Goal: Information Seeking & Learning: Learn about a topic

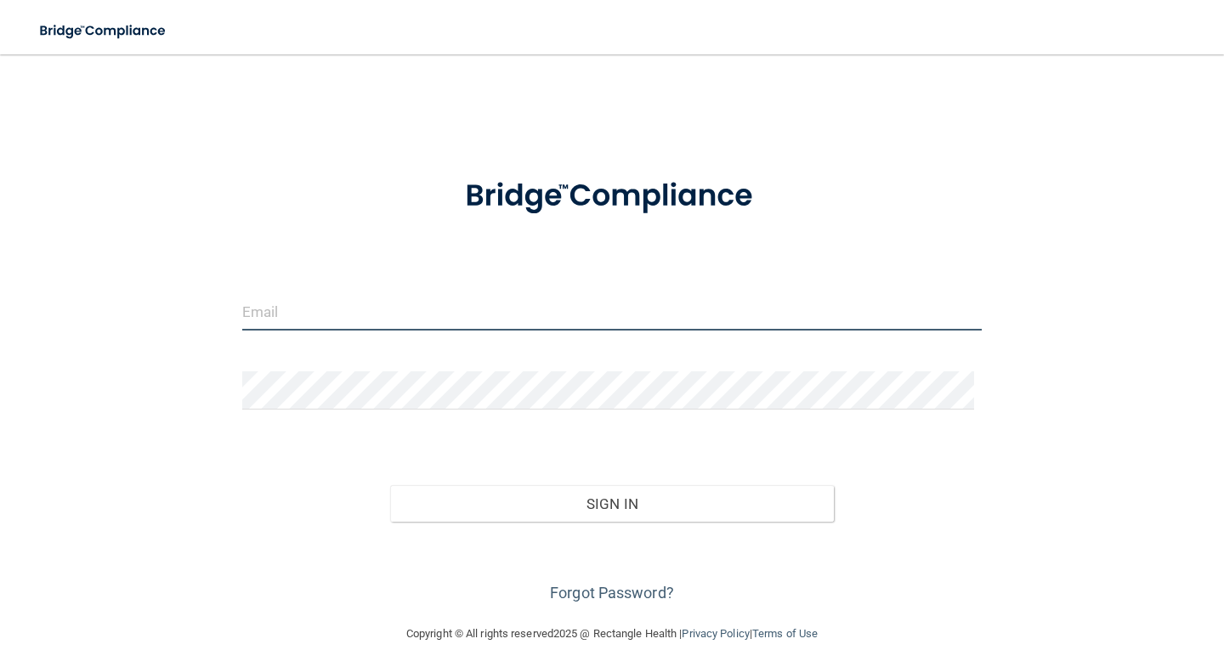
click at [318, 299] on input "email" at bounding box center [612, 311] width 740 height 38
drag, startPoint x: 407, startPoint y: 313, endPoint x: 159, endPoint y: 295, distance: 248.9
click at [159, 295] on div "zheka350z@yahoo.com Invalid email/password. You don't have permission to access…" at bounding box center [612, 339] width 1156 height 536
type input "[EMAIL_ADDRESS][DOMAIN_NAME]"
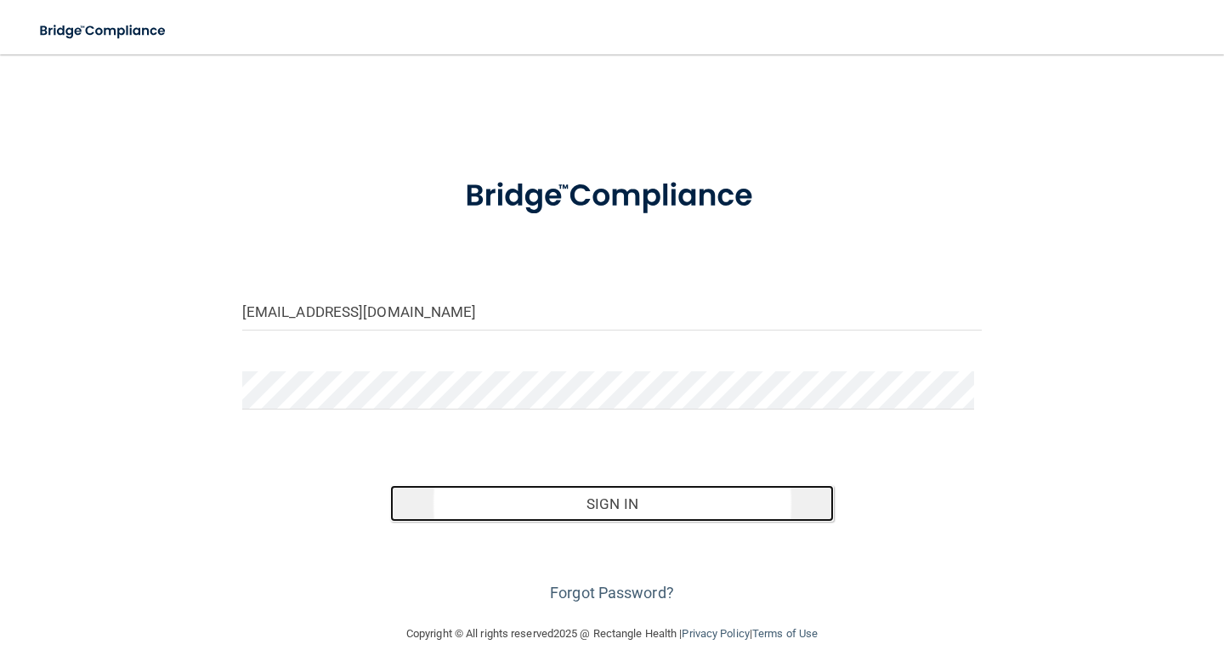
click at [602, 510] on button "Sign In" at bounding box center [612, 504] width 444 height 37
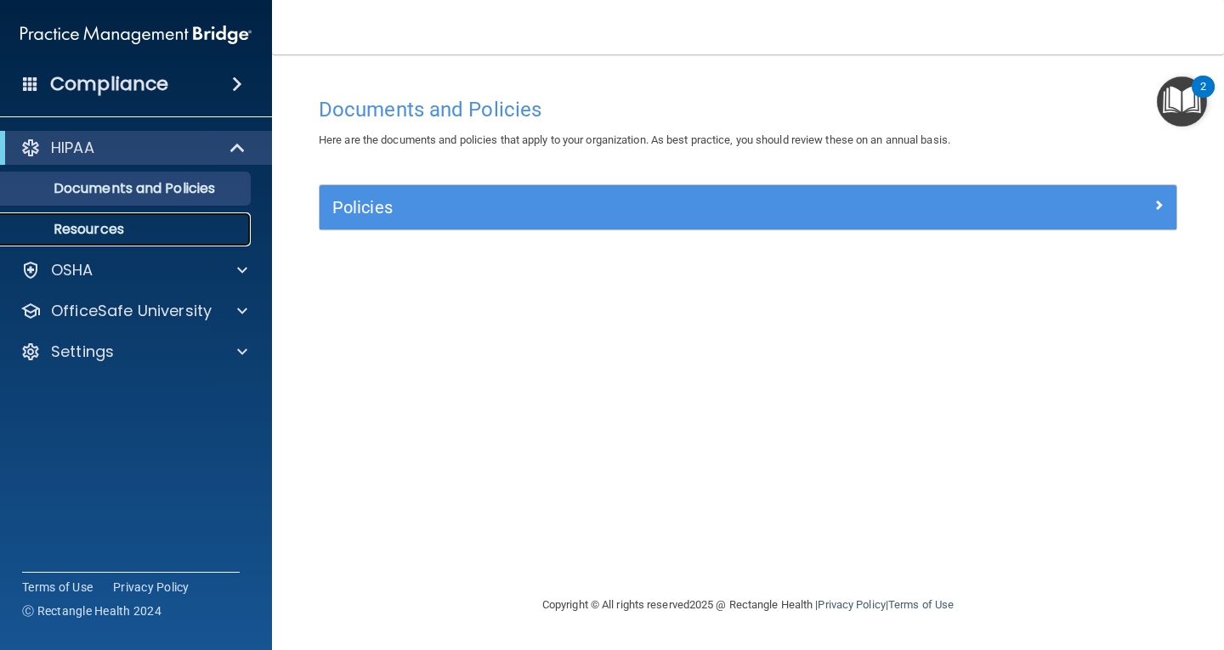
click at [157, 241] on link "Resources" at bounding box center [117, 230] width 268 height 34
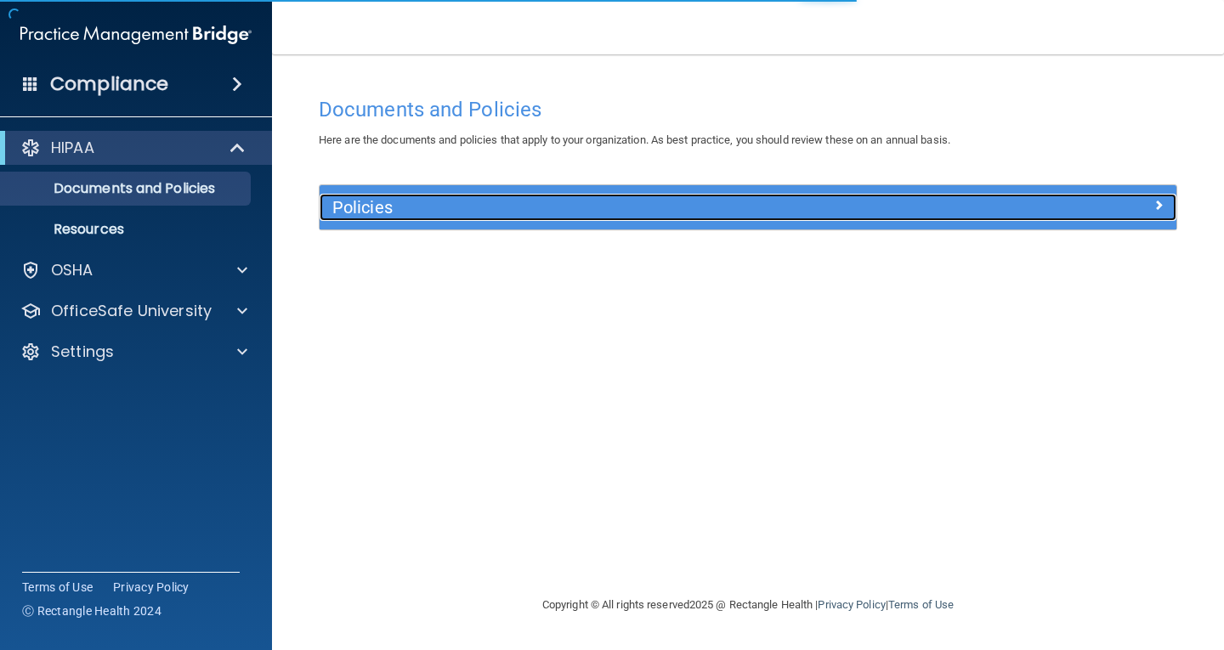
click at [406, 203] on h5 "Policies" at bounding box center [640, 207] width 617 height 19
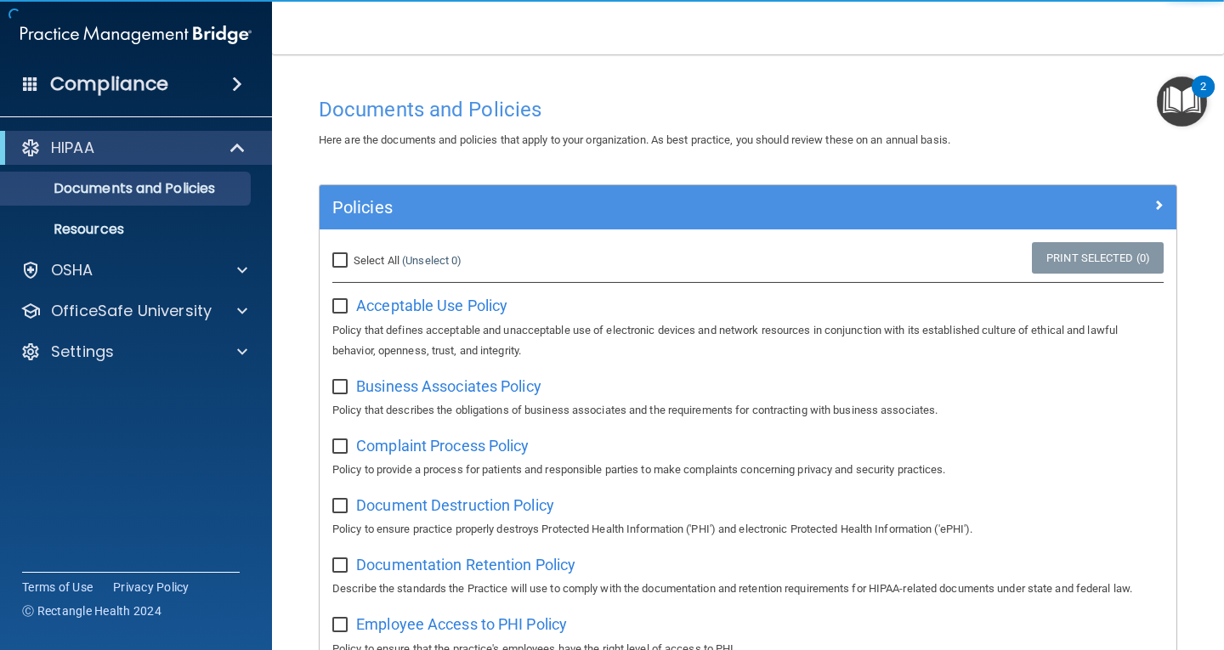
click at [340, 254] on input "Select All (Unselect 0) Unselect All" at bounding box center [342, 261] width 20 height 14
checkbox input "true"
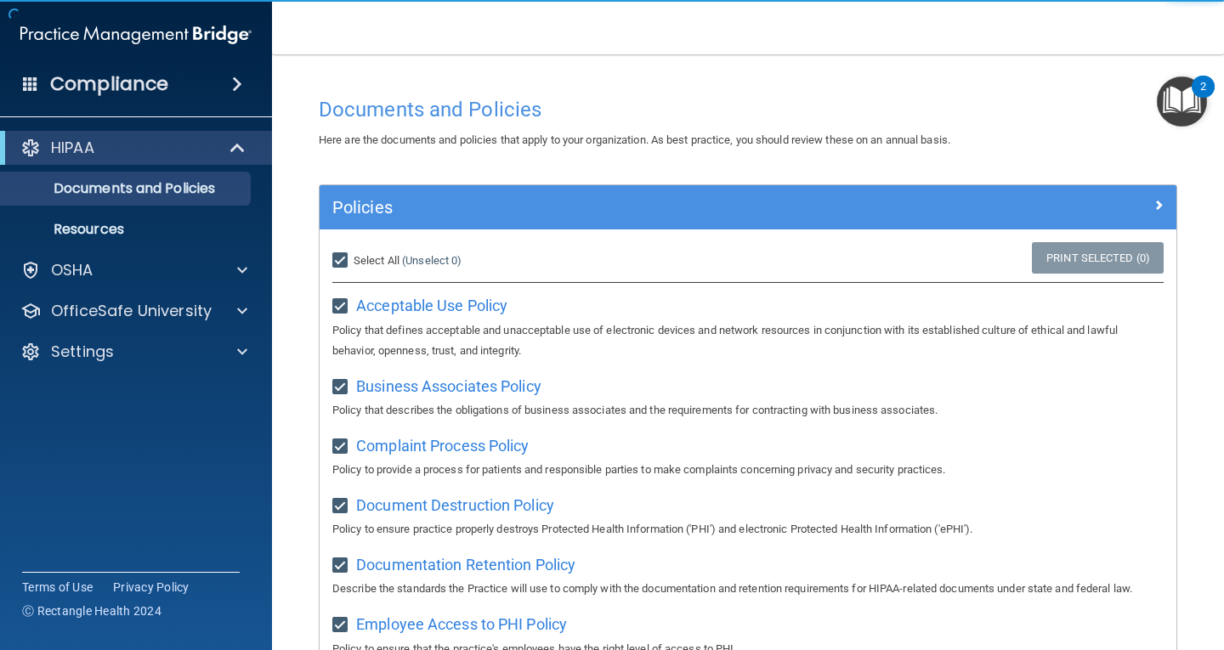
checkbox input "true"
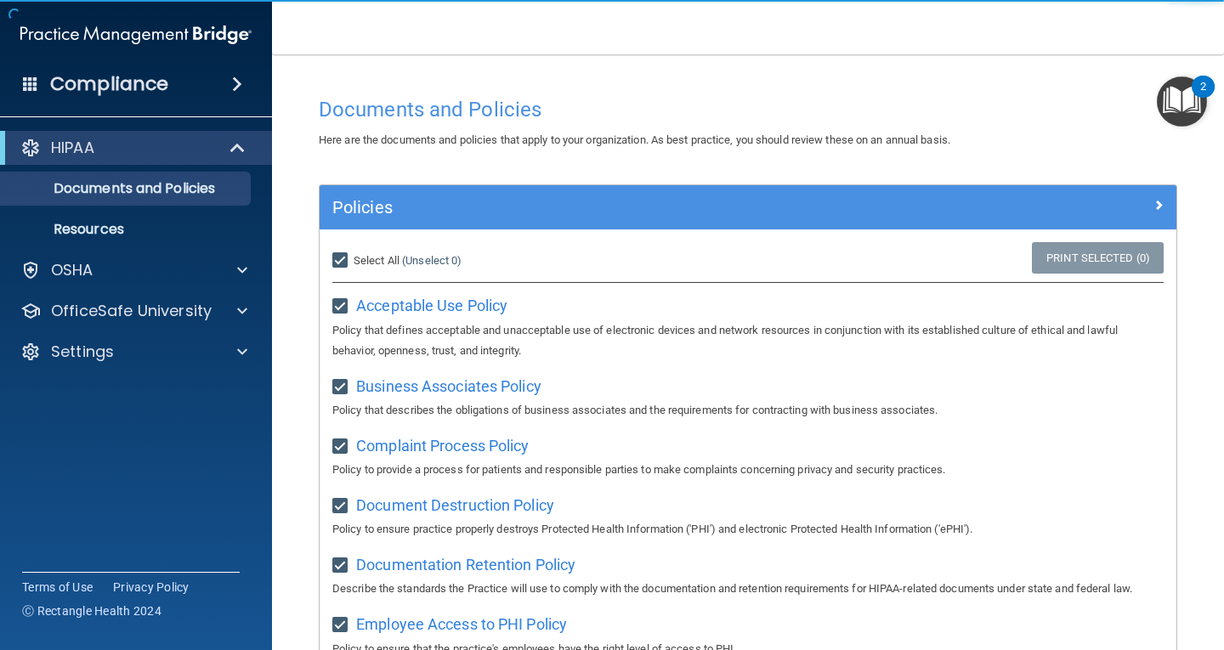
checkbox input "true"
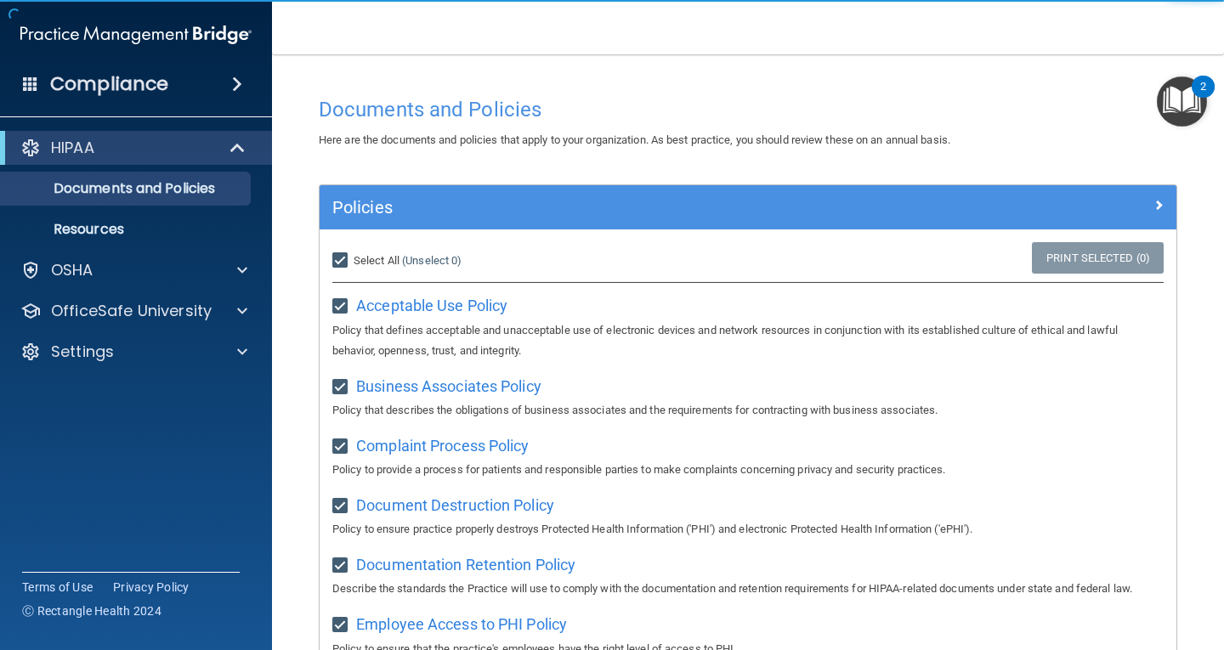
checkbox input "true"
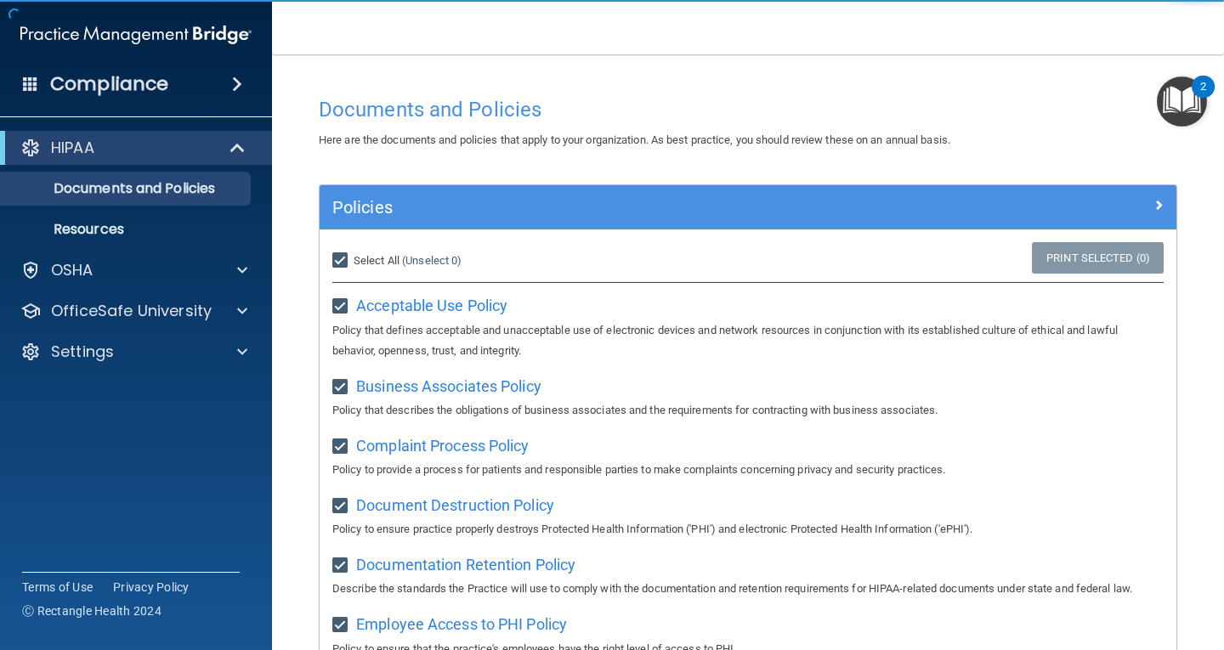
checkbox input "true"
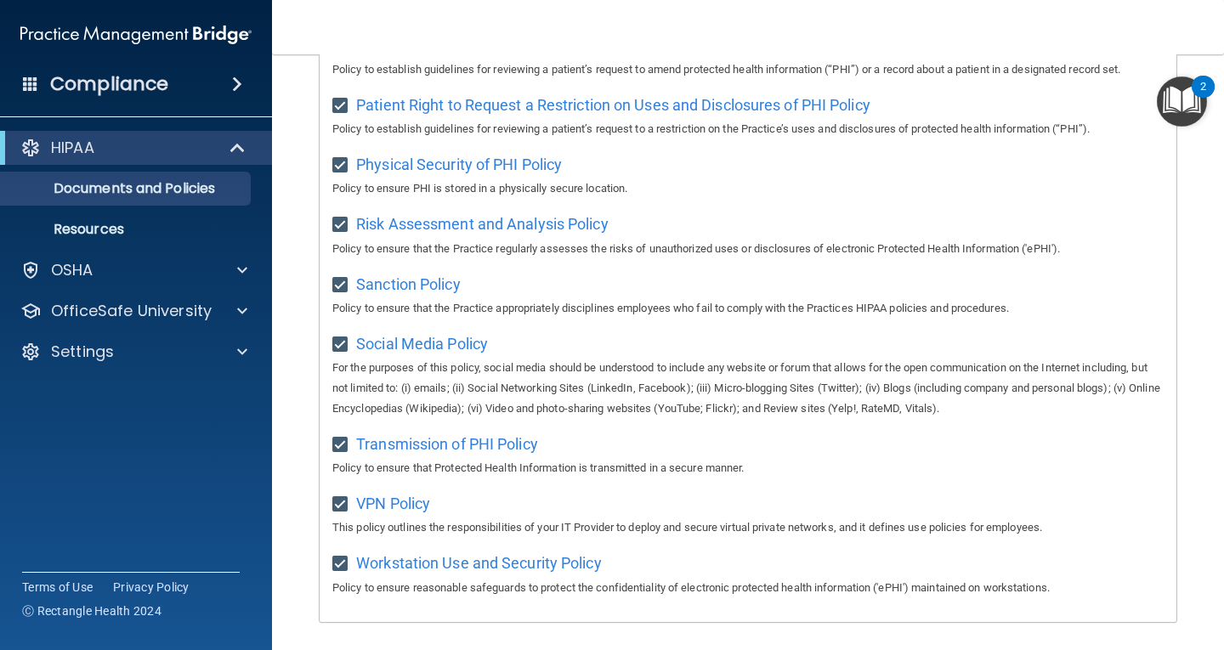
scroll to position [1096, 0]
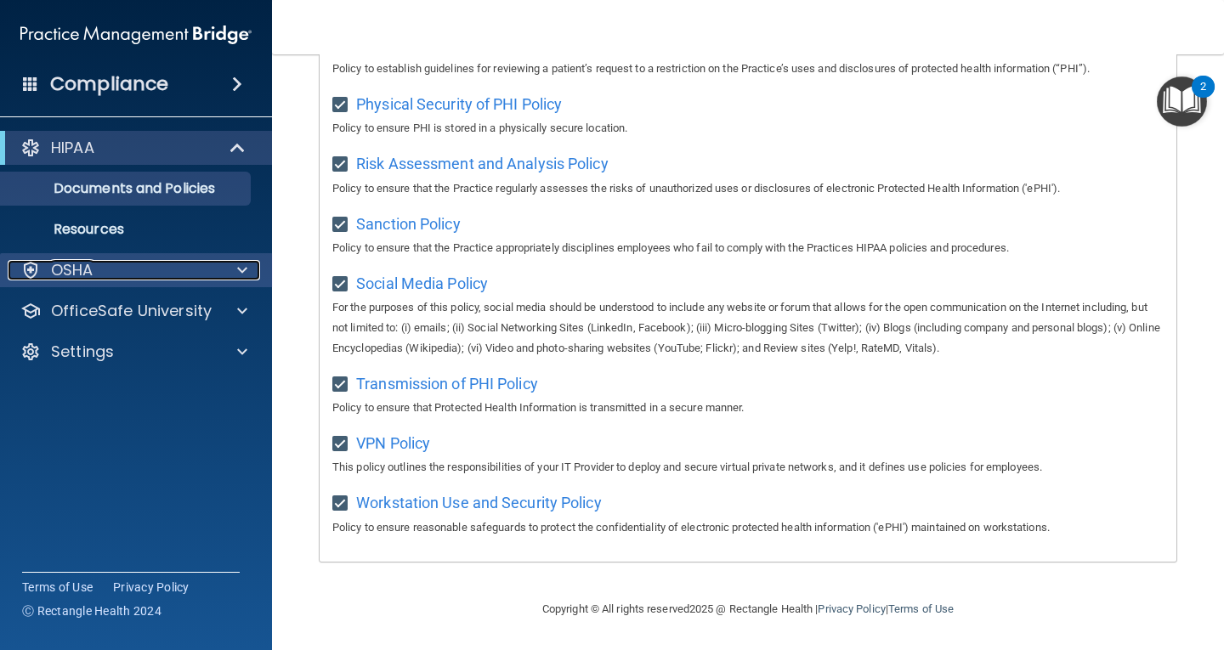
click at [230, 269] on div at bounding box center [240, 270] width 43 height 20
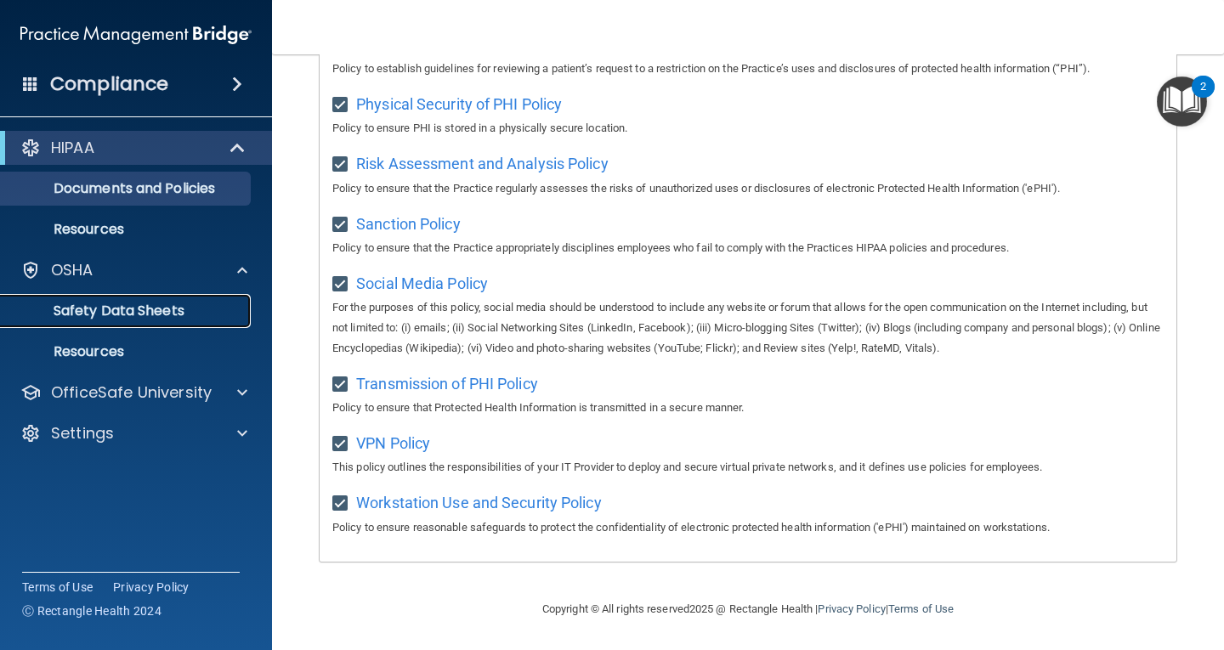
click at [207, 310] on p "Safety Data Sheets" at bounding box center [127, 311] width 232 height 17
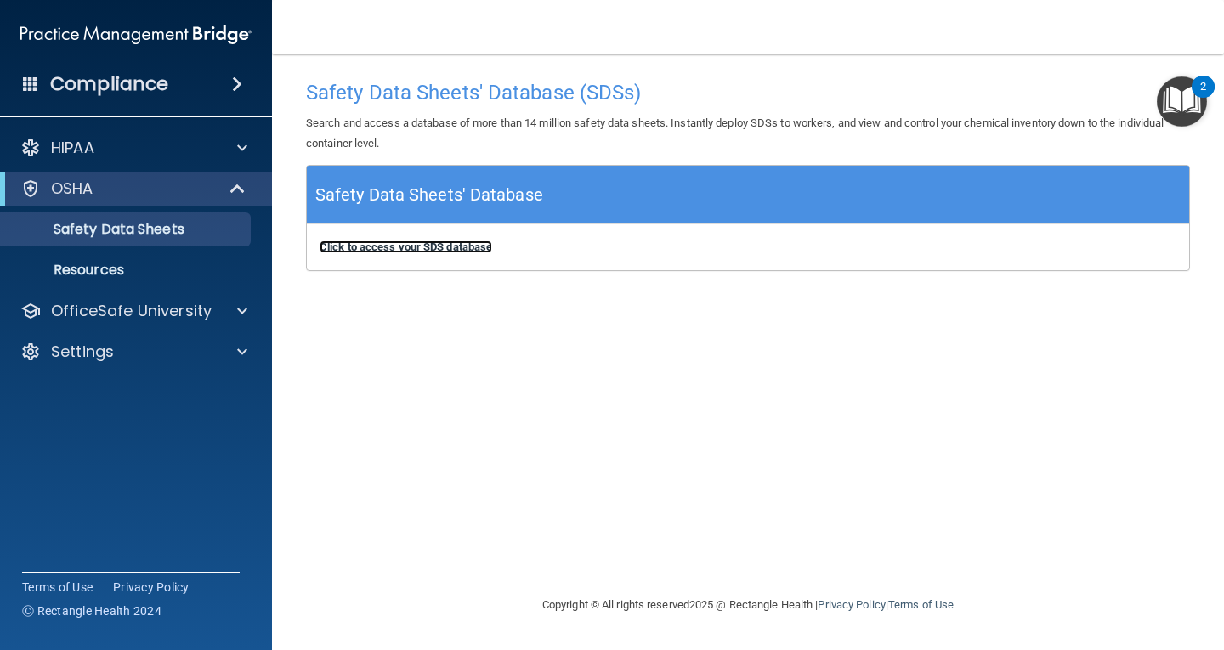
click at [459, 252] on b "Click to access your SDS database" at bounding box center [406, 247] width 173 height 13
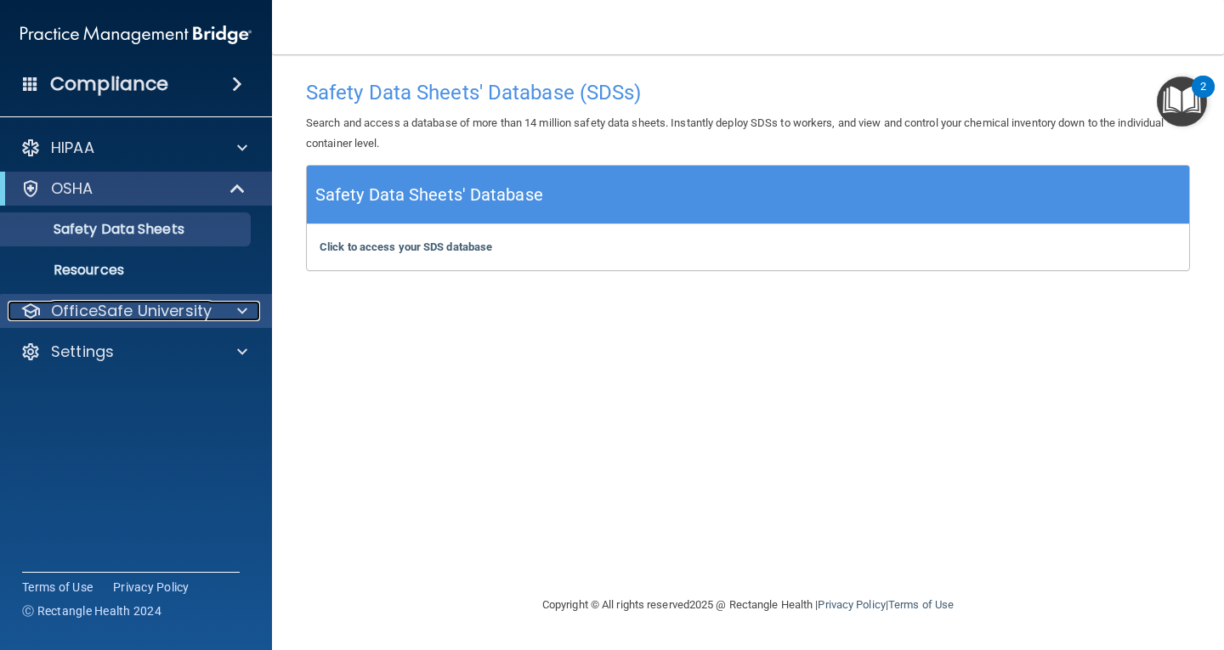
click at [224, 314] on div at bounding box center [240, 311] width 43 height 20
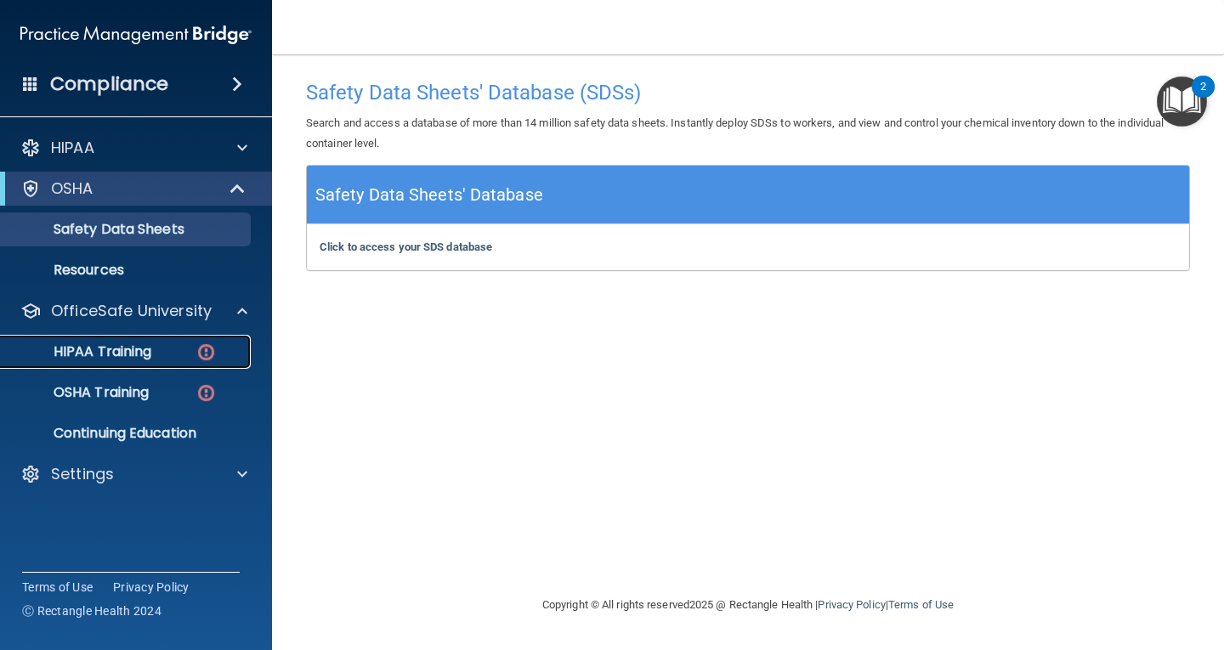
click at [190, 360] on div "HIPAA Training" at bounding box center [127, 352] width 232 height 17
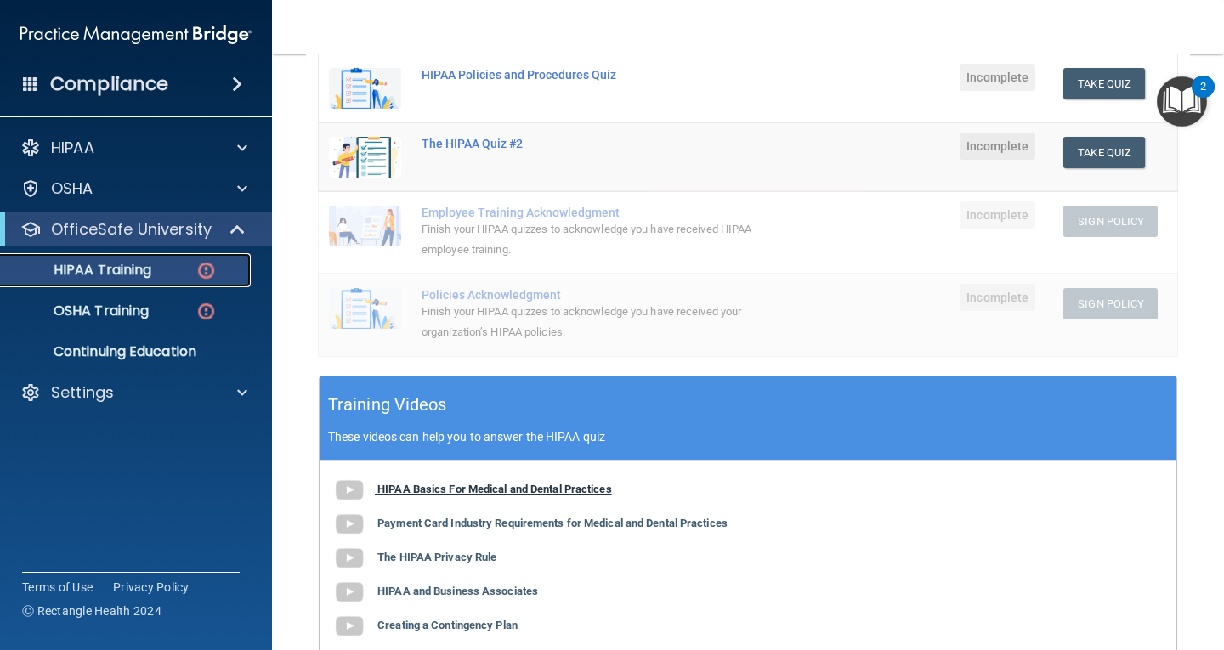
scroll to position [570, 0]
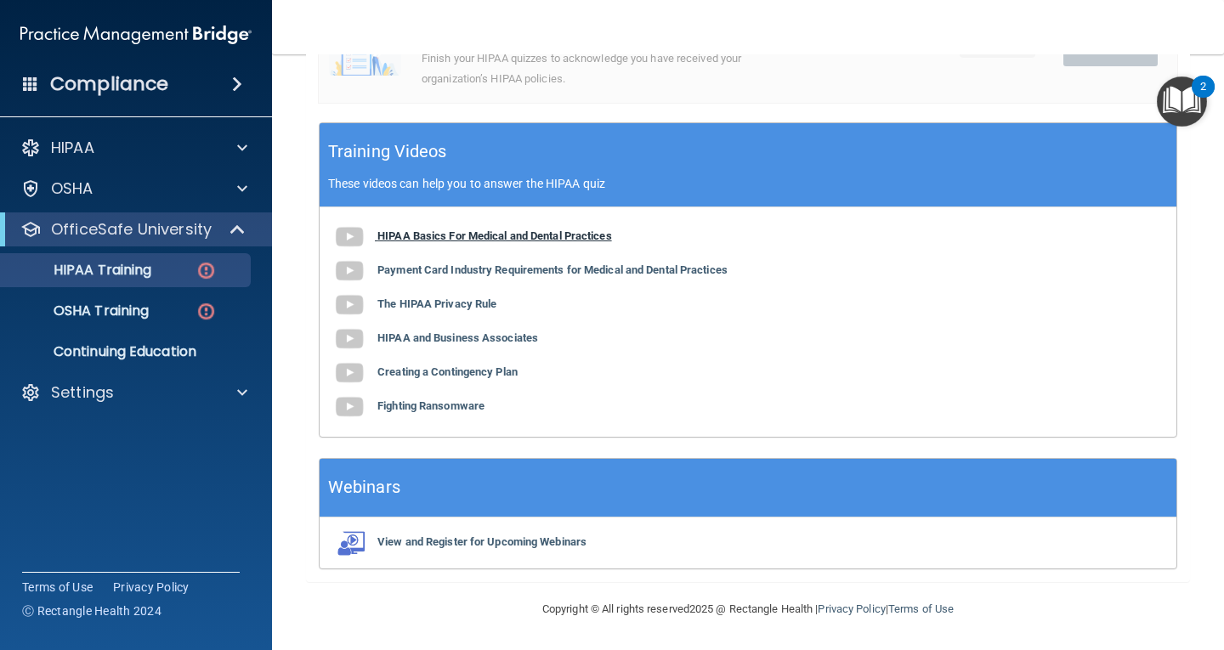
click at [410, 231] on b "HIPAA Basics For Medical and Dental Practices" at bounding box center [495, 236] width 235 height 13
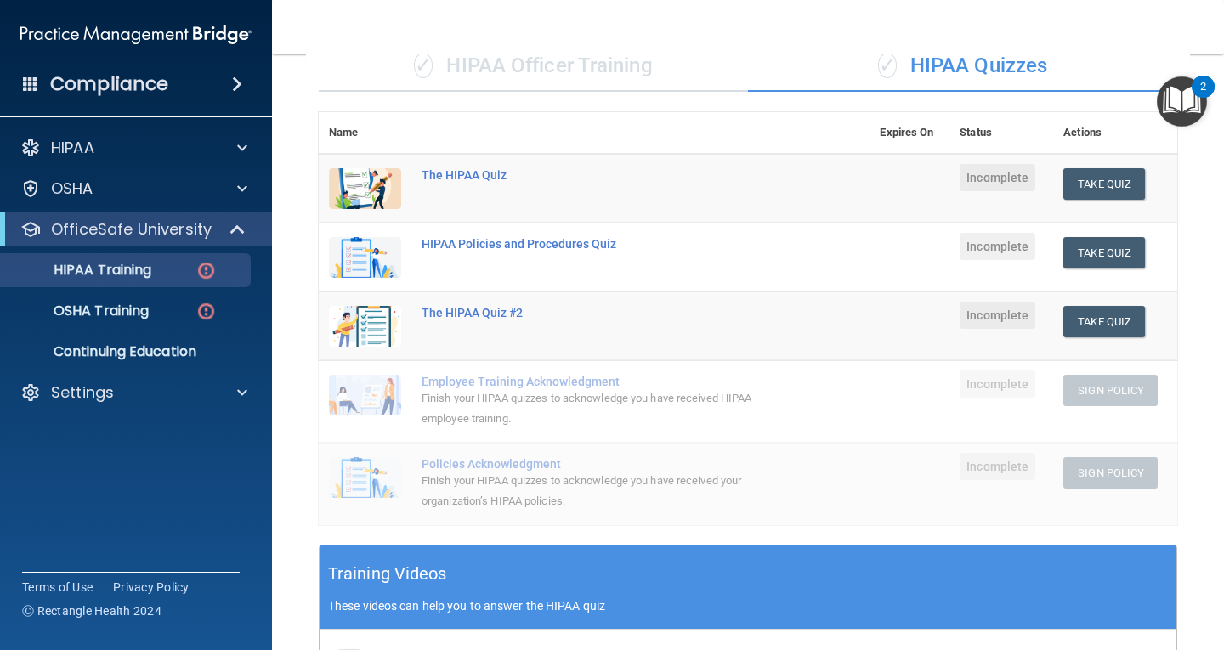
scroll to position [145, 0]
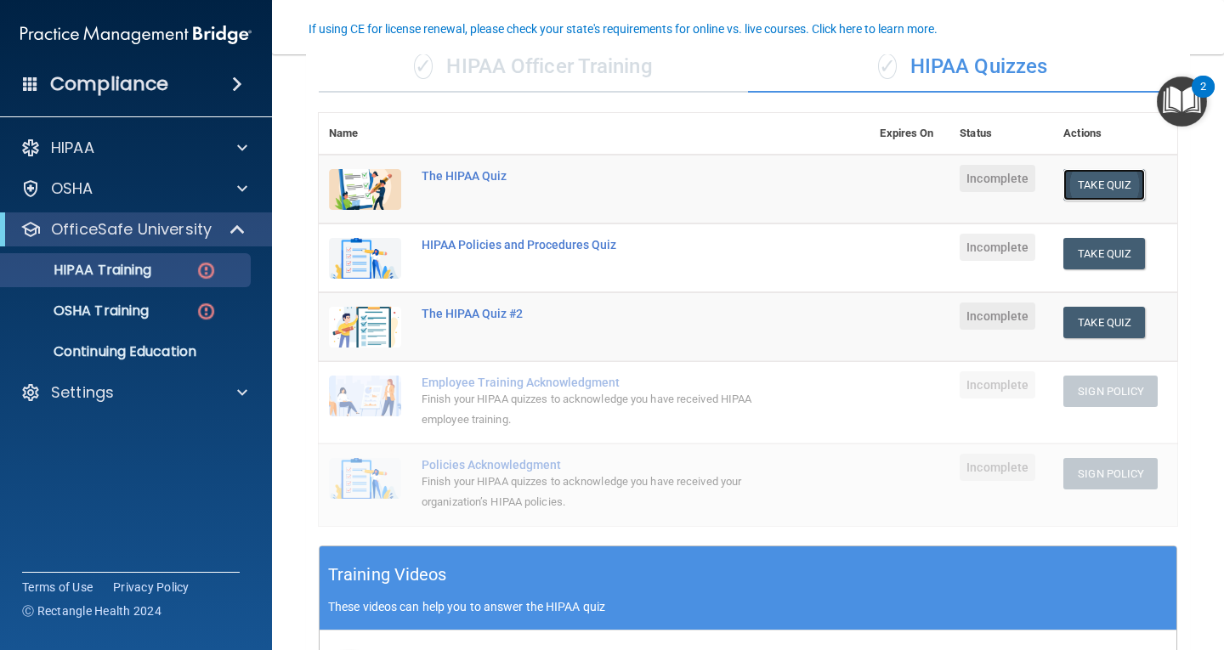
click at [1122, 182] on button "Take Quiz" at bounding box center [1105, 184] width 82 height 31
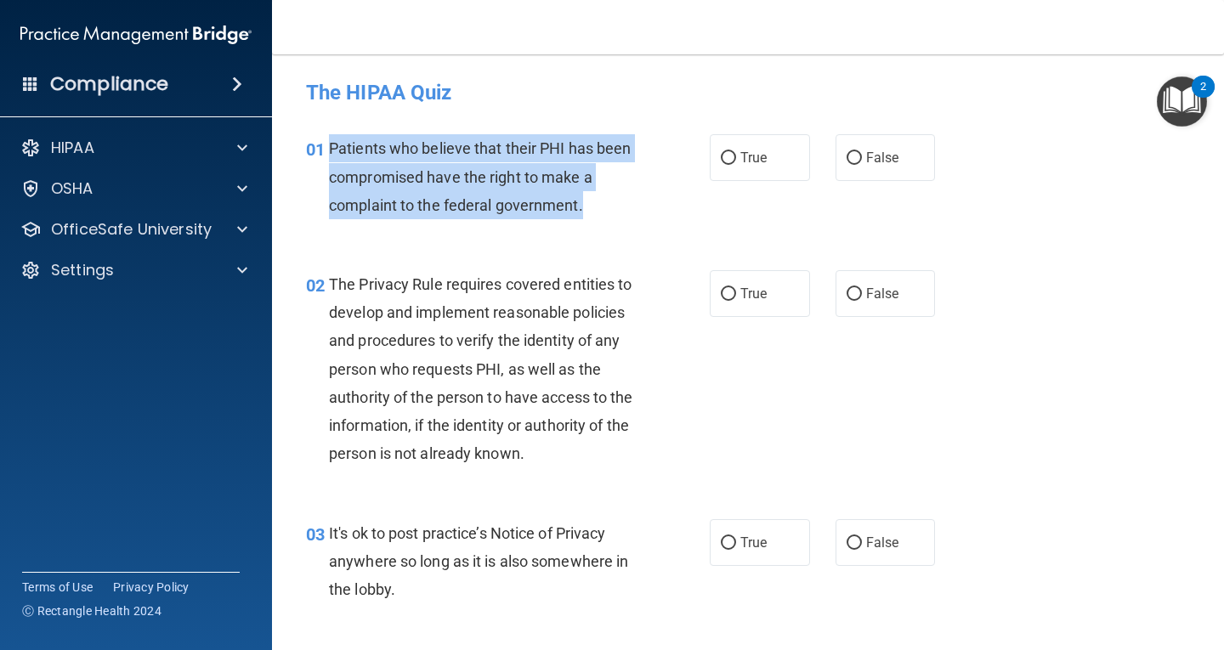
drag, startPoint x: 329, startPoint y: 142, endPoint x: 611, endPoint y: 213, distance: 291.2
click at [611, 213] on div "Patients who believe that their PHI has been compromised have the right to make…" at bounding box center [490, 176] width 322 height 85
copy span "Patients who believe that their PHI has been compromised have the right to make…"
click at [730, 161] on input "True" at bounding box center [728, 158] width 15 height 13
radio input "true"
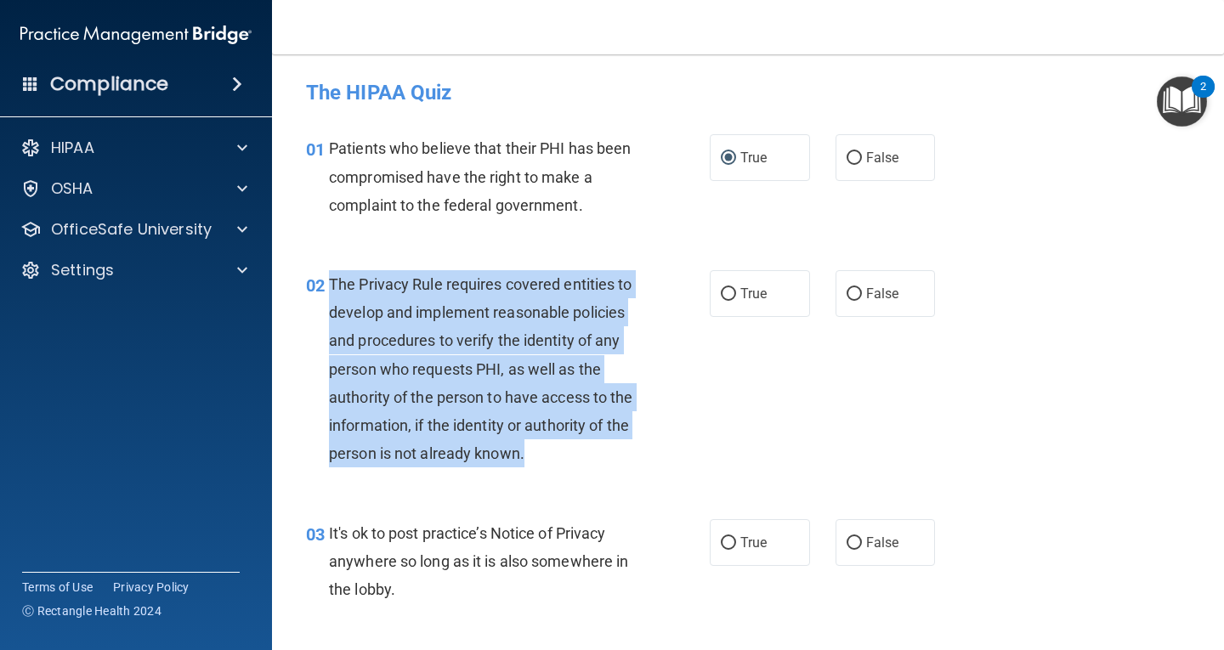
drag, startPoint x: 332, startPoint y: 278, endPoint x: 580, endPoint y: 468, distance: 312.4
click at [580, 468] on div "The Privacy Rule requires covered entities to develop and implement reasonable …" at bounding box center [490, 369] width 322 height 198
copy span "The Privacy Rule requires covered entities to develop and implement reasonable …"
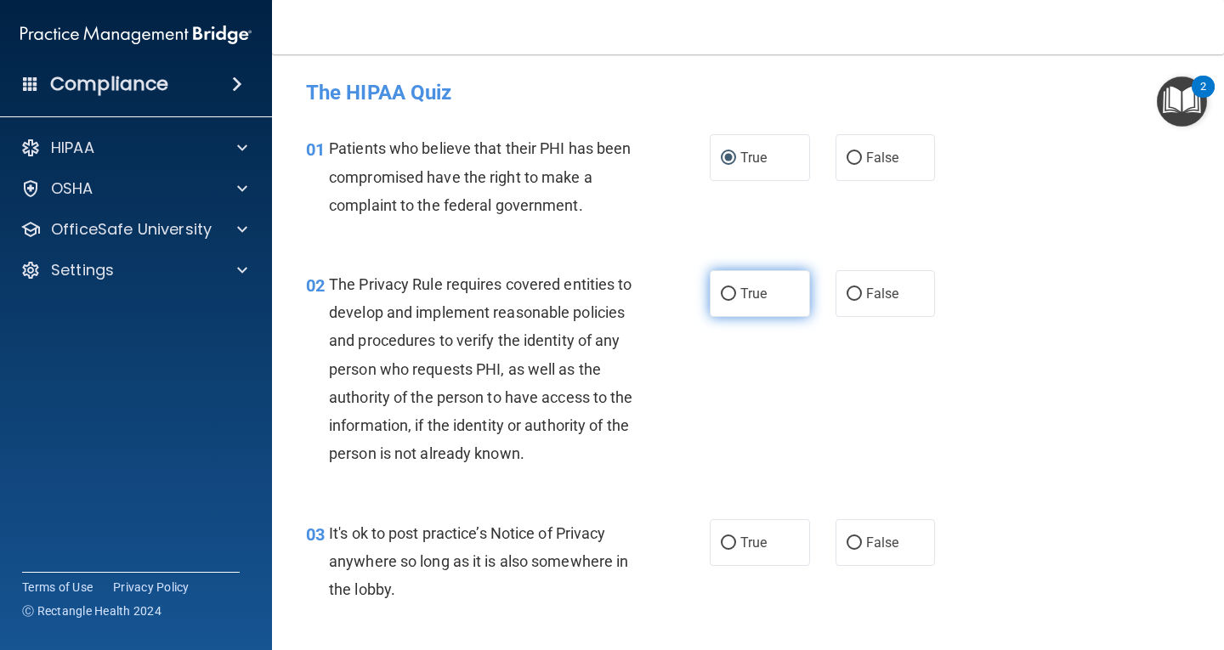
click at [746, 297] on span "True" at bounding box center [754, 294] width 26 height 16
click at [736, 297] on input "True" at bounding box center [728, 294] width 15 height 13
radio input "true"
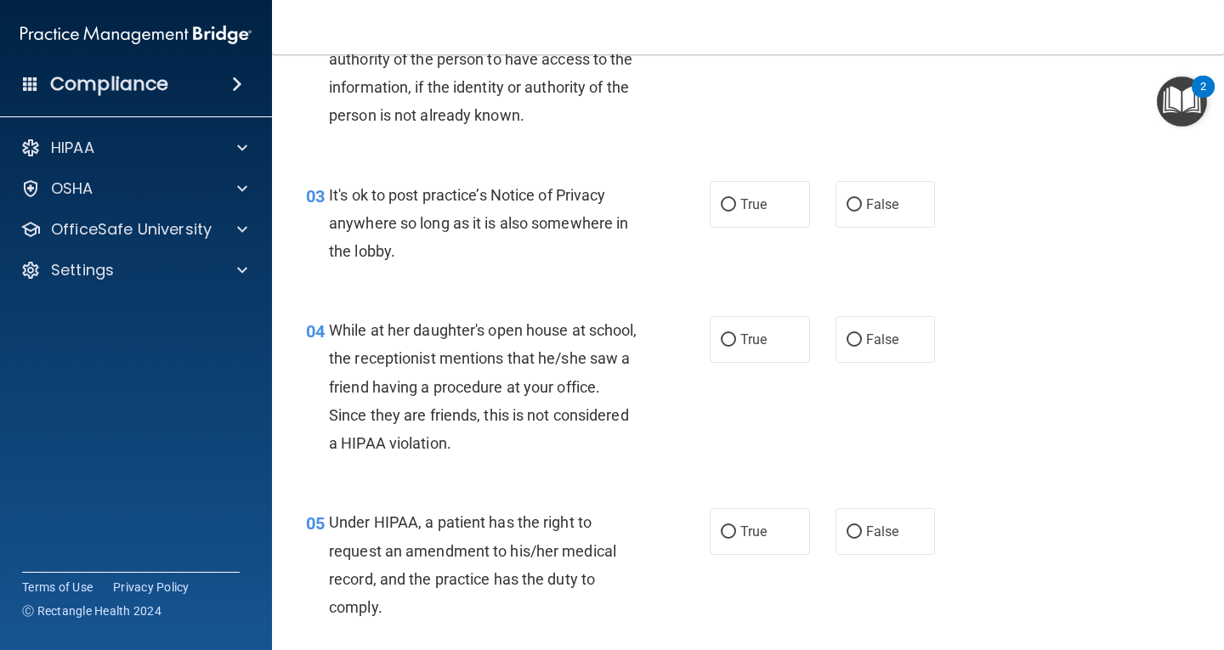
scroll to position [340, 0]
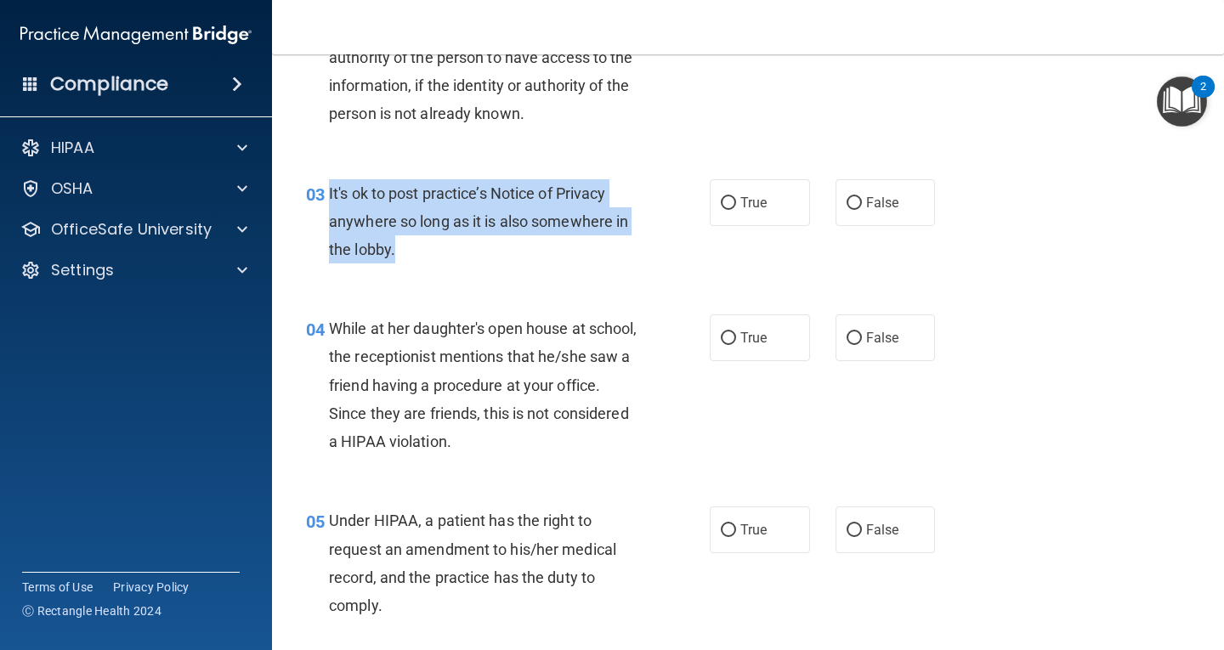
drag, startPoint x: 330, startPoint y: 189, endPoint x: 437, endPoint y: 256, distance: 126.5
click at [437, 256] on div "It's ok to post practice’s Notice of Privacy anywhere so long as it is also som…" at bounding box center [490, 221] width 322 height 85
copy span "It's ok to post practice’s Notice of Privacy anywhere so long as it is also som…"
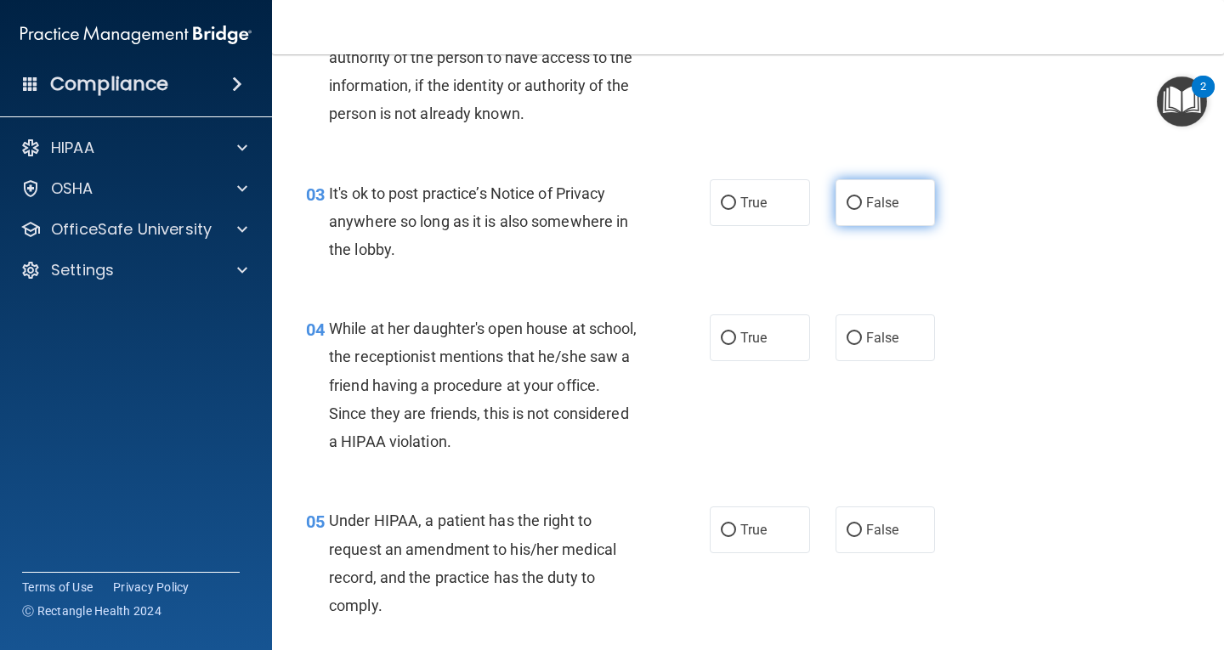
click at [838, 196] on label "False" at bounding box center [886, 202] width 100 height 47
click at [847, 197] on input "False" at bounding box center [854, 203] width 15 height 13
radio input "true"
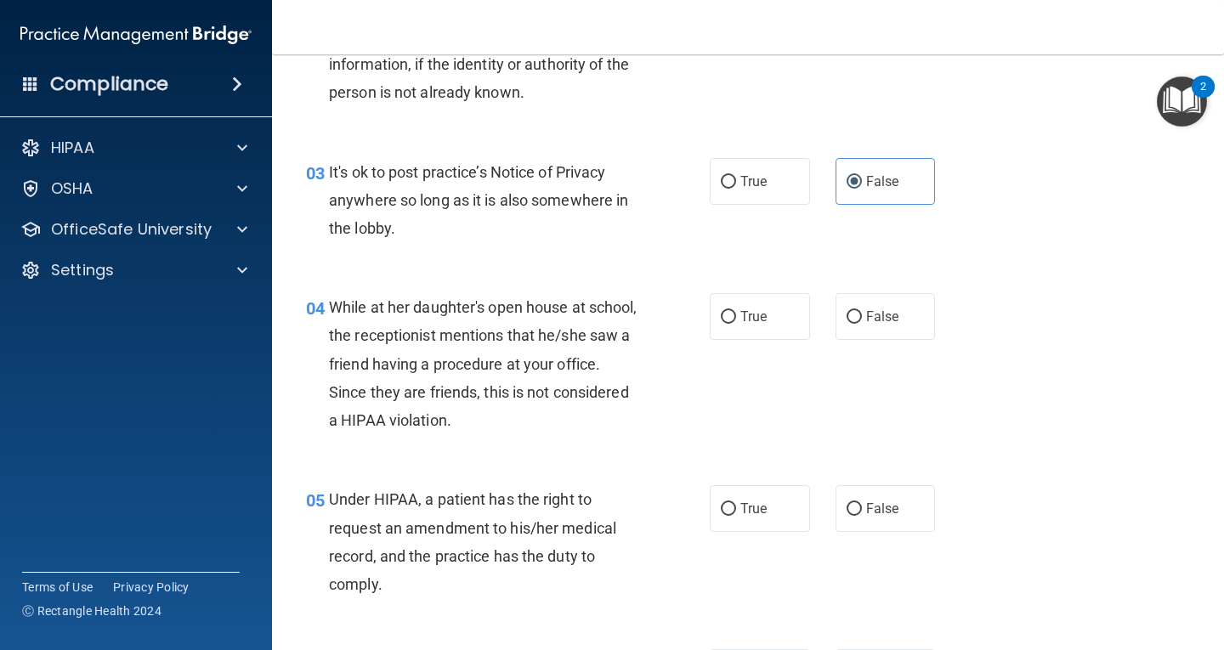
scroll to position [425, 0]
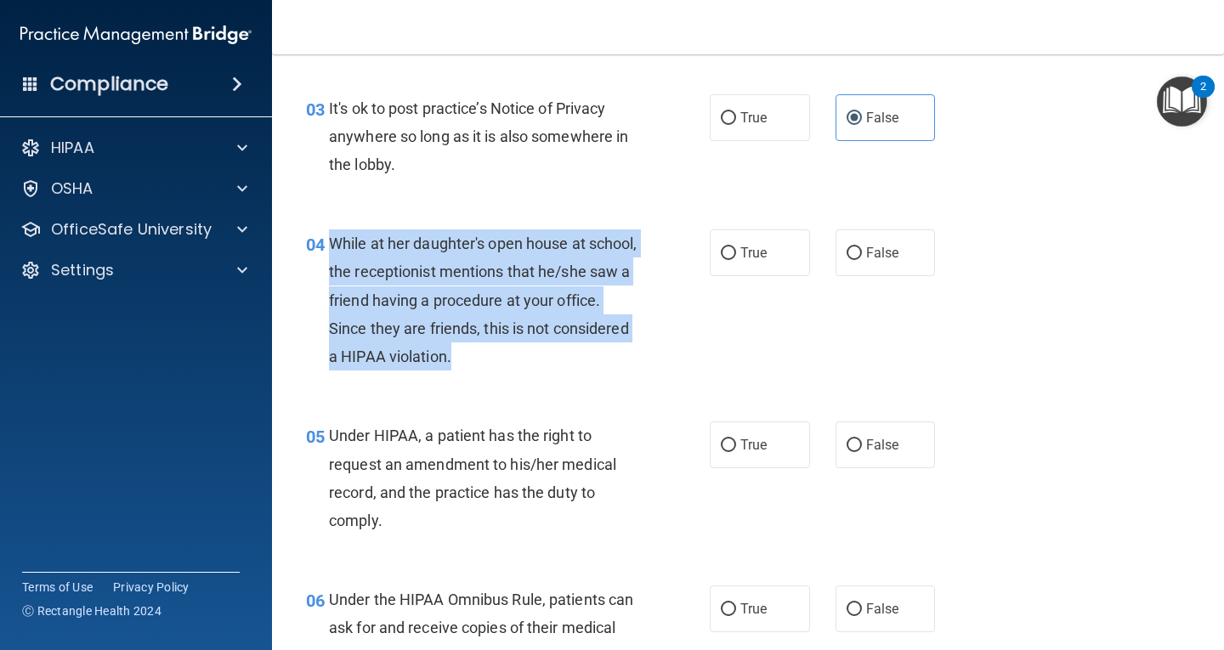
drag, startPoint x: 332, startPoint y: 236, endPoint x: 573, endPoint y: 362, distance: 271.5
click at [573, 362] on div "While at her daughter's open house at school, the receptionist mentions that he…" at bounding box center [490, 300] width 322 height 141
copy span "While at her daughter's open house at school, the receptionist mentions that he…"
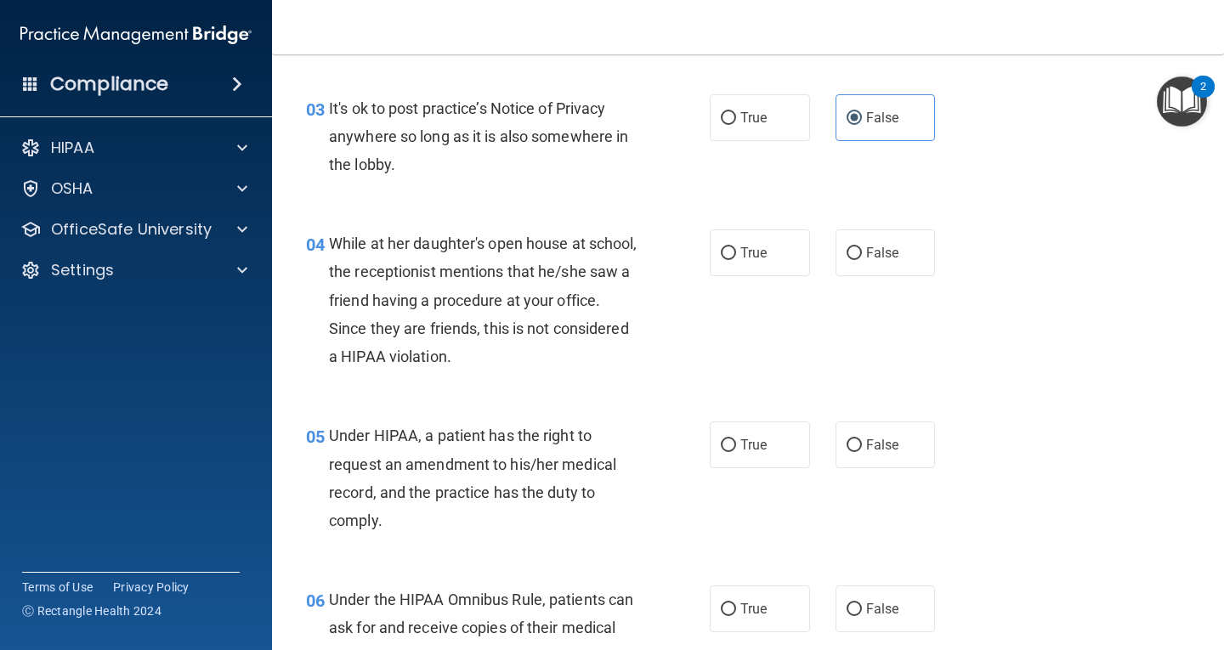
drag, startPoint x: 881, startPoint y: 254, endPoint x: 818, endPoint y: 163, distance: 110.6
click at [883, 254] on span "False" at bounding box center [882, 253] width 33 height 16
click at [862, 254] on input "False" at bounding box center [854, 253] width 15 height 13
radio input "true"
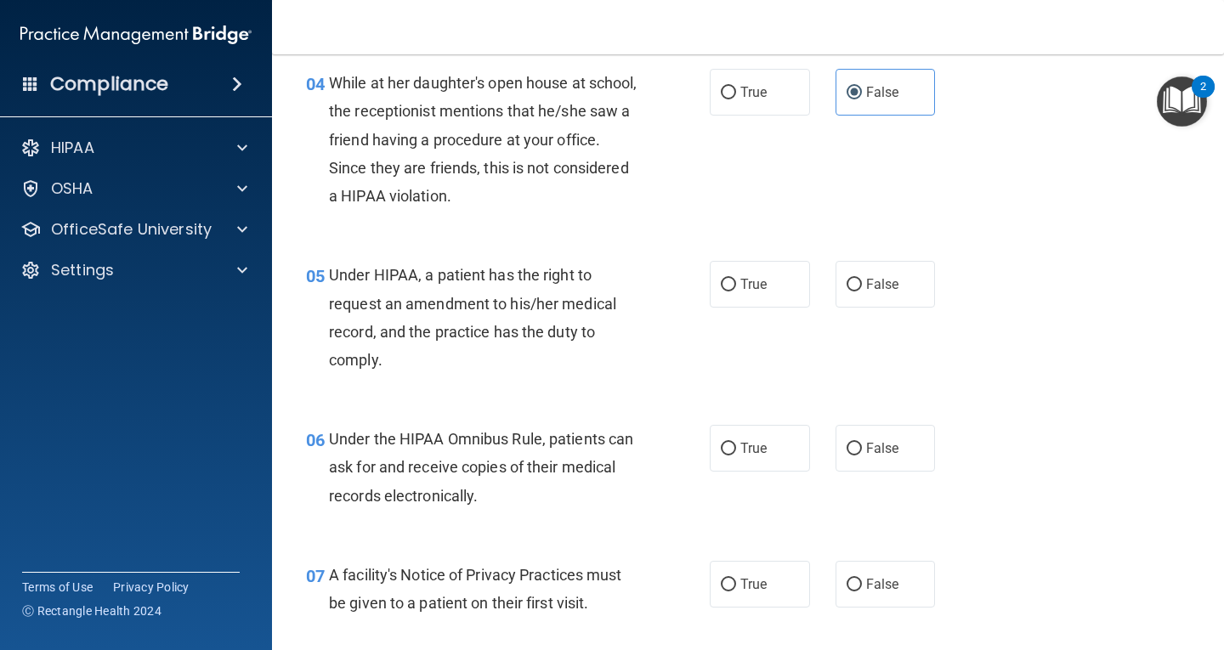
scroll to position [595, 0]
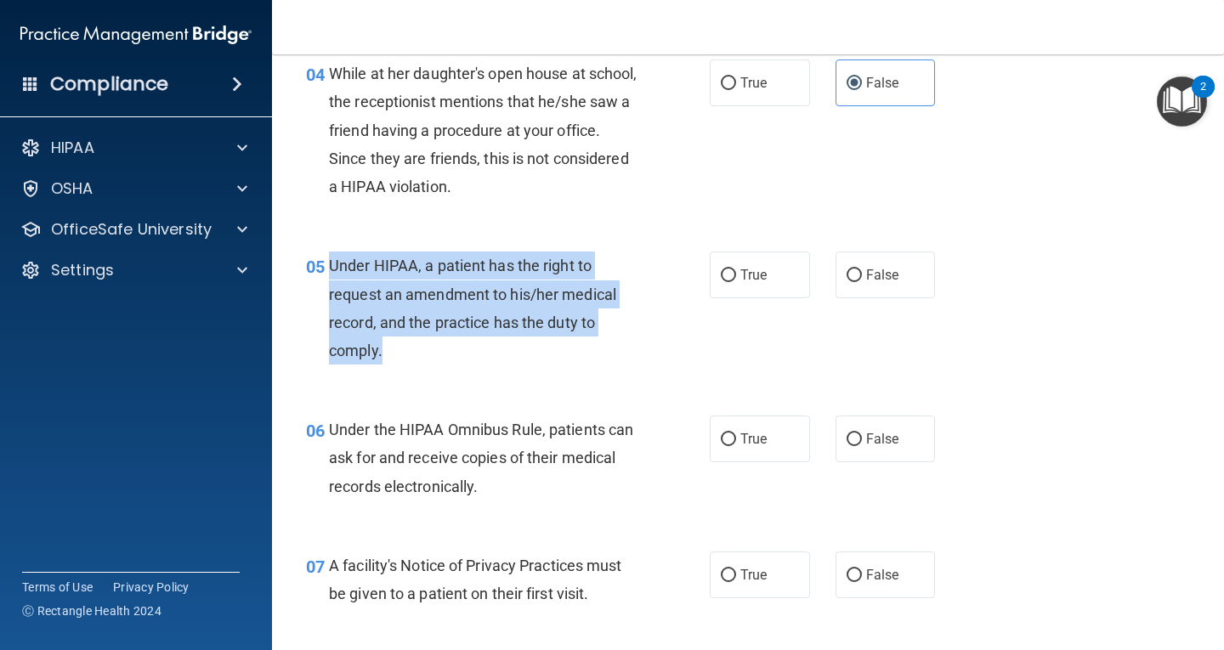
drag, startPoint x: 328, startPoint y: 262, endPoint x: 453, endPoint y: 345, distance: 150.2
click at [453, 345] on div "Under HIPAA, a patient has the right to request an amendment to his/her medical…" at bounding box center [490, 308] width 322 height 113
copy span "Under HIPAA, a patient has the right to request an amendment to his/her medical…"
click at [725, 272] on input "True" at bounding box center [728, 276] width 15 height 13
radio input "true"
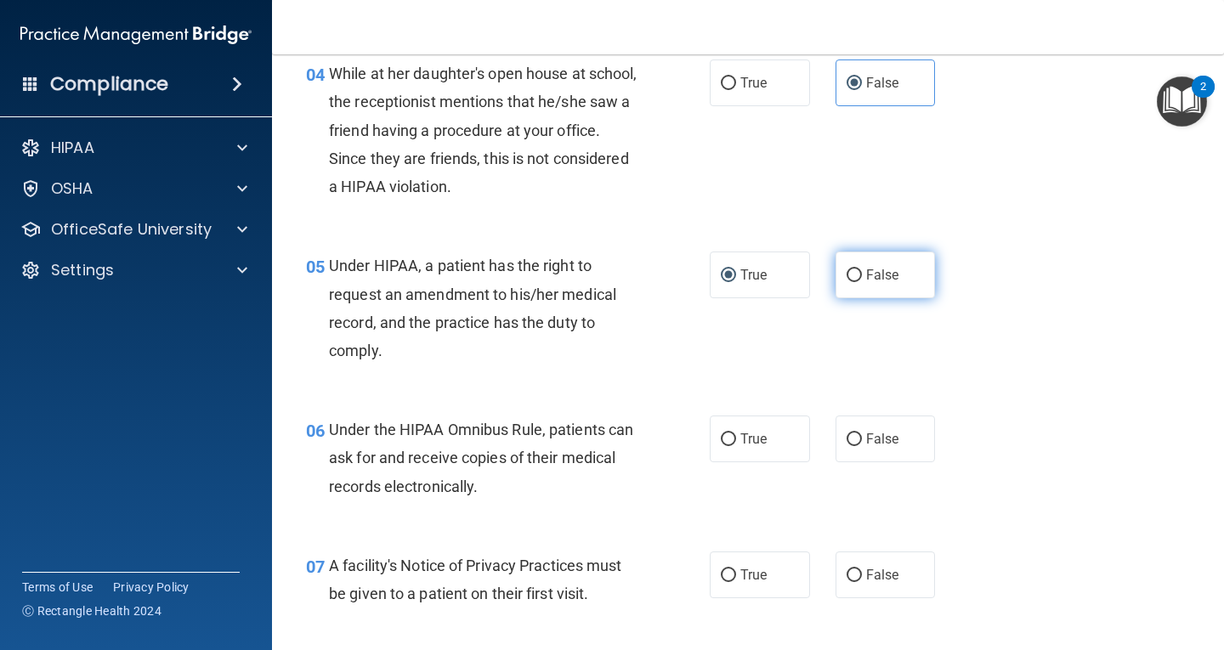
click at [847, 261] on label "False" at bounding box center [886, 275] width 100 height 47
click at [847, 270] on input "False" at bounding box center [854, 276] width 15 height 13
radio input "true"
radio input "false"
click at [857, 275] on label "False" at bounding box center [886, 275] width 100 height 47
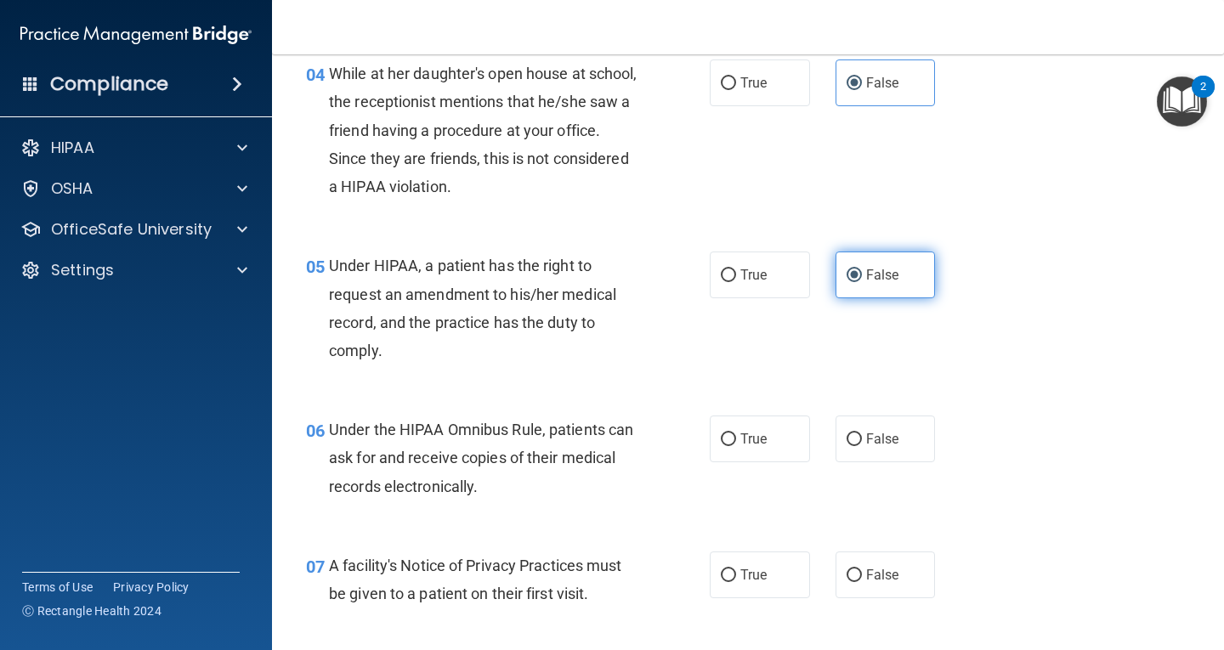
click at [857, 275] on input "False" at bounding box center [854, 276] width 15 height 13
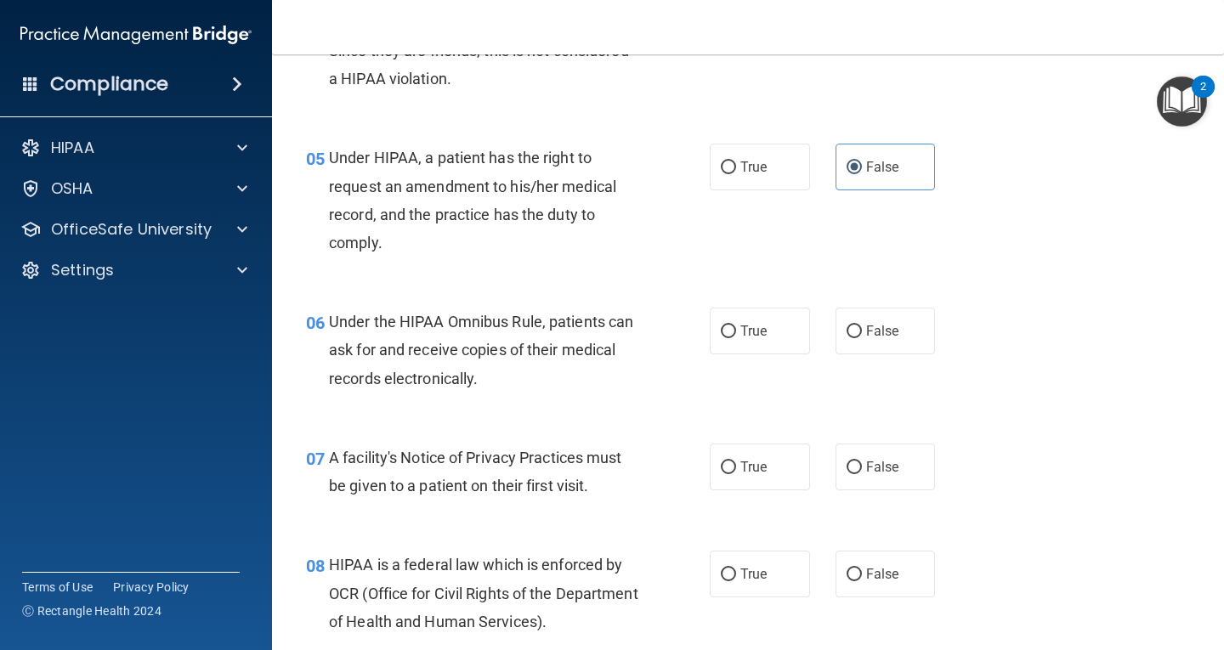
scroll to position [765, 0]
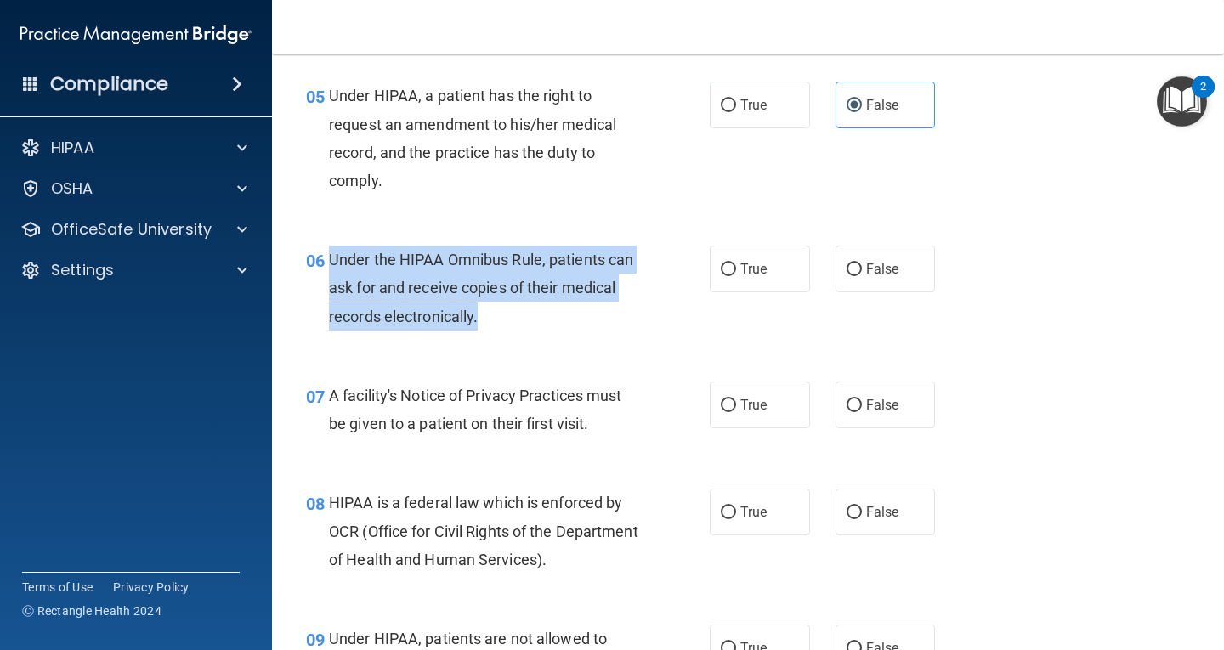
drag, startPoint x: 328, startPoint y: 255, endPoint x: 561, endPoint y: 311, distance: 239.6
click at [561, 311] on div "Under the HIPAA Omnibus Rule, patients can ask for and receive copies of their …" at bounding box center [490, 288] width 322 height 85
copy span "Under the HIPAA Omnibus Rule, patients can ask for and receive copies of their …"
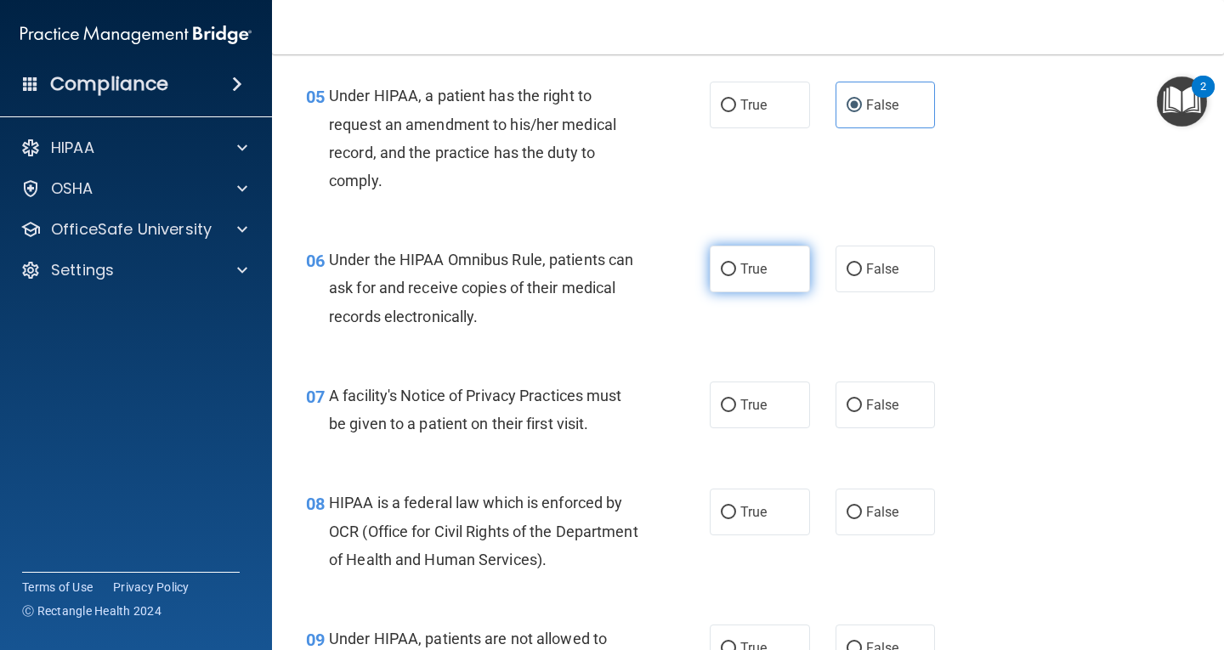
click at [741, 279] on label "True" at bounding box center [760, 269] width 100 height 47
click at [736, 276] on input "True" at bounding box center [728, 270] width 15 height 13
radio input "true"
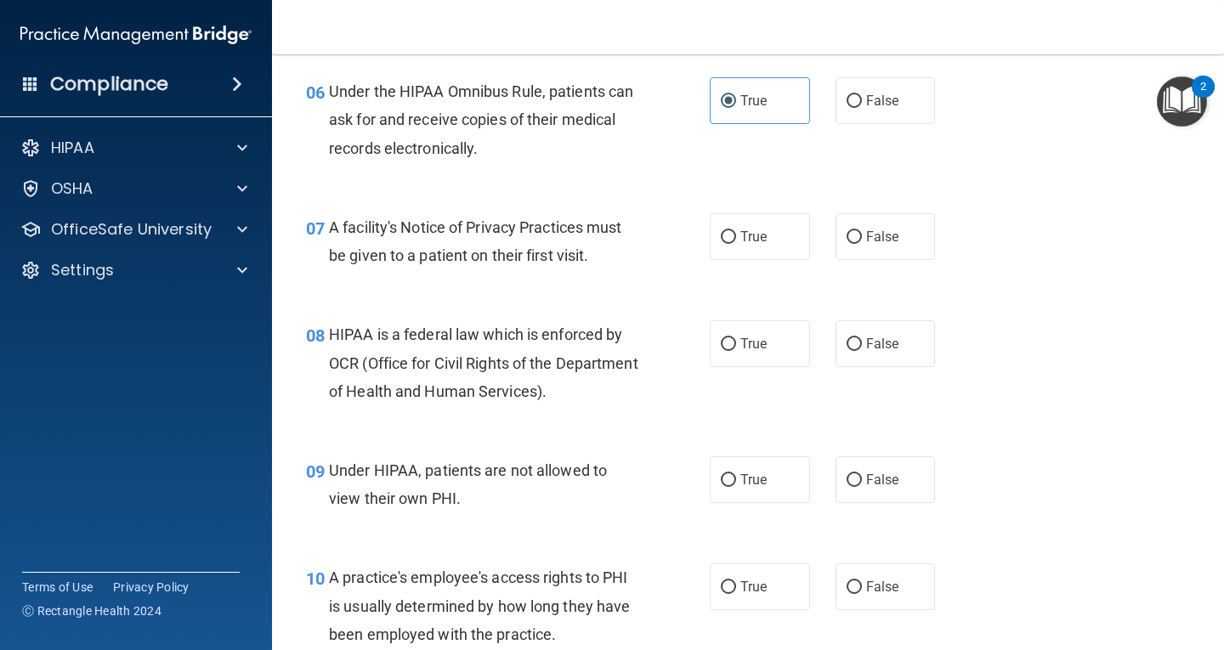
scroll to position [935, 0]
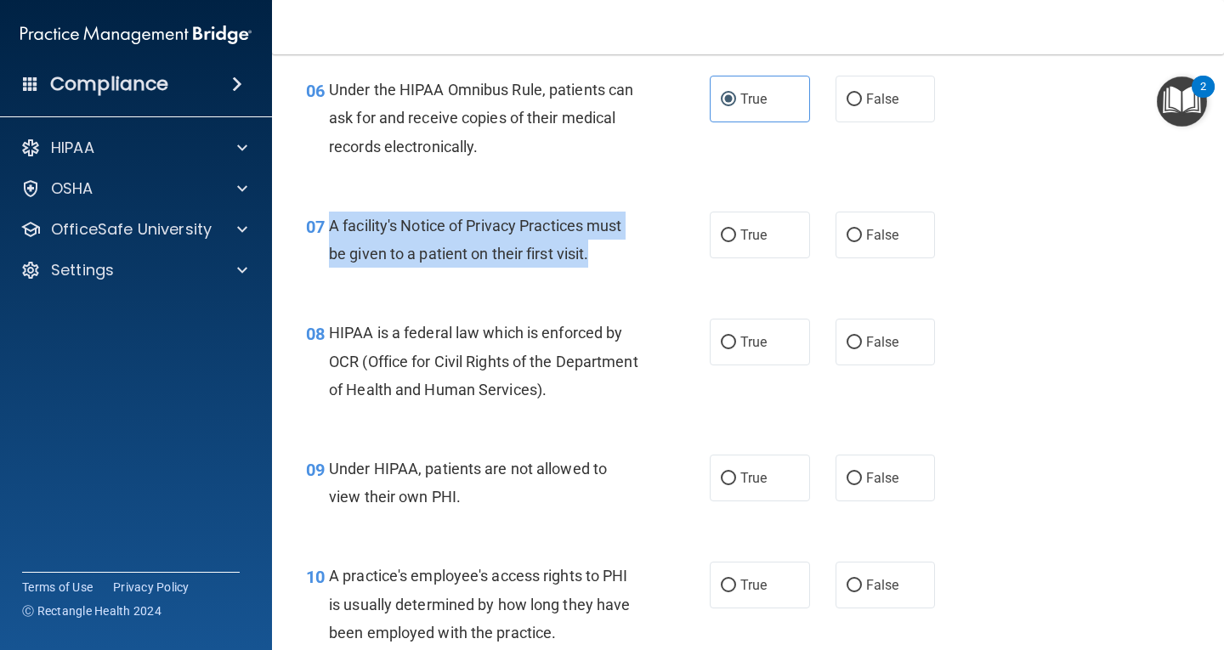
drag, startPoint x: 331, startPoint y: 220, endPoint x: 614, endPoint y: 258, distance: 285.7
click at [614, 258] on div "A facility's Notice of Privacy Practices must be given to a patient on their fi…" at bounding box center [490, 240] width 322 height 56
copy span "A facility's Notice of Privacy Practices must be given to a patient on their fi…"
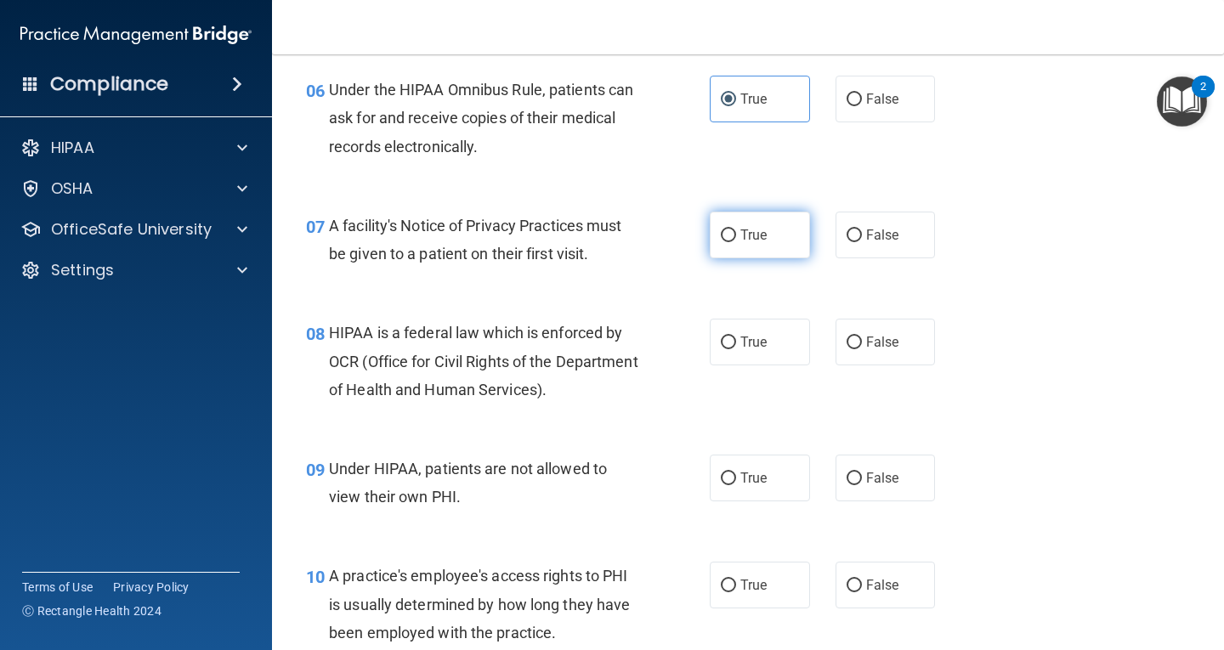
click at [788, 247] on label "True" at bounding box center [760, 235] width 100 height 47
click at [736, 242] on input "True" at bounding box center [728, 236] width 15 height 13
radio input "true"
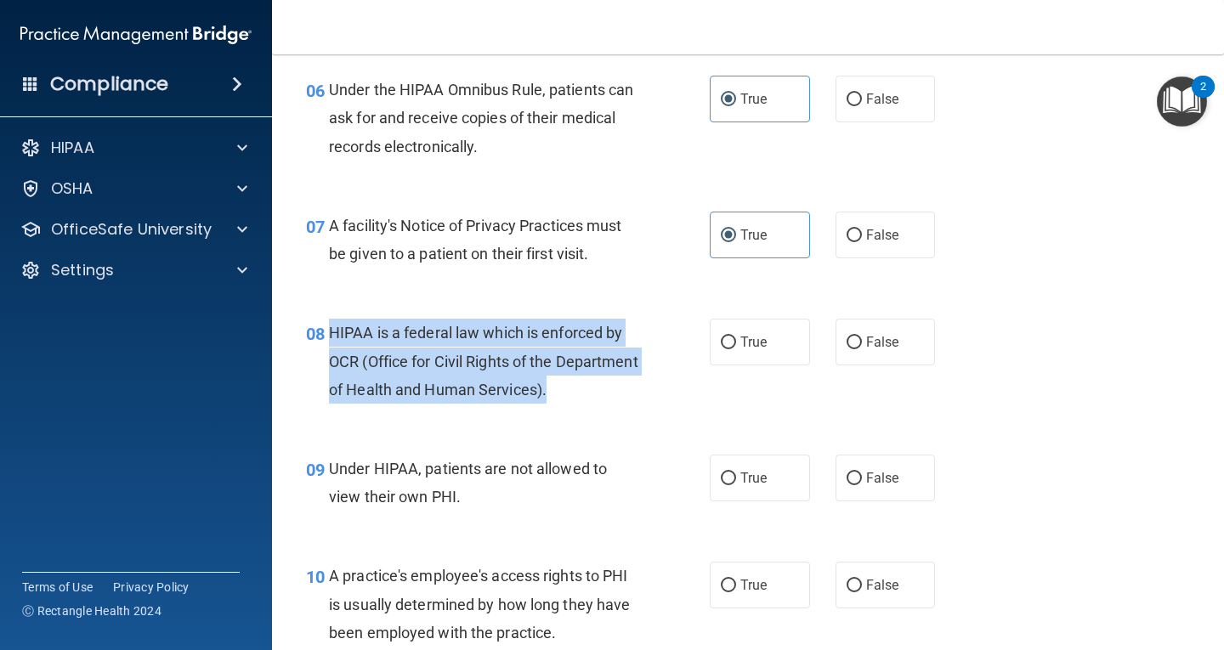
drag, startPoint x: 324, startPoint y: 328, endPoint x: 639, endPoint y: 405, distance: 324.6
click at [639, 405] on div "08 HIPAA is a federal law which is enforced by OCR (Office for Civil Rights of …" at bounding box center [508, 366] width 455 height 94
copy div "HIPAA is a federal law which is enforced by OCR (Office for Civil Rights of the…"
click at [721, 341] on input "True" at bounding box center [728, 343] width 15 height 13
radio input "true"
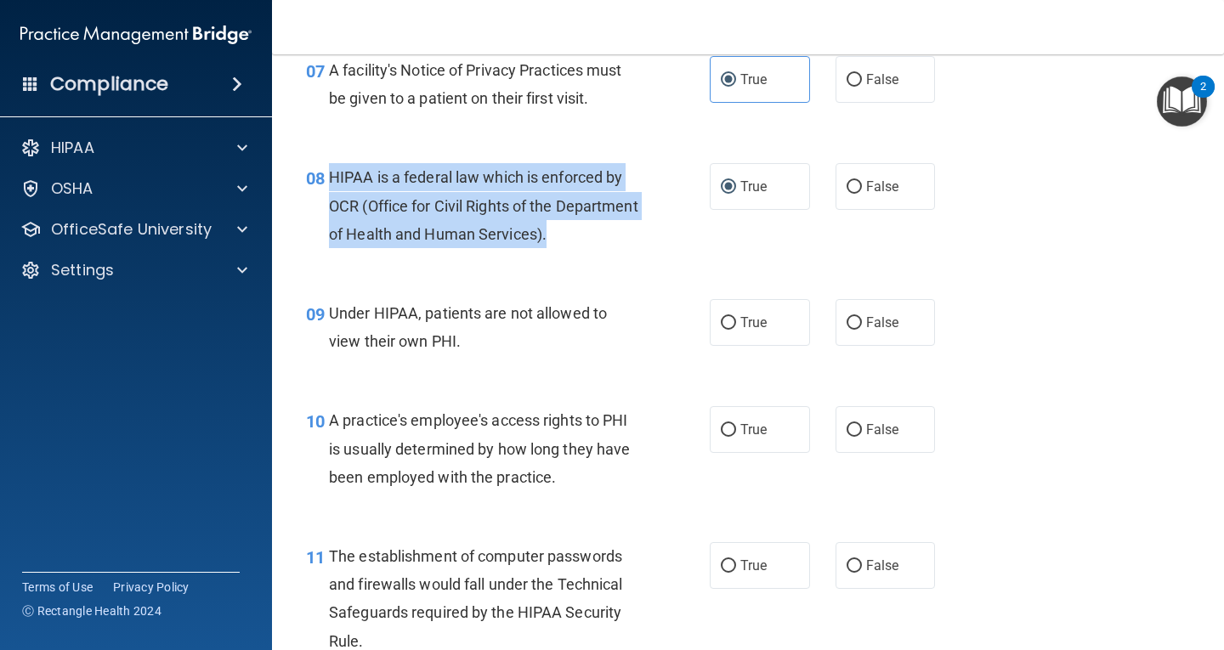
scroll to position [1105, 0]
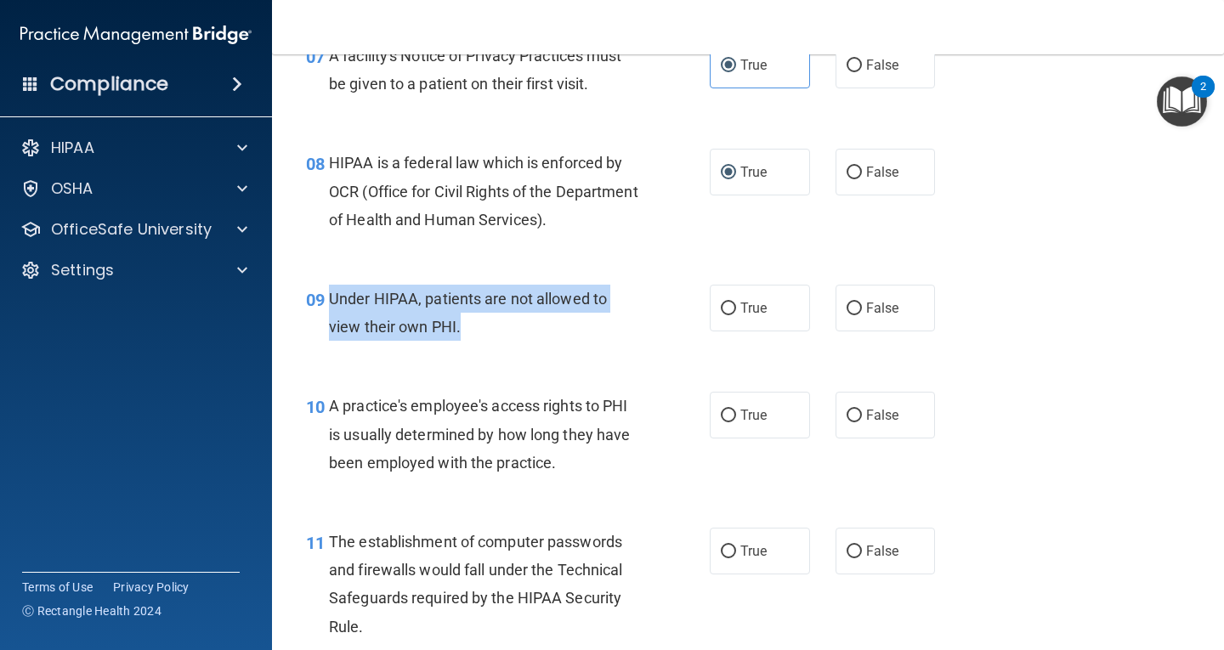
drag, startPoint x: 329, startPoint y: 297, endPoint x: 508, endPoint y: 330, distance: 182.4
click at [508, 330] on div "Under HIPAA, patients are not allowed to view their own PHI." at bounding box center [490, 313] width 322 height 56
copy span "Under HIPAA, patients are not allowed to view their own PHI."
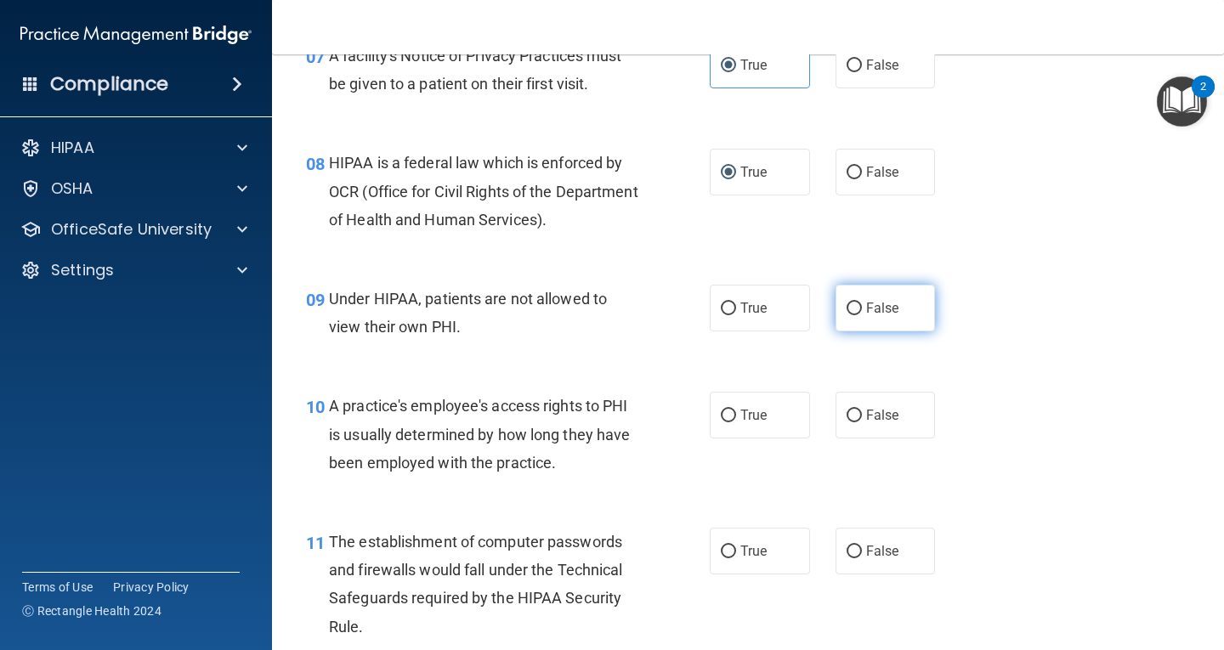
click at [867, 310] on span "False" at bounding box center [882, 308] width 33 height 16
click at [862, 310] on input "False" at bounding box center [854, 309] width 15 height 13
radio input "true"
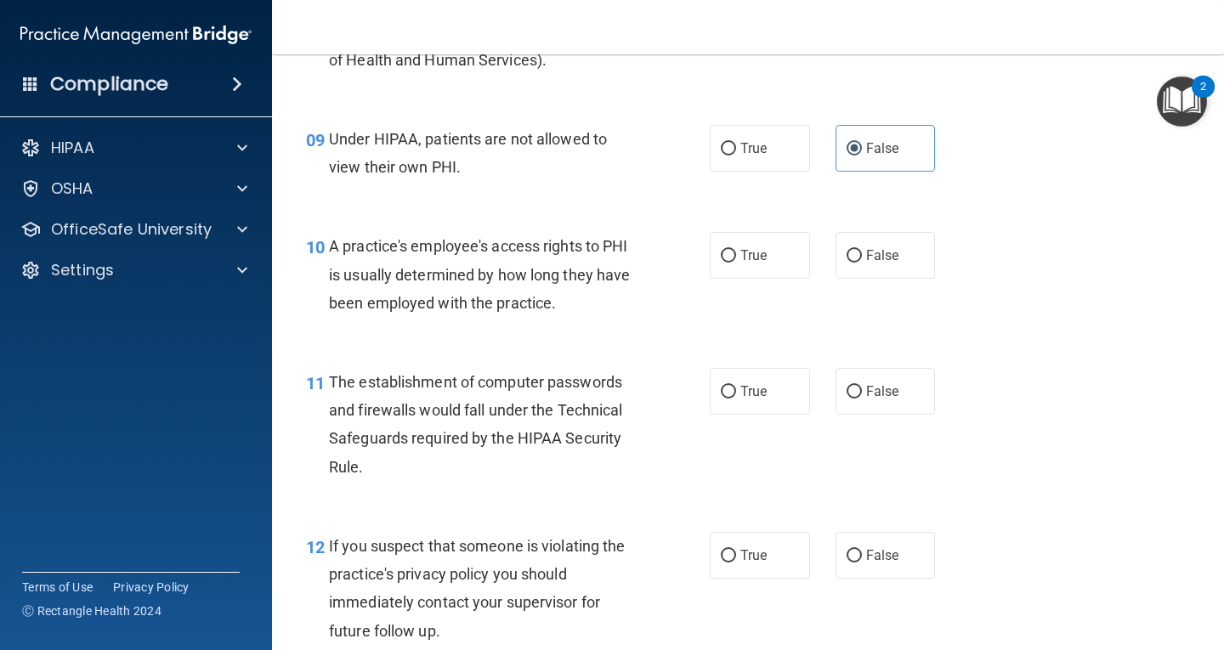
scroll to position [1275, 0]
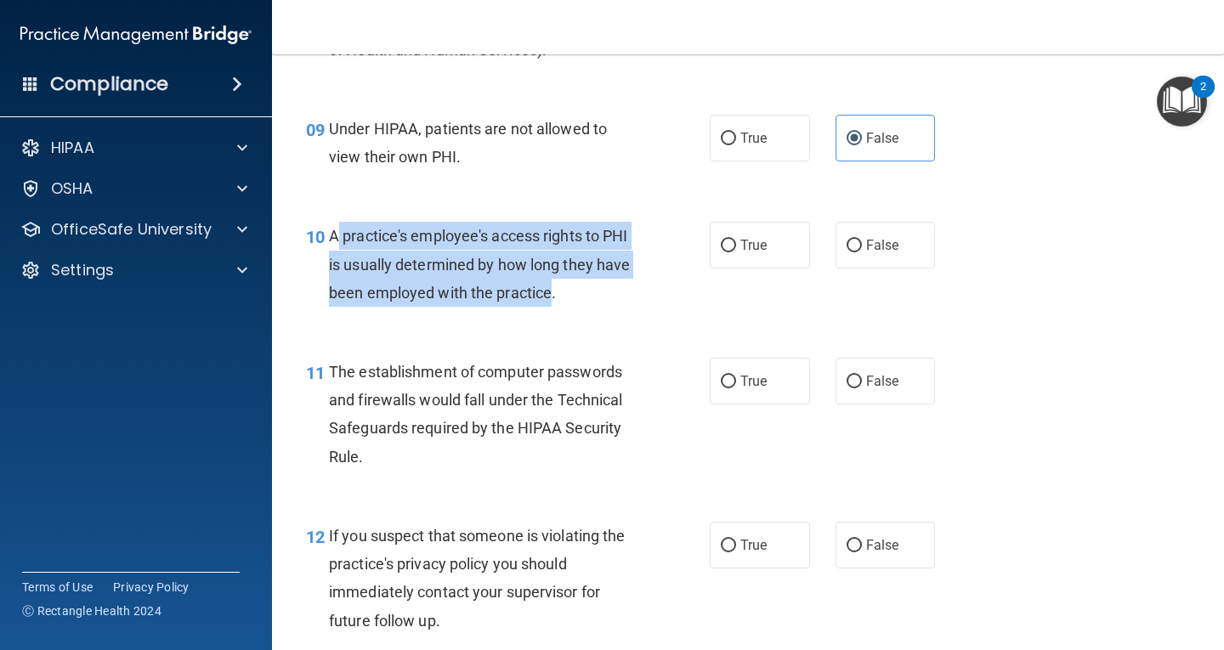
drag, startPoint x: 334, startPoint y: 232, endPoint x: 553, endPoint y: 279, distance: 223.5
click at [553, 279] on div "A practice's employee's access rights to PHI is usually determined by how long …" at bounding box center [490, 264] width 322 height 85
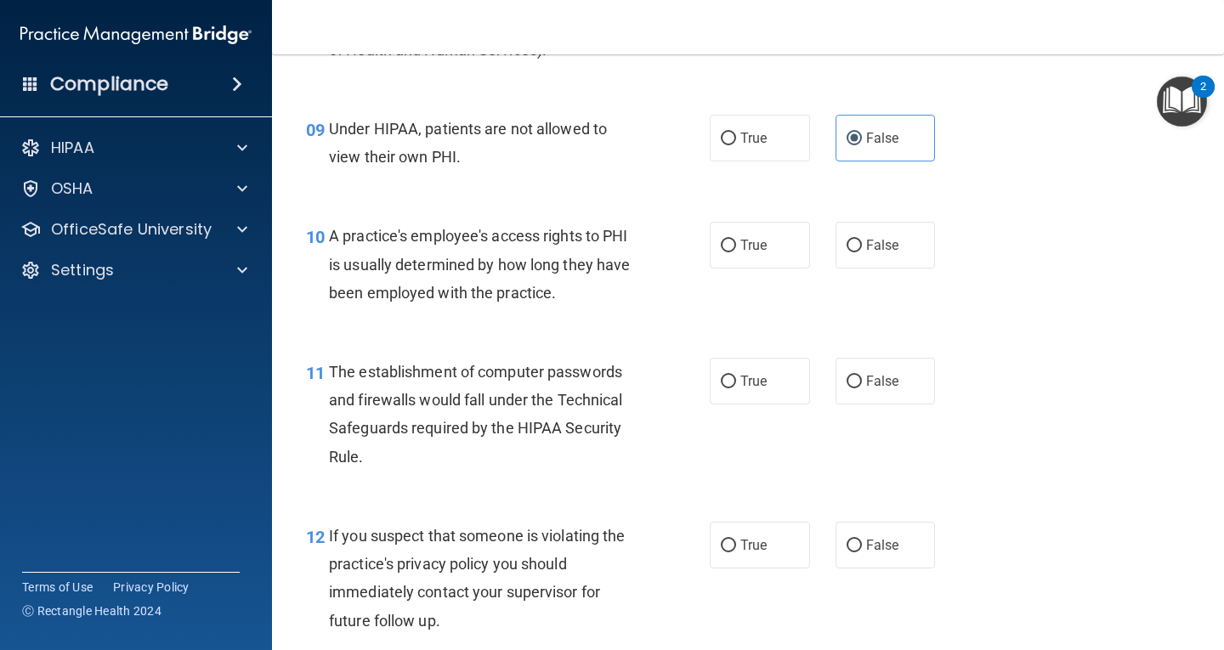
click at [561, 283] on div "A practice's employee's access rights to PHI is usually determined by how long …" at bounding box center [490, 264] width 322 height 85
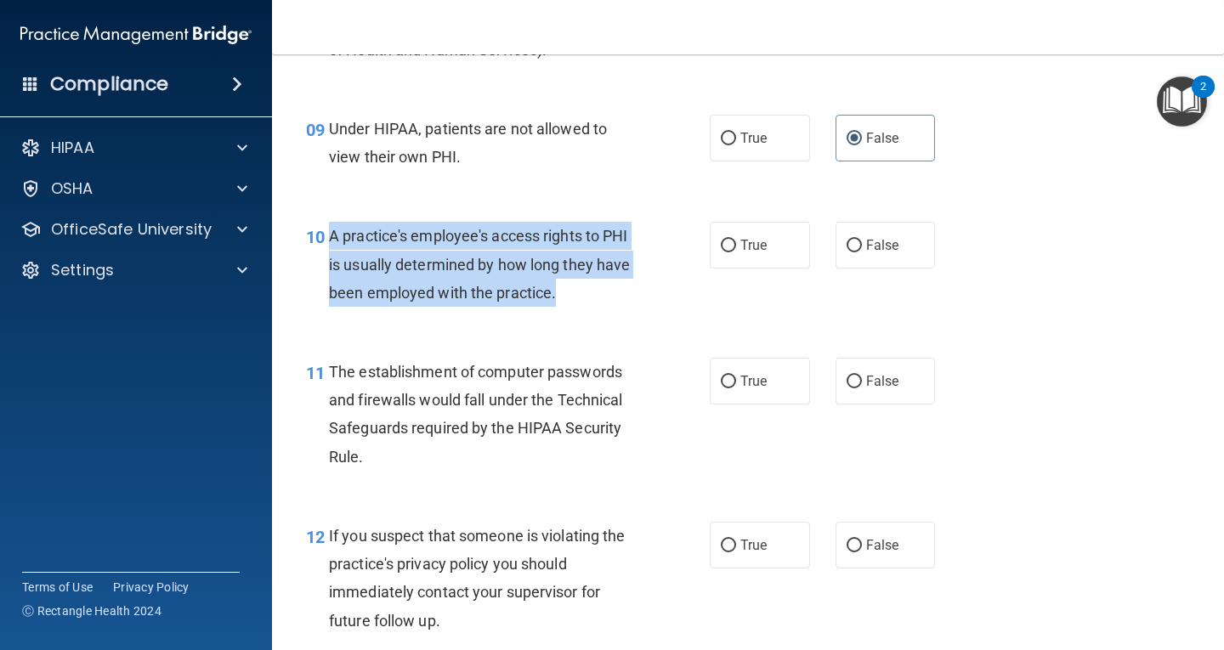
drag, startPoint x: 580, startPoint y: 295, endPoint x: 331, endPoint y: 237, distance: 255.8
click at [331, 237] on div "A practice's employee's access rights to PHI is usually determined by how long …" at bounding box center [490, 264] width 322 height 85
copy span "A practice's employee's access rights to PHI is usually determined by how long …"
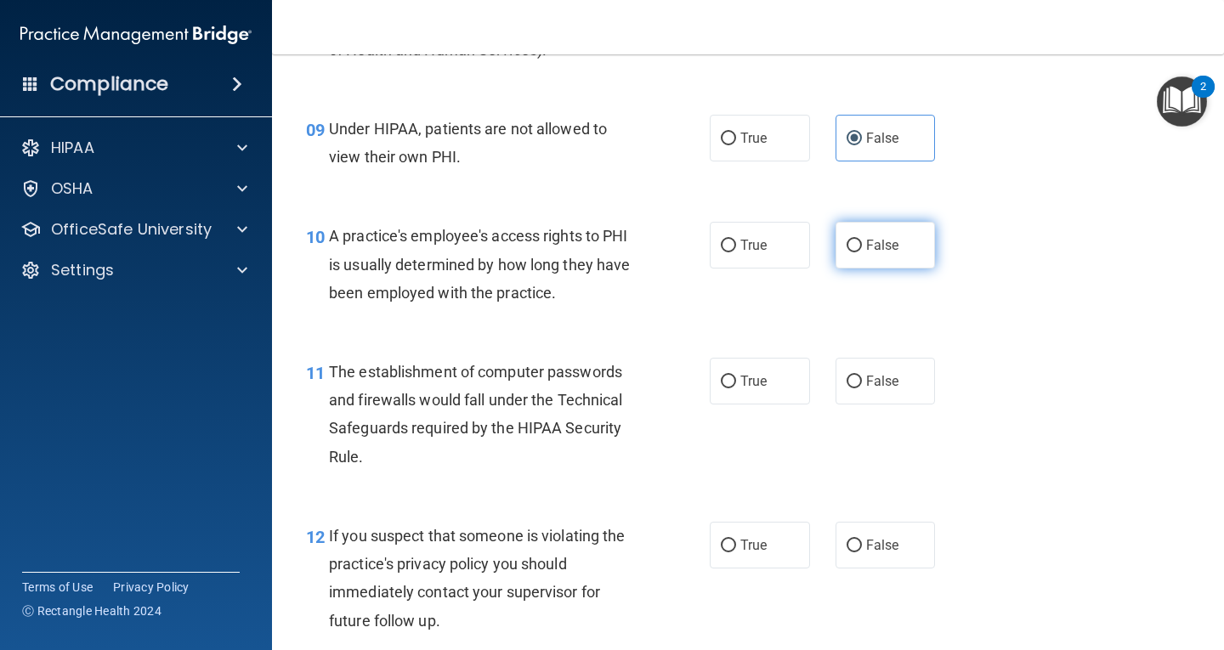
click at [898, 259] on label "False" at bounding box center [886, 245] width 100 height 47
click at [862, 253] on input "False" at bounding box center [854, 246] width 15 height 13
radio input "true"
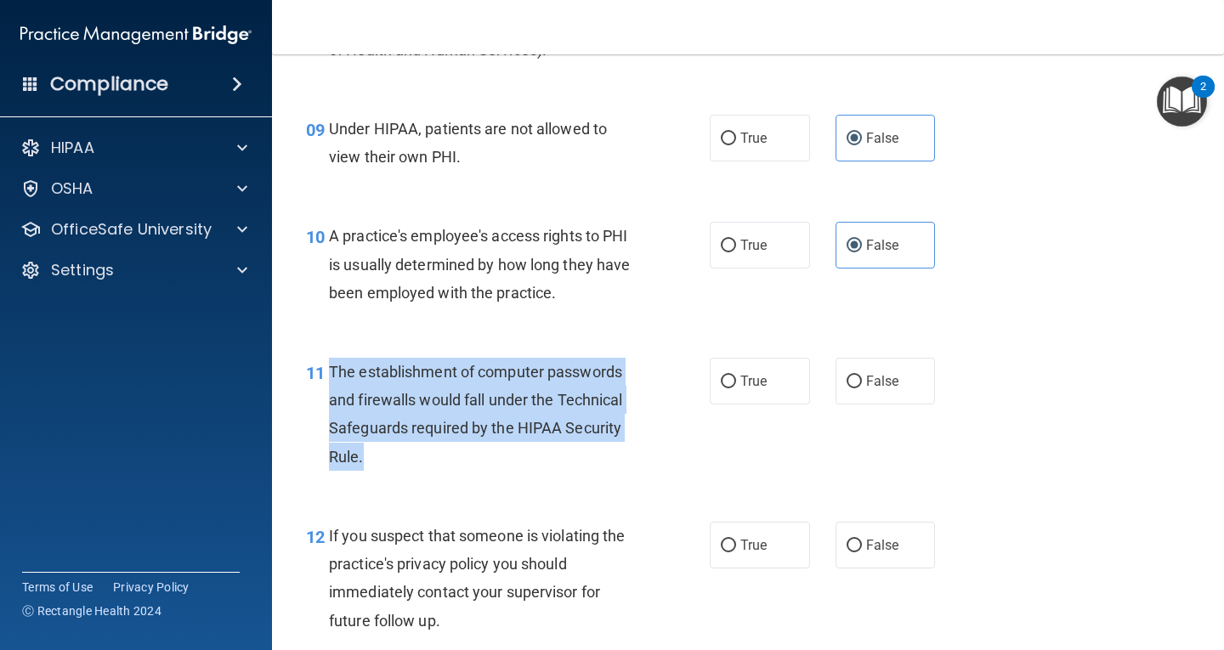
drag, startPoint x: 327, startPoint y: 366, endPoint x: 489, endPoint y: 472, distance: 194.1
click at [489, 472] on div "11 The establishment of computer passwords and firewalls would fall under the T…" at bounding box center [508, 419] width 455 height 122
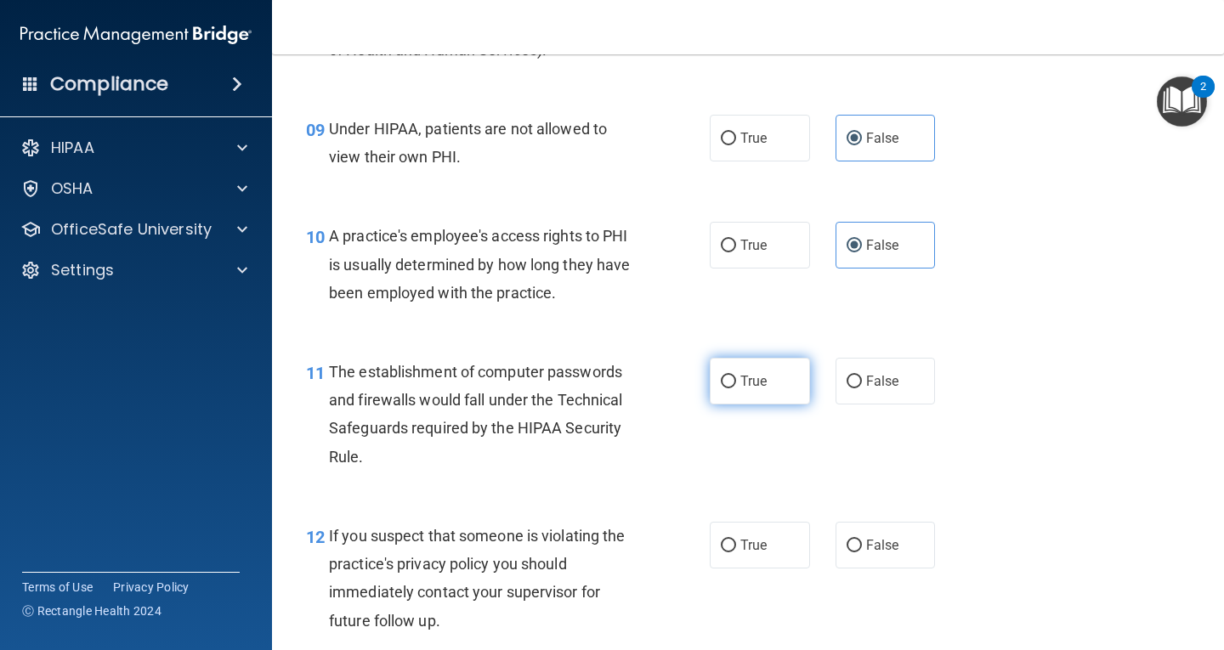
click at [747, 379] on span "True" at bounding box center [754, 381] width 26 height 16
click at [736, 379] on input "True" at bounding box center [728, 382] width 15 height 13
radio input "true"
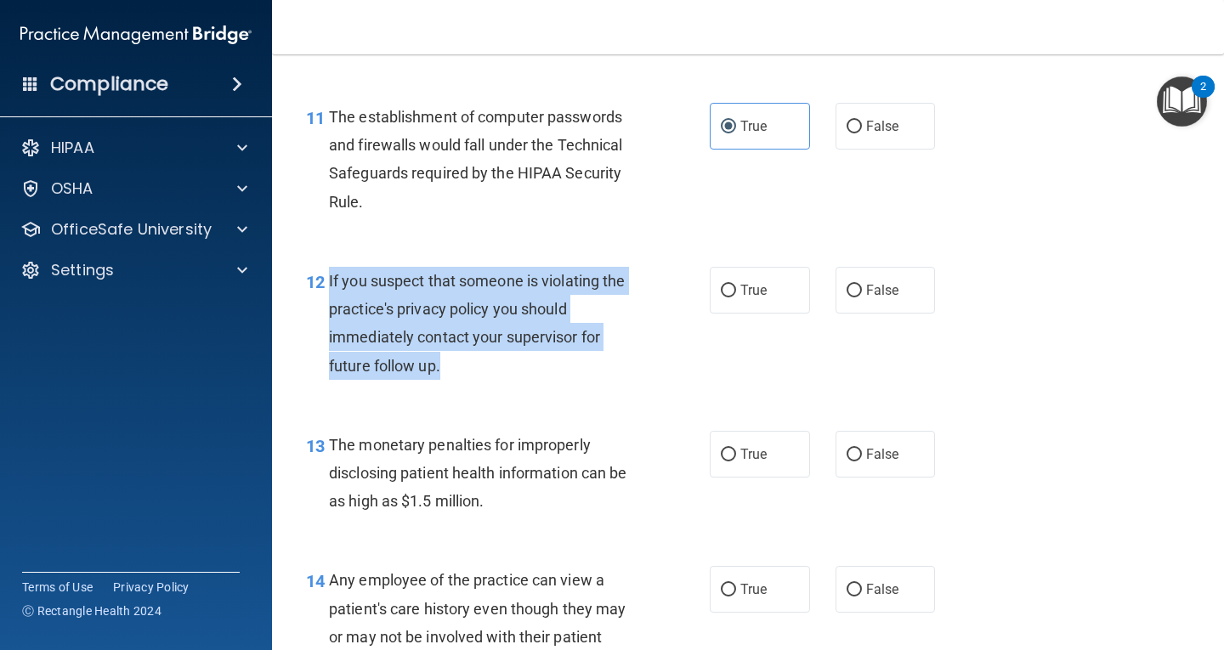
drag, startPoint x: 328, startPoint y: 276, endPoint x: 486, endPoint y: 377, distance: 186.6
click at [486, 377] on div "If you suspect that someone is violating the practice's privacy policy you shou…" at bounding box center [490, 323] width 322 height 113
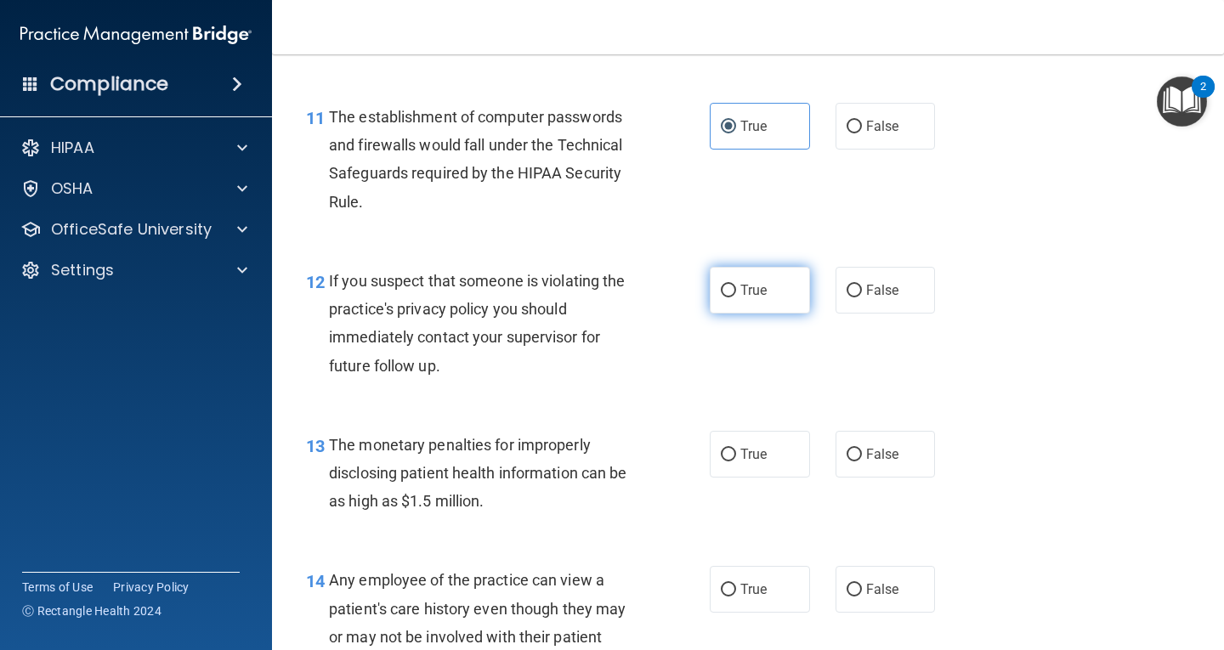
click at [733, 275] on label "True" at bounding box center [760, 290] width 100 height 47
click at [733, 285] on input "True" at bounding box center [728, 291] width 15 height 13
radio input "true"
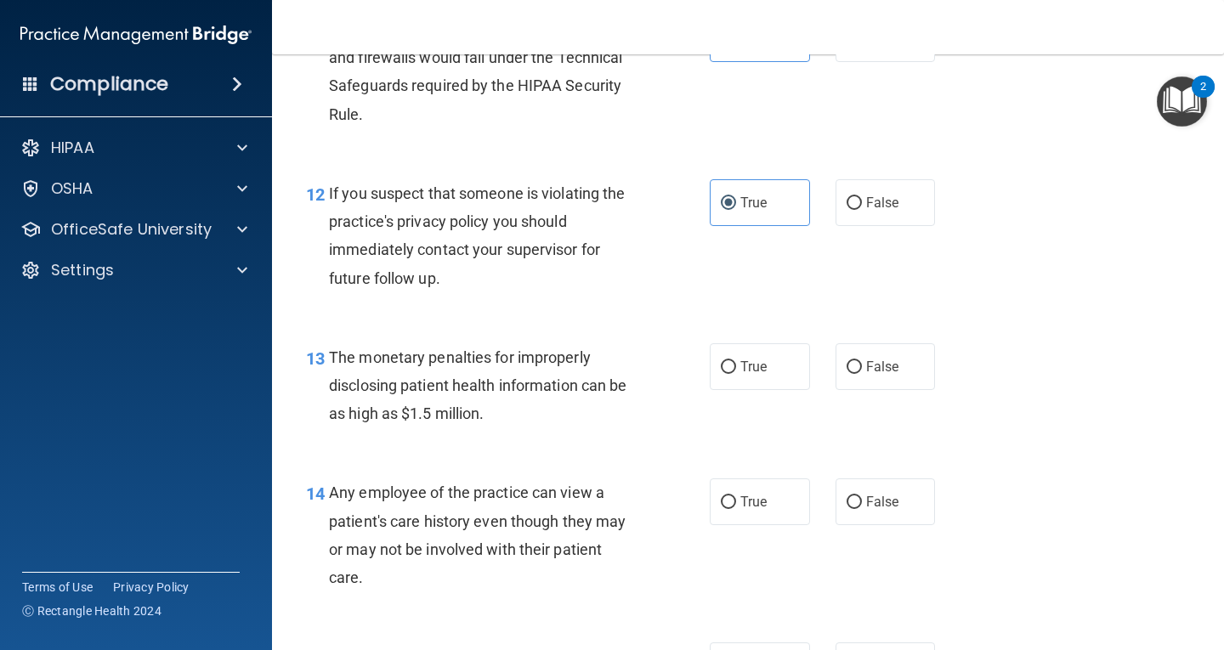
scroll to position [1701, 0]
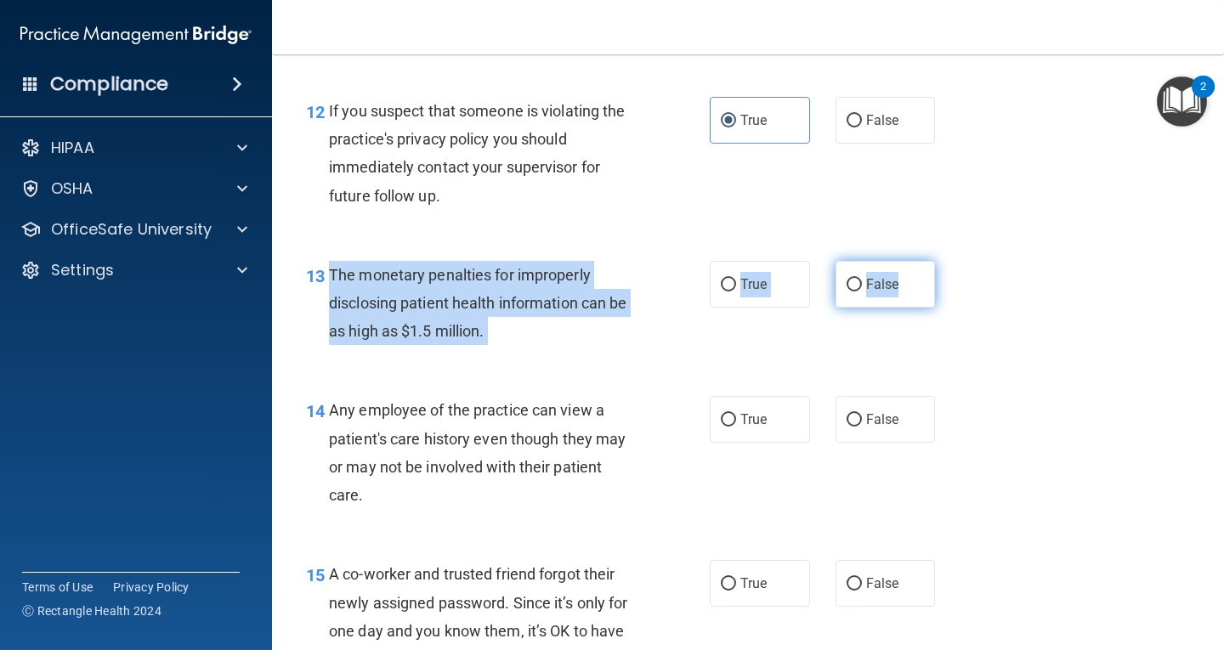
drag, startPoint x: 331, startPoint y: 270, endPoint x: 895, endPoint y: 285, distance: 564.8
click at [951, 261] on ng-form "13 The monetary penalties for improperly disclosing patient health information …" at bounding box center [951, 261] width 0 height 0
click at [600, 335] on div "The monetary penalties for improperly disclosing patient health information can…" at bounding box center [490, 303] width 322 height 85
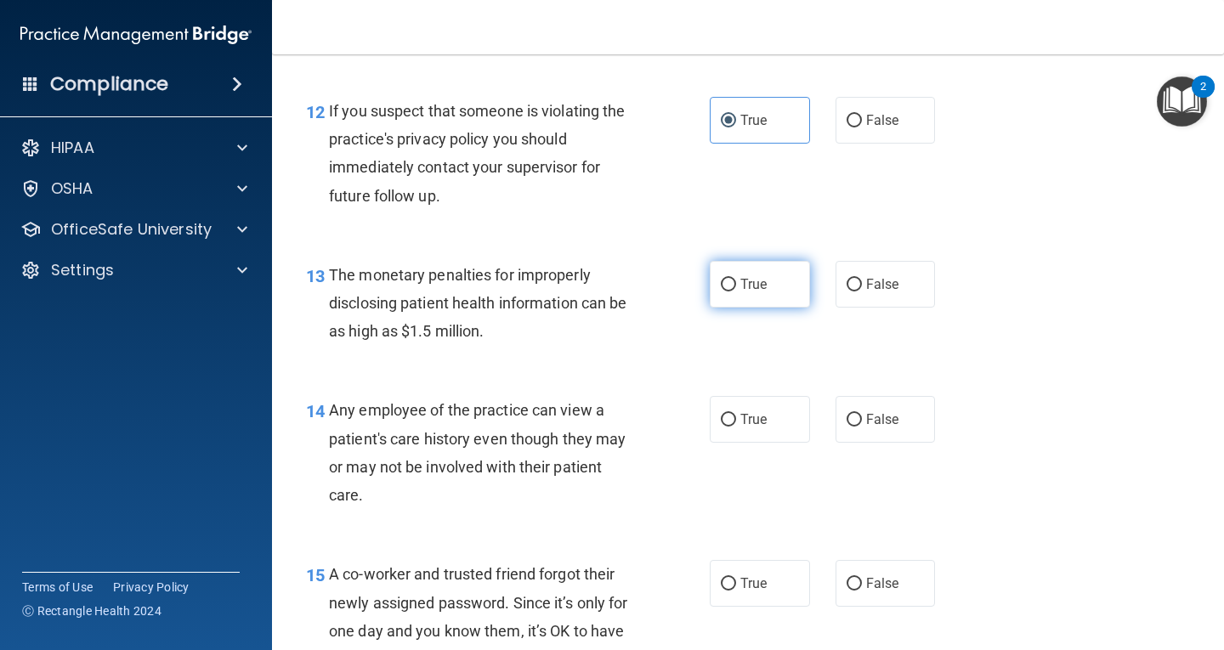
click at [732, 271] on label "True" at bounding box center [760, 284] width 100 height 47
click at [732, 279] on input "True" at bounding box center [728, 285] width 15 height 13
radio input "true"
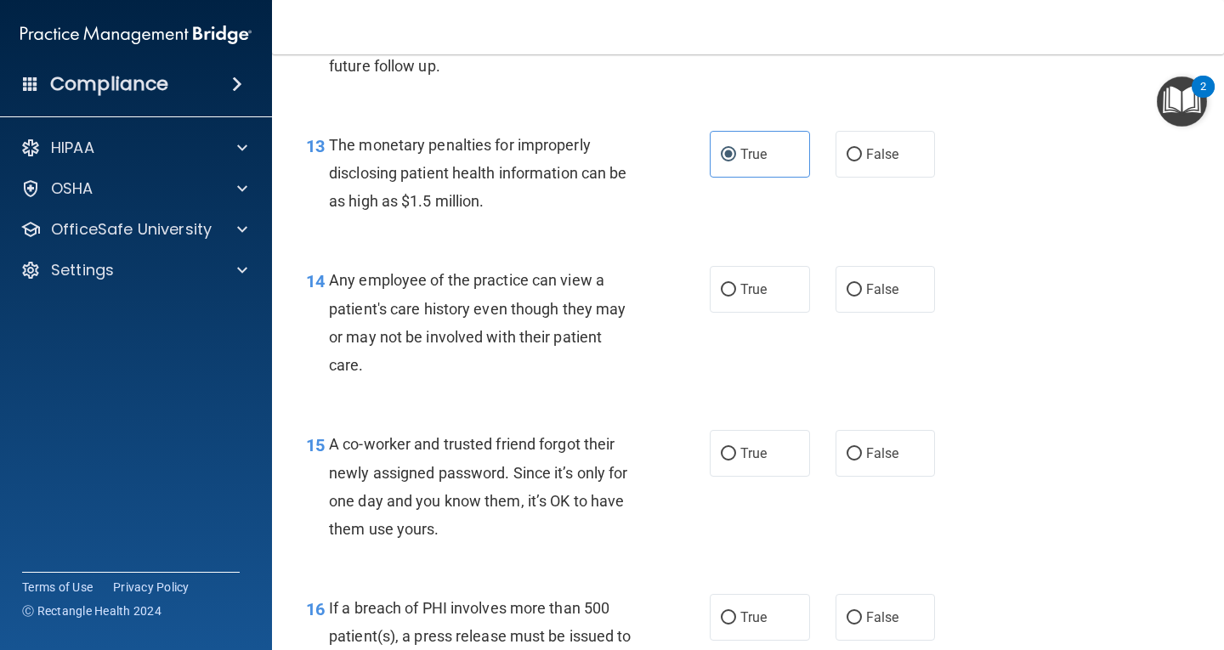
scroll to position [1871, 0]
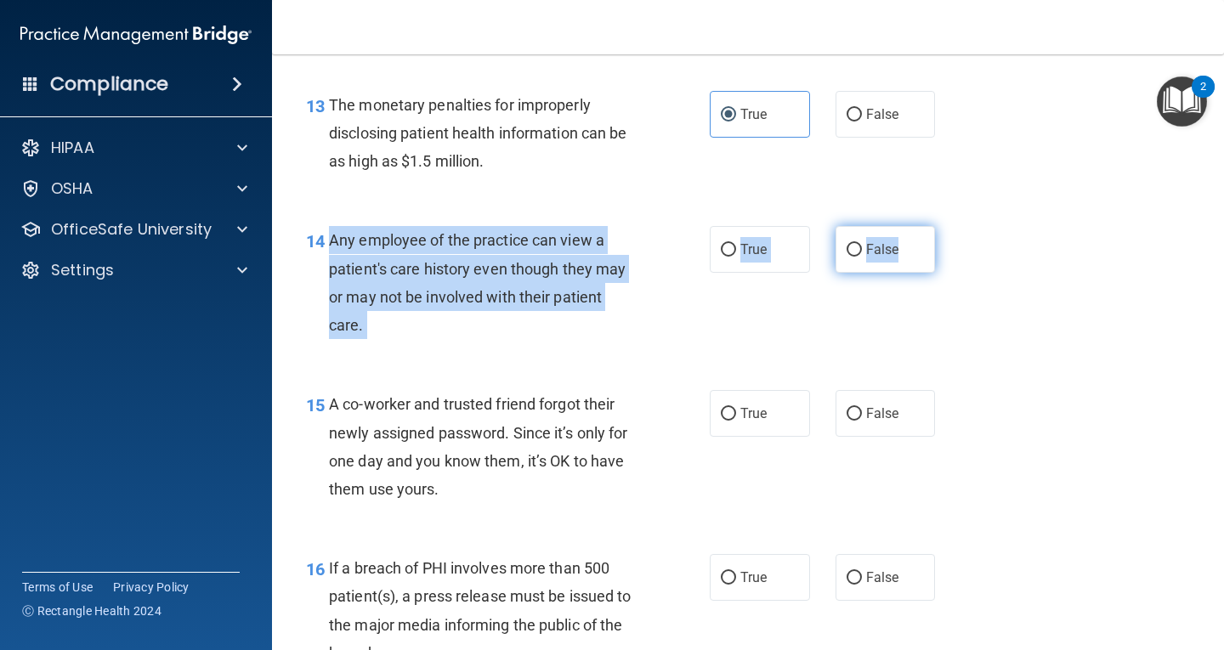
drag, startPoint x: 331, startPoint y: 237, endPoint x: 898, endPoint y: 270, distance: 568.0
click at [951, 226] on ng-form "14 Any employee of the practice can view a patient's care history even though t…" at bounding box center [951, 226] width 0 height 0
click at [551, 346] on div "14 Any employee of the practice can view a patient's care history even though t…" at bounding box center [508, 287] width 455 height 122
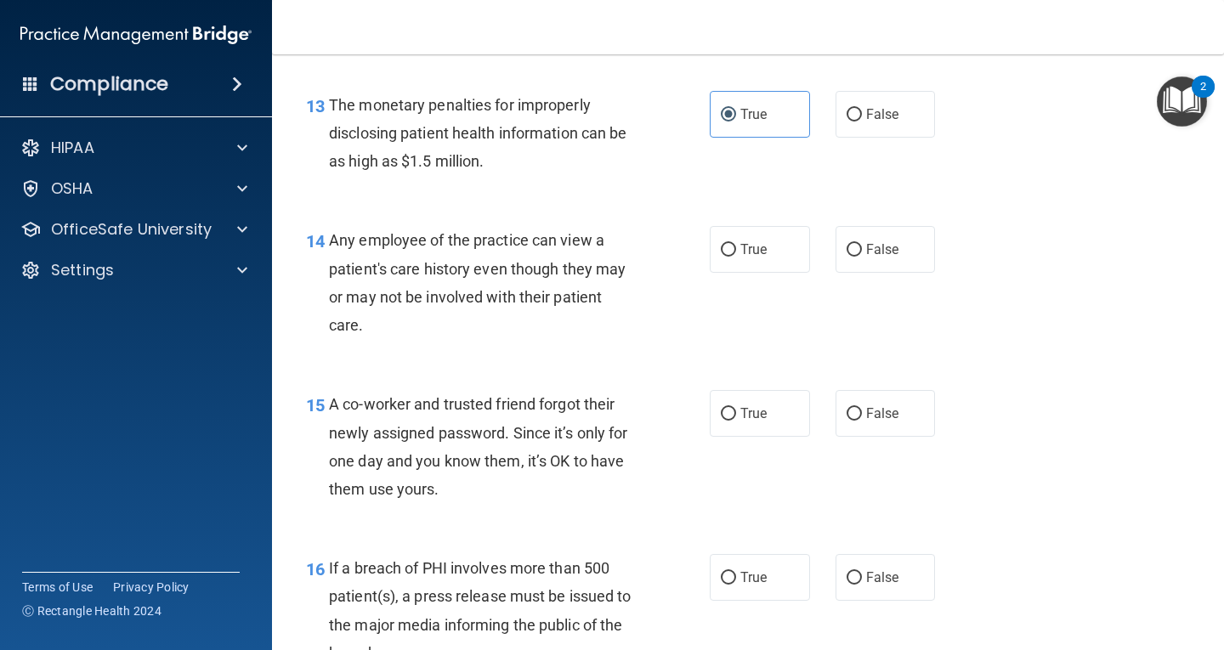
click at [819, 257] on div "True False" at bounding box center [830, 249] width 241 height 47
click at [872, 257] on span "False" at bounding box center [882, 249] width 33 height 16
click at [862, 257] on input "False" at bounding box center [854, 250] width 15 height 13
radio input "true"
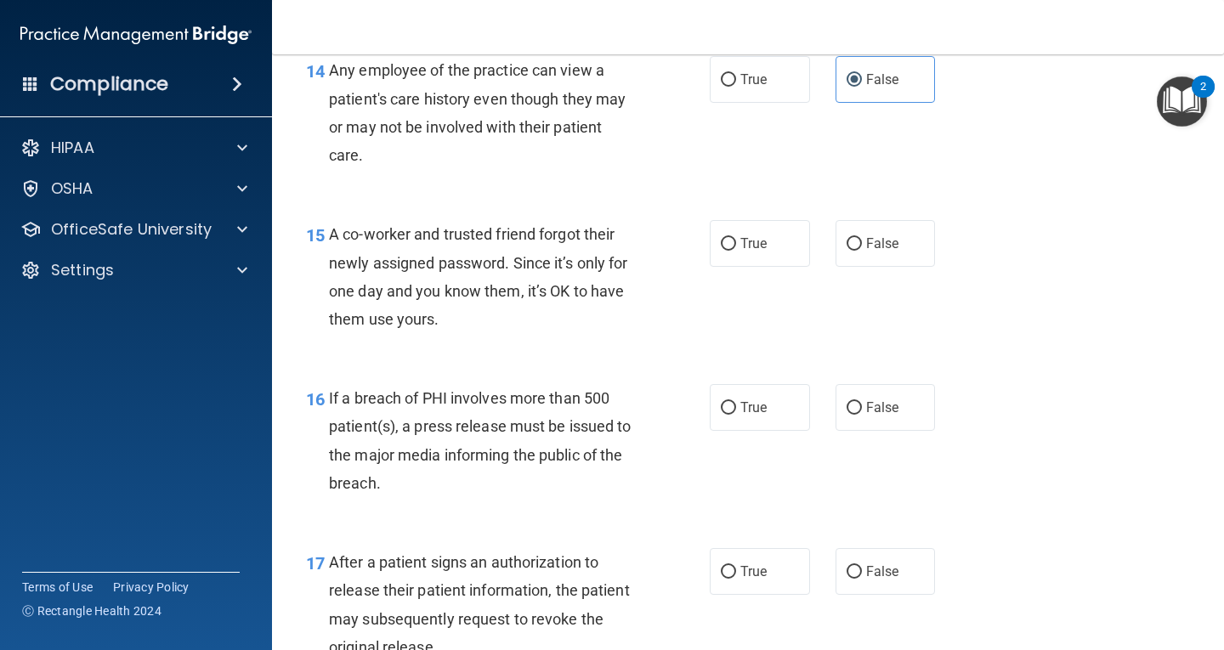
scroll to position [2126, 0]
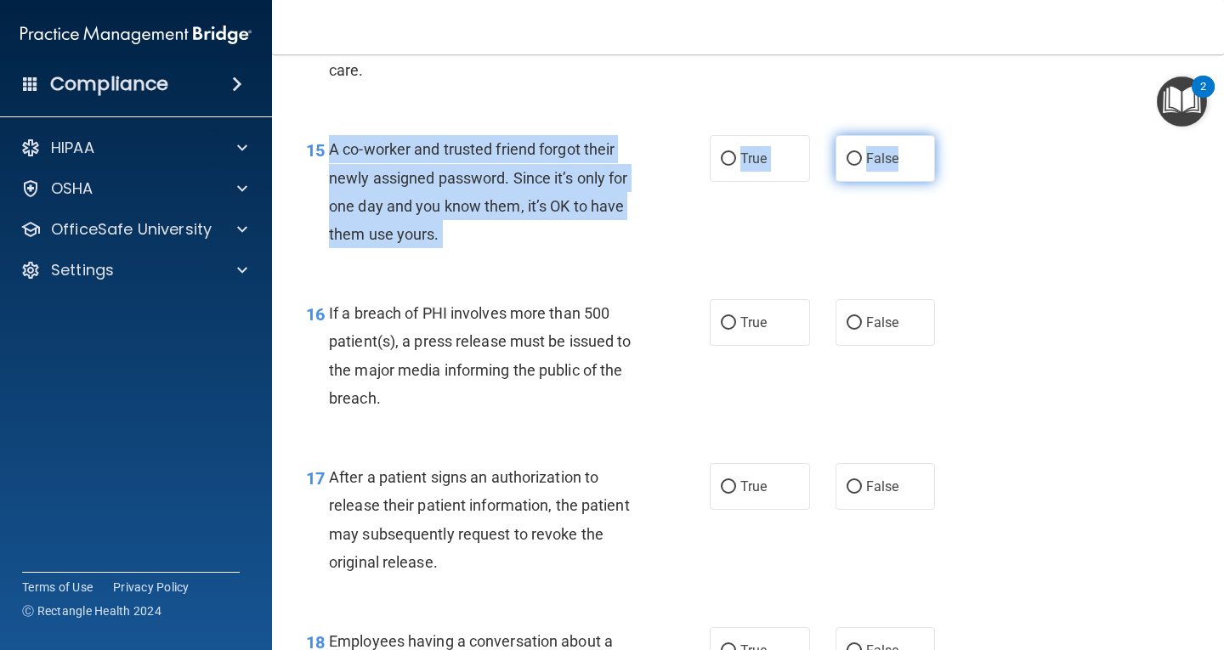
drag, startPoint x: 332, startPoint y: 148, endPoint x: 908, endPoint y: 162, distance: 576.7
click at [951, 135] on ng-form "15 A co-worker and trusted friend forgot their newly assigned password. Since i…" at bounding box center [951, 135] width 0 height 0
click at [886, 171] on label "False" at bounding box center [886, 158] width 100 height 47
click at [862, 166] on input "False" at bounding box center [854, 159] width 15 height 13
radio input "true"
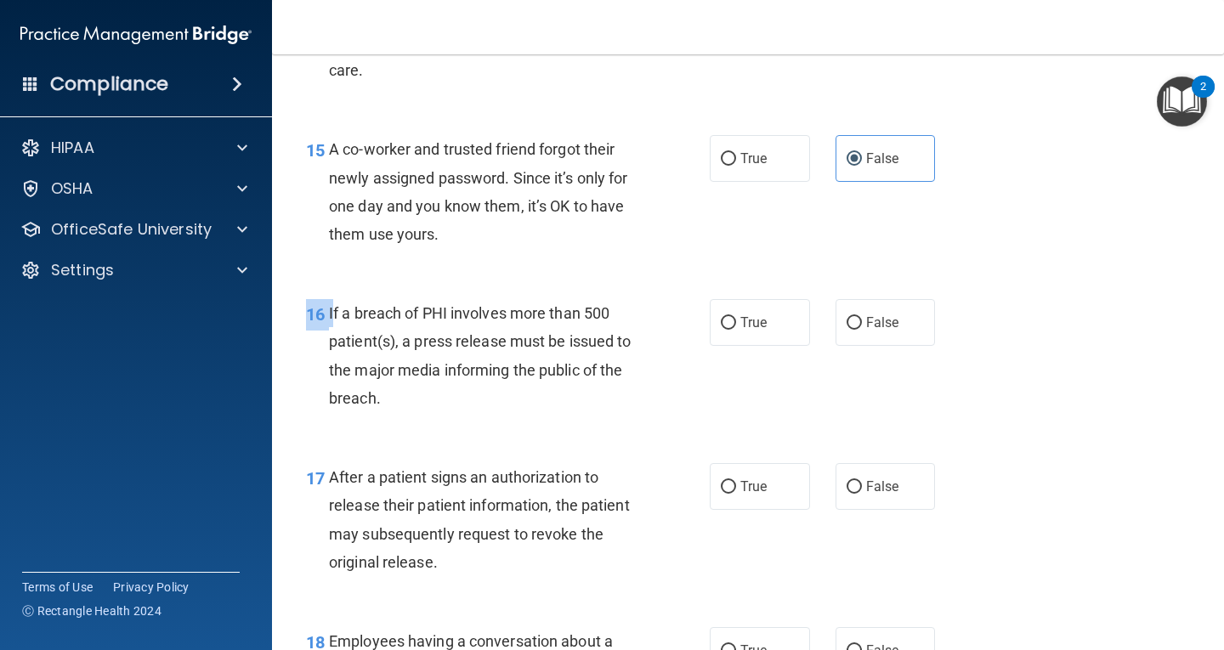
drag, startPoint x: 332, startPoint y: 310, endPoint x: 753, endPoint y: 367, distance: 424.7
click at [753, 367] on div "16 If a breach of PHI involves more than 500 patient(s), a press release must b…" at bounding box center [748, 360] width 910 height 164
click at [446, 348] on span "If a breach of PHI involves more than 500 patient(s), a press release must be i…" at bounding box center [480, 355] width 303 height 103
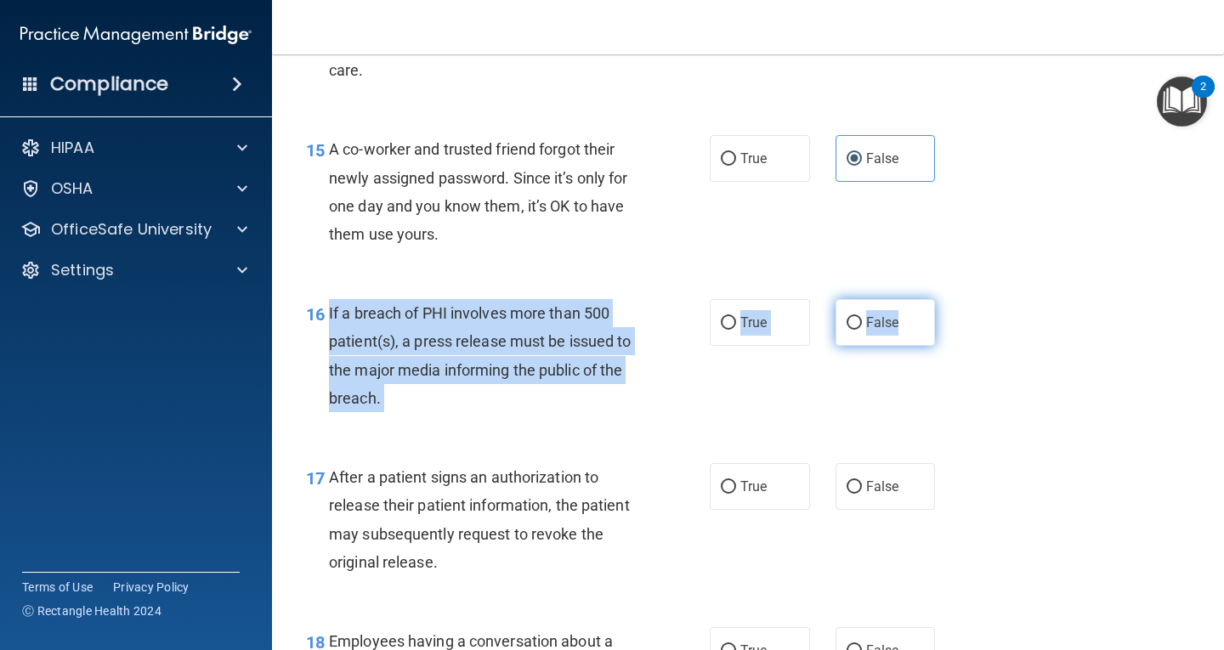
drag, startPoint x: 326, startPoint y: 309, endPoint x: 916, endPoint y: 335, distance: 590.7
click at [951, 299] on ng-form "16 If a breach of PHI involves more than 500 patient(s), a press release must b…" at bounding box center [951, 299] width 0 height 0
click at [777, 310] on label "True" at bounding box center [760, 322] width 100 height 47
click at [736, 317] on input "True" at bounding box center [728, 323] width 15 height 13
radio input "true"
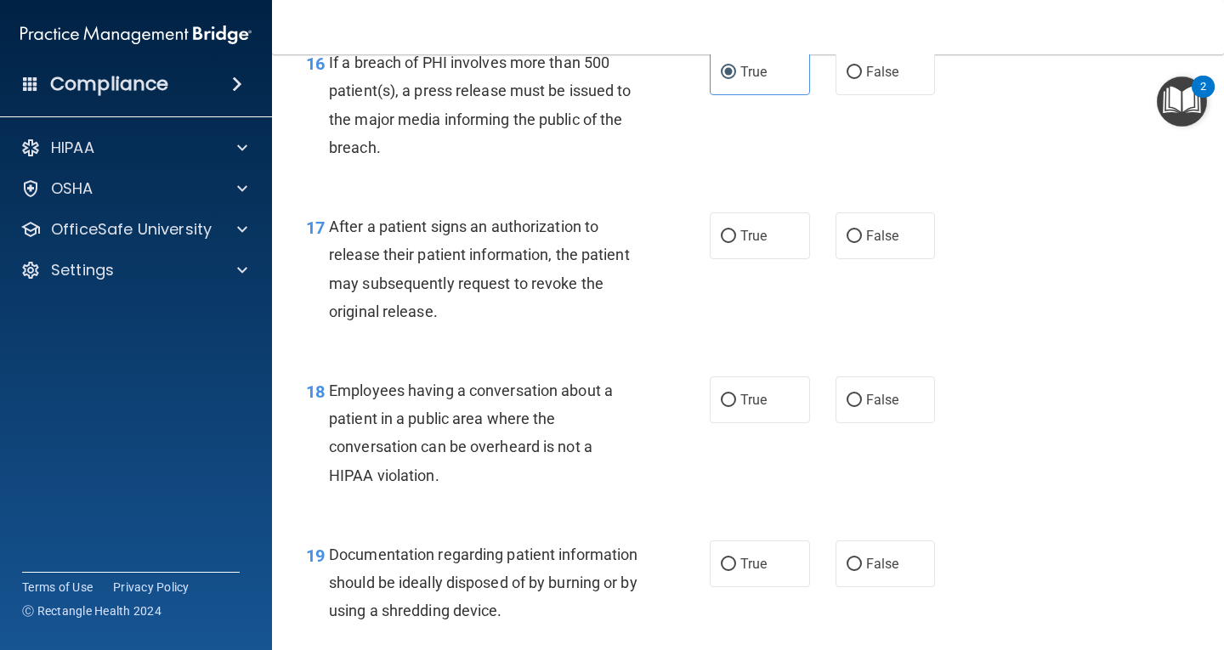
scroll to position [2381, 0]
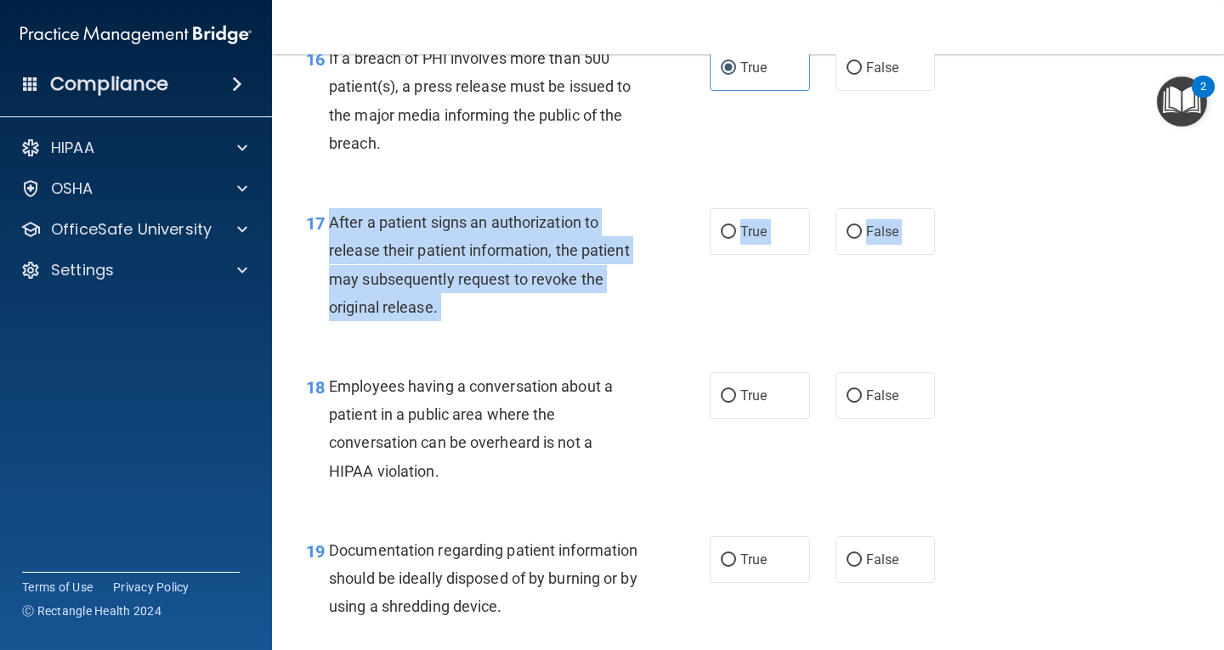
drag, startPoint x: 329, startPoint y: 220, endPoint x: 1047, endPoint y: 362, distance: 731.5
click at [1047, 362] on div "01 Patients who believe that their PHI has been compromised have the right to m…" at bounding box center [748, 93] width 910 height 4722
click at [555, 295] on div "After a patient signs an authorization to release their patient information, th…" at bounding box center [490, 264] width 322 height 113
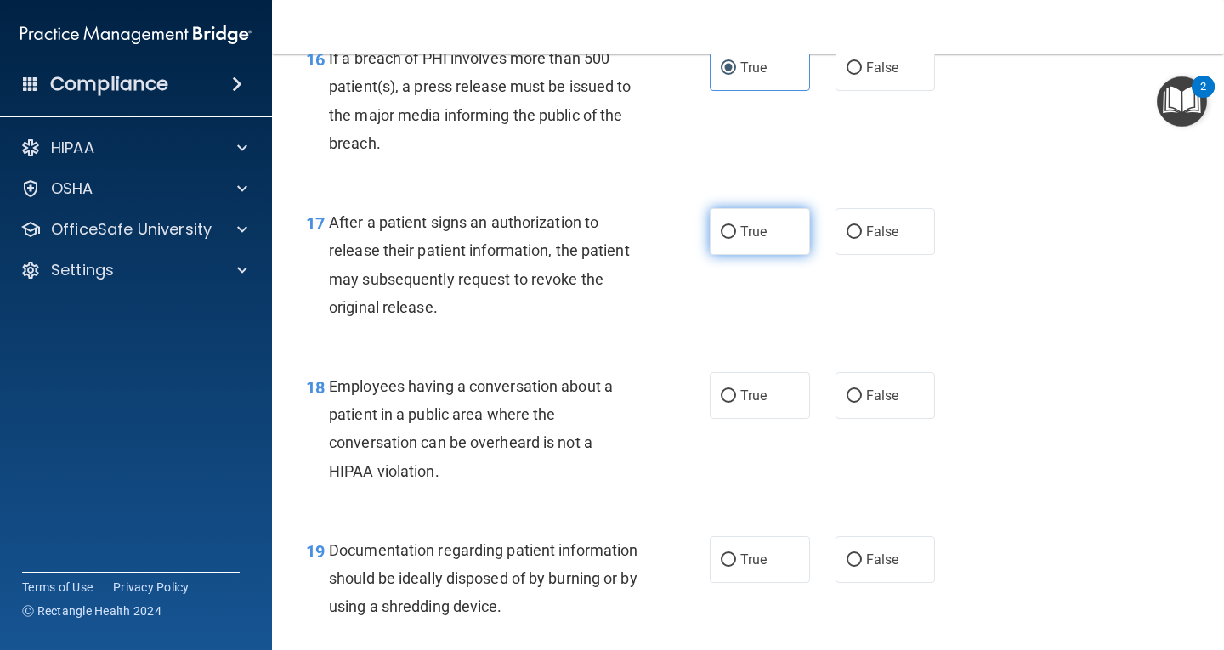
click at [747, 241] on label "True" at bounding box center [760, 231] width 100 height 47
click at [736, 239] on input "True" at bounding box center [728, 232] width 15 height 13
radio input "true"
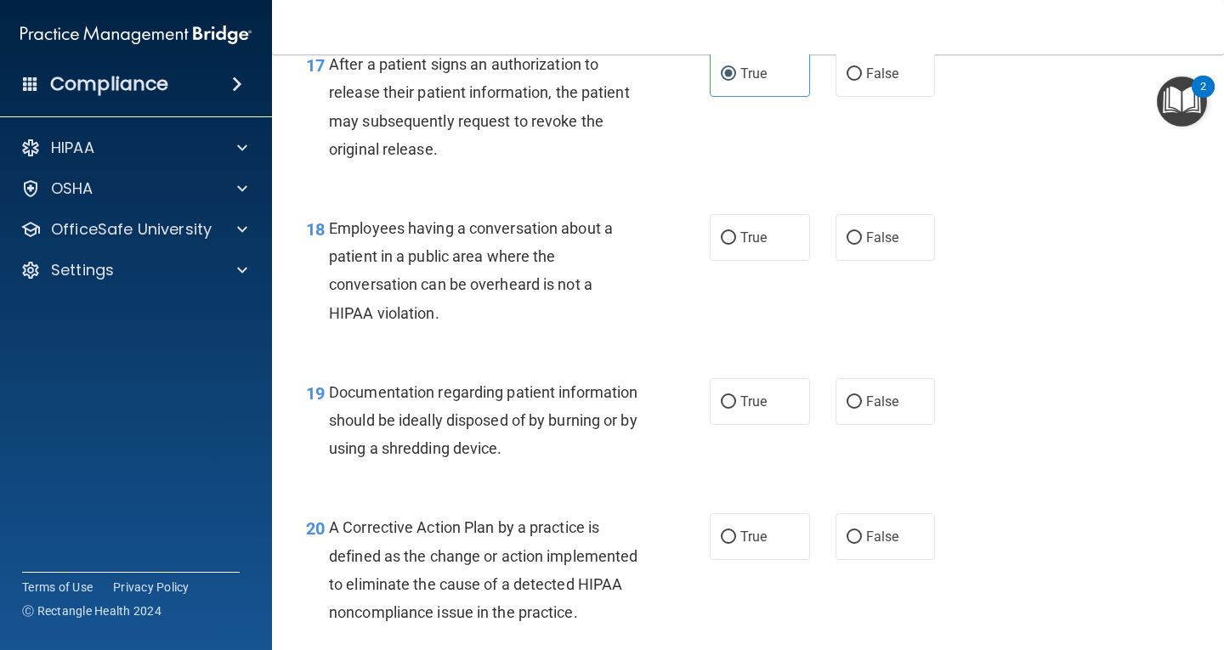
scroll to position [2551, 0]
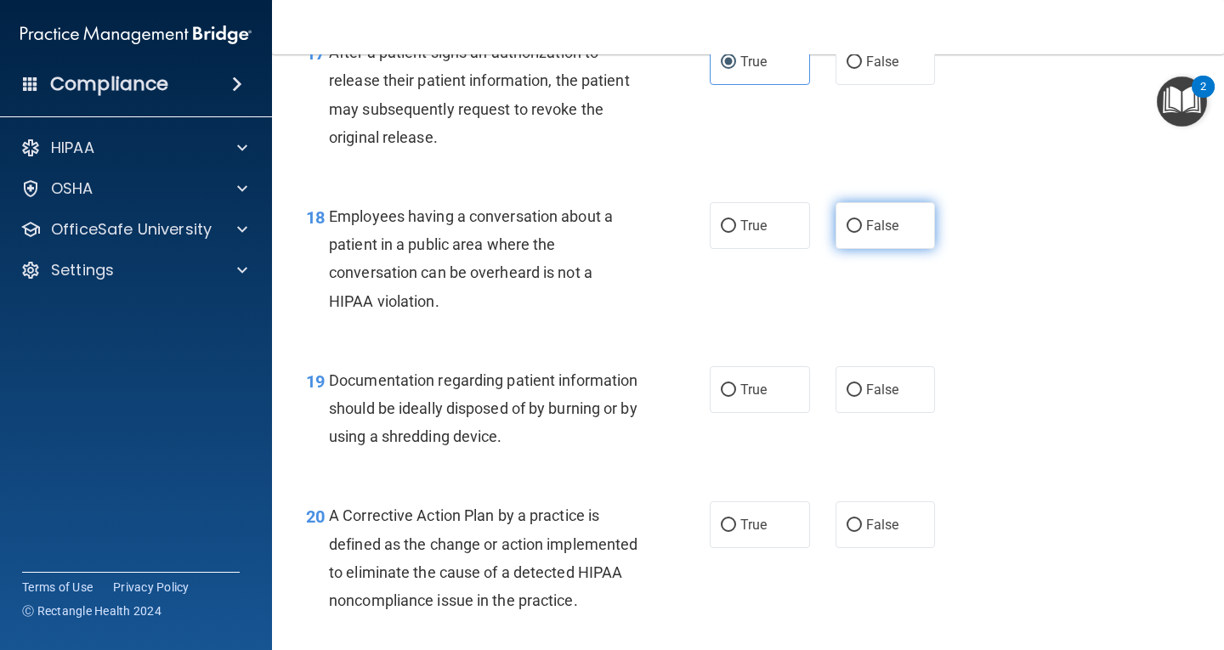
click at [883, 211] on label "False" at bounding box center [886, 225] width 100 height 47
click at [862, 220] on input "False" at bounding box center [854, 226] width 15 height 13
radio input "true"
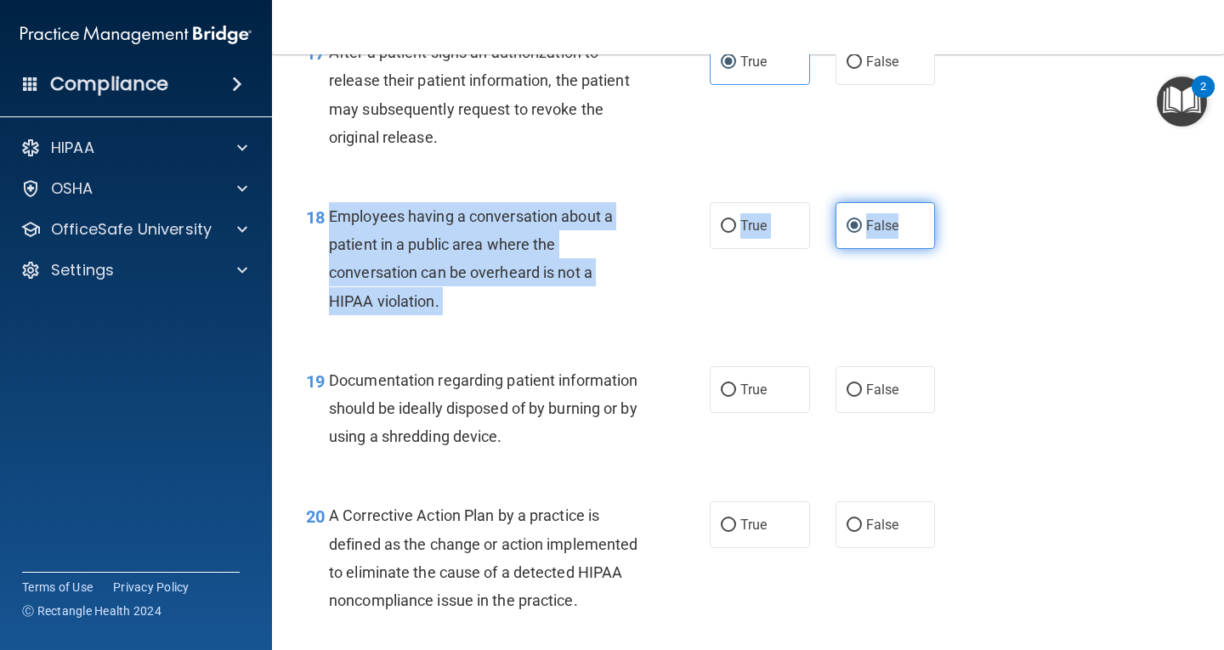
drag, startPoint x: 326, startPoint y: 212, endPoint x: 904, endPoint y: 241, distance: 578.9
click at [951, 202] on ng-form "18 Employees having a conversation about a patient in a public area where the c…" at bounding box center [951, 202] width 0 height 0
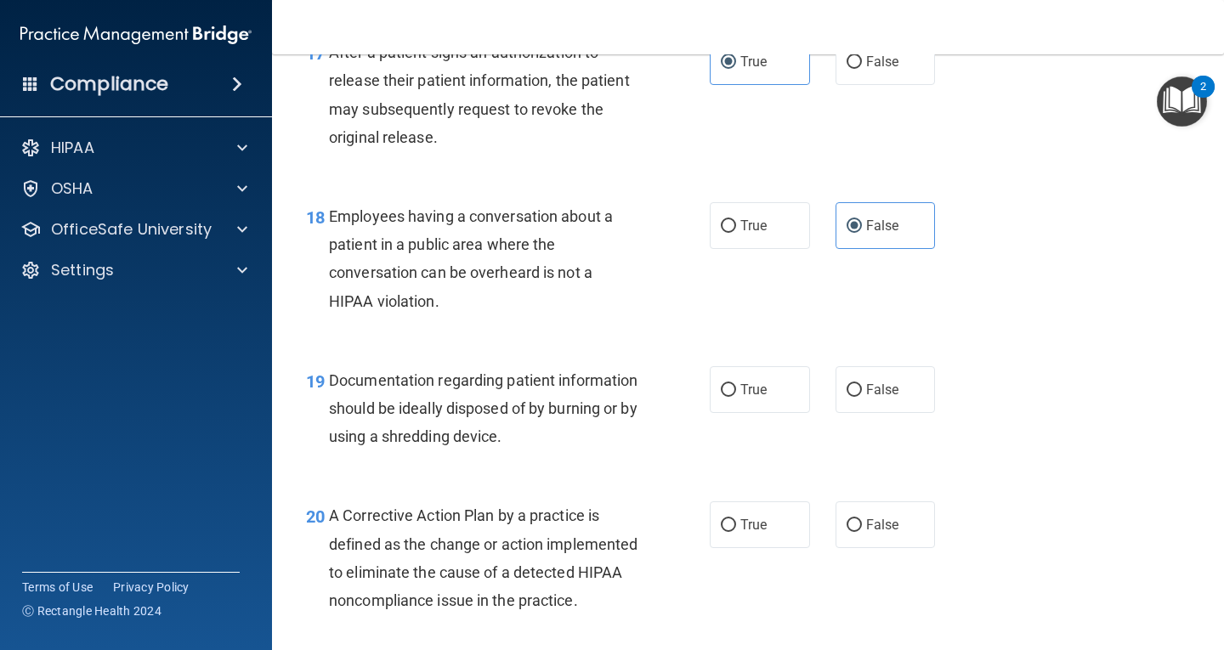
click at [572, 343] on div "18 Employees having a conversation about a patient in a public area where the c…" at bounding box center [748, 263] width 910 height 164
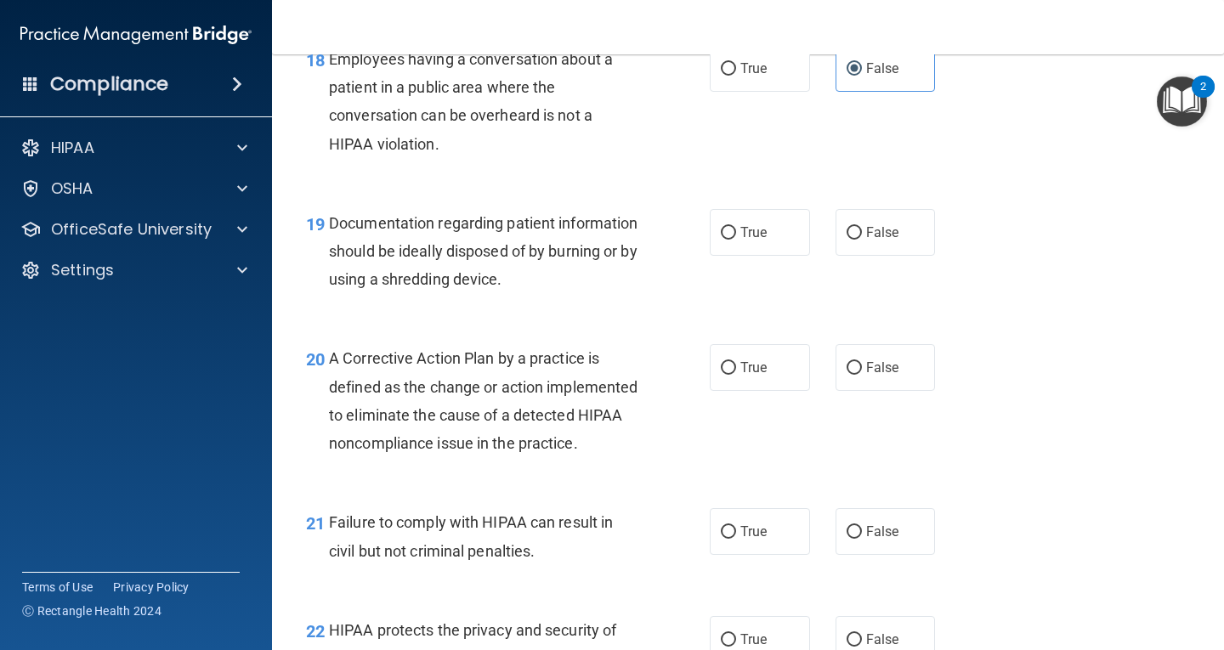
scroll to position [2721, 0]
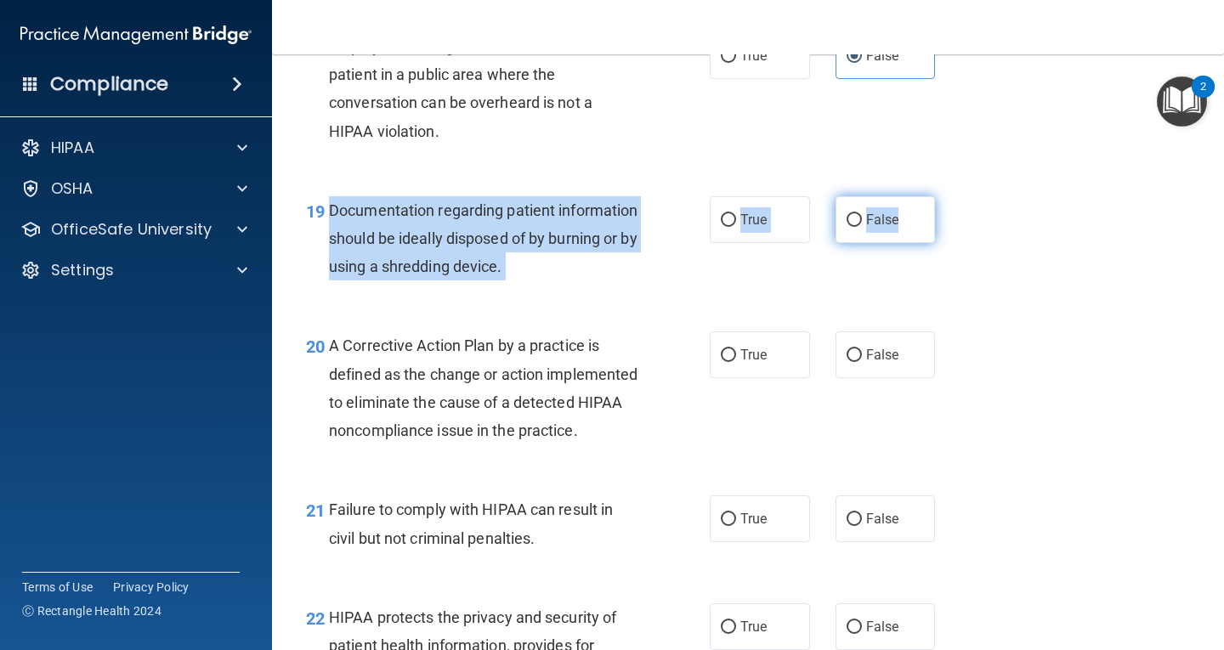
drag, startPoint x: 327, startPoint y: 203, endPoint x: 905, endPoint y: 234, distance: 579.0
click at [951, 196] on ng-form "19 Documentation regarding patient information should be ideally disposed of by…" at bounding box center [951, 196] width 0 height 0
click at [570, 243] on span "Documentation regarding patient information should be ideally disposed of by bu…" at bounding box center [483, 239] width 309 height 74
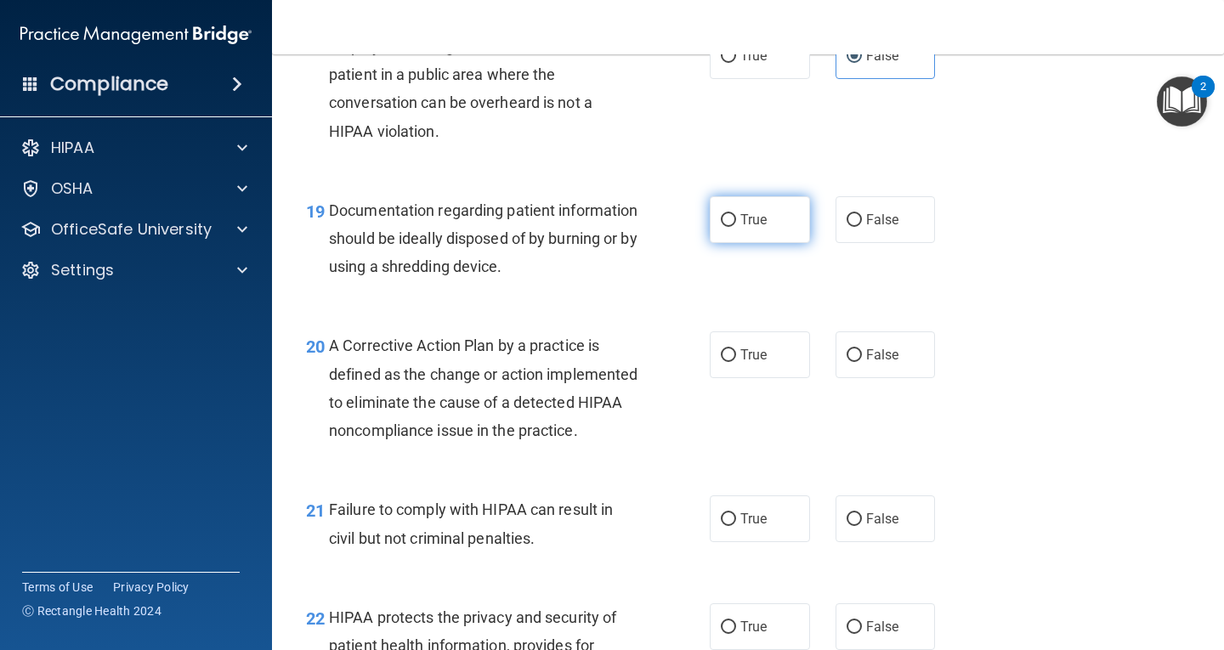
click at [728, 219] on input "True" at bounding box center [728, 220] width 15 height 13
radio input "true"
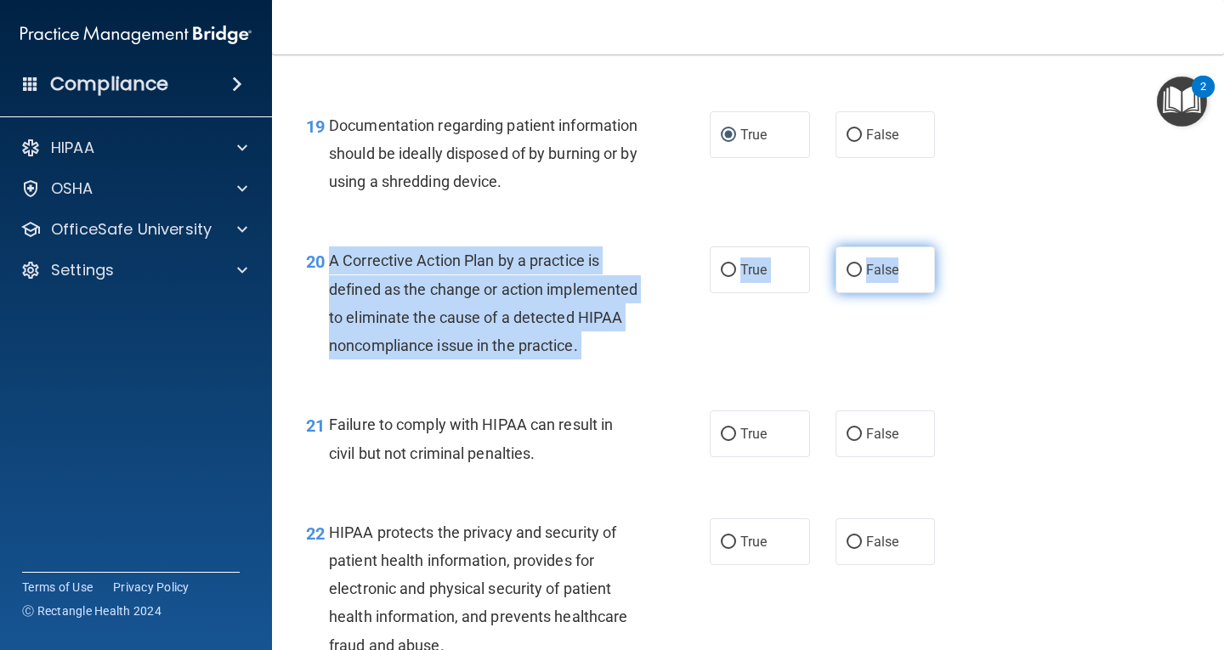
drag, startPoint x: 323, startPoint y: 255, endPoint x: 894, endPoint y: 283, distance: 572.1
click at [951, 247] on ng-form "20 A Corrective Action Plan by a practice is defined as the change or action im…" at bounding box center [951, 247] width 0 height 0
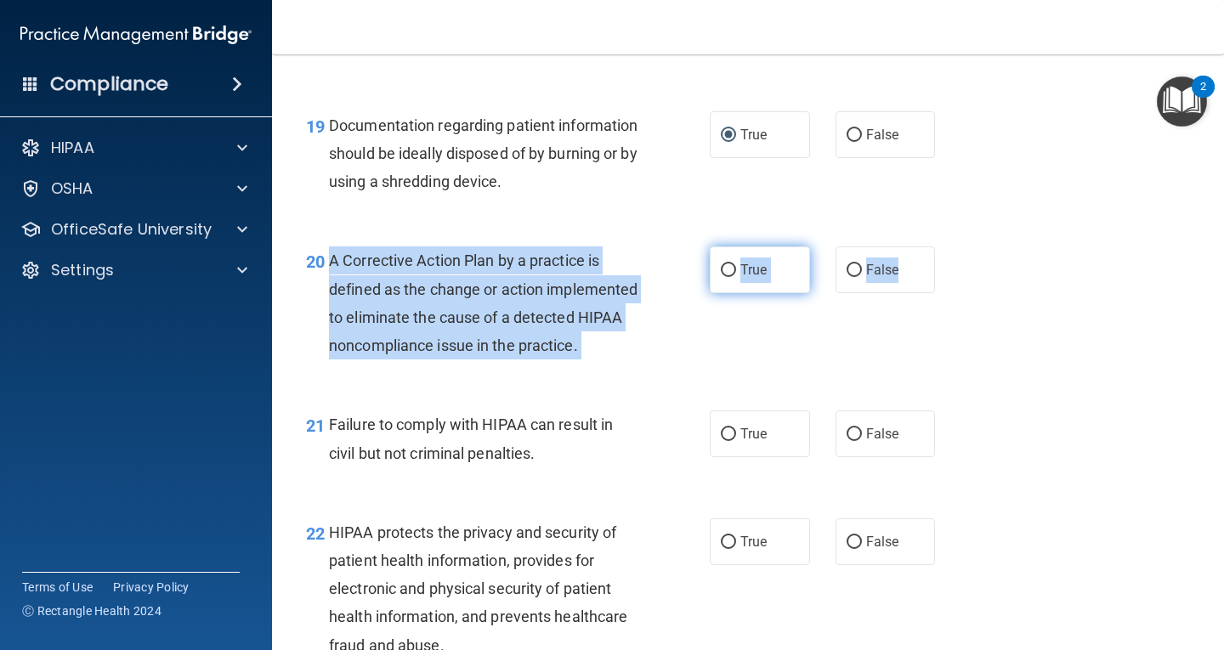
click at [721, 272] on input "True" at bounding box center [728, 270] width 15 height 13
radio input "true"
click at [611, 320] on div "A Corrective Action Plan by a practice is defined as the change or action imple…" at bounding box center [490, 303] width 322 height 113
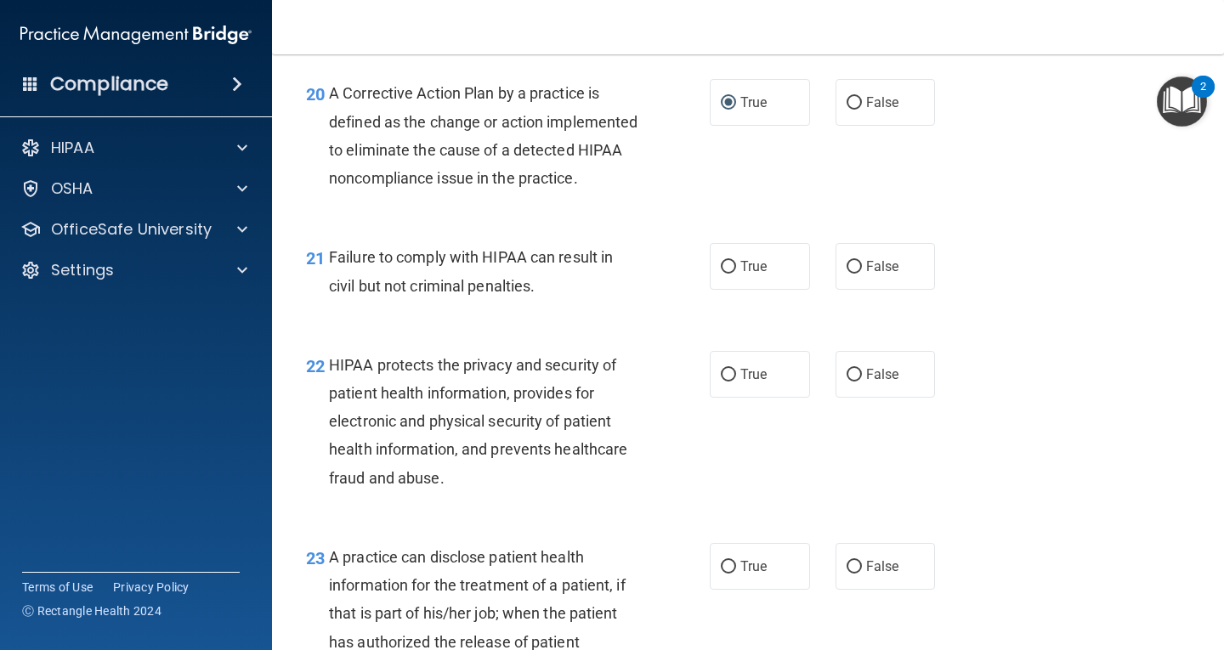
scroll to position [2976, 0]
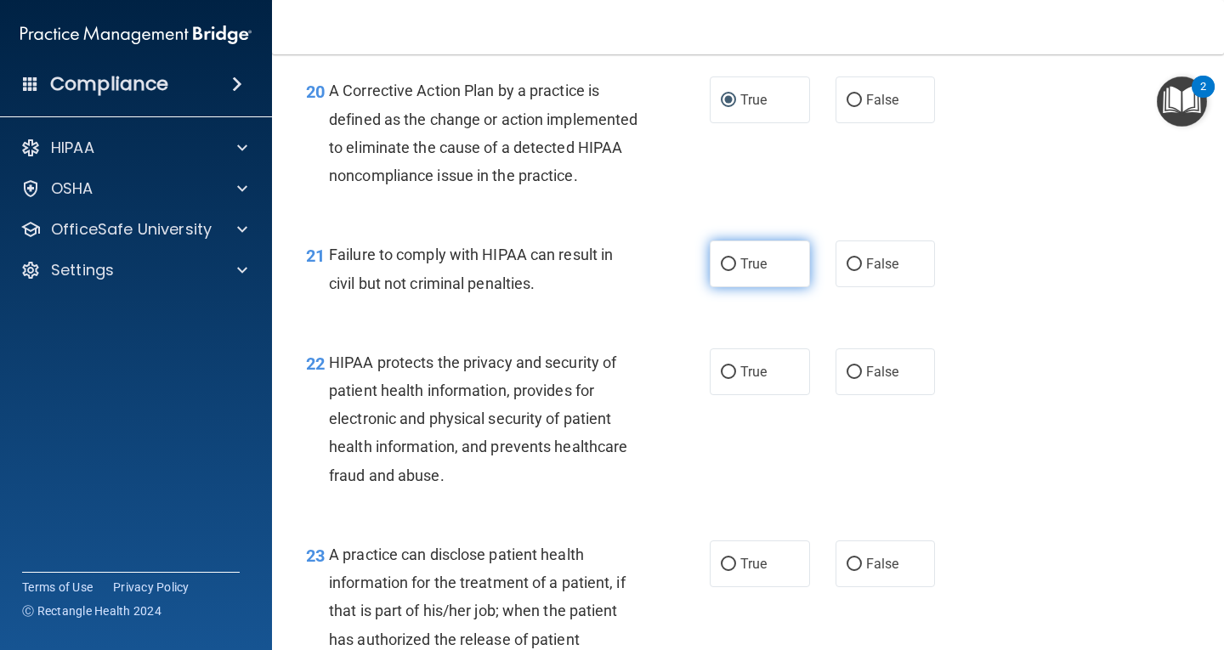
click at [737, 284] on label "True" at bounding box center [760, 264] width 100 height 47
click at [736, 271] on input "True" at bounding box center [728, 264] width 15 height 13
radio input "true"
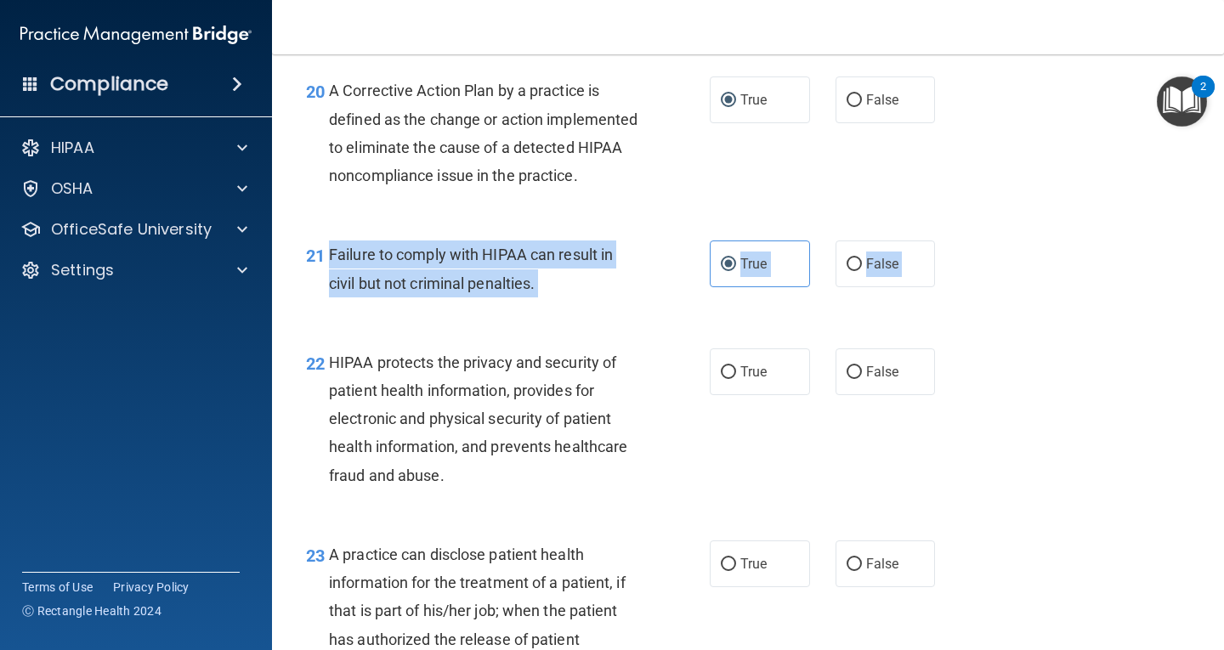
drag, startPoint x: 327, startPoint y: 276, endPoint x: 1082, endPoint y: 382, distance: 762.4
click at [598, 297] on div "Failure to comply with HIPAA can result in civil but not criminal penalties." at bounding box center [490, 269] width 322 height 56
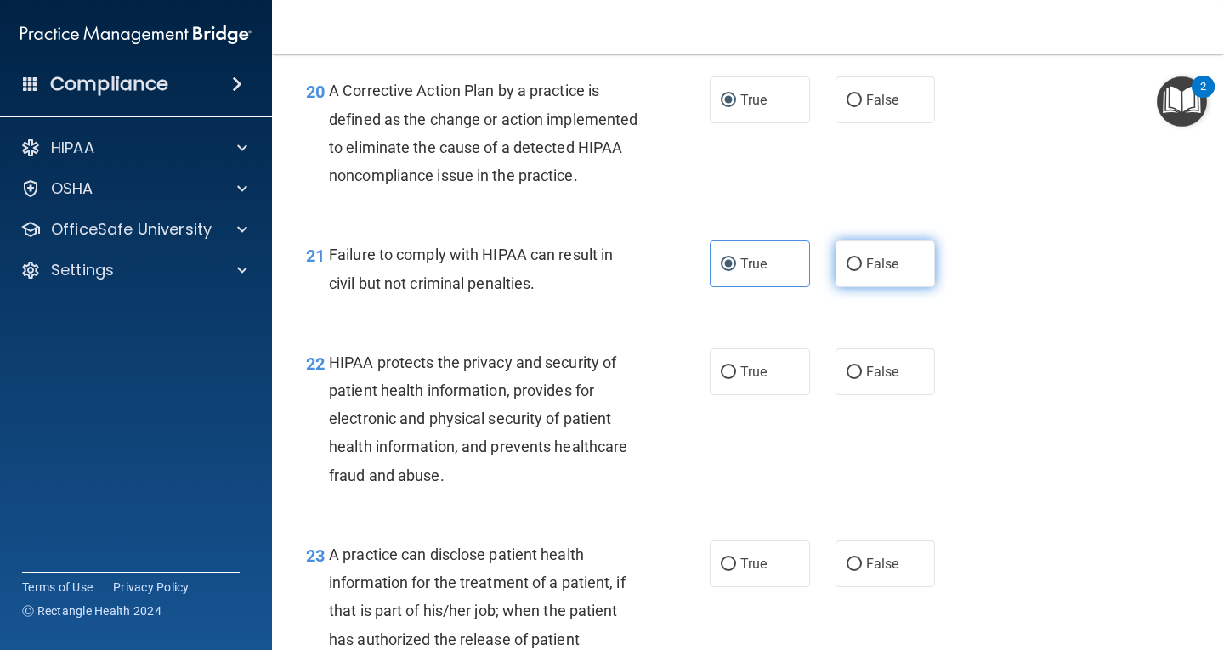
click at [878, 272] on span "False" at bounding box center [882, 264] width 33 height 16
click at [862, 271] on input "False" at bounding box center [854, 264] width 15 height 13
radio input "true"
radio input "false"
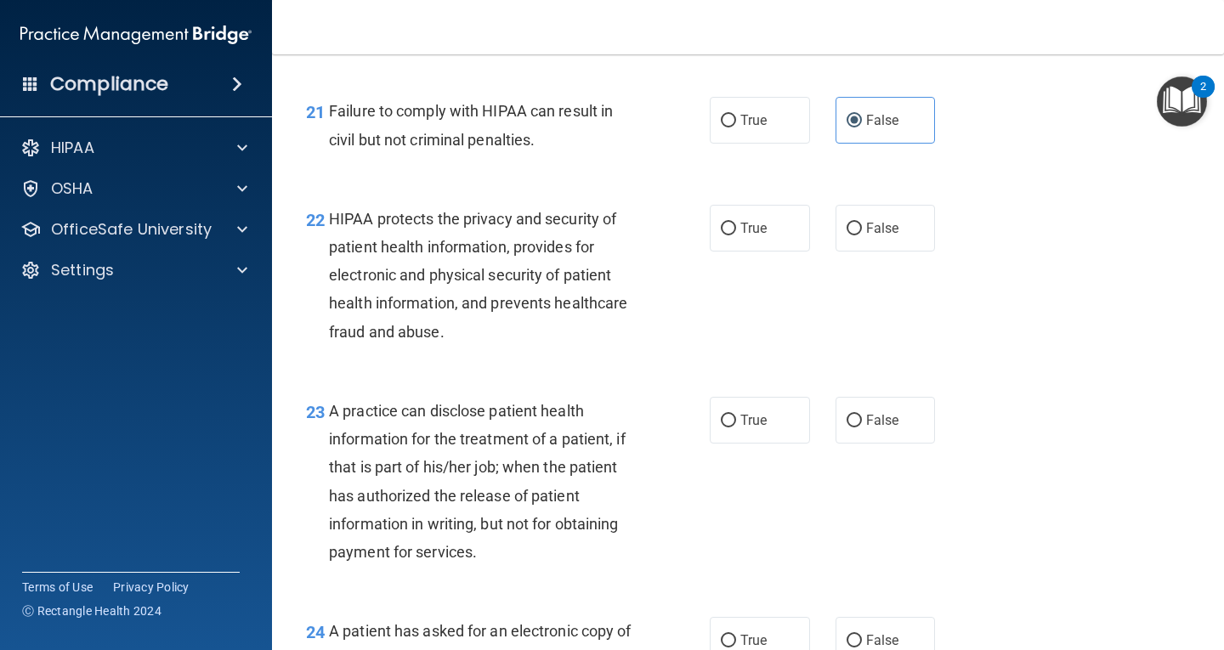
scroll to position [3231, 0]
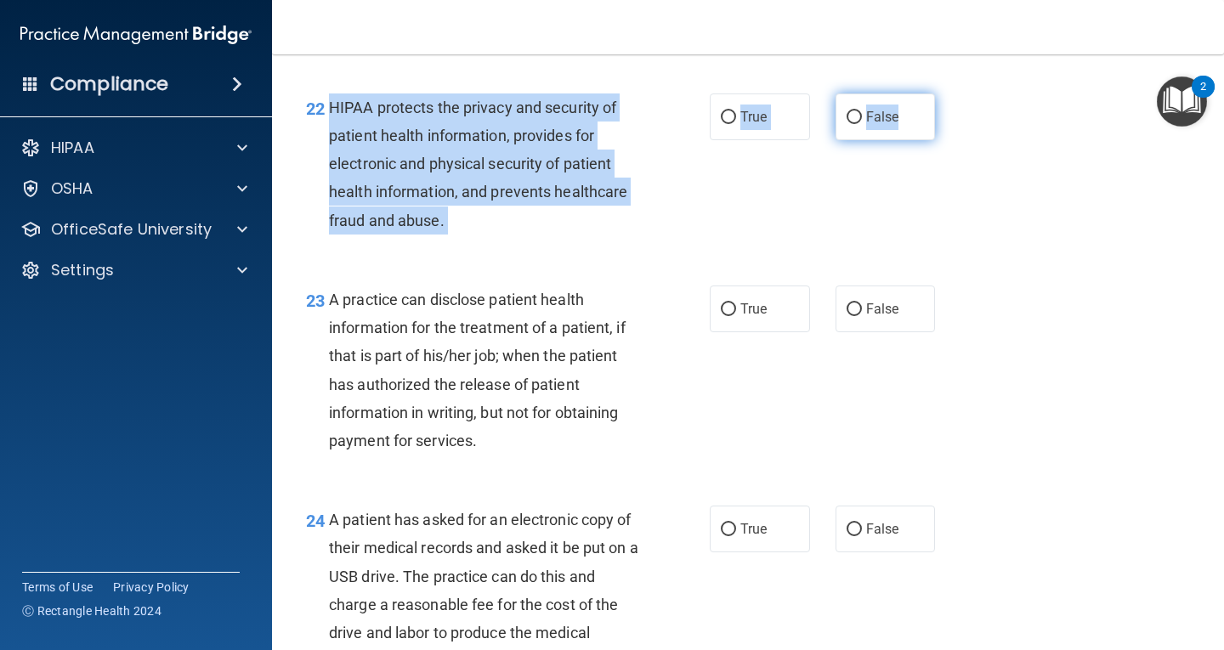
drag, startPoint x: 327, startPoint y: 129, endPoint x: 890, endPoint y: 151, distance: 564.2
click at [951, 94] on ng-form "22 HIPAA protects the privacy and security of patient health information, provi…" at bounding box center [951, 94] width 0 height 0
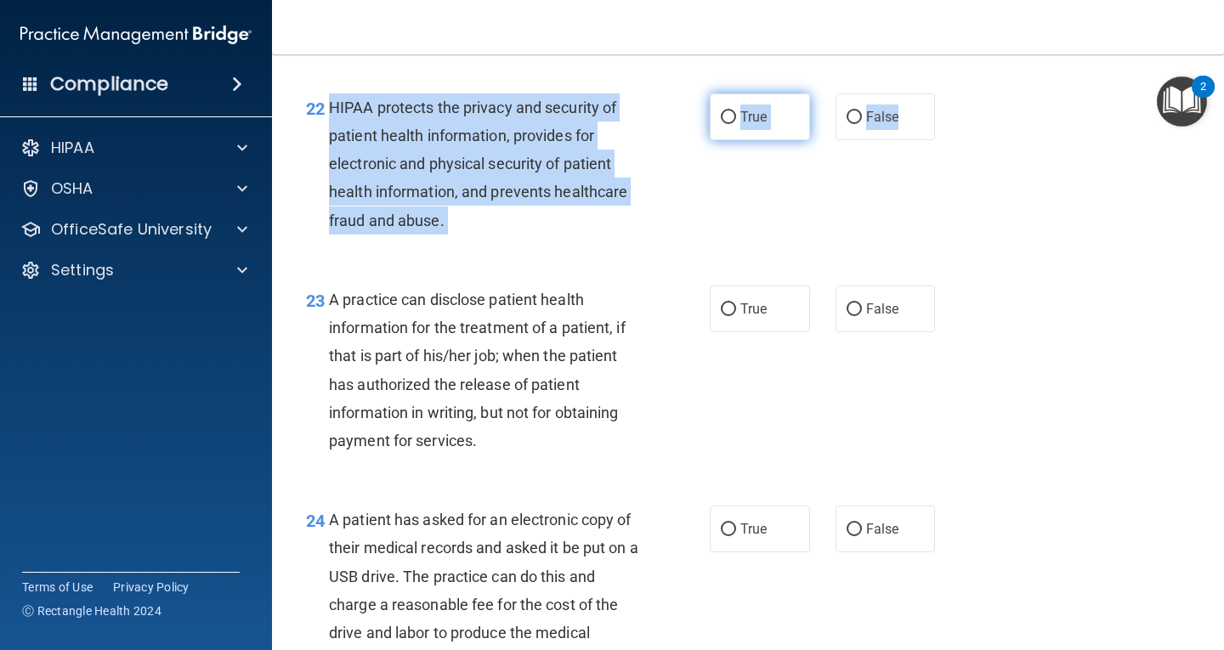
click at [741, 125] on span "True" at bounding box center [754, 117] width 26 height 16
click at [736, 124] on input "True" at bounding box center [728, 117] width 15 height 13
radio input "true"
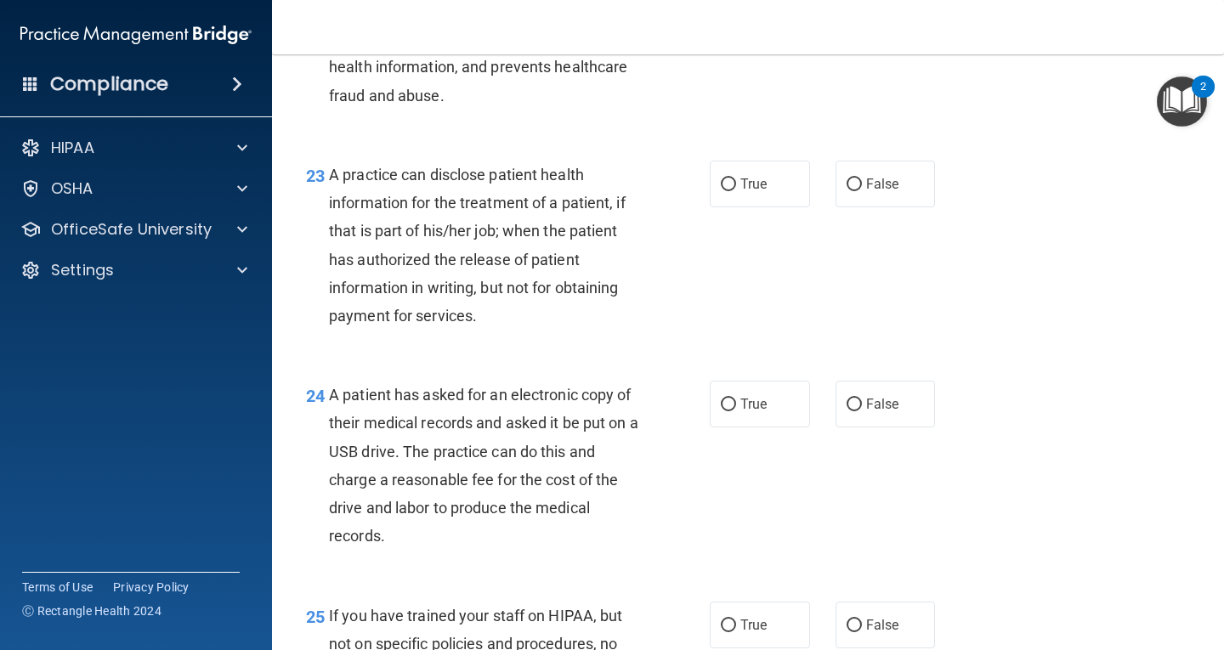
scroll to position [3401, 0]
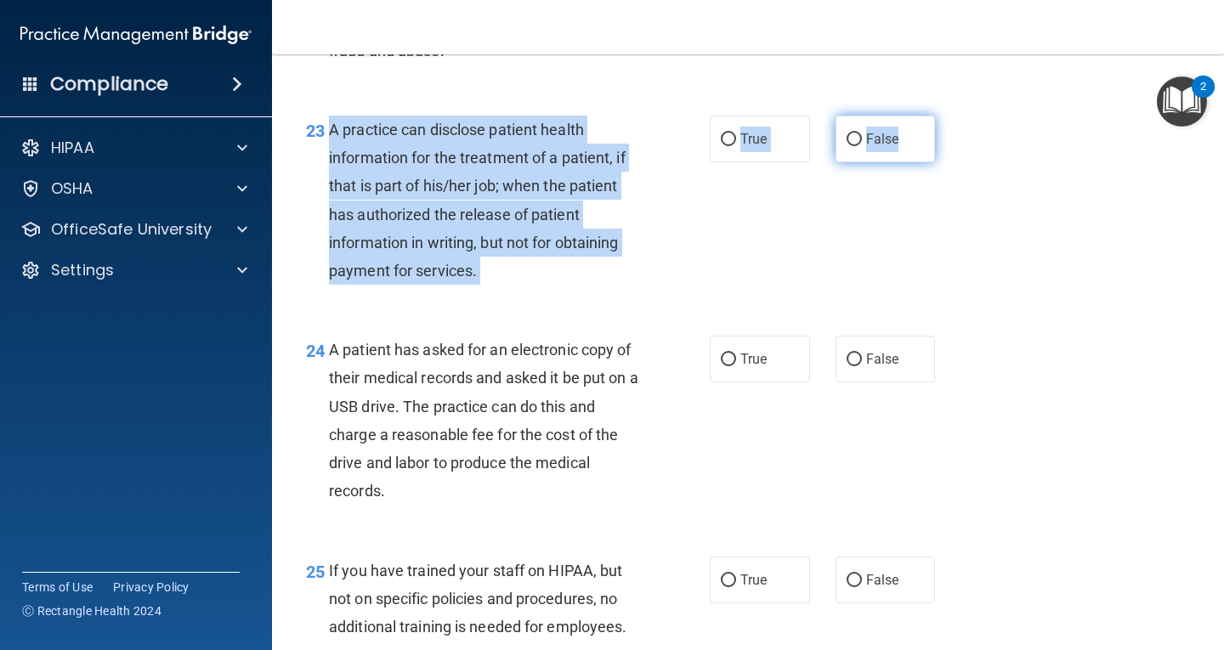
drag, startPoint x: 329, startPoint y: 156, endPoint x: 923, endPoint y: 184, distance: 595.0
click at [951, 116] on ng-form "23 A practice can disclose patient health information for the treatment of a pa…" at bounding box center [951, 116] width 0 height 0
click at [509, 249] on span "A practice can disclose patient health information for the treatment of a patie…" at bounding box center [477, 200] width 297 height 159
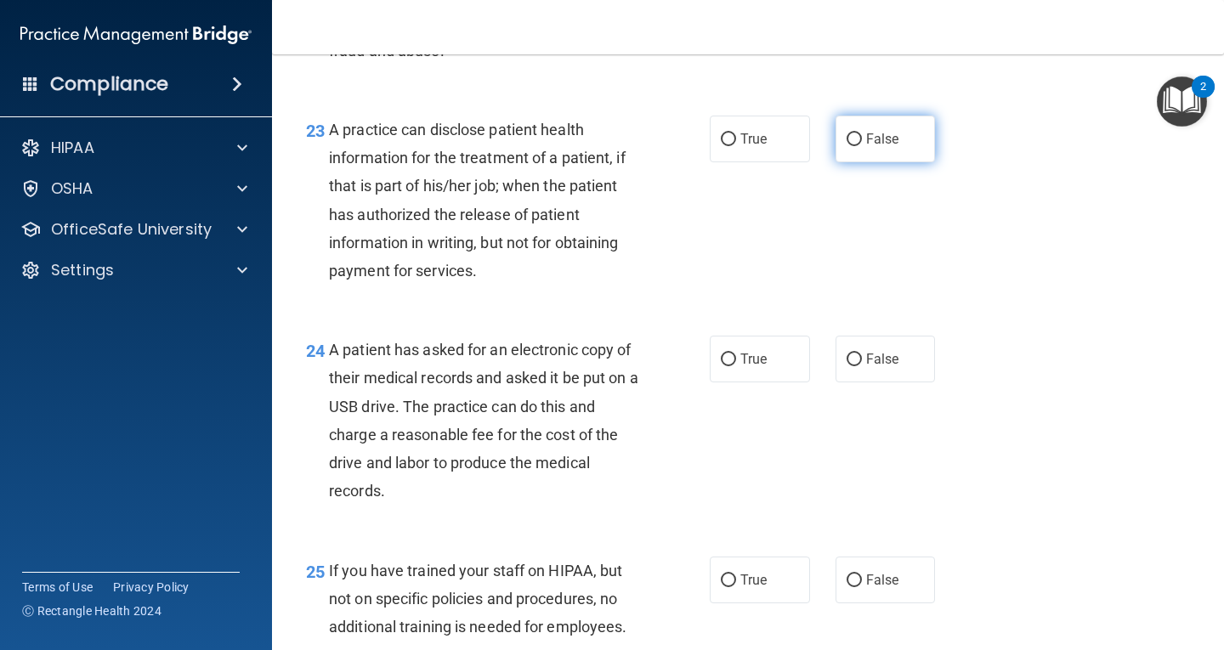
click at [850, 146] on input "False" at bounding box center [854, 139] width 15 height 13
radio input "true"
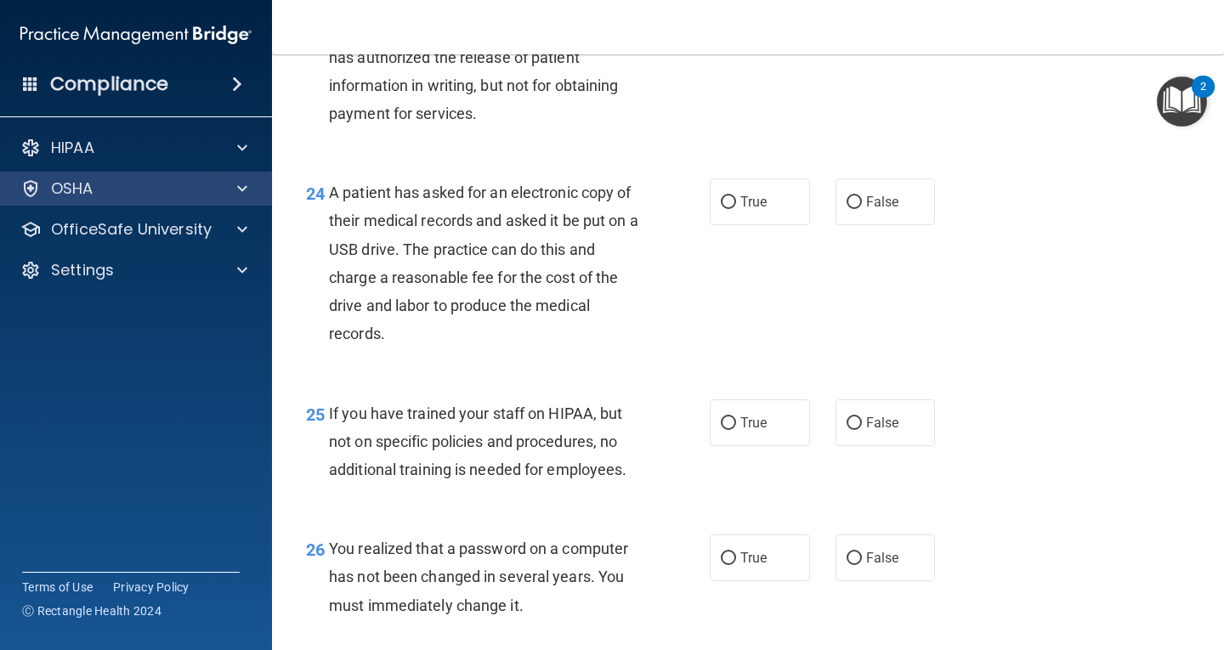
scroll to position [3571, 0]
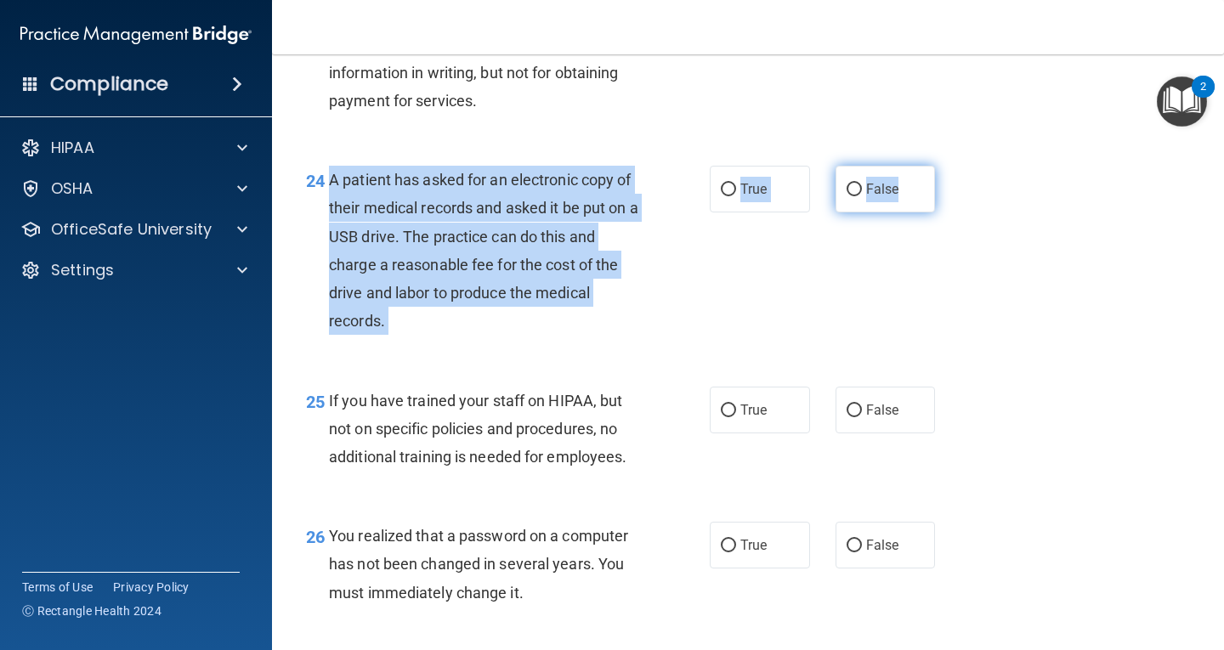
drag, startPoint x: 331, startPoint y: 202, endPoint x: 898, endPoint y: 228, distance: 567.7
click at [951, 166] on ng-form "24 A patient has asked for an electronic copy of their medical records and aske…" at bounding box center [951, 166] width 0 height 0
click at [526, 287] on span "A patient has asked for an electronic copy of their medical records and asked i…" at bounding box center [483, 250] width 309 height 159
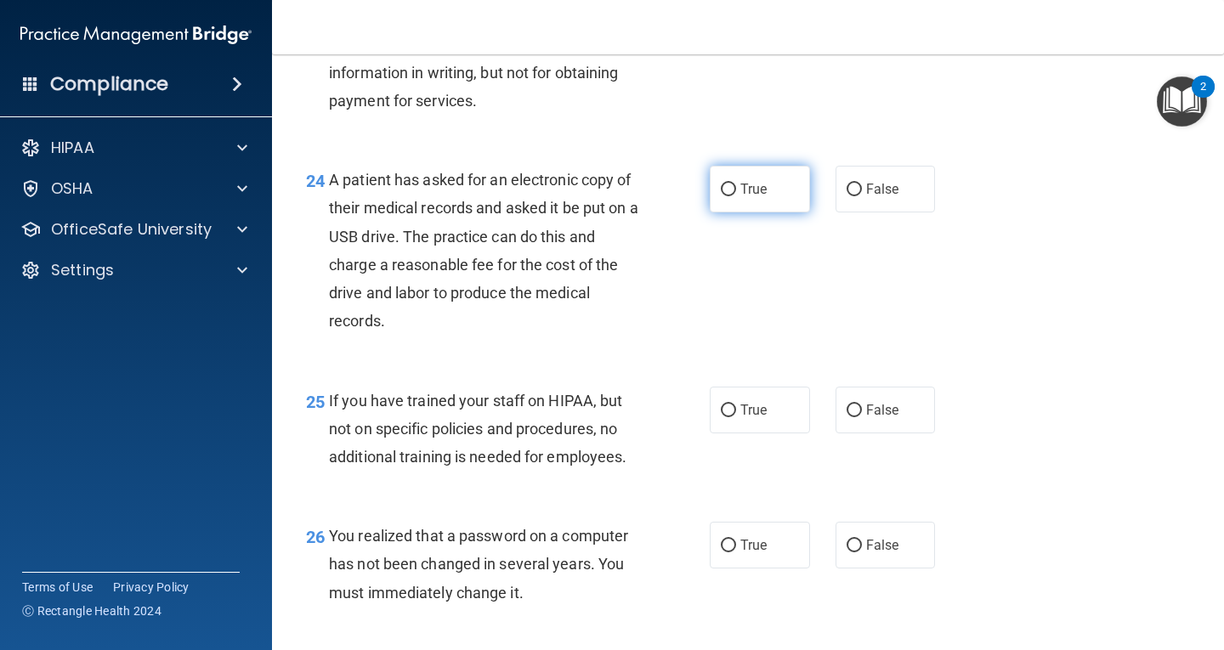
click at [760, 197] on span "True" at bounding box center [754, 189] width 26 height 16
click at [736, 196] on input "True" at bounding box center [728, 190] width 15 height 13
radio input "true"
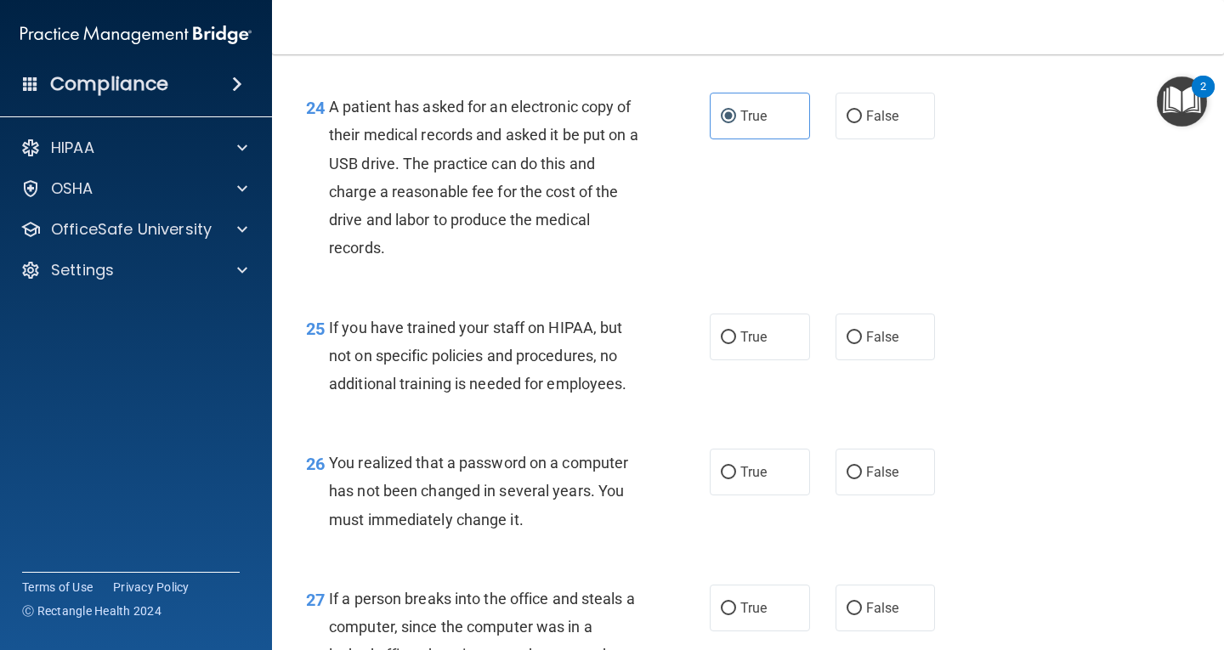
scroll to position [3741, 0]
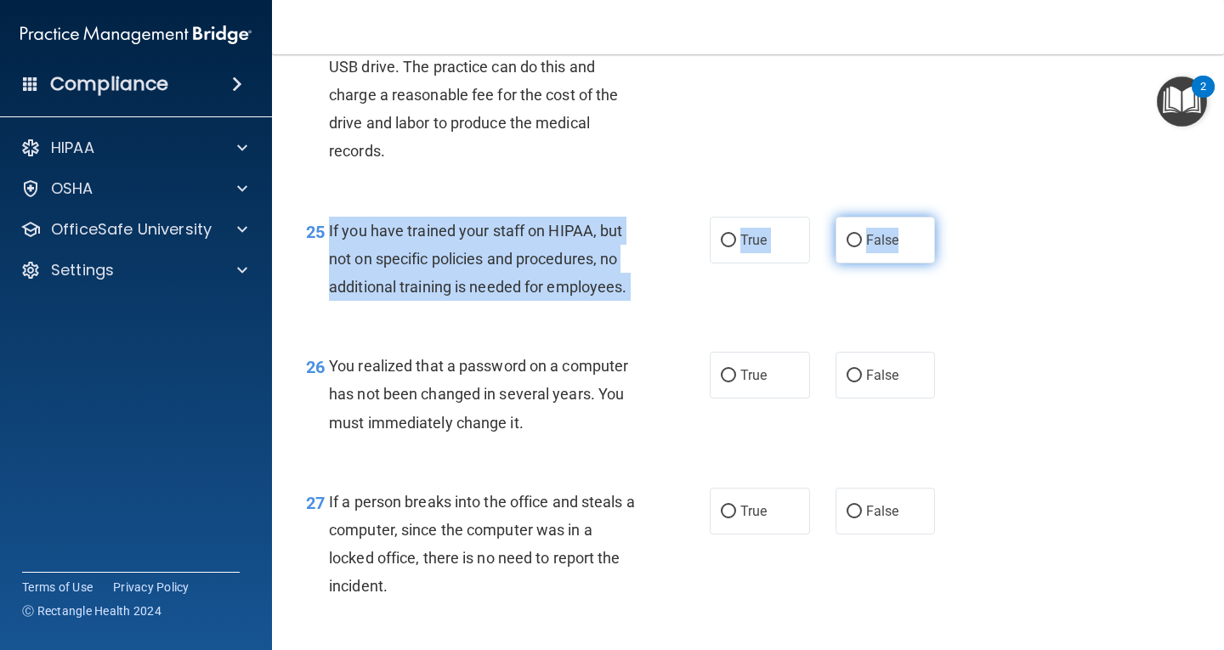
drag, startPoint x: 327, startPoint y: 255, endPoint x: 924, endPoint y: 275, distance: 597.2
click at [951, 217] on ng-form "25 If you have trained your staff on HIPAA, but not on specific policies and pr…" at bounding box center [951, 217] width 0 height 0
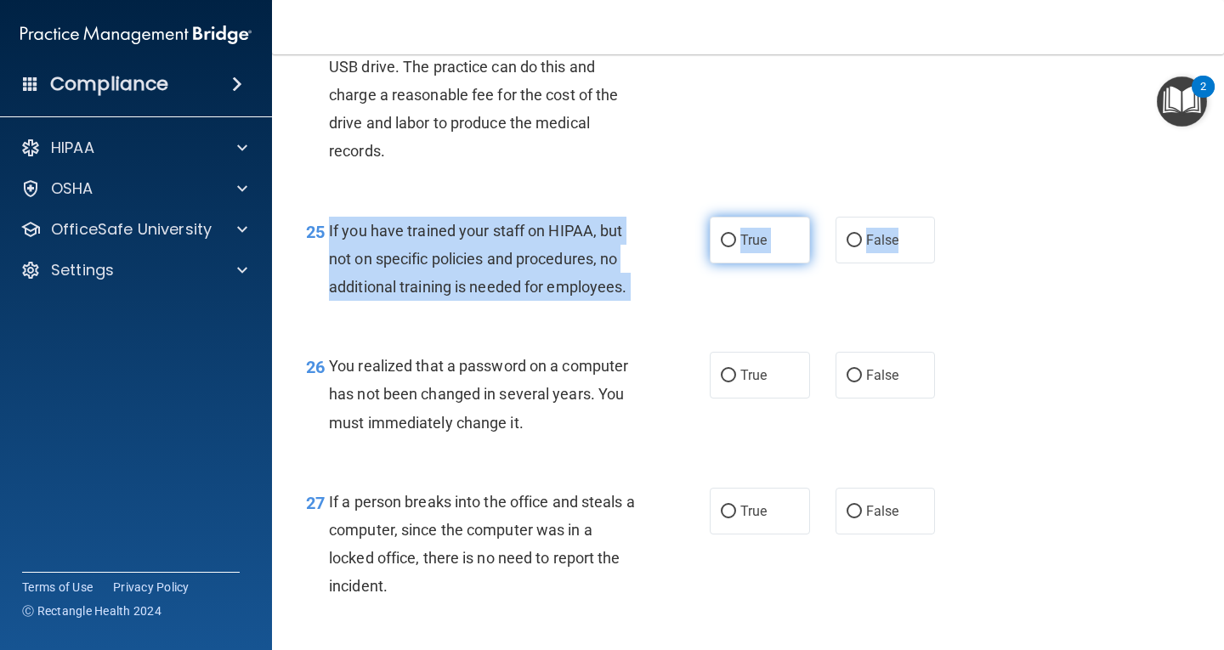
click at [745, 248] on span "True" at bounding box center [754, 240] width 26 height 16
click at [736, 247] on input "True" at bounding box center [728, 241] width 15 height 13
radio input "true"
click at [650, 310] on div "25 If you have trained your staff on HIPAA, but not on specific policies and pr…" at bounding box center [508, 264] width 455 height 94
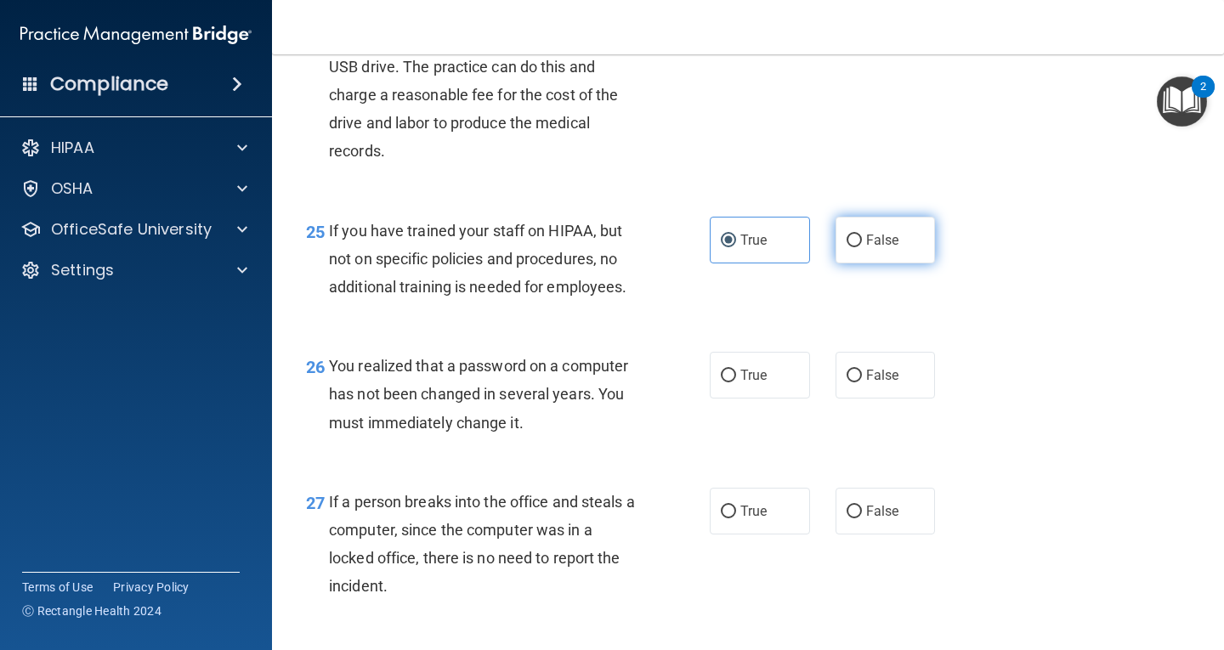
click at [894, 264] on label "False" at bounding box center [886, 240] width 100 height 47
click at [862, 247] on input "False" at bounding box center [854, 241] width 15 height 13
radio input "true"
radio input "false"
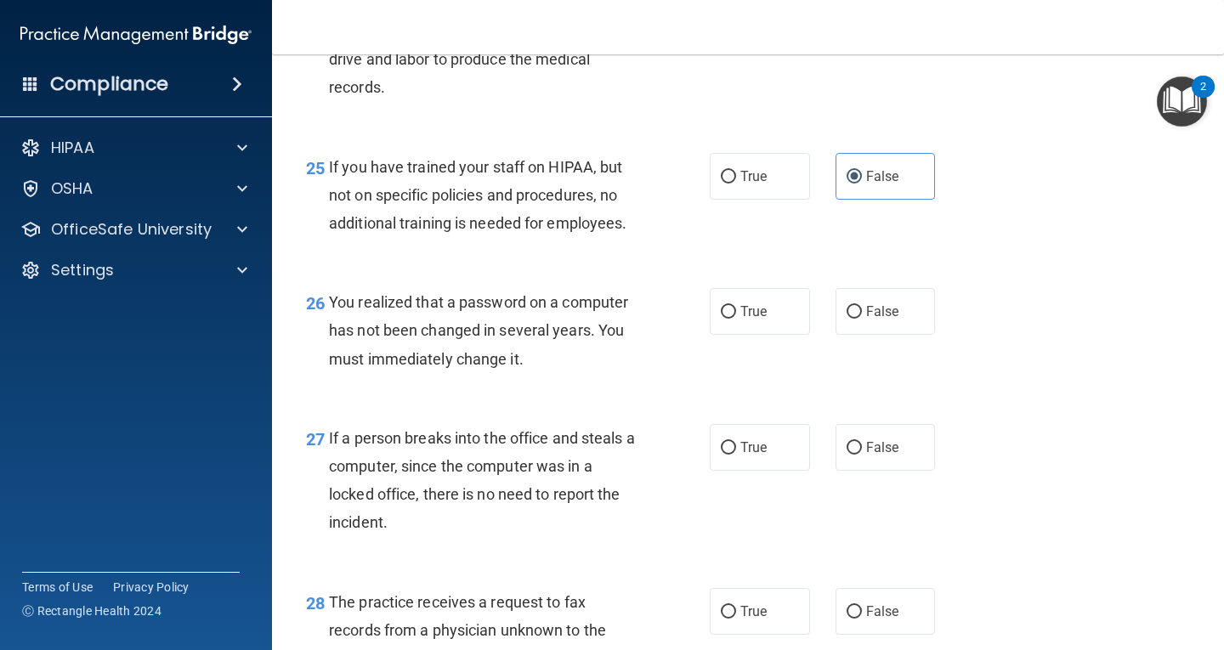
scroll to position [3911, 0]
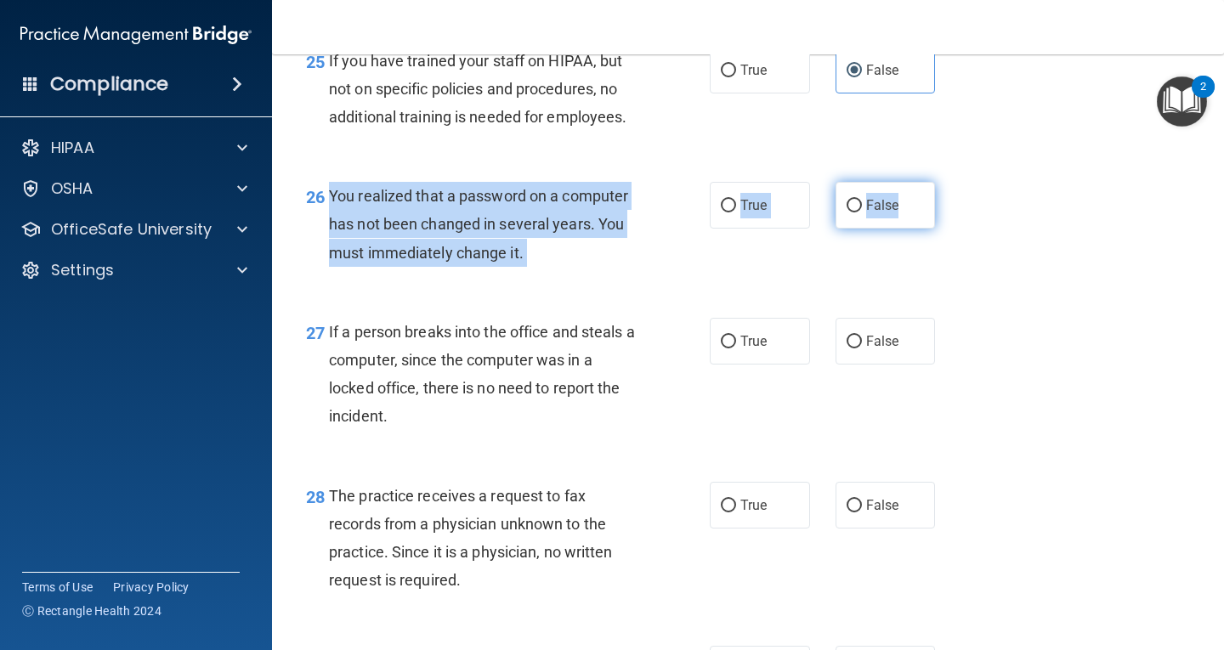
drag, startPoint x: 328, startPoint y: 218, endPoint x: 901, endPoint y: 252, distance: 574.1
click at [951, 182] on ng-form "26 You realized that a password on a computer has not been changed in several y…" at bounding box center [951, 182] width 0 height 0
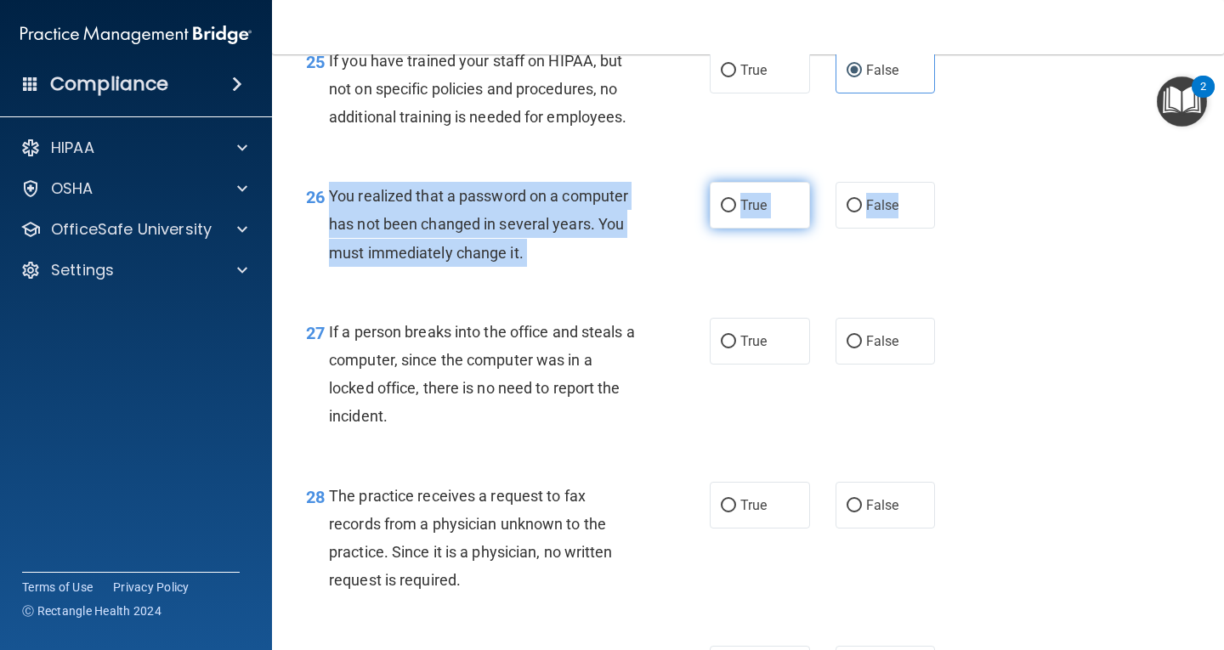
click at [766, 229] on label "True" at bounding box center [760, 205] width 100 height 47
click at [736, 213] on input "True" at bounding box center [728, 206] width 15 height 13
radio input "true"
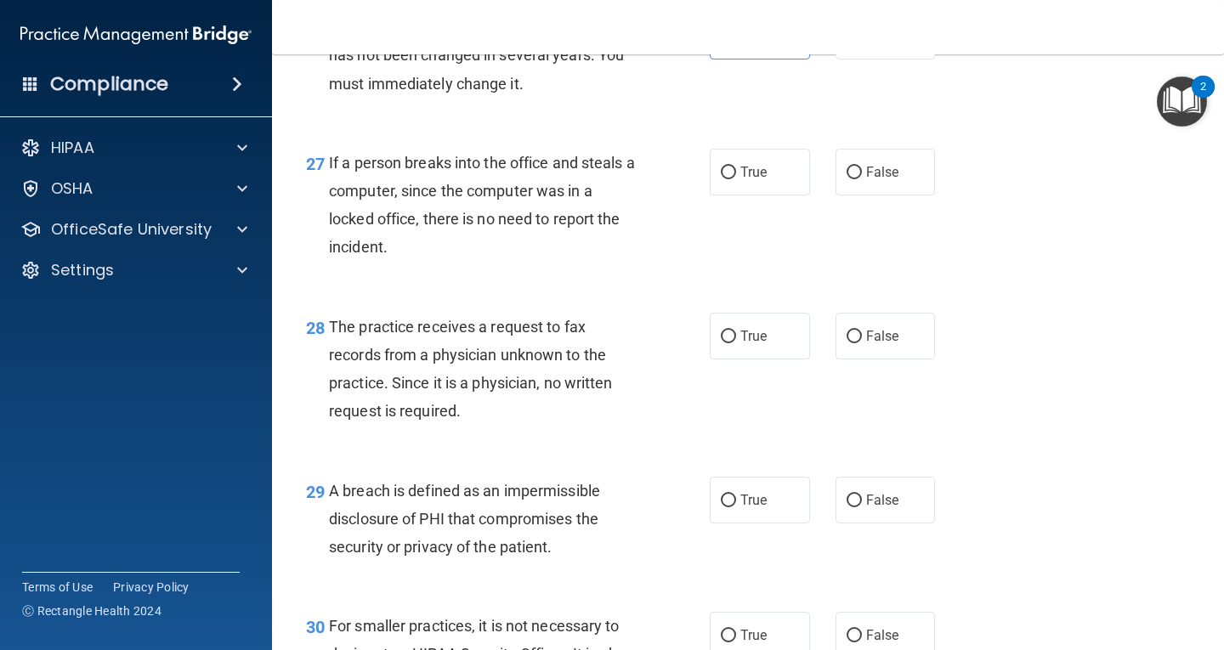
scroll to position [4081, 0]
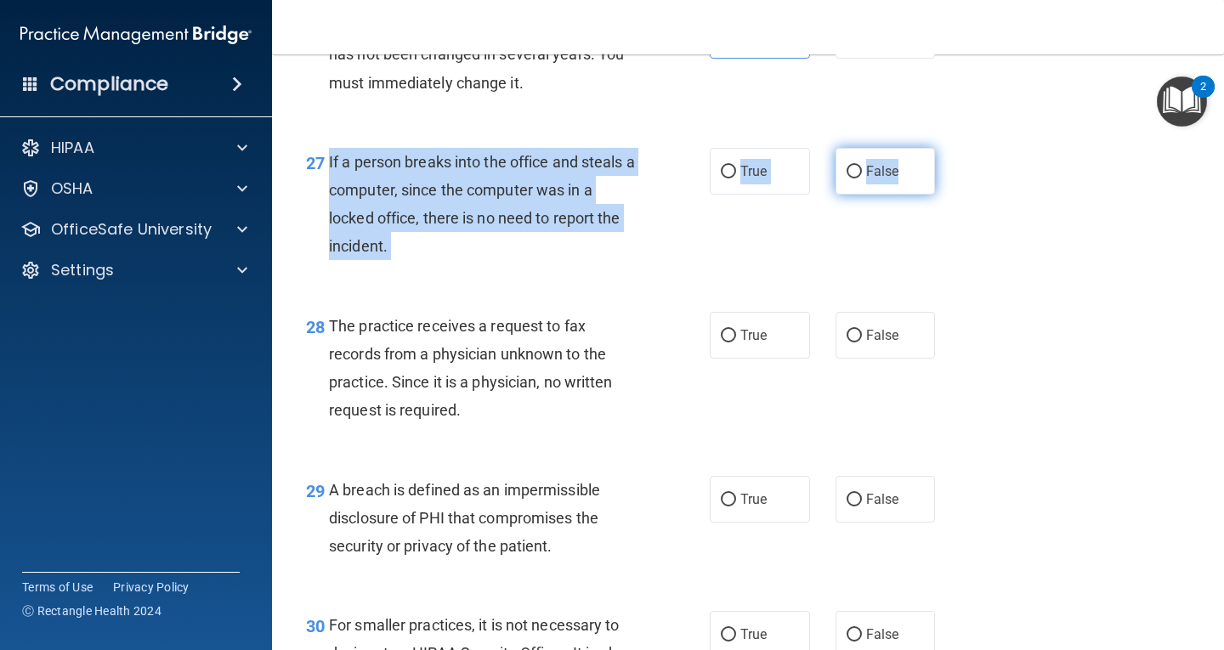
drag, startPoint x: 327, startPoint y: 184, endPoint x: 905, endPoint y: 214, distance: 578.1
click at [951, 148] on ng-form "27 If a person breaks into the office and steals a computer, since the computer…" at bounding box center [951, 148] width 0 height 0
click at [846, 195] on label "False" at bounding box center [886, 171] width 100 height 47
click at [847, 179] on input "False" at bounding box center [854, 172] width 15 height 13
radio input "true"
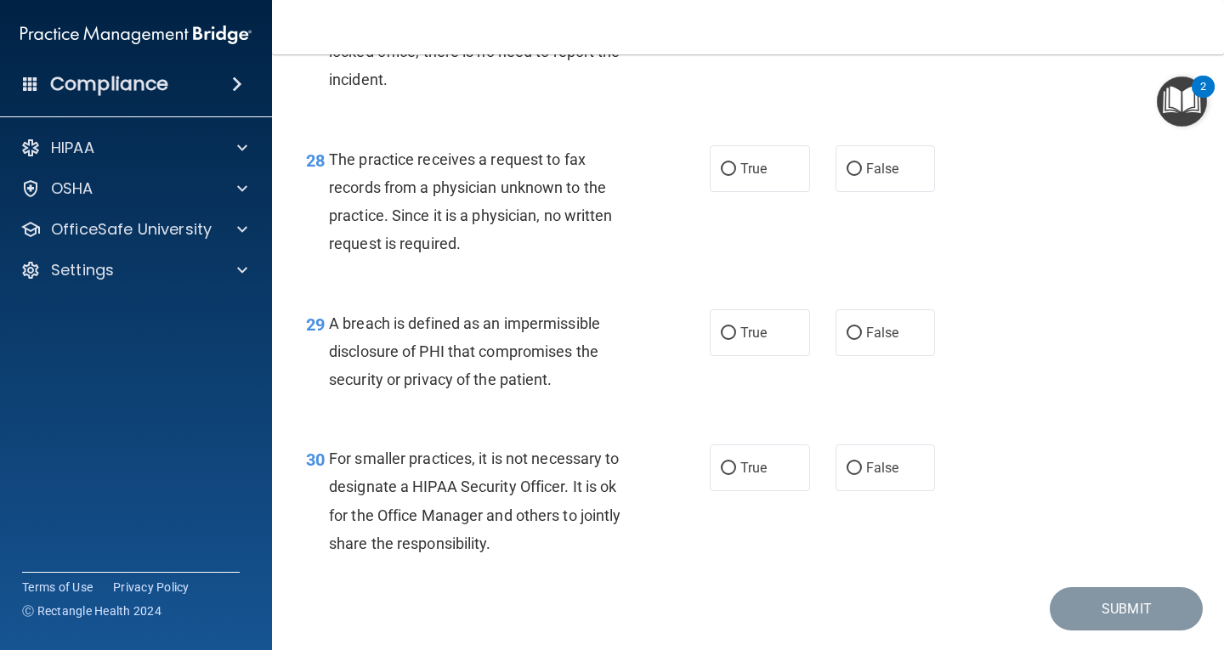
scroll to position [4251, 0]
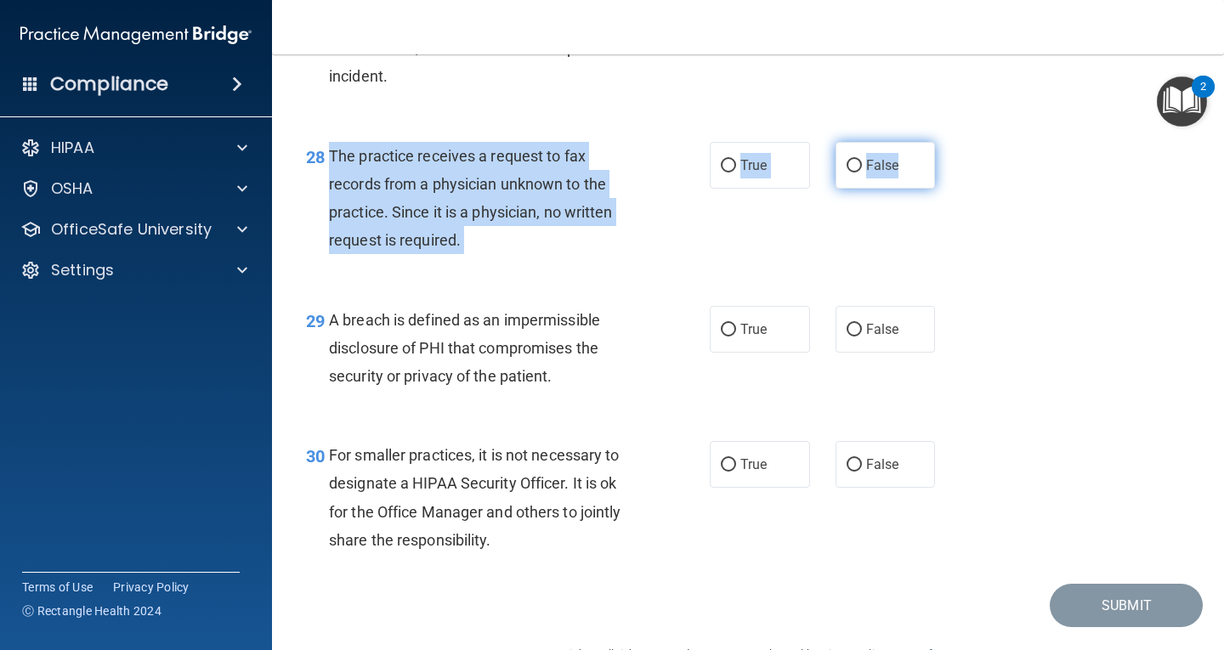
drag, startPoint x: 332, startPoint y: 178, endPoint x: 888, endPoint y: 207, distance: 556.0
click at [951, 142] on ng-form "28 The practice receives a request to fax records from a physician unknown to t…" at bounding box center [951, 142] width 0 height 0
click at [849, 173] on input "False" at bounding box center [854, 166] width 15 height 13
radio input "true"
click at [650, 264] on div "28 The practice receives a request to fax records from a physician unknown to t…" at bounding box center [508, 203] width 455 height 122
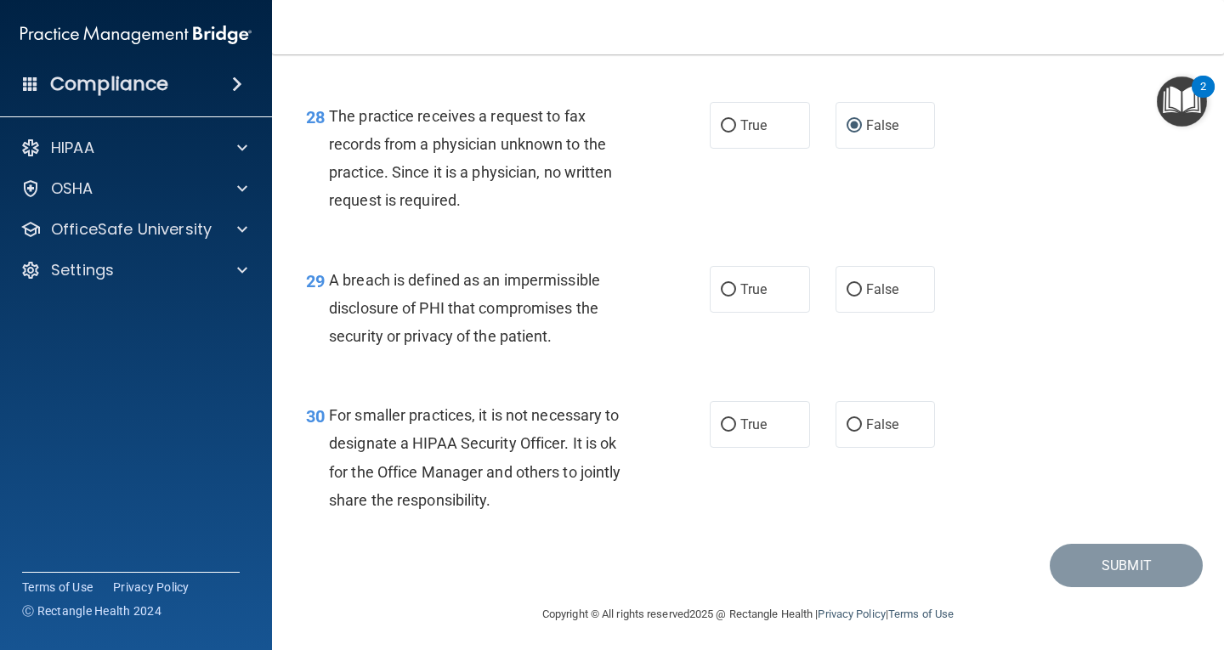
scroll to position [4324, 0]
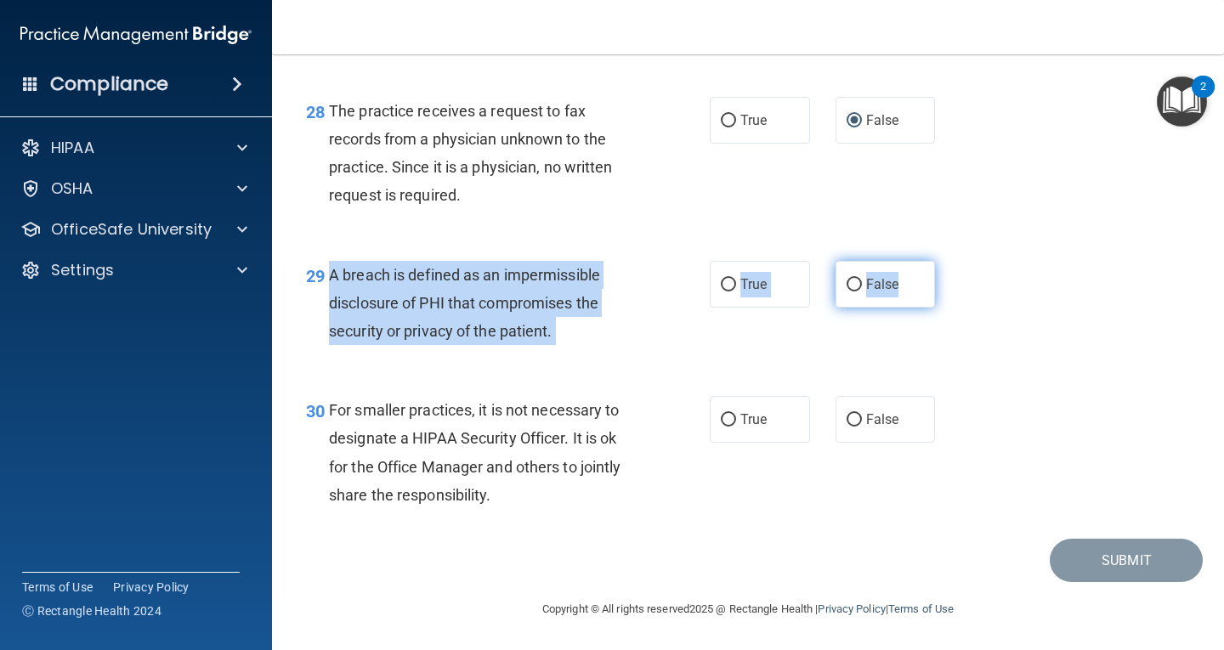
drag, startPoint x: 329, startPoint y: 275, endPoint x: 892, endPoint y: 297, distance: 563.3
click at [951, 261] on ng-form "29 A breach is defined as an impermissible disclosure of PHI that compromises t…" at bounding box center [951, 261] width 0 height 0
click at [566, 332] on div "A breach is defined as an impermissible disclosure of PHI that compromises the …" at bounding box center [490, 303] width 322 height 85
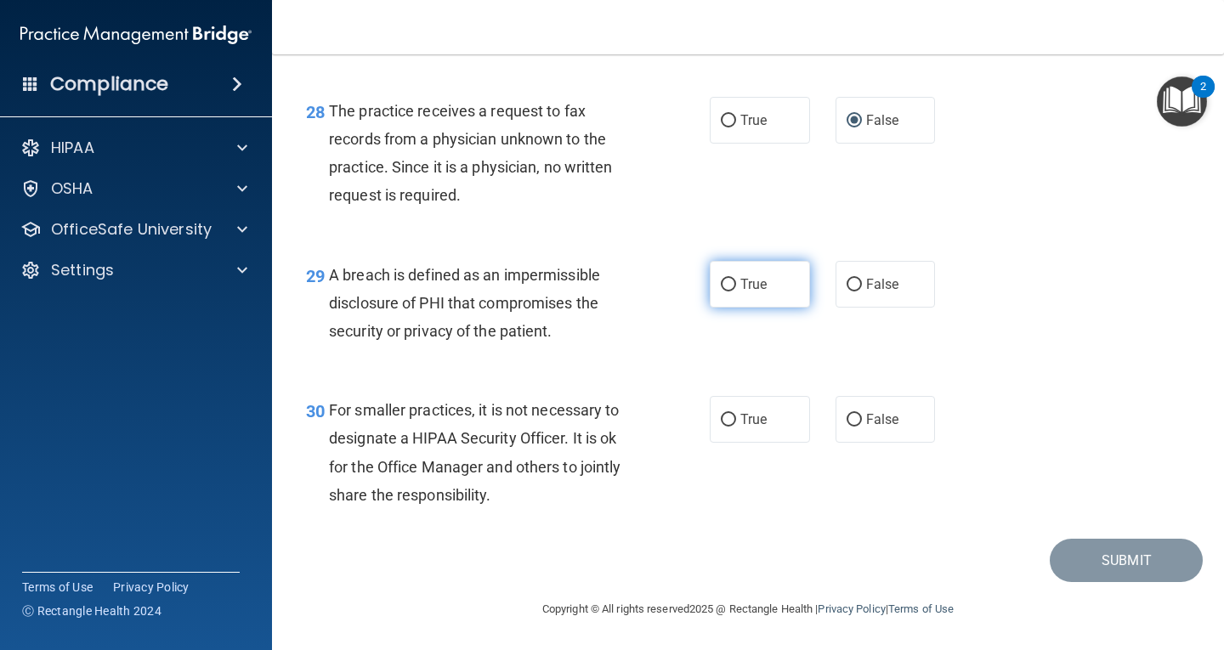
click at [721, 266] on label "True" at bounding box center [760, 284] width 100 height 47
click at [721, 279] on input "True" at bounding box center [728, 285] width 15 height 13
radio input "true"
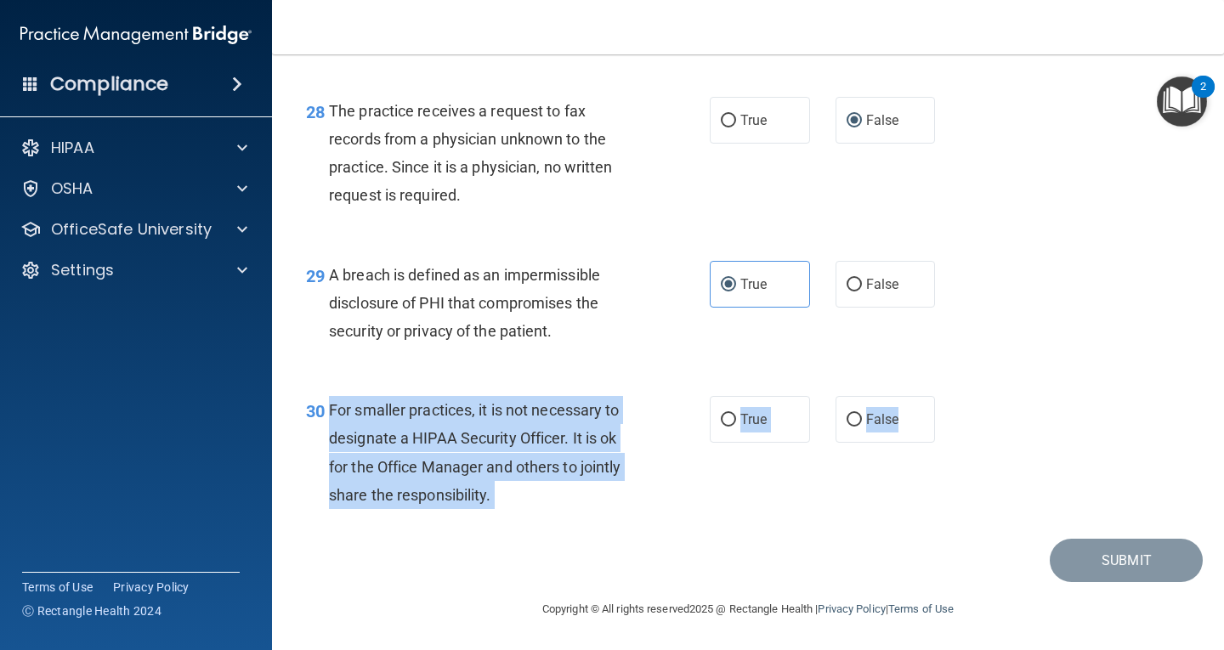
drag, startPoint x: 325, startPoint y: 407, endPoint x: 928, endPoint y: 420, distance: 603.8
click at [951, 396] on ng-form "30 For smaller practices, it is not necessary to designate a HIPAA Security Off…" at bounding box center [951, 396] width 0 height 0
click at [627, 482] on div "For smaller practices, it is not necessary to designate a HIPAA Security Office…" at bounding box center [490, 452] width 322 height 113
click at [895, 433] on label "False" at bounding box center [886, 419] width 100 height 47
click at [862, 427] on input "False" at bounding box center [854, 420] width 15 height 13
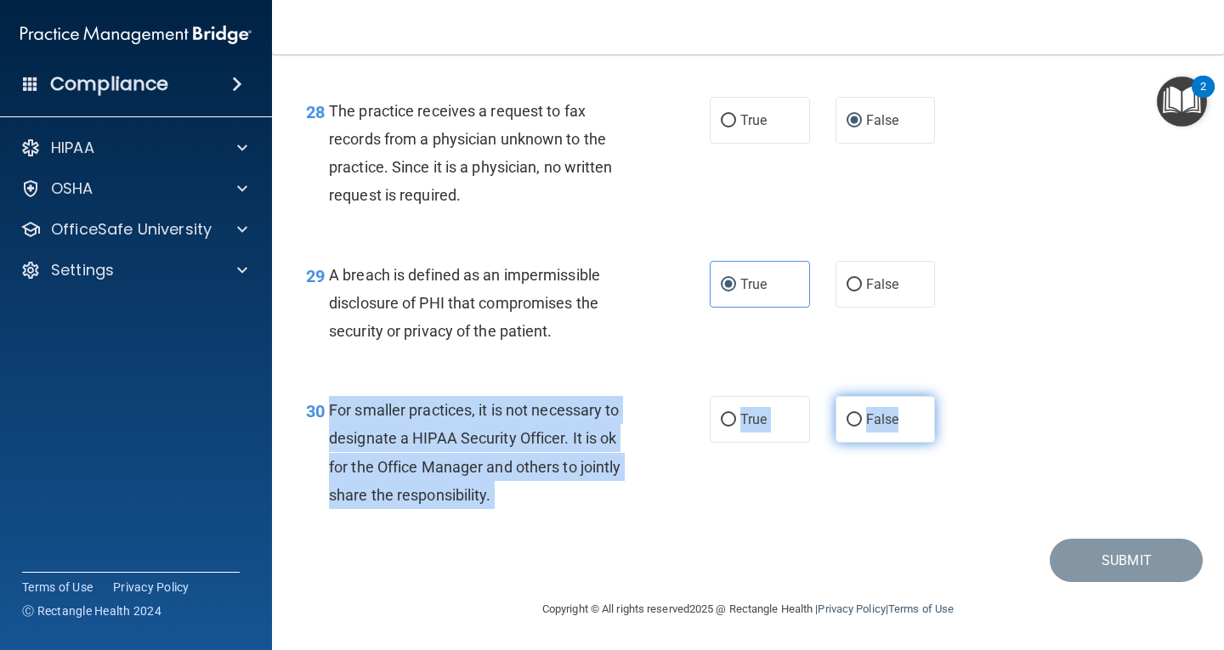
radio input "true"
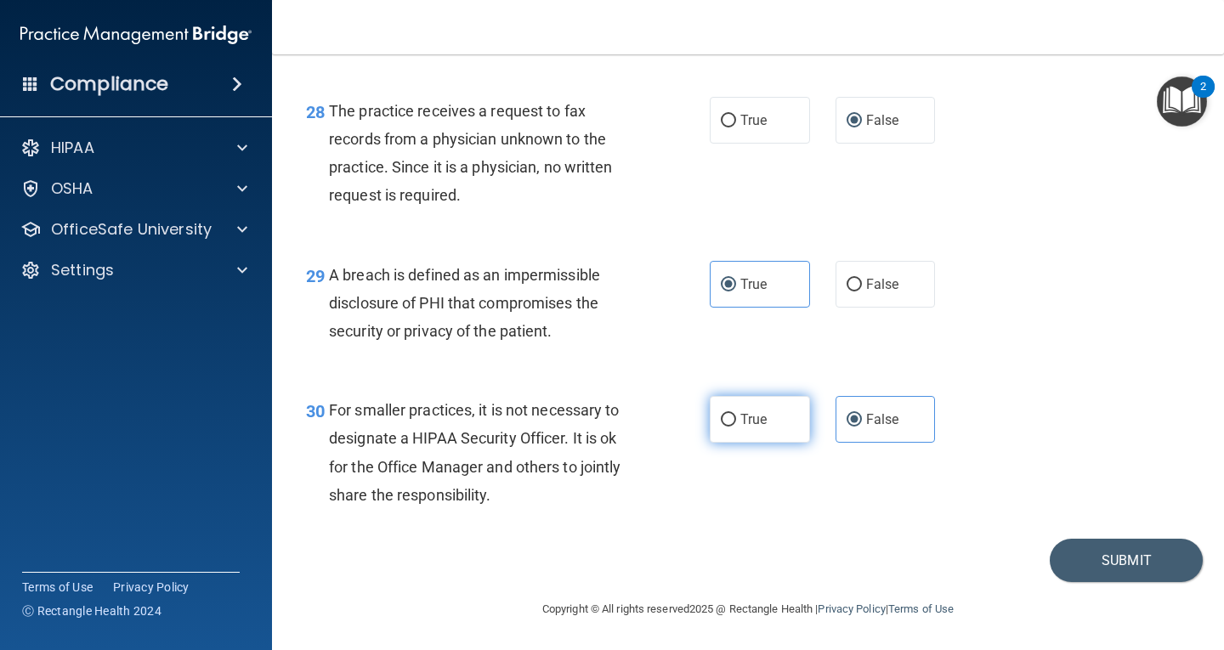
click at [747, 434] on label "True" at bounding box center [760, 419] width 100 height 47
click at [736, 427] on input "True" at bounding box center [728, 420] width 15 height 13
radio input "true"
radio input "false"
click at [1125, 563] on button "Submit" at bounding box center [1126, 560] width 153 height 43
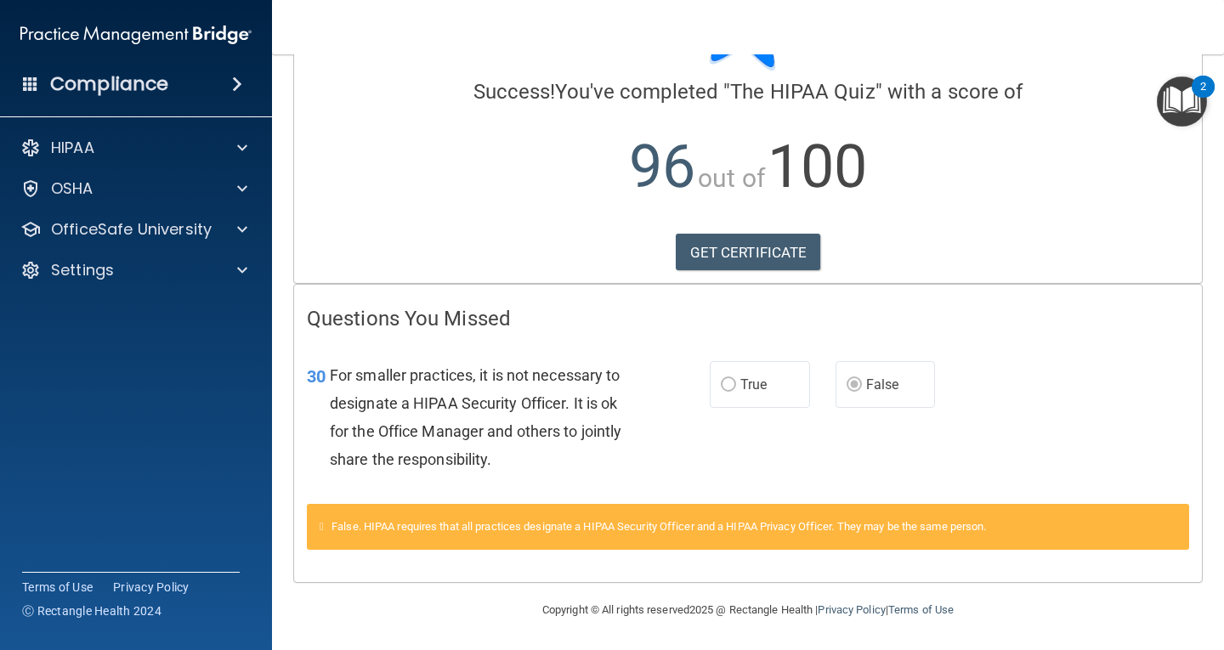
scroll to position [117, 0]
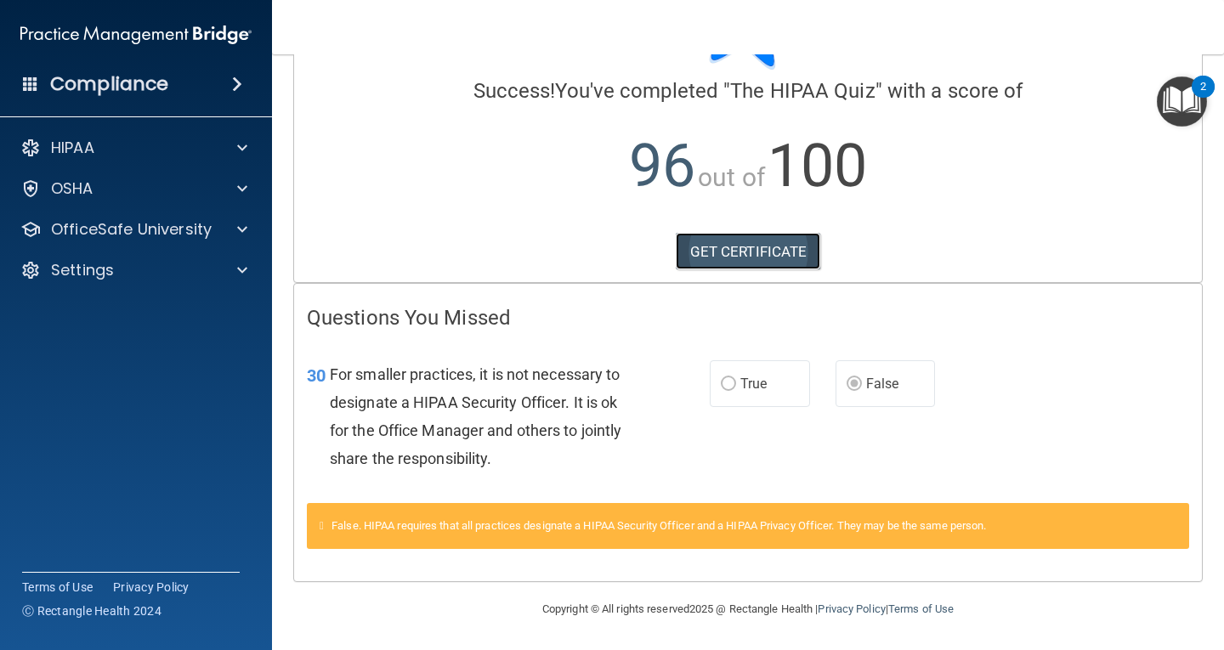
click at [725, 246] on link "GET CERTIFICATE" at bounding box center [748, 251] width 145 height 37
click at [132, 168] on div "HIPAA Documents and Policies Report an Incident Business Associates Emergency P…" at bounding box center [136, 212] width 273 height 177
click at [145, 137] on div "HIPAA" at bounding box center [136, 148] width 273 height 34
click at [243, 147] on span at bounding box center [242, 148] width 10 height 20
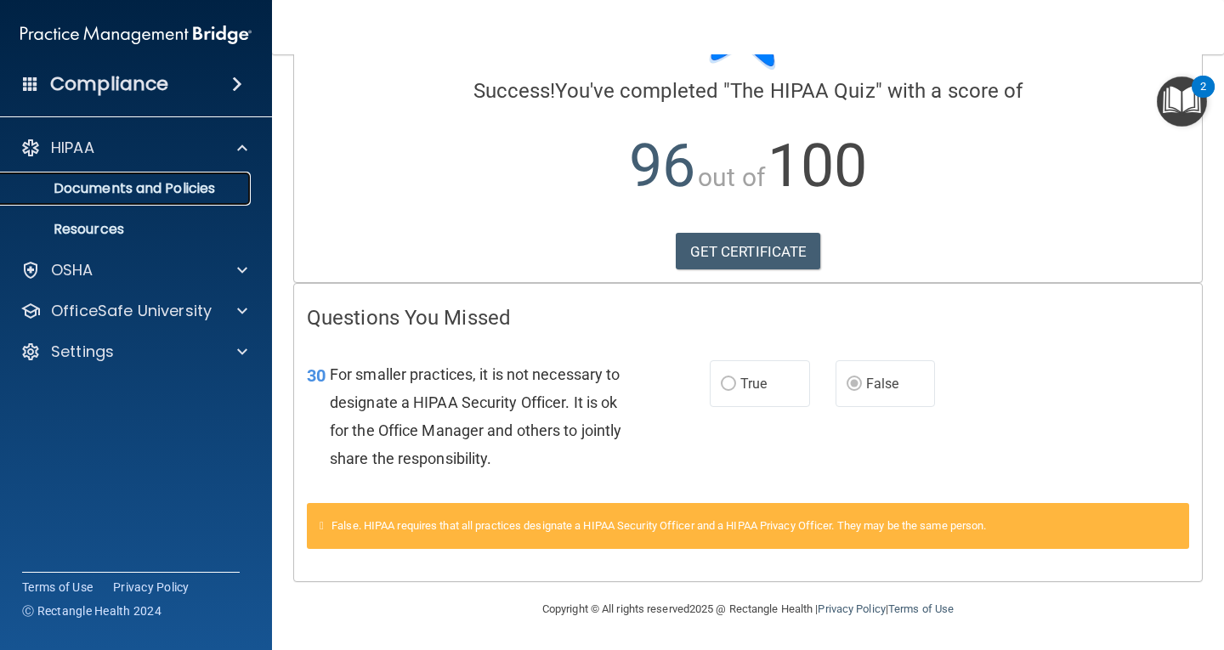
click at [160, 190] on p "Documents and Policies" at bounding box center [127, 188] width 232 height 17
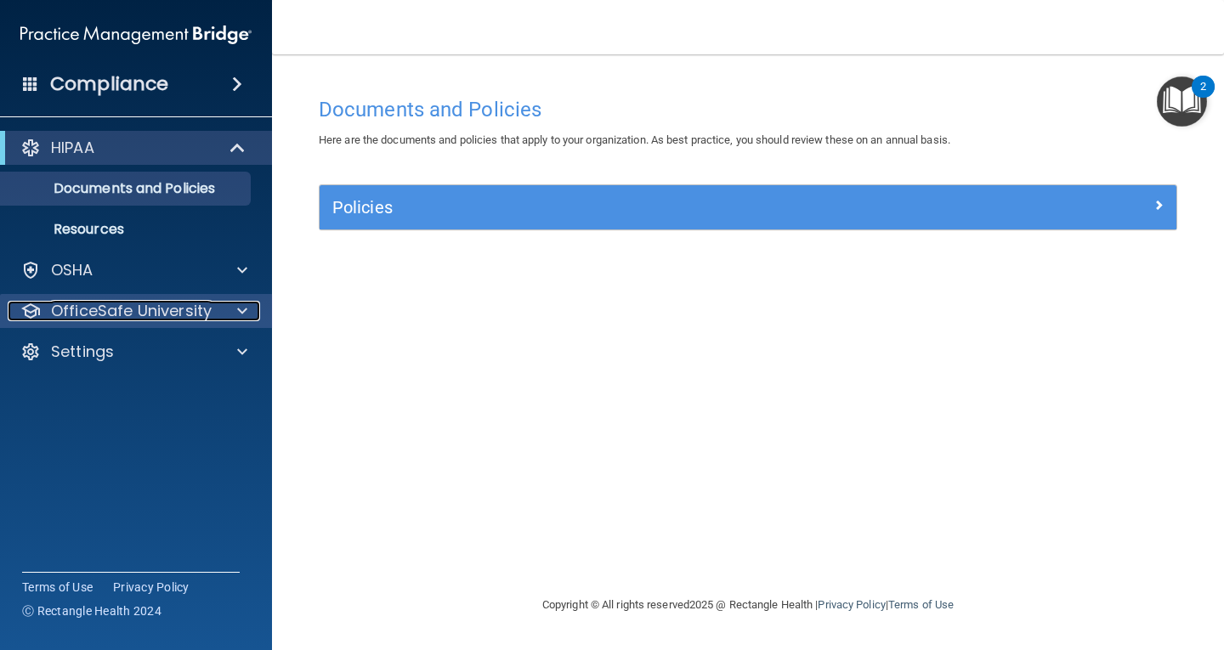
click at [123, 305] on p "OfficeSafe University" at bounding box center [131, 311] width 161 height 20
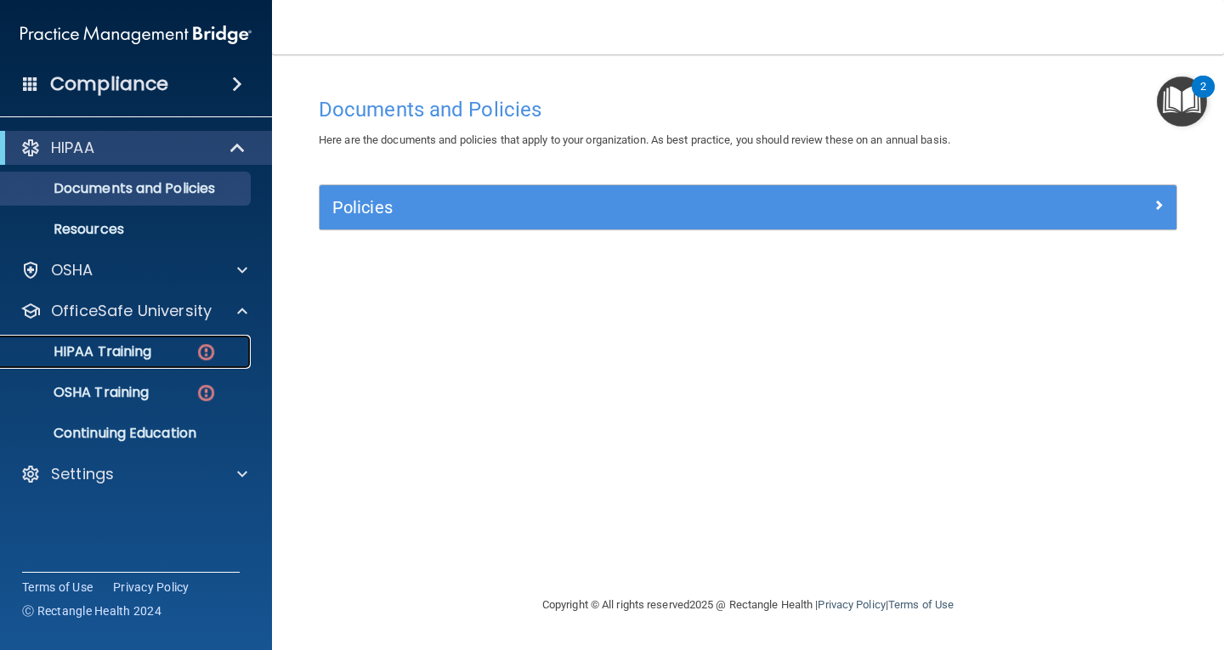
click at [177, 351] on div "HIPAA Training" at bounding box center [127, 352] width 232 height 17
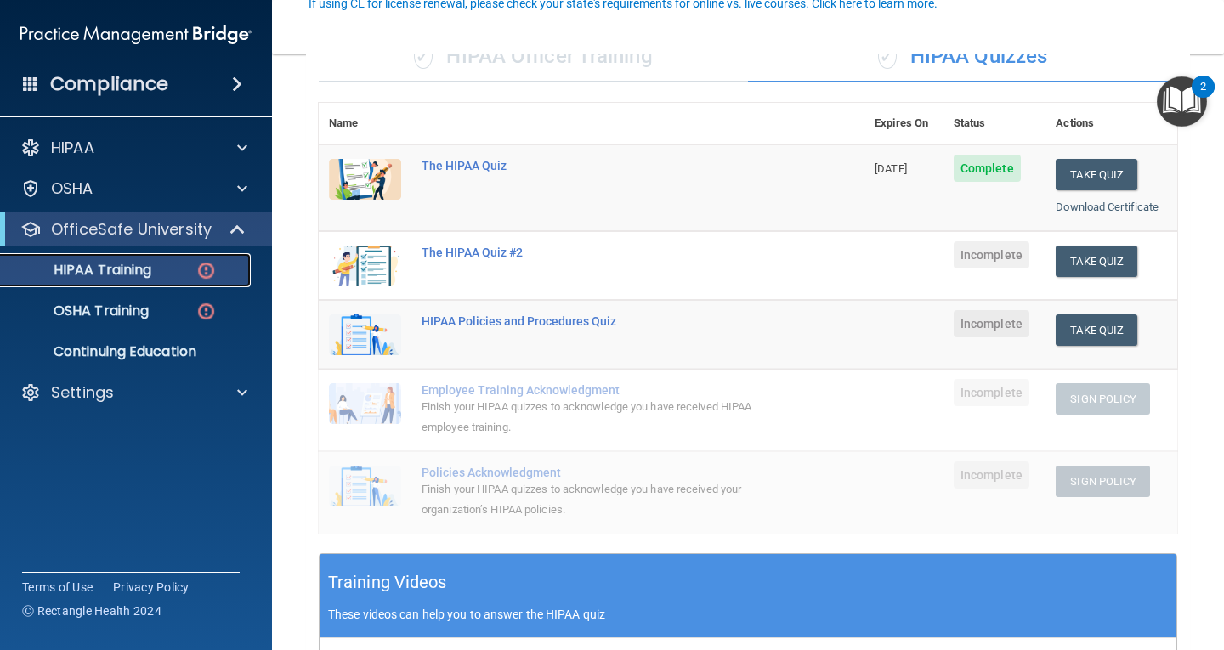
scroll to position [170, 0]
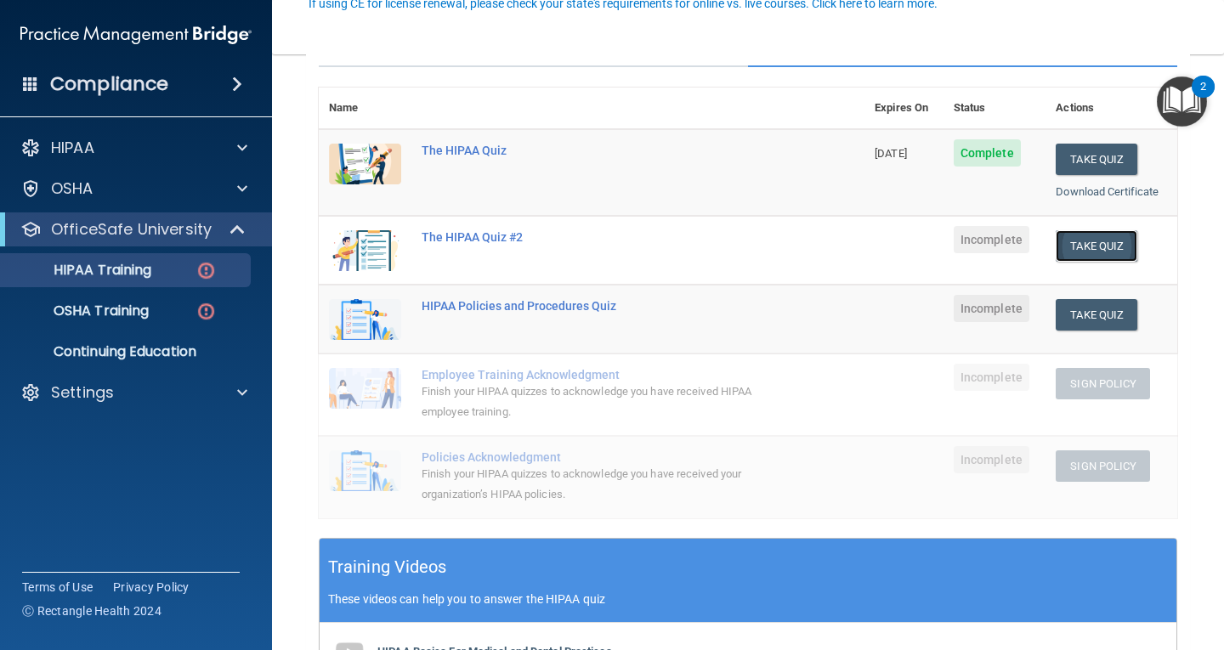
click at [1089, 252] on button "Take Quiz" at bounding box center [1097, 245] width 82 height 31
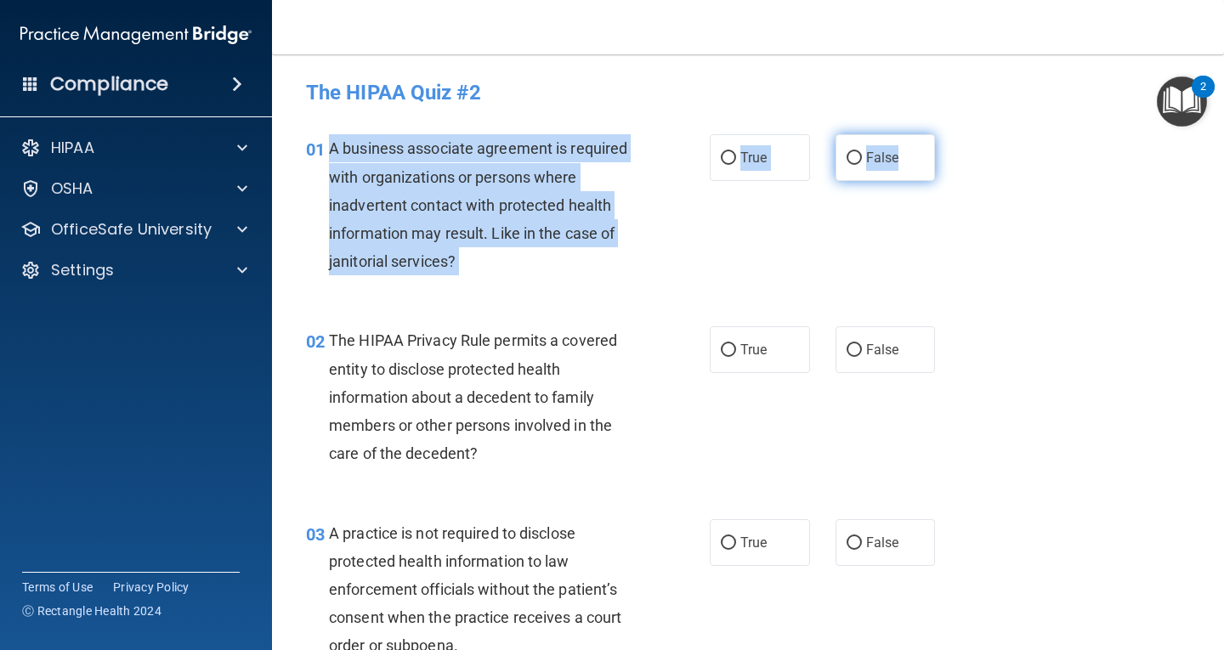
drag, startPoint x: 329, startPoint y: 144, endPoint x: 911, endPoint y: 180, distance: 582.7
click at [951, 134] on ng-form "01 A business associate agreement is required with organizations or persons whe…" at bounding box center [951, 134] width 0 height 0
click at [529, 158] on div "A business associate agreement is required with organizations or persons where …" at bounding box center [490, 204] width 322 height 141
drag, startPoint x: 328, startPoint y: 144, endPoint x: 927, endPoint y: 170, distance: 599.2
click at [951, 134] on ng-form "01 A business associate agreement is required with organizations or persons whe…" at bounding box center [951, 134] width 0 height 0
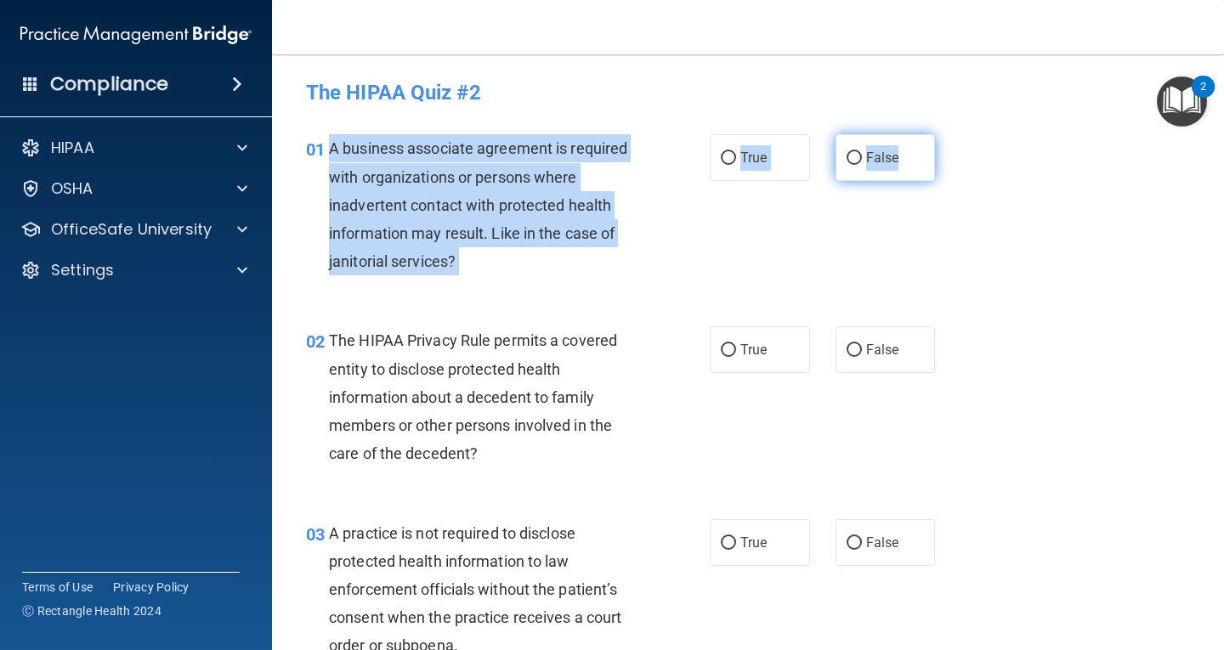
click at [889, 168] on label "False" at bounding box center [886, 157] width 100 height 47
click at [862, 165] on input "False" at bounding box center [854, 158] width 15 height 13
radio input "true"
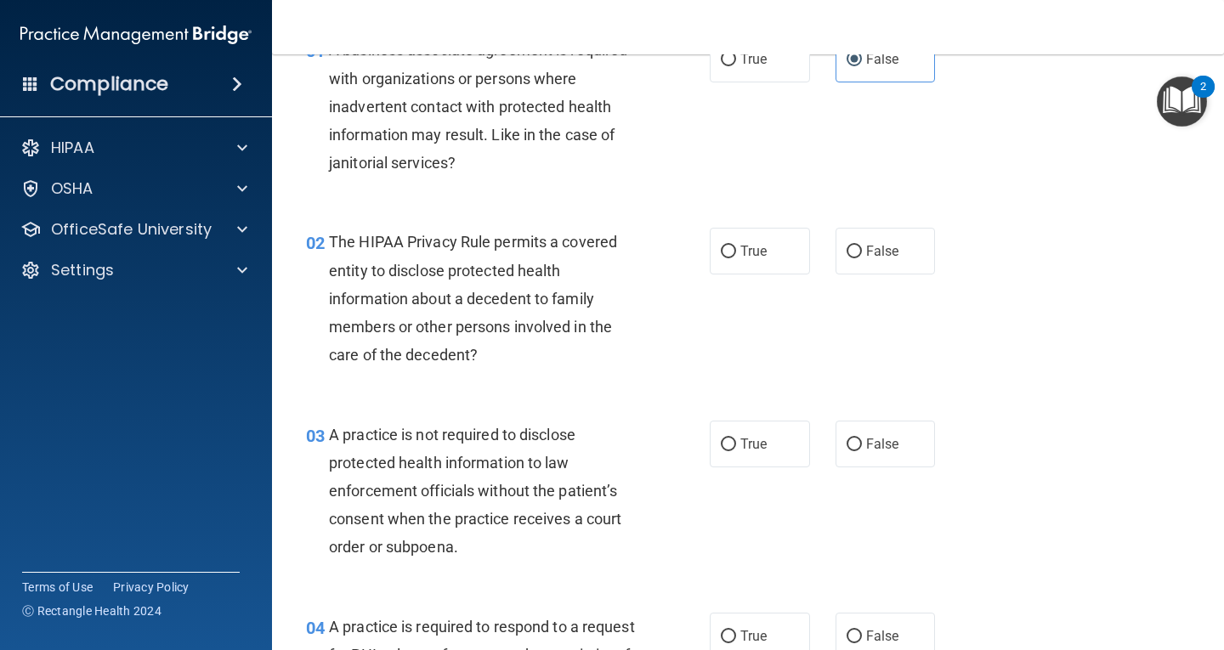
scroll to position [255, 0]
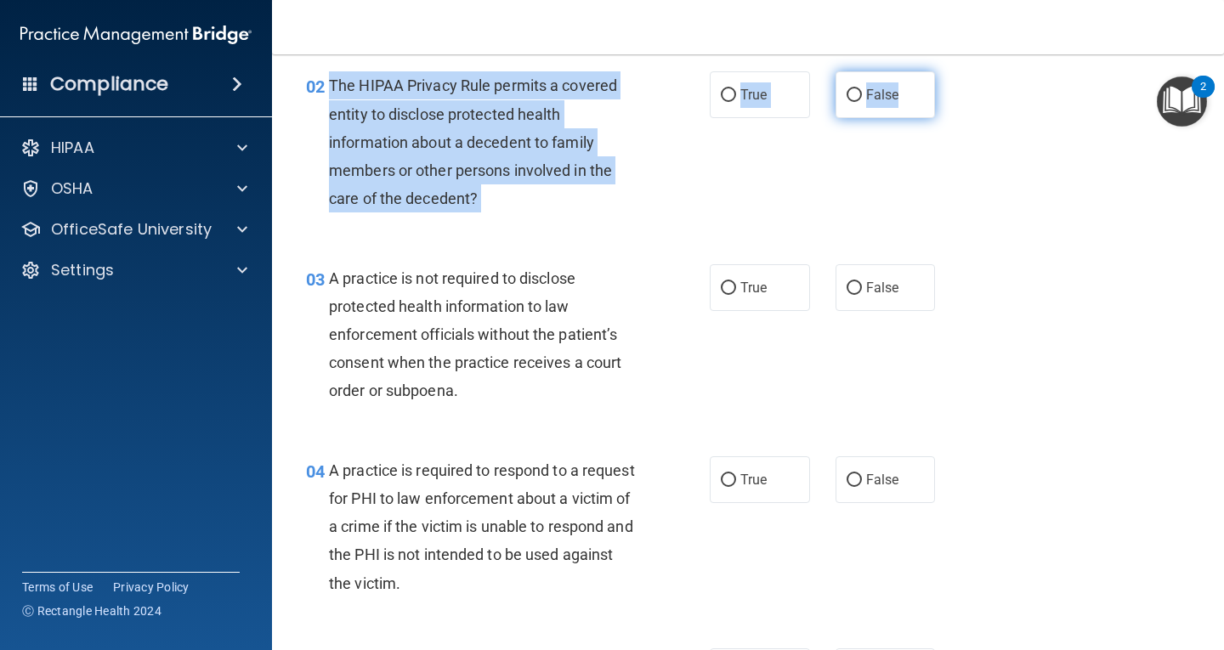
drag, startPoint x: 330, startPoint y: 76, endPoint x: 923, endPoint y: 109, distance: 594.4
click at [951, 71] on ng-form "02 The HIPAA Privacy Rule permits a covered entity to disclose protected health…" at bounding box center [951, 71] width 0 height 0
click at [761, 84] on label "True" at bounding box center [760, 94] width 100 height 47
click at [736, 89] on input "True" at bounding box center [728, 95] width 15 height 13
radio input "true"
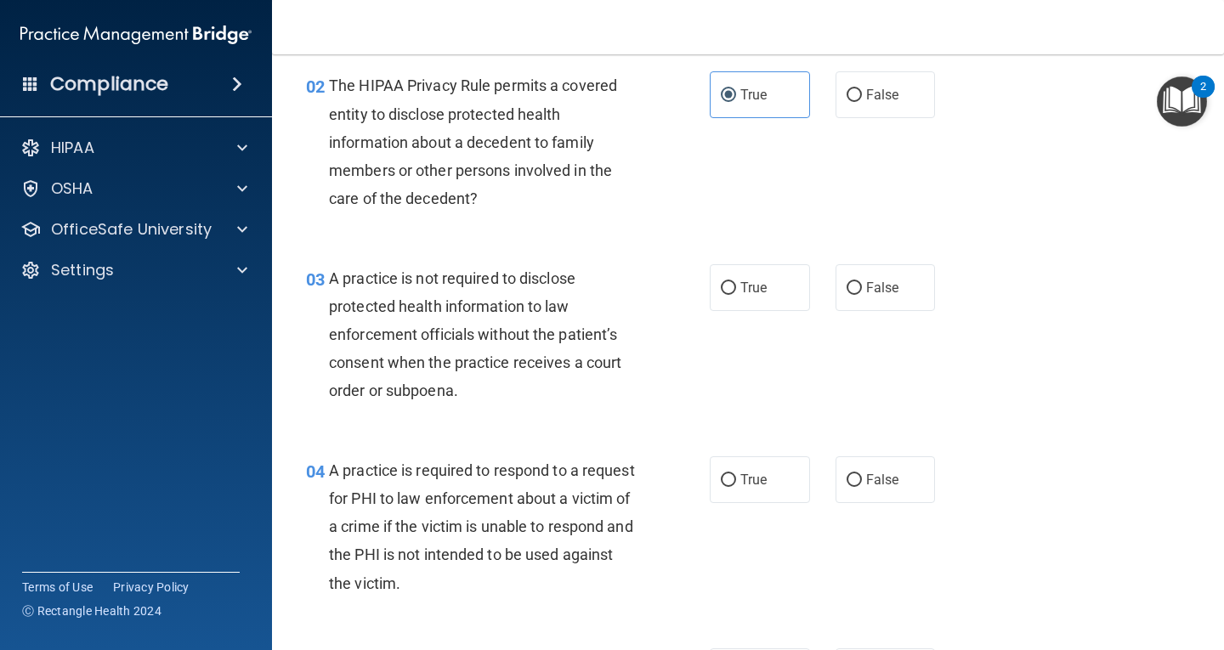
click at [652, 224] on div "02 The HIPAA Privacy Rule permits a covered entity to disclose protected health…" at bounding box center [748, 146] width 910 height 192
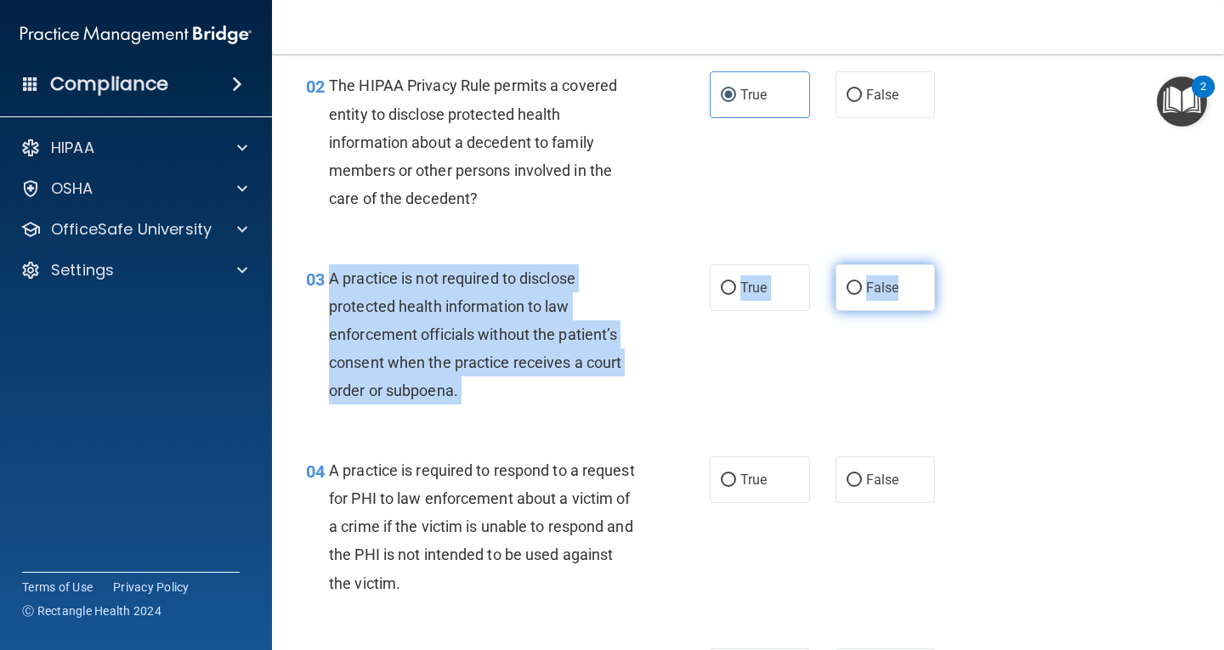
drag, startPoint x: 326, startPoint y: 278, endPoint x: 906, endPoint y: 310, distance: 581.6
click at [951, 264] on ng-form "03 A practice is not required to disclose protected health information to law e…" at bounding box center [951, 264] width 0 height 0
click at [744, 304] on label "True" at bounding box center [760, 287] width 100 height 47
click at [736, 295] on input "True" at bounding box center [728, 288] width 15 height 13
radio input "true"
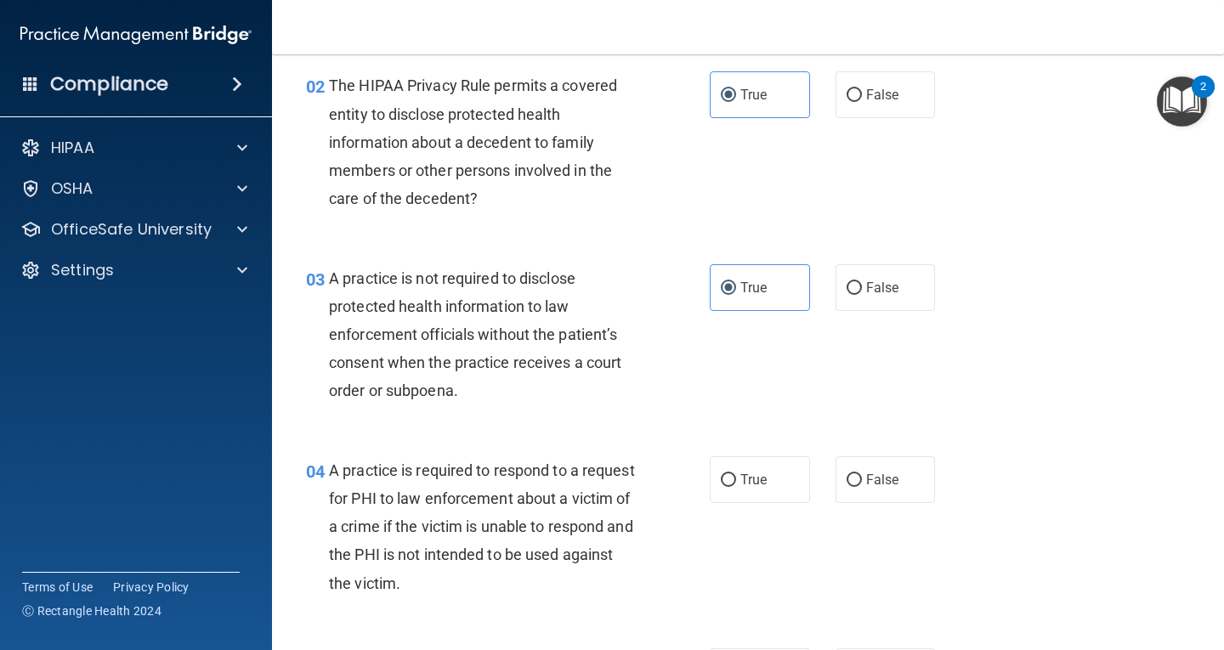
click at [932, 297] on div "True False" at bounding box center [830, 287] width 241 height 47
click at [906, 292] on label "False" at bounding box center [886, 287] width 100 height 47
click at [862, 292] on input "False" at bounding box center [854, 288] width 15 height 13
radio input "true"
radio input "false"
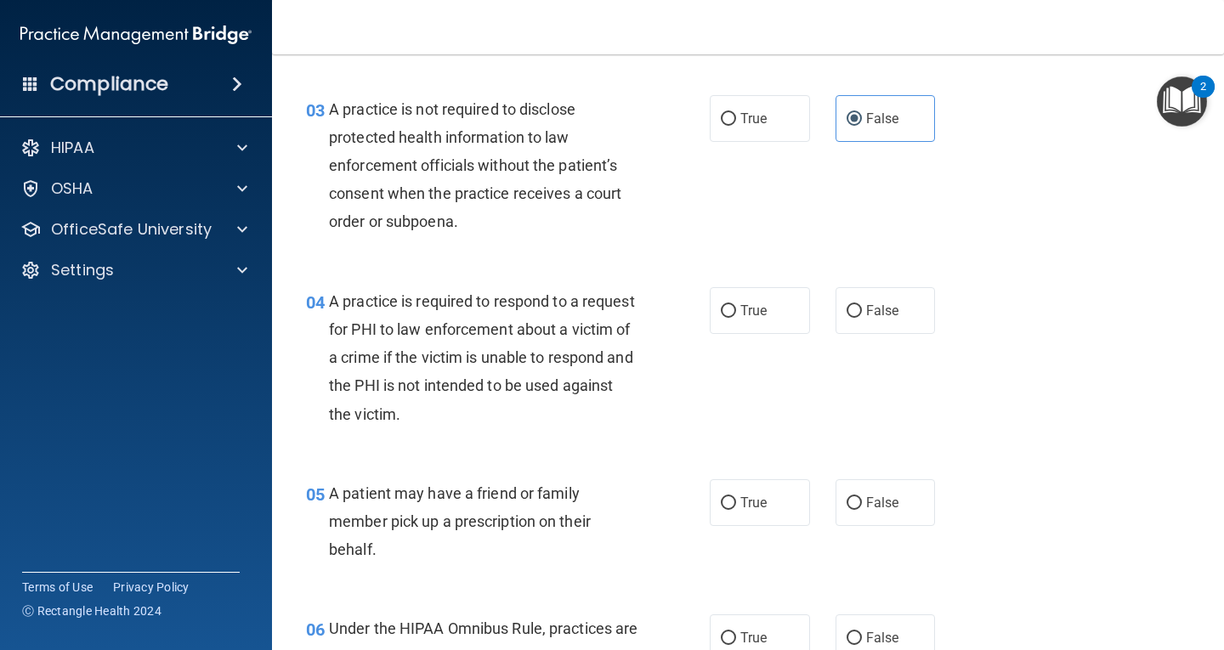
scroll to position [425, 0]
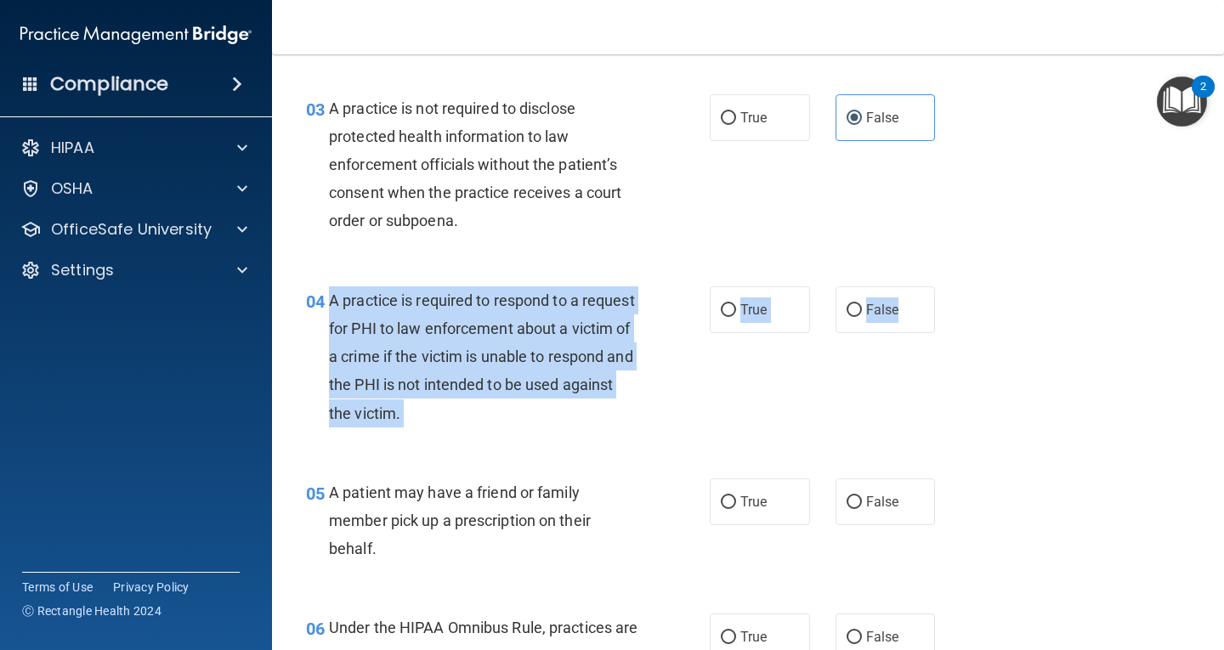
drag, startPoint x: 332, startPoint y: 295, endPoint x: 928, endPoint y: 325, distance: 597.6
click at [951, 287] on ng-form "04 A practice is required to respond to a request for PHI to law enforcement ab…" at bounding box center [951, 287] width 0 height 0
click at [766, 315] on label "True" at bounding box center [760, 310] width 100 height 47
click at [736, 315] on input "True" at bounding box center [728, 310] width 15 height 13
radio input "true"
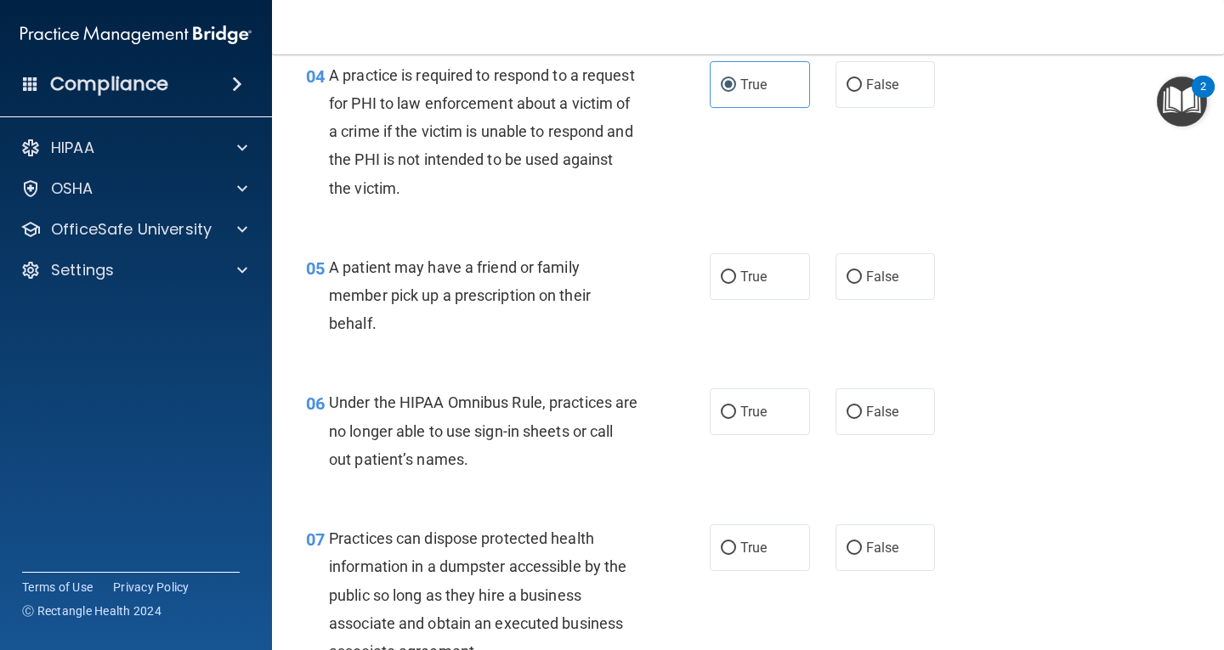
scroll to position [680, 0]
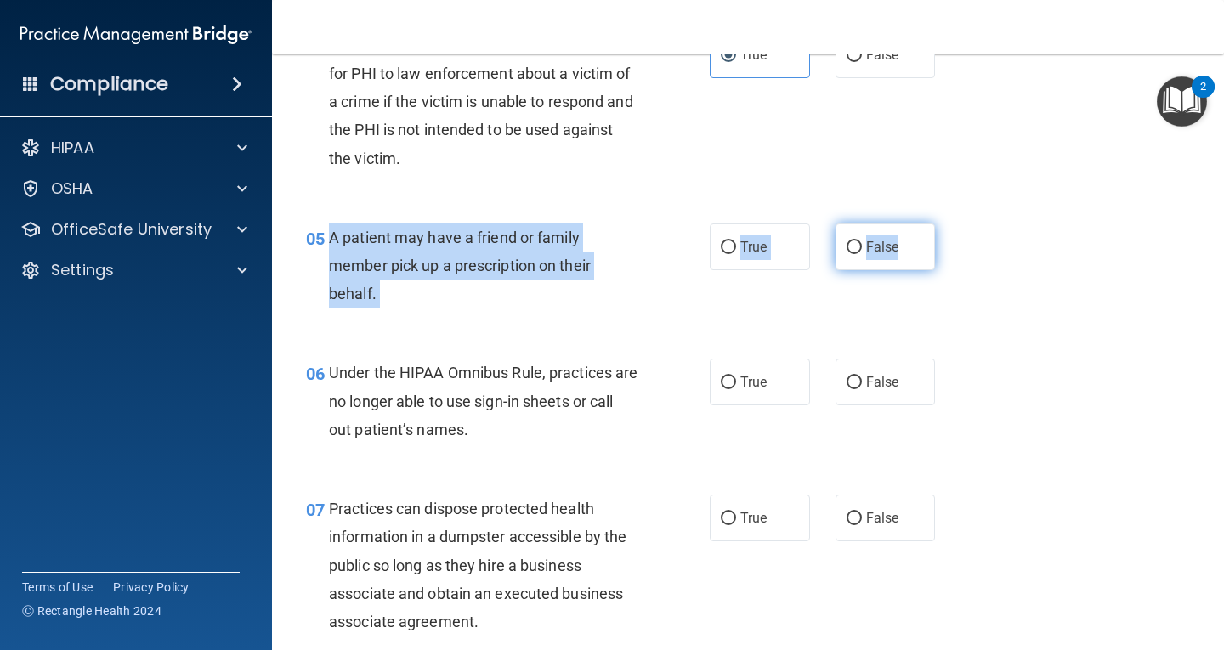
drag, startPoint x: 328, startPoint y: 234, endPoint x: 918, endPoint y: 255, distance: 590.5
click at [951, 224] on ng-form "05 A patient may have a friend or family member pick up a prescription on their…" at bounding box center [951, 224] width 0 height 0
click at [528, 281] on div "A patient may have a friend or family member pick up a prescription on their be…" at bounding box center [490, 266] width 322 height 85
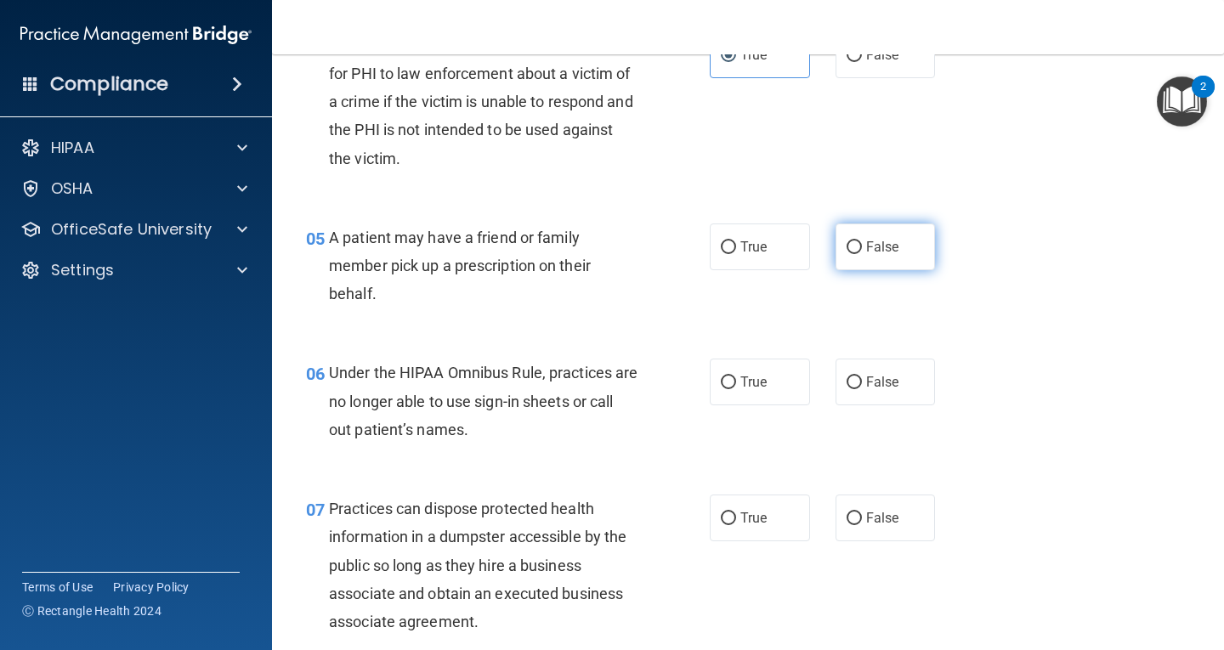
click at [889, 240] on span "False" at bounding box center [882, 247] width 33 height 16
click at [862, 241] on input "False" at bounding box center [854, 247] width 15 height 13
radio input "true"
click at [781, 253] on label "True" at bounding box center [760, 247] width 100 height 47
click at [736, 253] on input "True" at bounding box center [728, 247] width 15 height 13
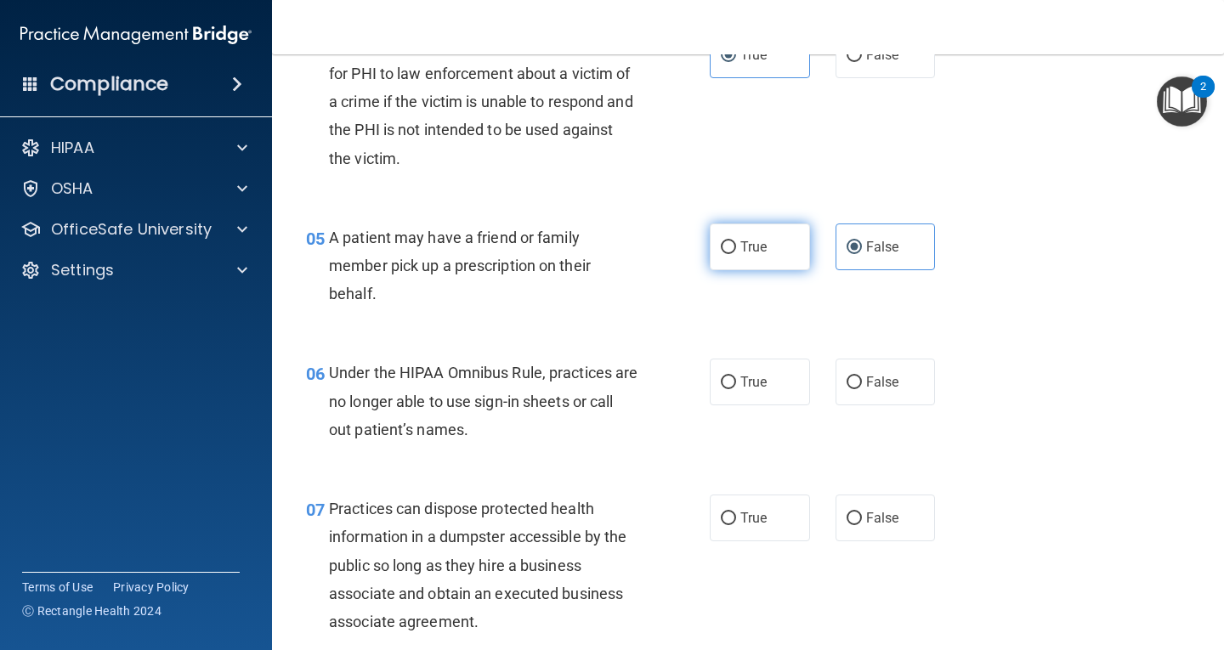
radio input "true"
radio input "false"
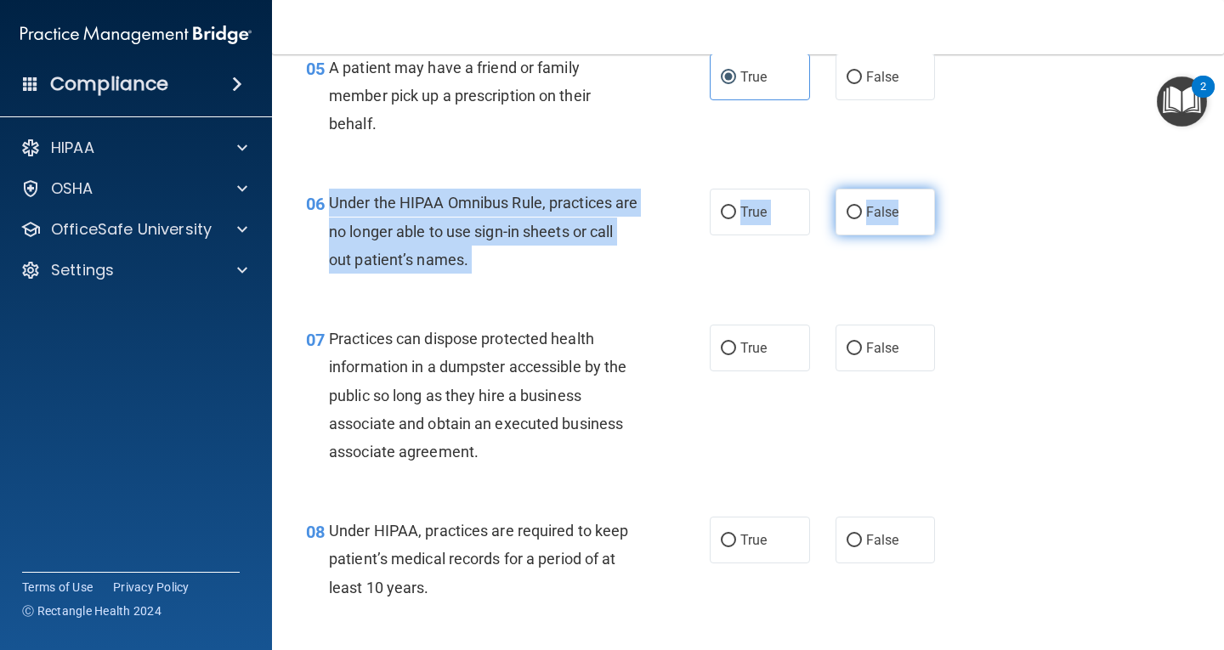
drag, startPoint x: 330, startPoint y: 198, endPoint x: 908, endPoint y: 218, distance: 578.5
click at [951, 189] on ng-form "06 Under the HIPAA Omnibus Rule, practices are no longer able to use sign-in sh…" at bounding box center [951, 189] width 0 height 0
click at [889, 213] on span "False" at bounding box center [882, 212] width 33 height 16
click at [862, 213] on input "False" at bounding box center [854, 213] width 15 height 13
radio input "true"
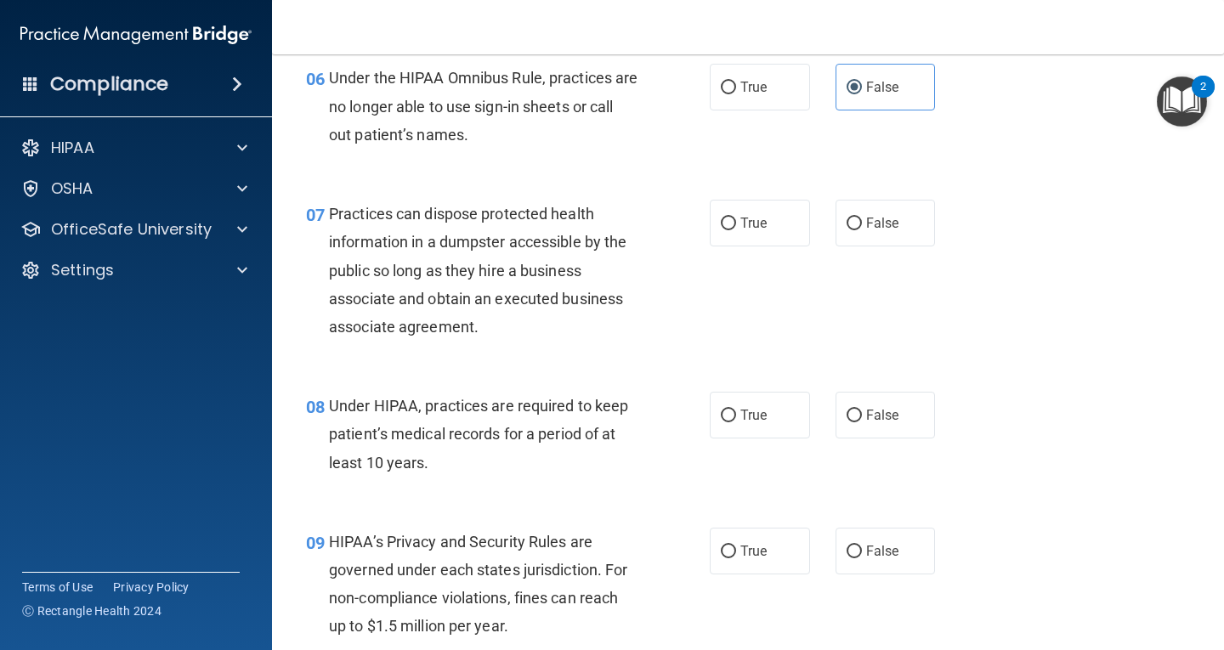
scroll to position [1020, 0]
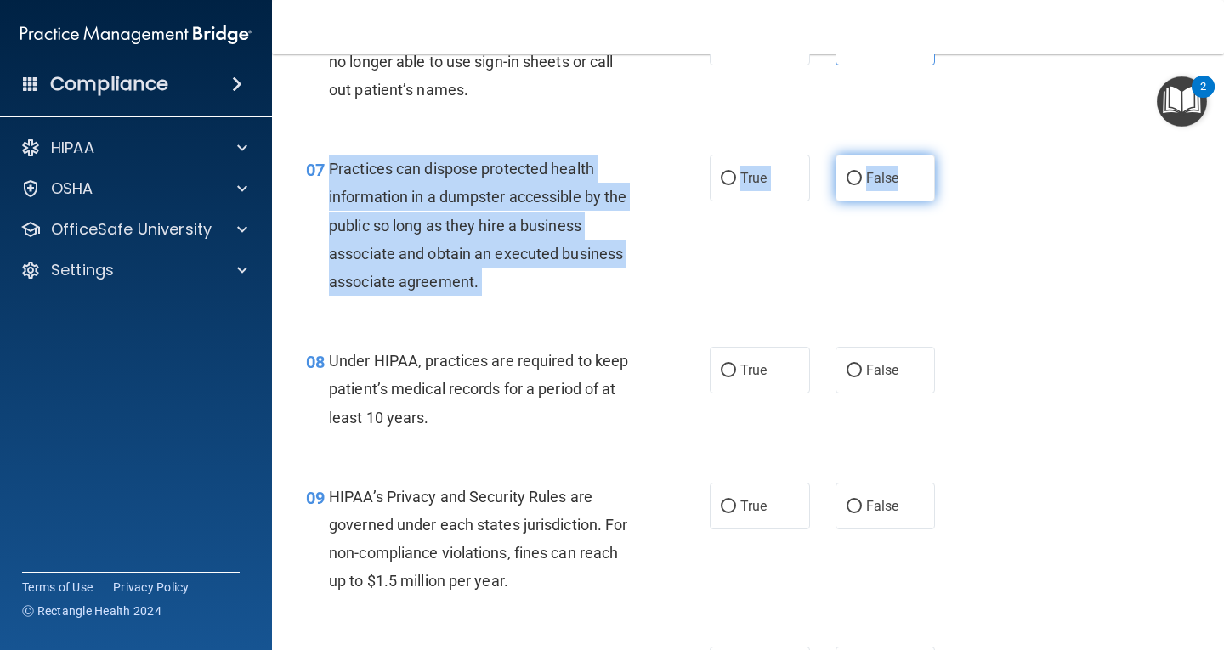
drag, startPoint x: 331, startPoint y: 163, endPoint x: 903, endPoint y: 182, distance: 572.5
click at [951, 155] on ng-form "07 Practices can dispose protected health information in a dumpster accessible …" at bounding box center [951, 155] width 0 height 0
click at [518, 228] on span "Practices can dispose protected health information in a dumpster accessible by …" at bounding box center [478, 225] width 298 height 131
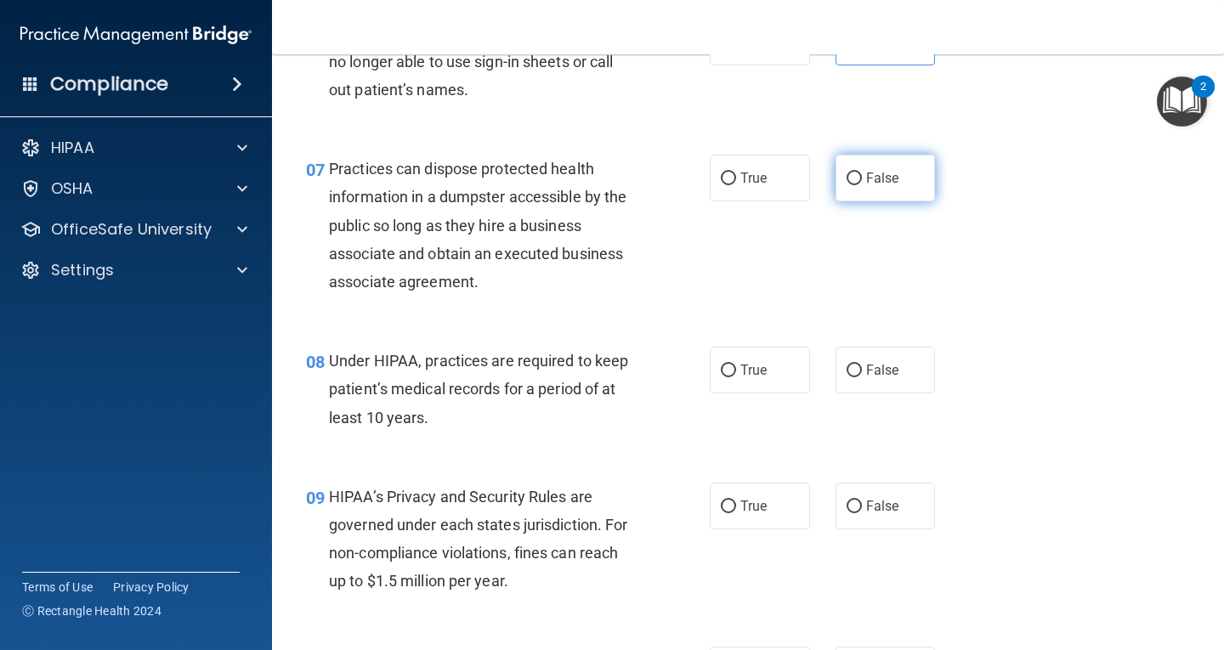
click at [888, 185] on span "False" at bounding box center [882, 178] width 33 height 16
click at [862, 185] on input "False" at bounding box center [854, 179] width 15 height 13
radio input "true"
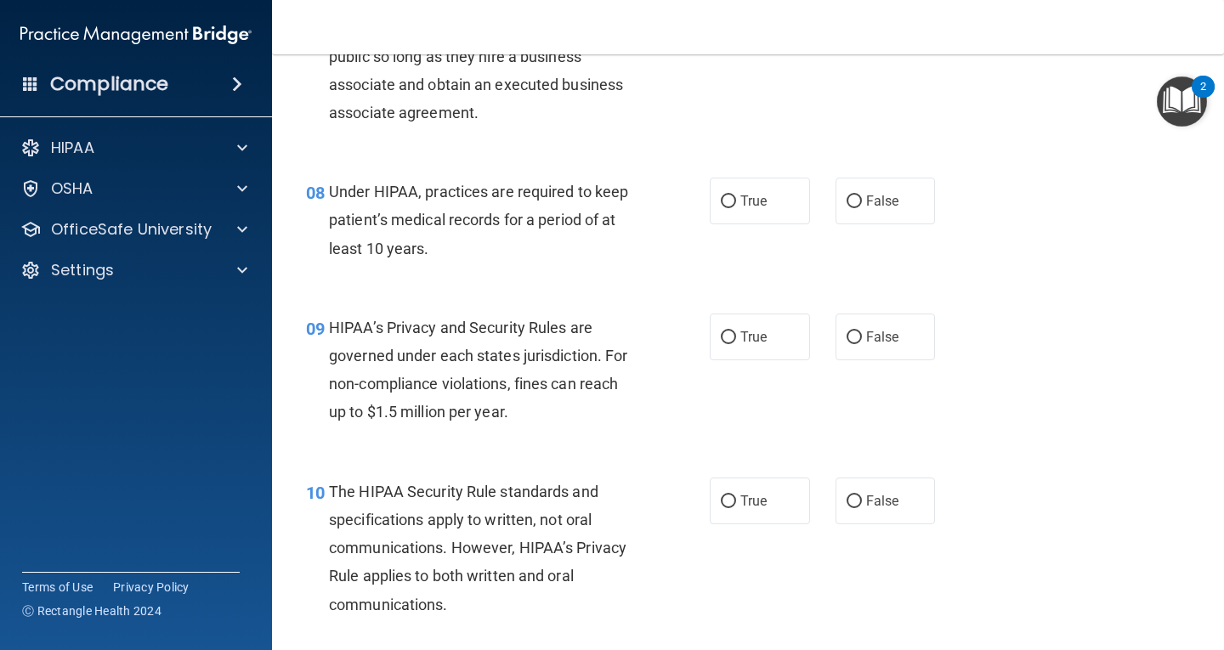
scroll to position [1190, 0]
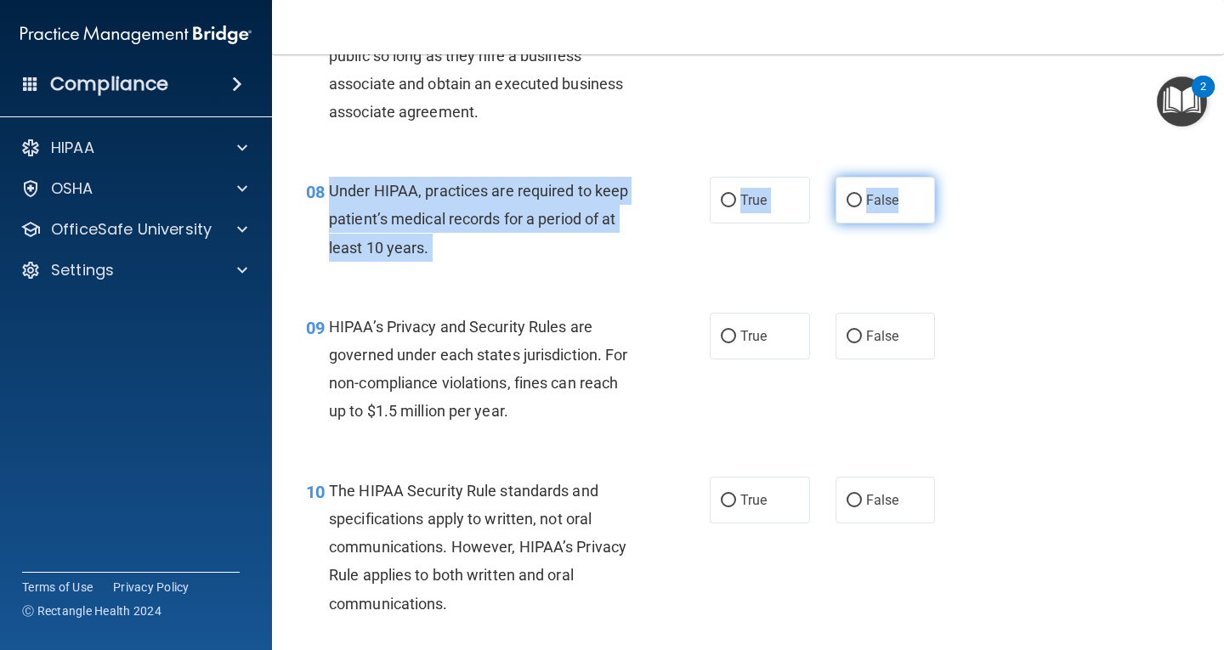
drag, startPoint x: 329, startPoint y: 186, endPoint x: 923, endPoint y: 224, distance: 594.7
click at [951, 177] on ng-form "08 Under HIPAA, practices are required to keep patient’s medical records for a …" at bounding box center [951, 177] width 0 height 0
click at [911, 213] on label "False" at bounding box center [886, 200] width 100 height 47
click at [862, 207] on input "False" at bounding box center [854, 201] width 15 height 13
radio input "true"
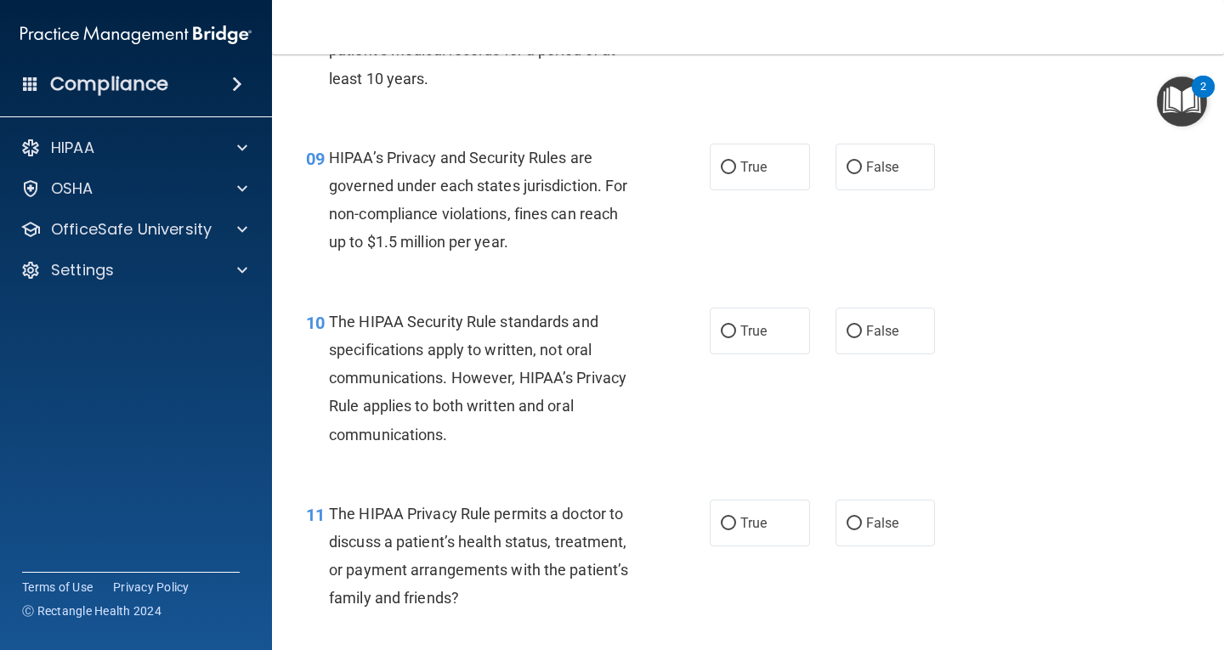
scroll to position [1360, 0]
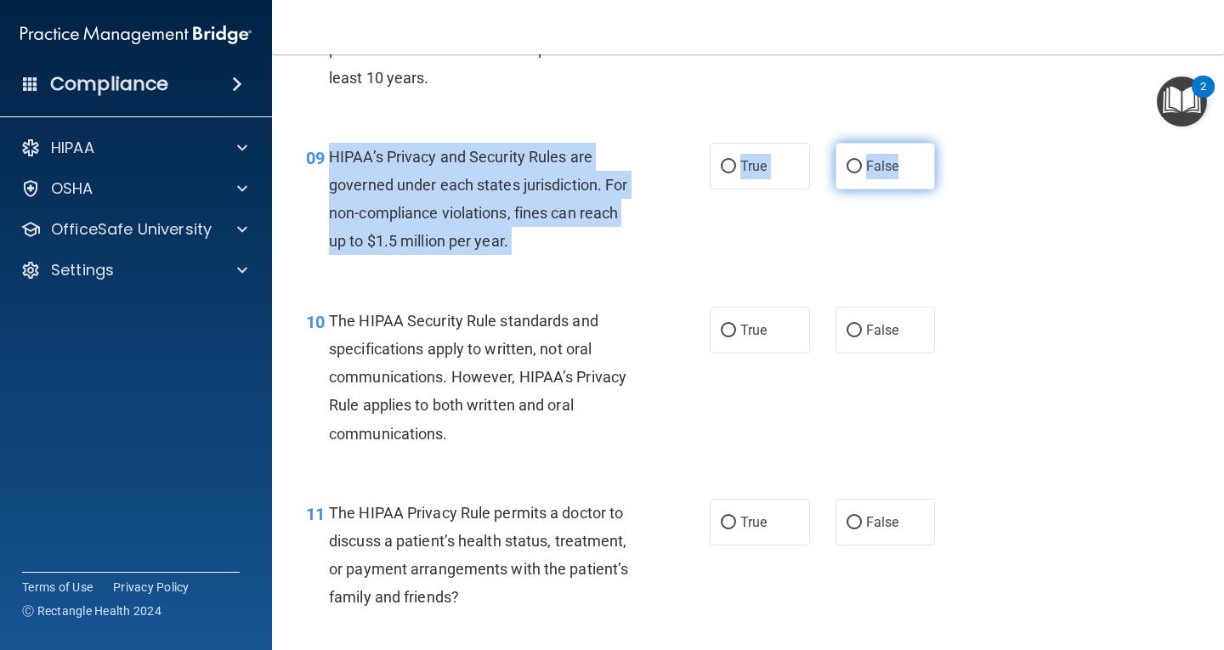
drag, startPoint x: 330, startPoint y: 151, endPoint x: 914, endPoint y: 178, distance: 584.7
click at [951, 143] on ng-form "09 HIPAA’s Privacy and Security Rules are governed under each states jurisdicti…" at bounding box center [951, 143] width 0 height 0
click at [855, 156] on label "False" at bounding box center [886, 166] width 100 height 47
click at [855, 161] on input "False" at bounding box center [854, 167] width 15 height 13
radio input "true"
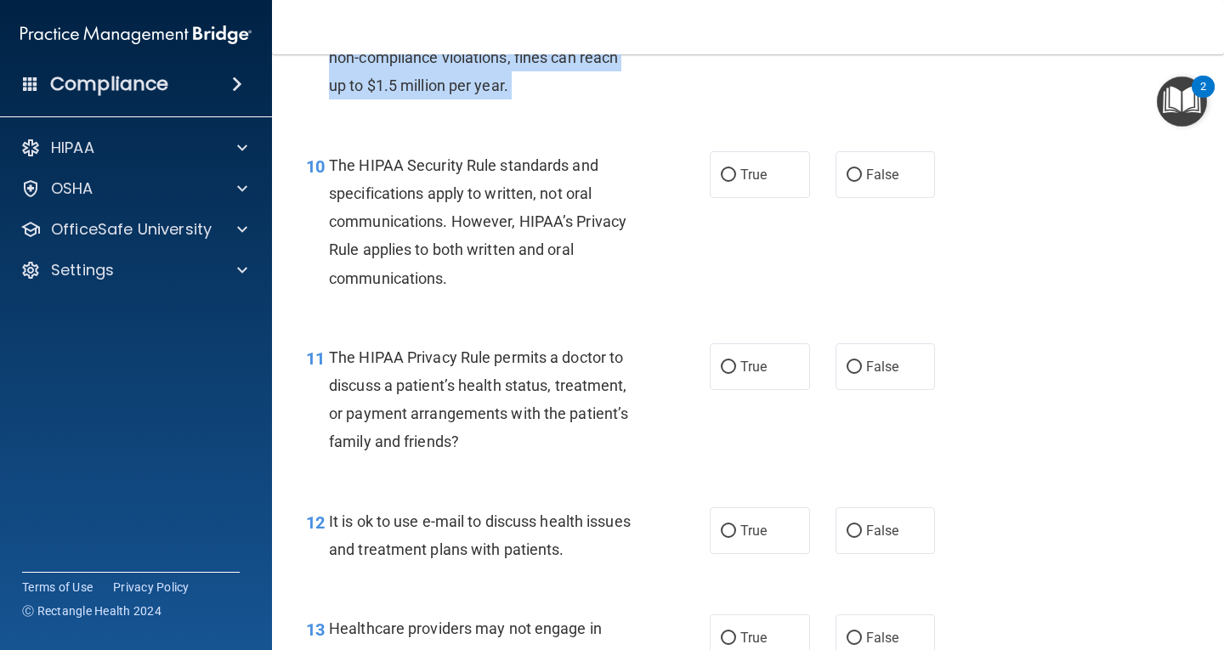
scroll to position [1530, 0]
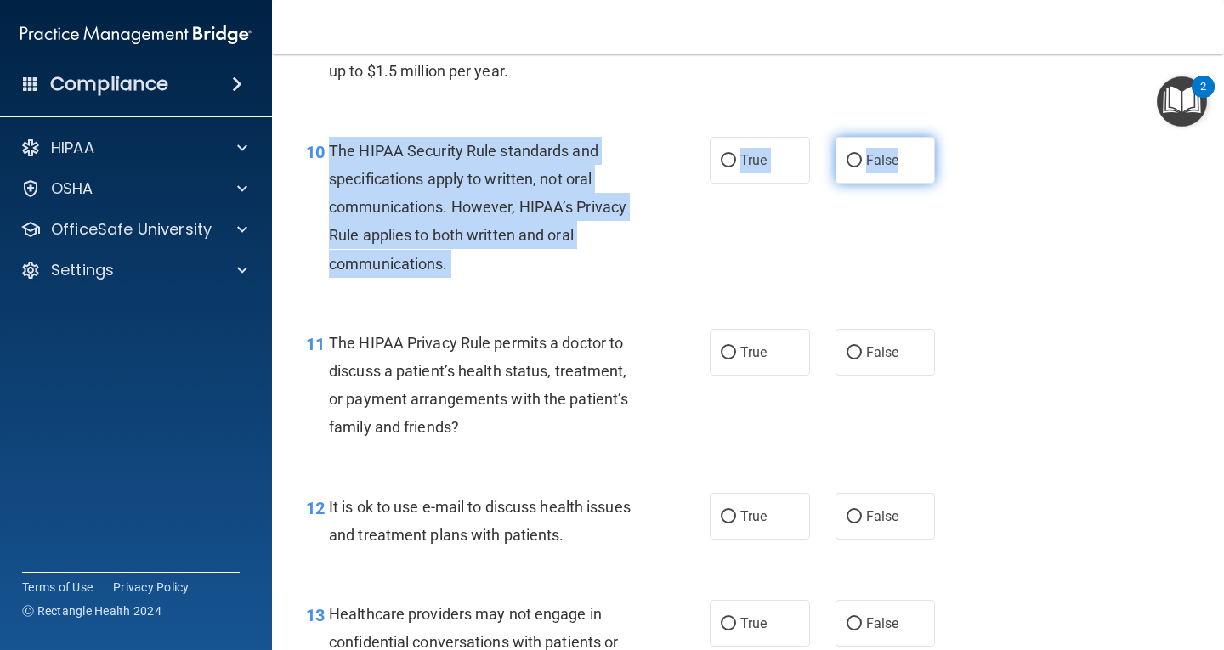
drag, startPoint x: 331, startPoint y: 147, endPoint x: 914, endPoint y: 168, distance: 583.6
click at [951, 137] on ng-form "10 The HIPAA Security Rule standards and specifications apply to written, not o…" at bounding box center [951, 137] width 0 height 0
click at [769, 162] on label "True" at bounding box center [760, 160] width 100 height 47
click at [736, 162] on input "True" at bounding box center [728, 161] width 15 height 13
radio input "true"
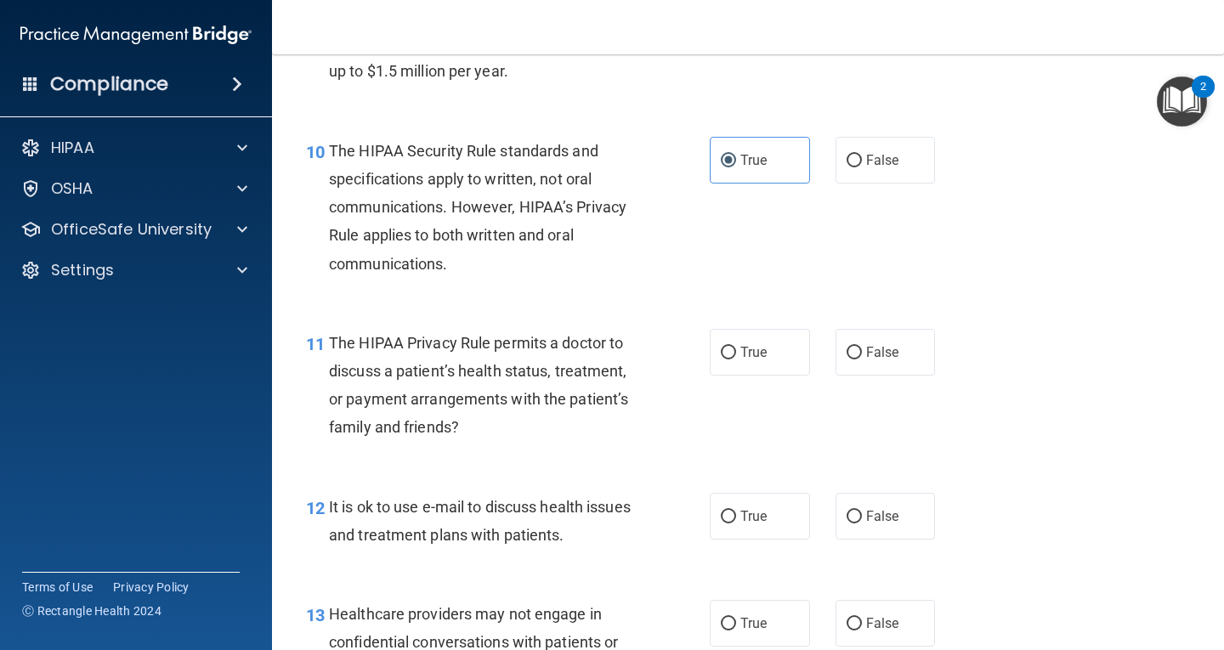
scroll to position [1701, 0]
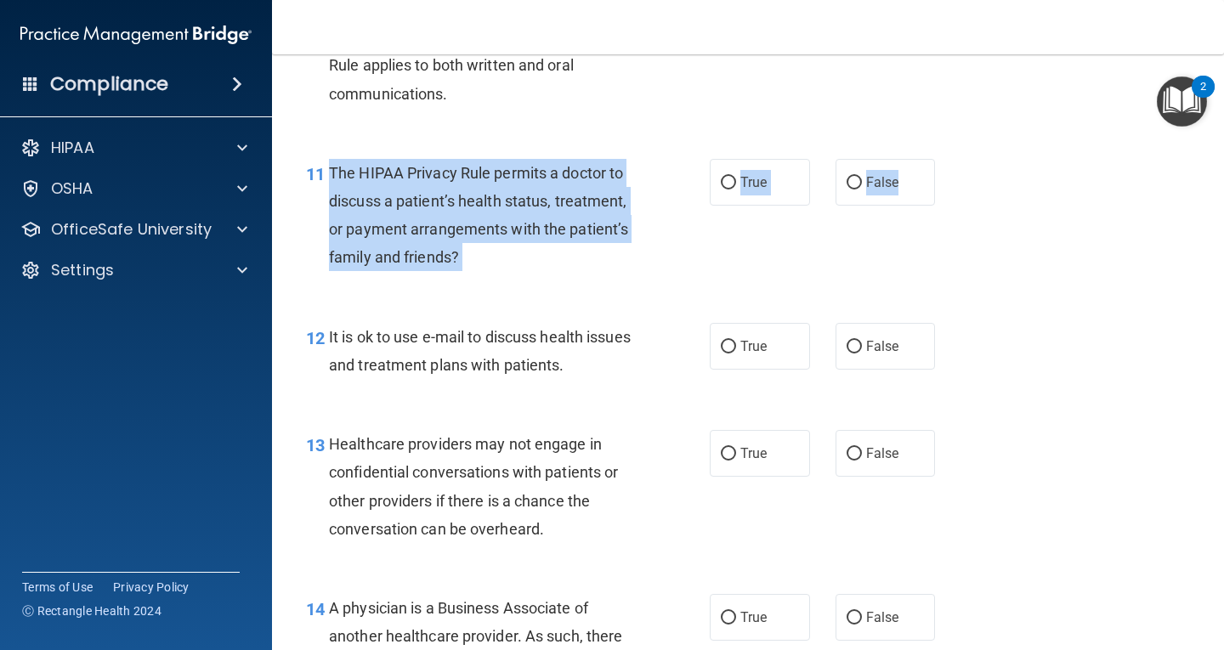
drag, startPoint x: 332, startPoint y: 170, endPoint x: 927, endPoint y: 195, distance: 595.7
click at [951, 159] on ng-form "11 The HIPAA Privacy Rule permits a doctor to discuss a patient’s health status…" at bounding box center [951, 159] width 0 height 0
click at [523, 259] on div "The HIPAA Privacy Rule permits a doctor to discuss a patient’s health status, t…" at bounding box center [490, 215] width 322 height 113
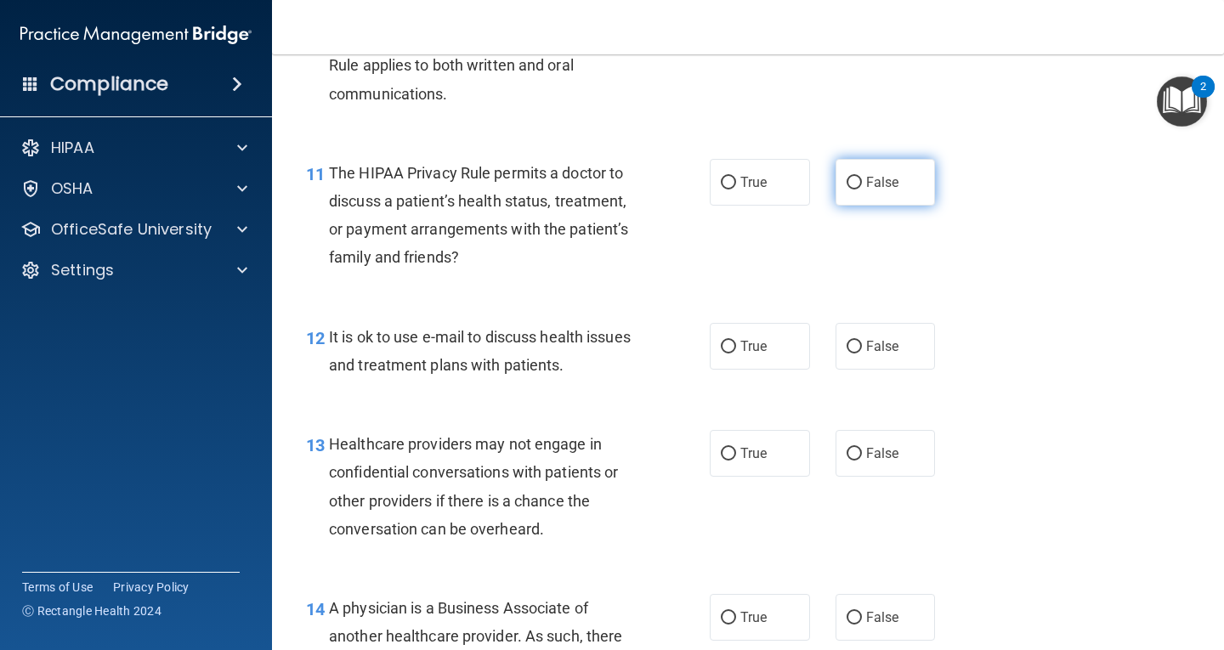
click at [892, 188] on label "False" at bounding box center [886, 182] width 100 height 47
click at [862, 188] on input "False" at bounding box center [854, 183] width 15 height 13
radio input "true"
click at [753, 190] on span "True" at bounding box center [754, 182] width 26 height 16
click at [736, 190] on input "True" at bounding box center [728, 183] width 15 height 13
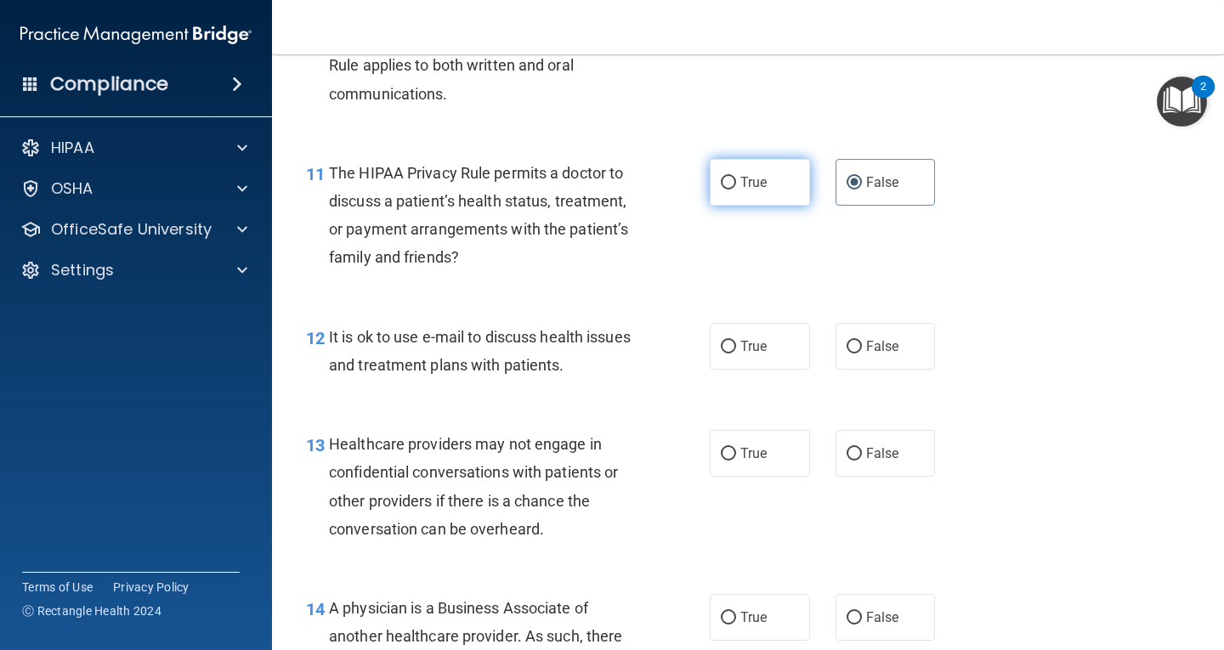
radio input "true"
radio input "false"
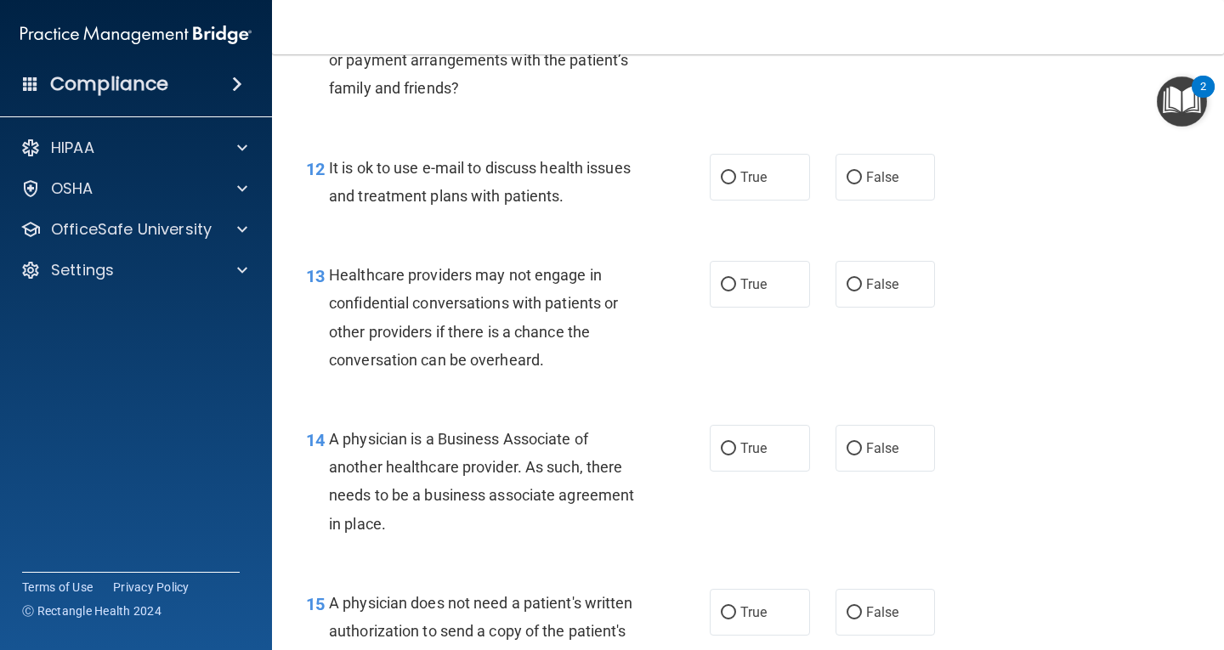
scroll to position [1871, 0]
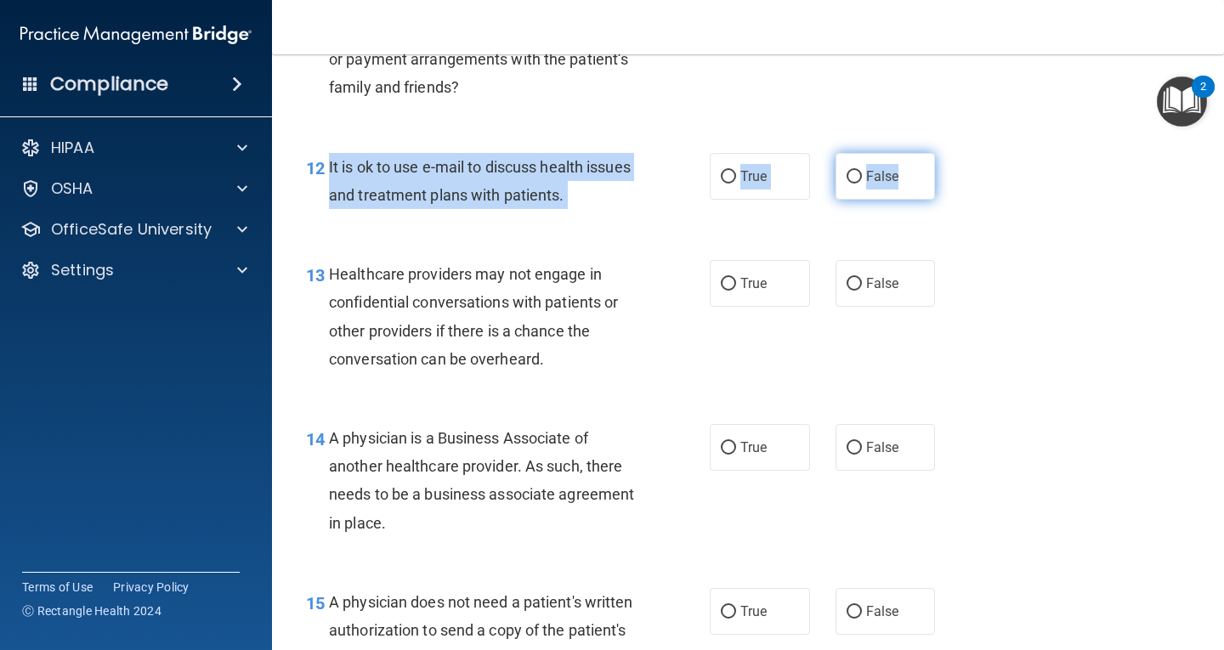
drag, startPoint x: 328, startPoint y: 165, endPoint x: 900, endPoint y: 184, distance: 571.7
click at [951, 153] on ng-form "12 It is ok to use e-mail to discuss health issues and treatment plans with pat…" at bounding box center [951, 153] width 0 height 0
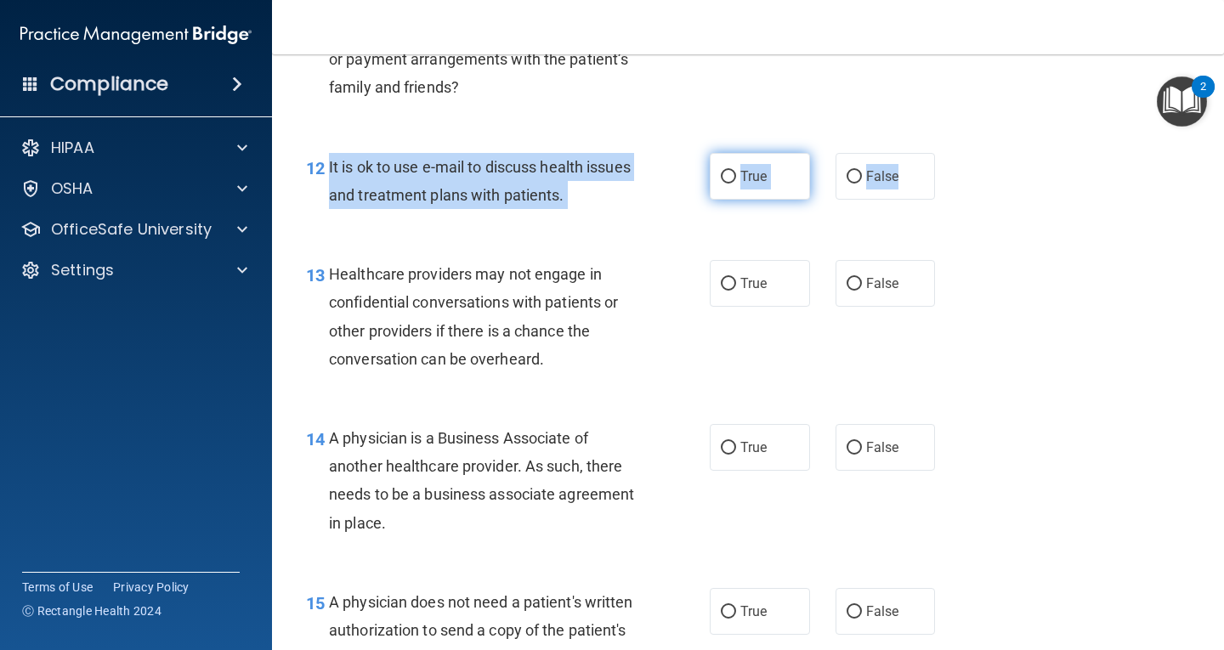
click at [768, 172] on label "True" at bounding box center [760, 176] width 100 height 47
click at [736, 172] on input "True" at bounding box center [728, 177] width 15 height 13
radio input "true"
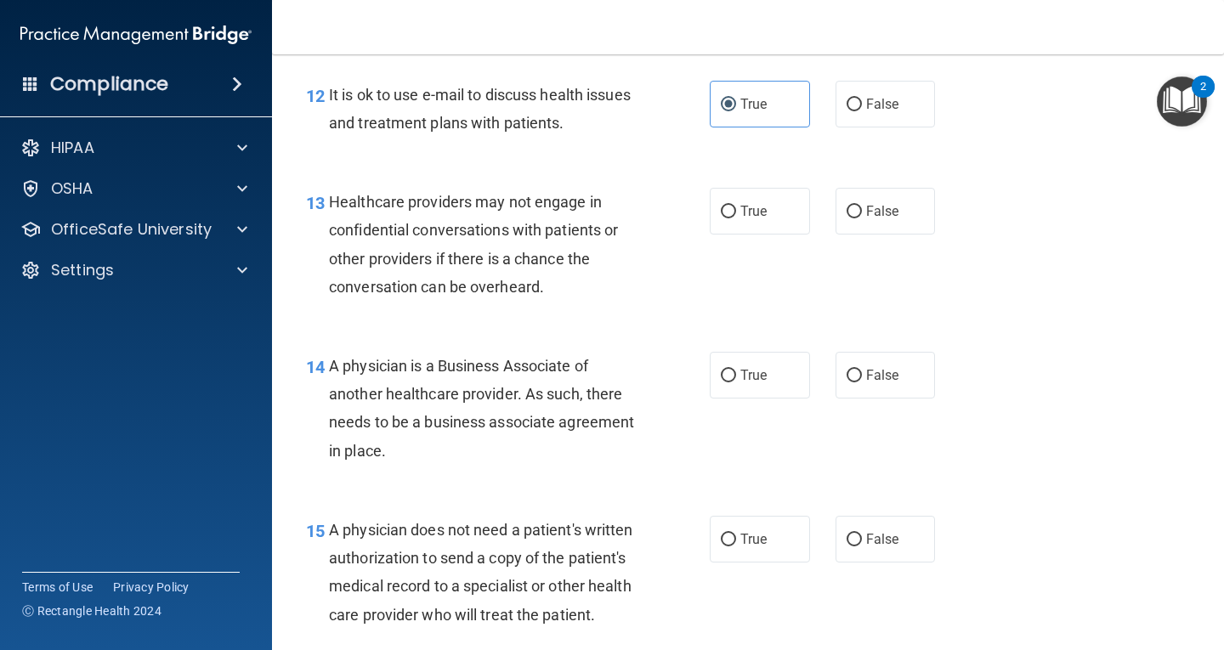
scroll to position [2041, 0]
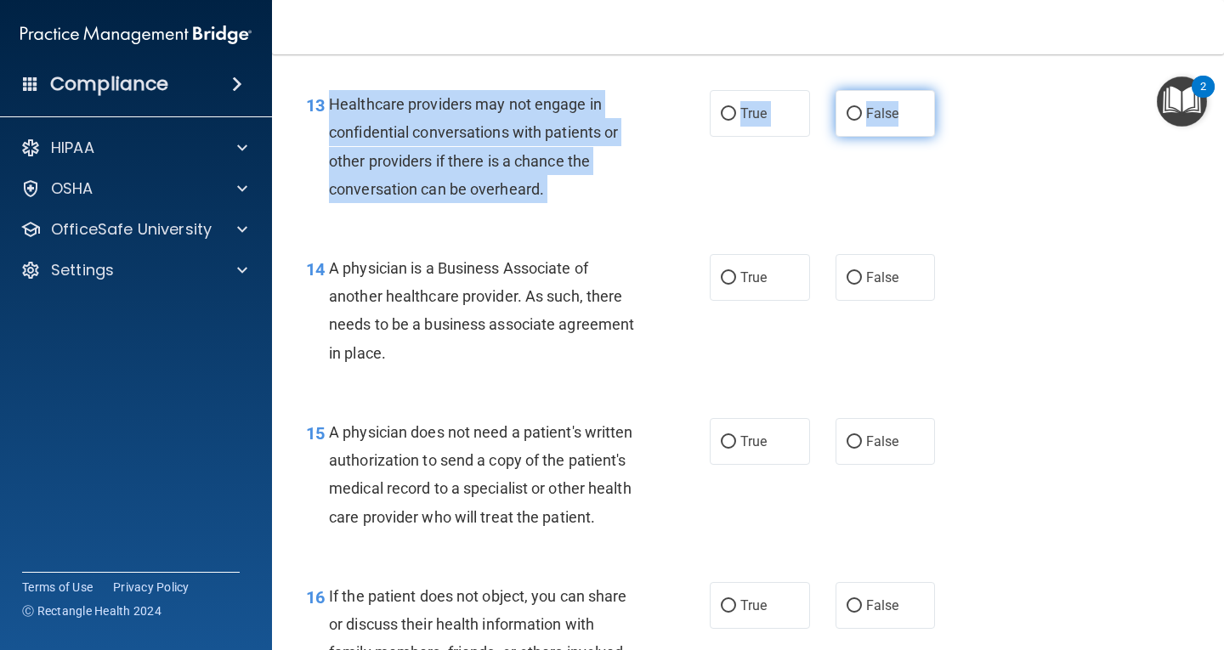
drag, startPoint x: 327, startPoint y: 97, endPoint x: 921, endPoint y: 134, distance: 594.7
click at [951, 90] on ng-form "13 Healthcare providers may not engage in confidential conversations with patie…" at bounding box center [951, 90] width 0 height 0
click at [866, 113] on span "False" at bounding box center [882, 113] width 33 height 16
click at [860, 113] on input "False" at bounding box center [854, 114] width 15 height 13
radio input "true"
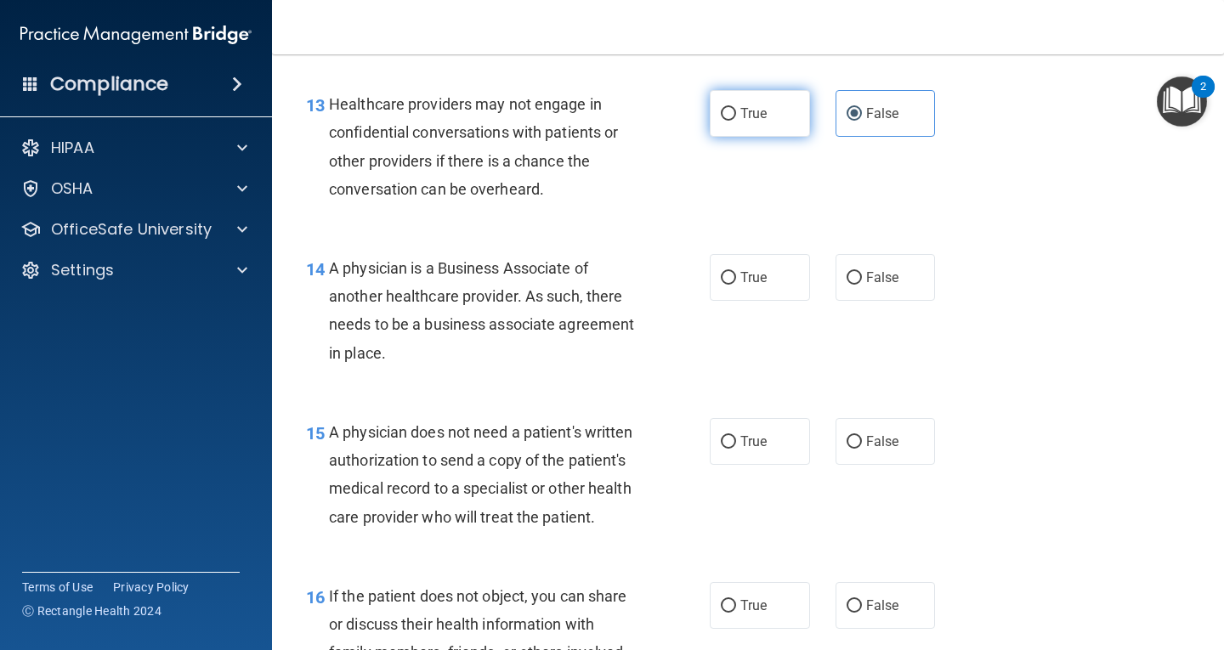
click at [729, 107] on label "True" at bounding box center [760, 113] width 100 height 47
click at [729, 108] on input "True" at bounding box center [728, 114] width 15 height 13
radio input "true"
click at [895, 131] on label "False" at bounding box center [886, 113] width 100 height 47
click at [862, 121] on input "False" at bounding box center [854, 114] width 15 height 13
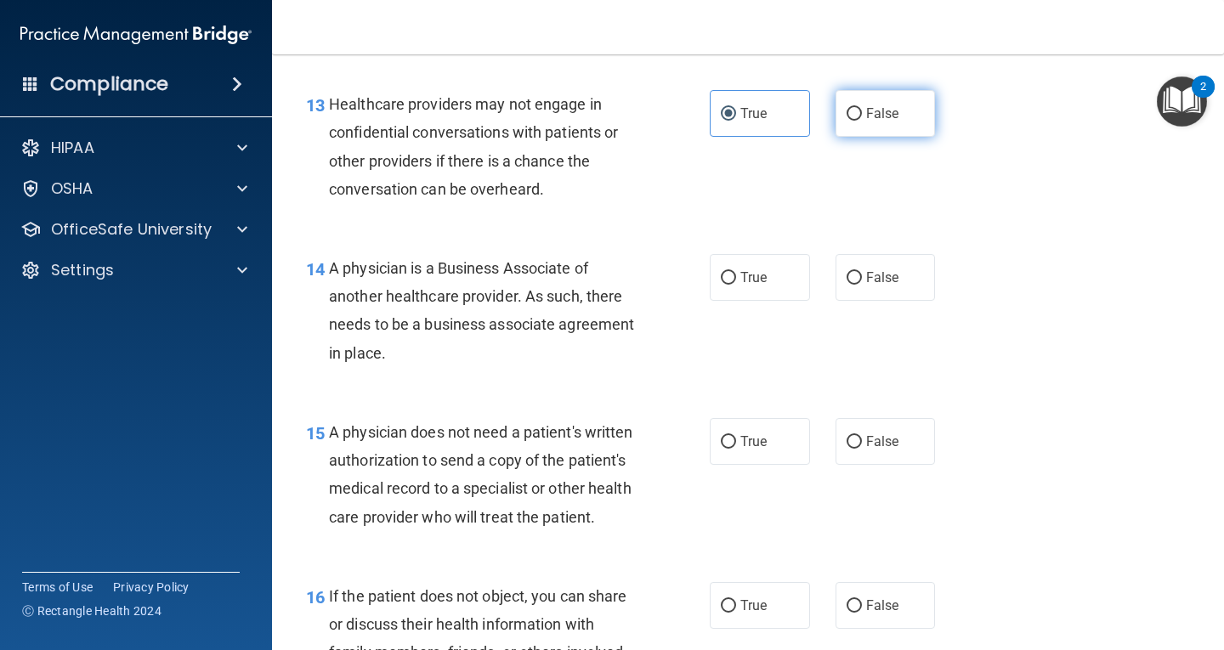
radio input "true"
radio input "false"
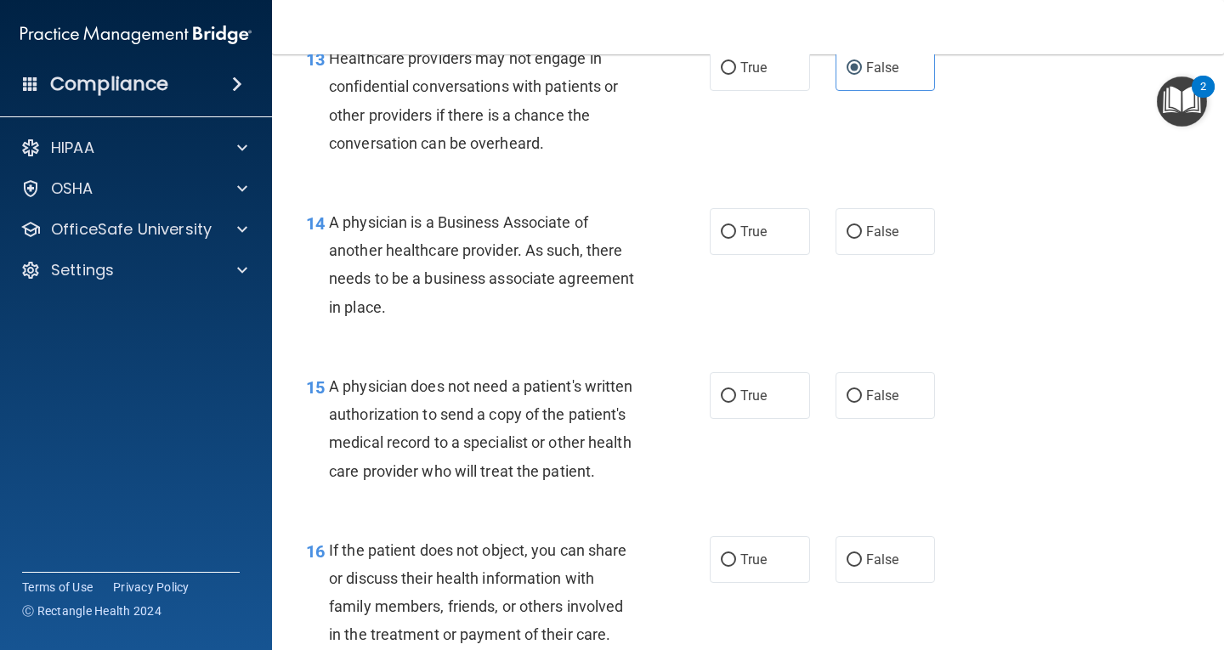
scroll to position [2126, 0]
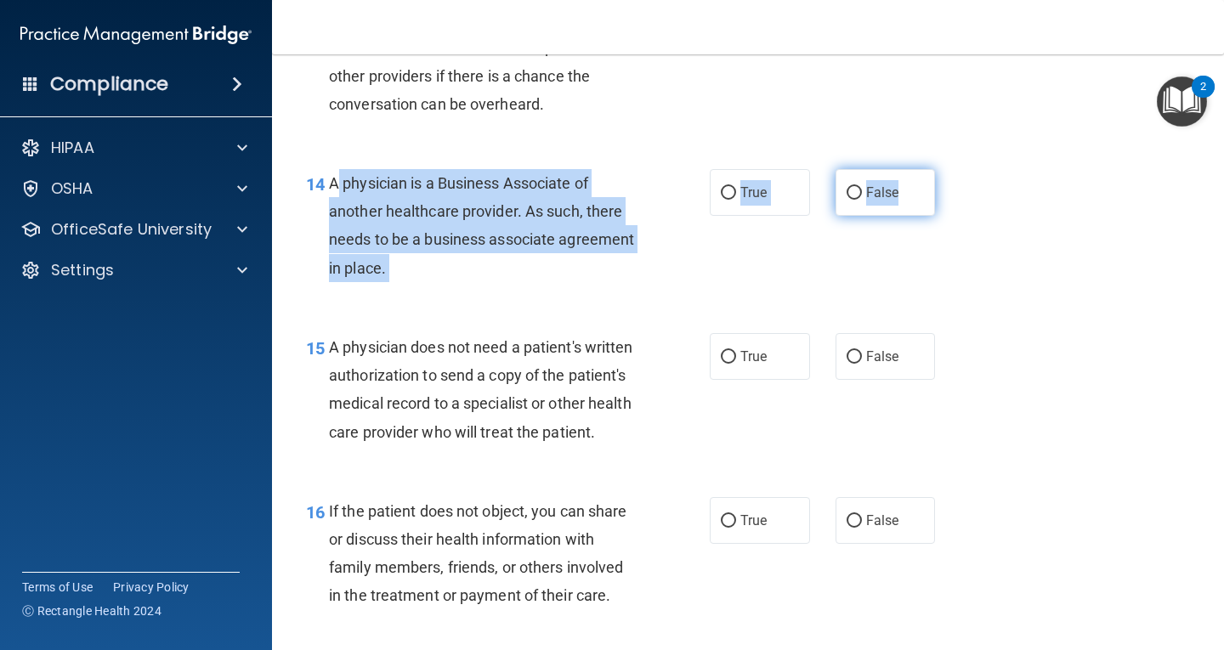
drag, startPoint x: 331, startPoint y: 177, endPoint x: 924, endPoint y: 213, distance: 594.6
click at [951, 169] on ng-form "14 A physician is a Business Associate of another healthcare provider. As such,…" at bounding box center [951, 169] width 0 height 0
click at [538, 260] on div "A physician is a Business Associate of another healthcare provider. As such, th…" at bounding box center [490, 225] width 322 height 113
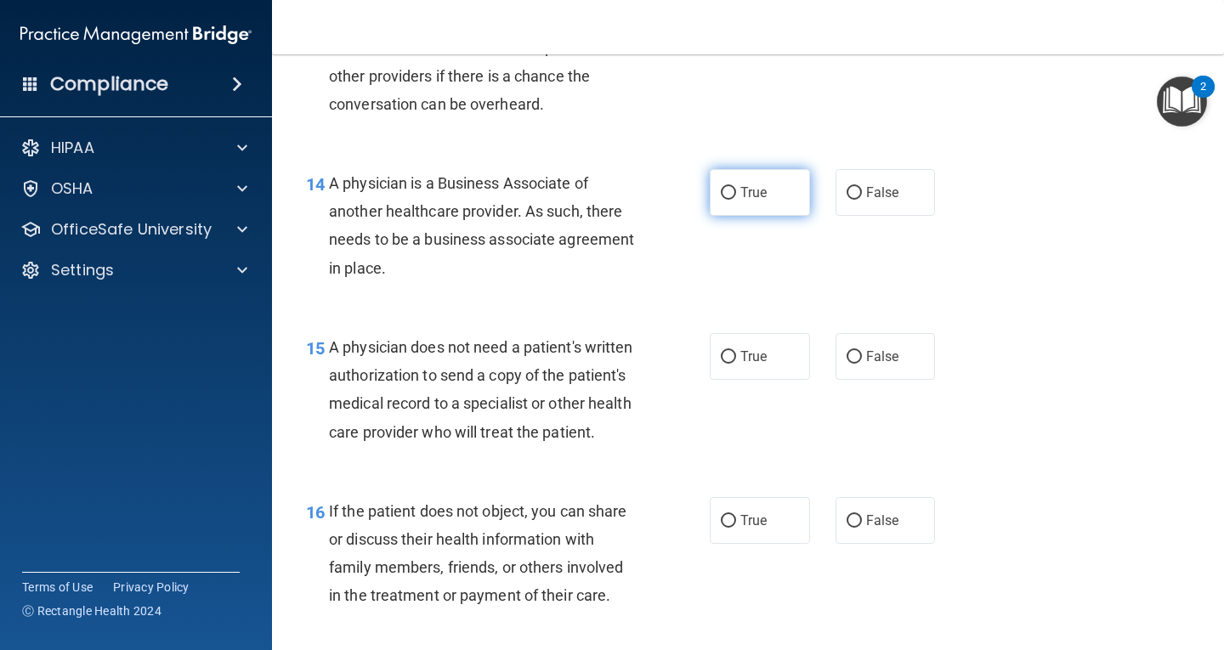
click at [743, 190] on span "True" at bounding box center [754, 193] width 26 height 16
click at [736, 190] on input "True" at bounding box center [728, 193] width 15 height 13
radio input "true"
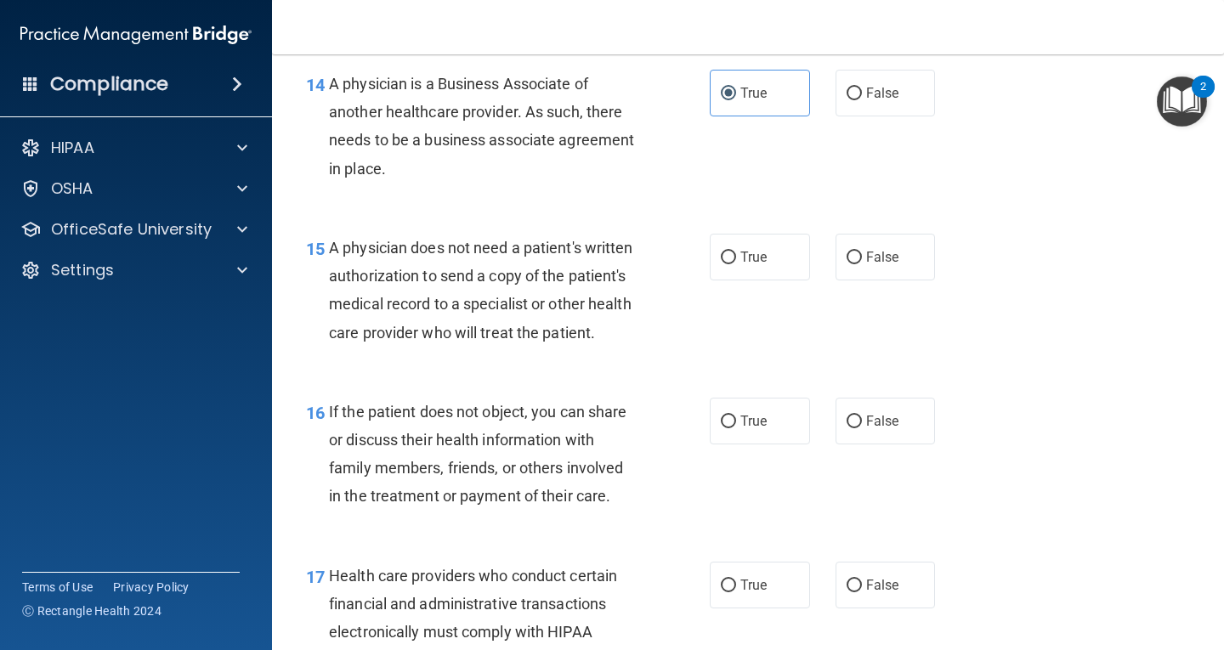
scroll to position [2381, 0]
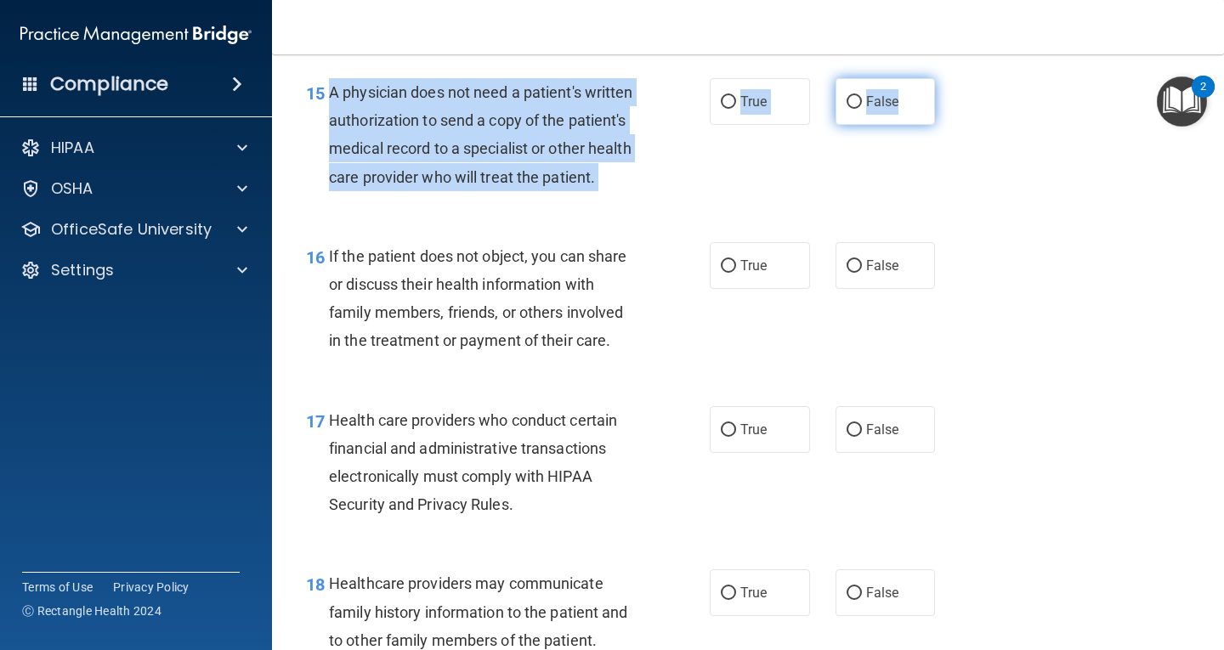
drag, startPoint x: 329, startPoint y: 87, endPoint x: 914, endPoint y: 105, distance: 585.3
click at [951, 78] on ng-form "15 A physician does not need a patient's written authorization to send a copy o…" at bounding box center [951, 78] width 0 height 0
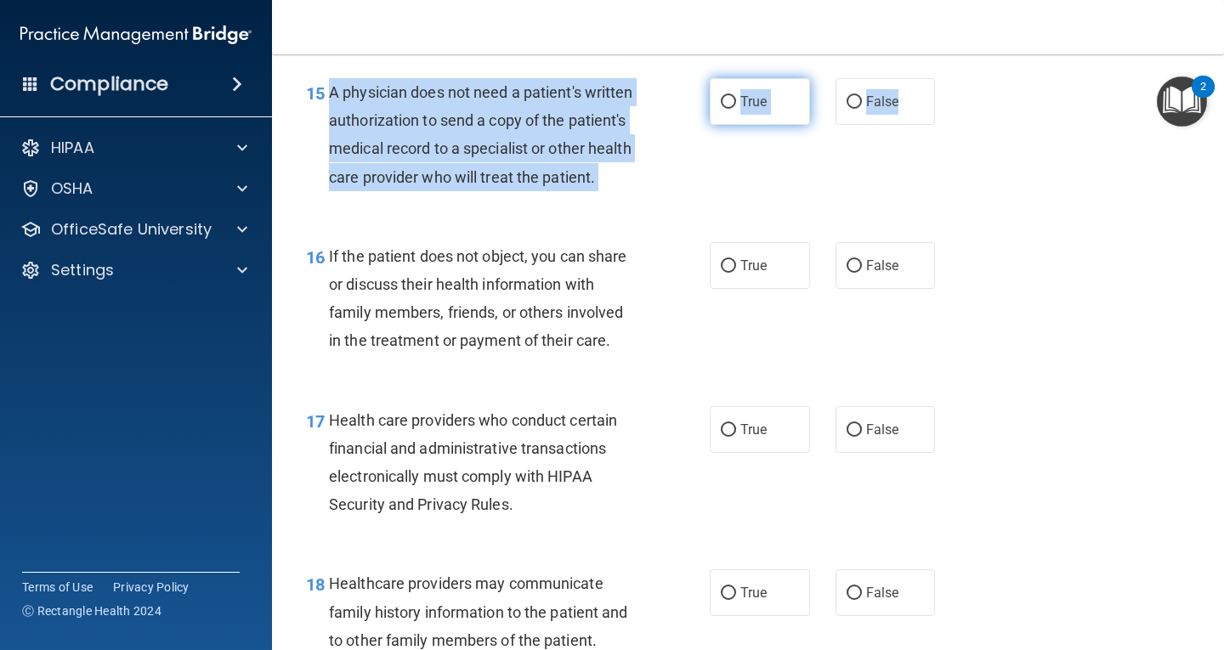
click at [797, 115] on label "True" at bounding box center [760, 101] width 100 height 47
click at [736, 109] on input "True" at bounding box center [728, 102] width 15 height 13
radio input "true"
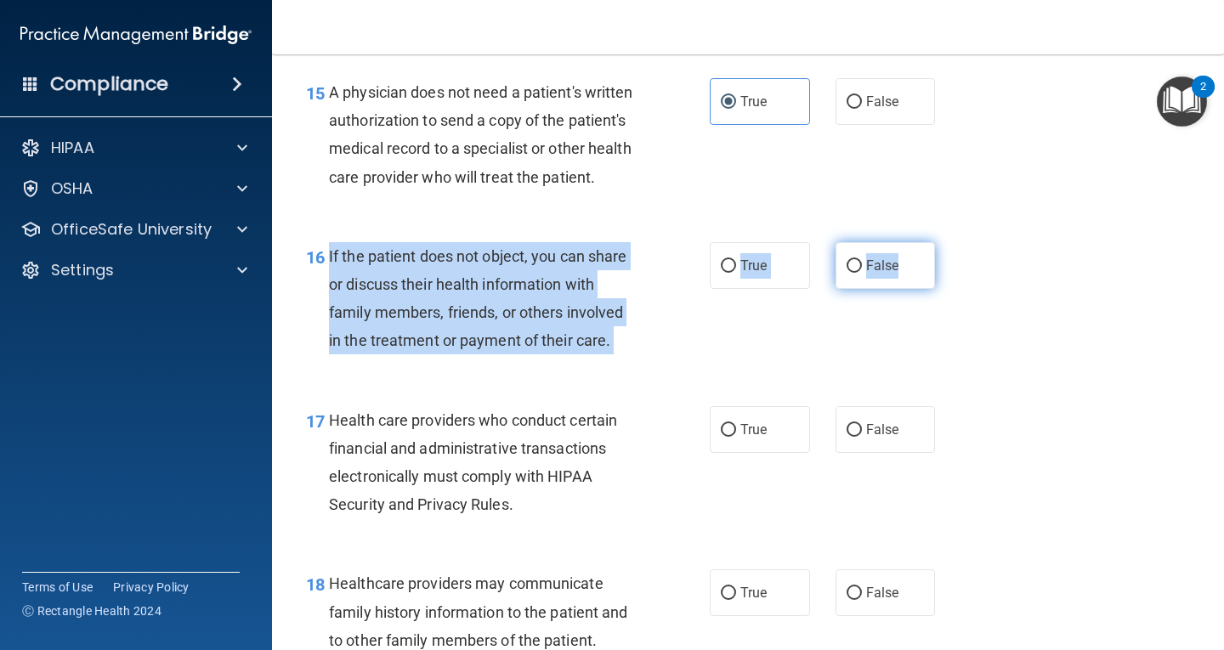
drag, startPoint x: 327, startPoint y: 281, endPoint x: 921, endPoint y: 300, distance: 593.8
click at [951, 242] on ng-form "16 If the patient does not object, you can share or discuss their health inform…" at bounding box center [951, 242] width 0 height 0
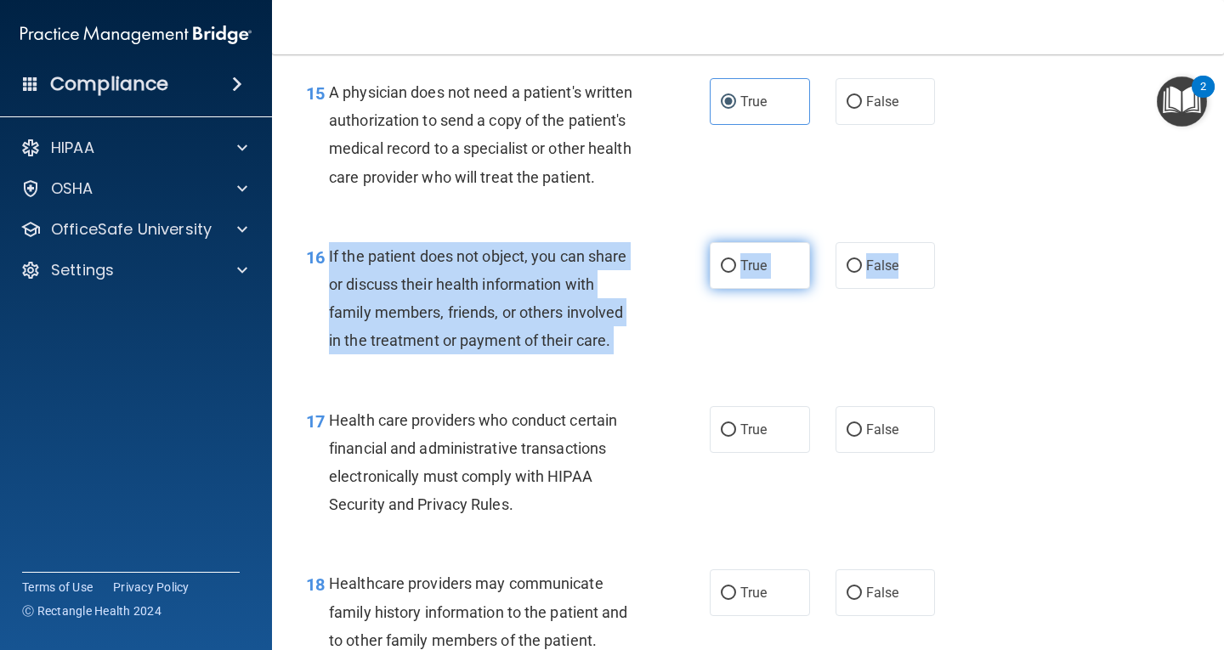
click at [711, 289] on label "True" at bounding box center [760, 265] width 100 height 47
click at [721, 273] on input "True" at bounding box center [728, 266] width 15 height 13
radio input "true"
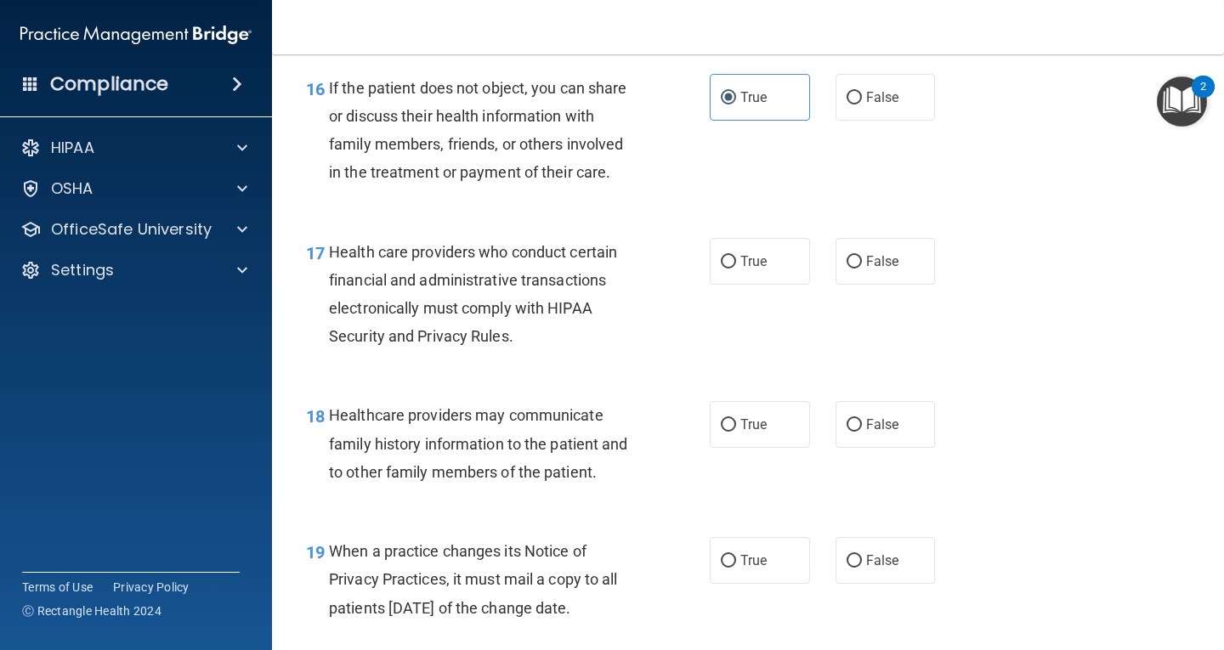
scroll to position [2551, 0]
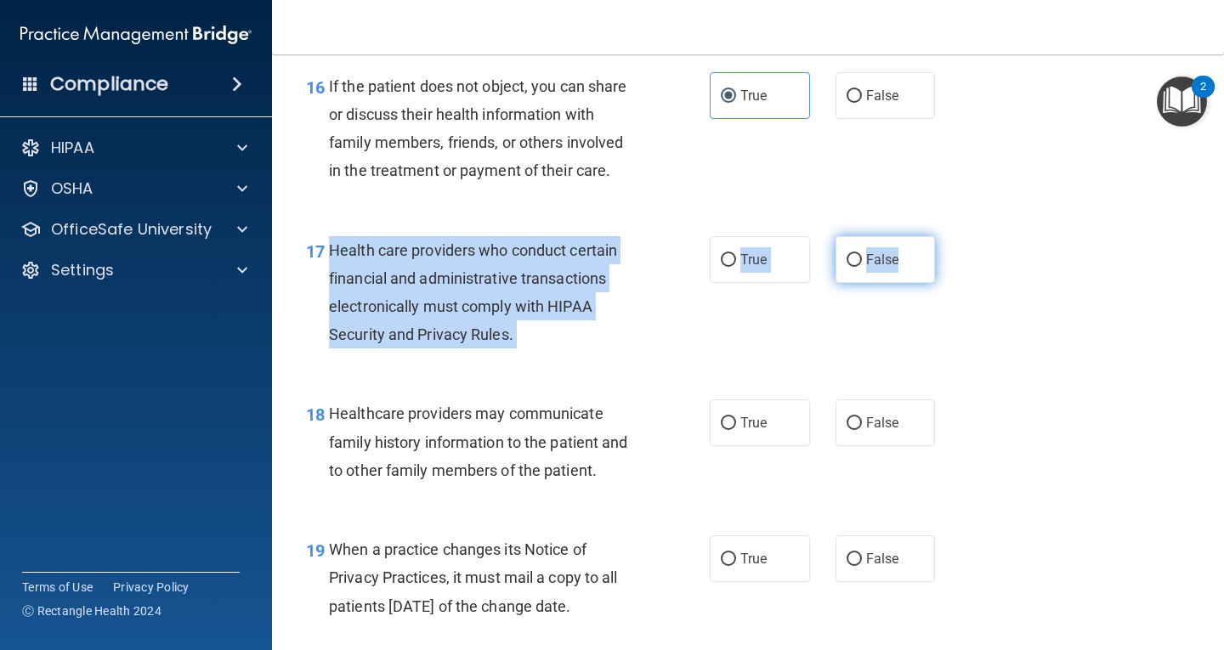
drag, startPoint x: 330, startPoint y: 273, endPoint x: 922, endPoint y: 287, distance: 591.9
click at [951, 236] on ng-form "17 Health care providers who conduct certain financial and administrative trans…" at bounding box center [951, 236] width 0 height 0
click at [741, 268] on span "True" at bounding box center [754, 260] width 26 height 16
click at [735, 267] on input "True" at bounding box center [728, 260] width 15 height 13
radio input "true"
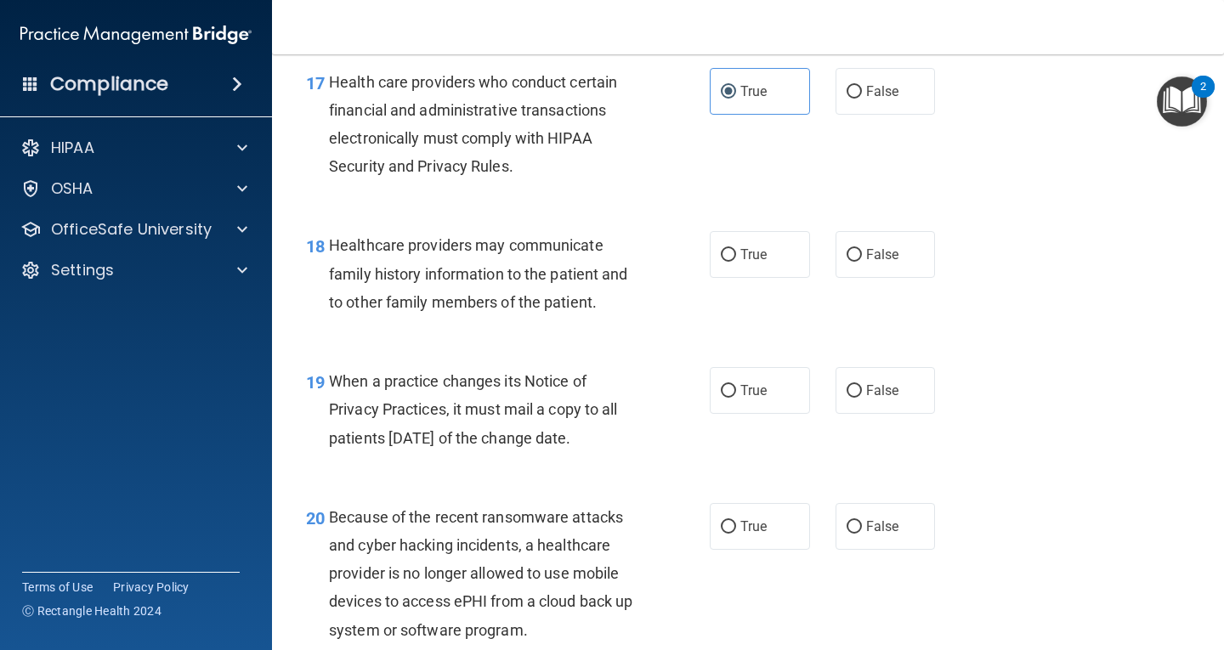
scroll to position [2721, 0]
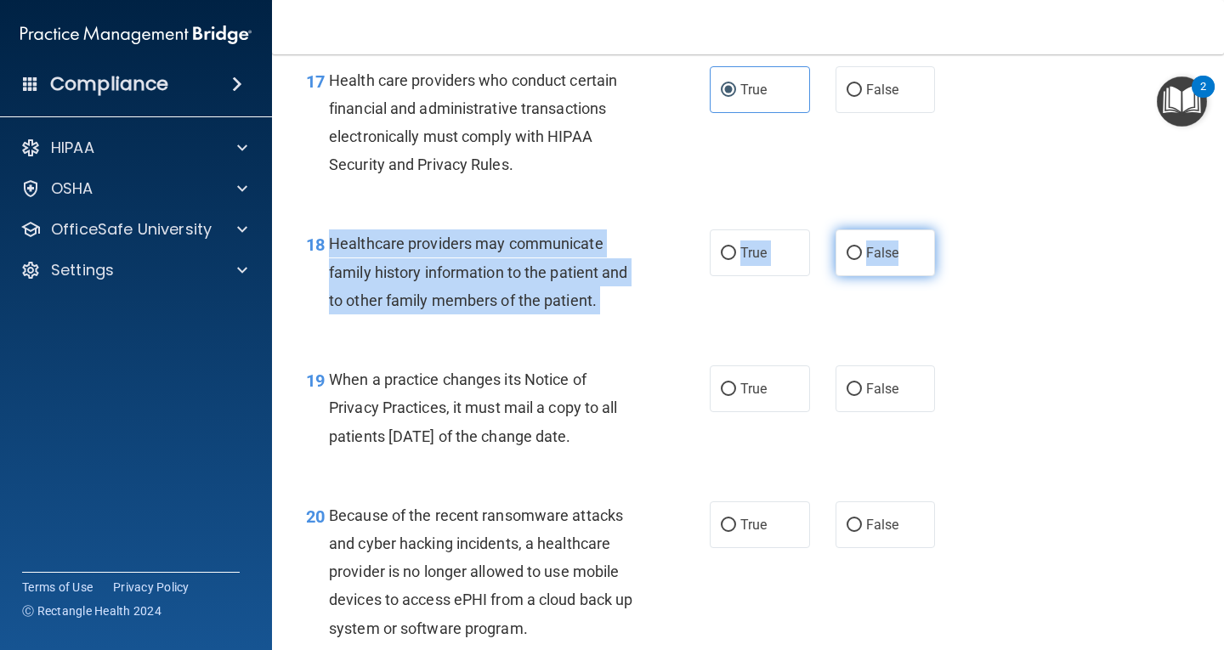
drag, startPoint x: 327, startPoint y: 270, endPoint x: 920, endPoint y: 287, distance: 592.9
click at [951, 230] on ng-form "18 Healthcare providers may communicate family history information to the patie…" at bounding box center [951, 230] width 0 height 0
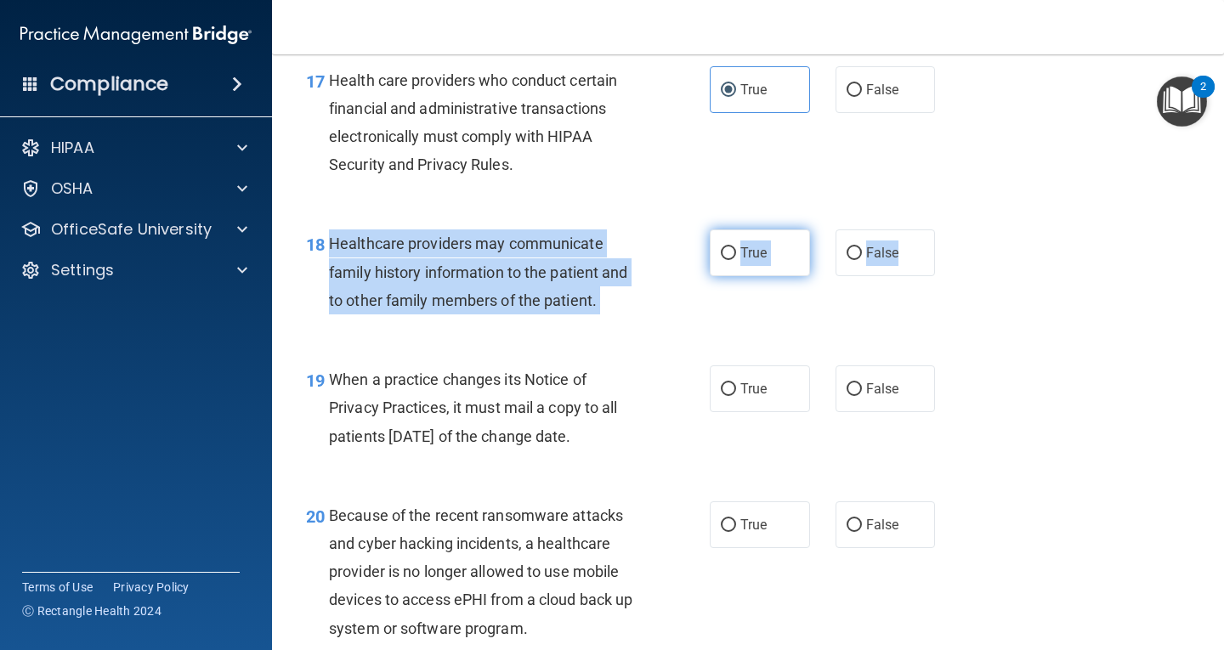
click at [785, 276] on label "True" at bounding box center [760, 253] width 100 height 47
click at [736, 260] on input "True" at bounding box center [728, 253] width 15 height 13
radio input "true"
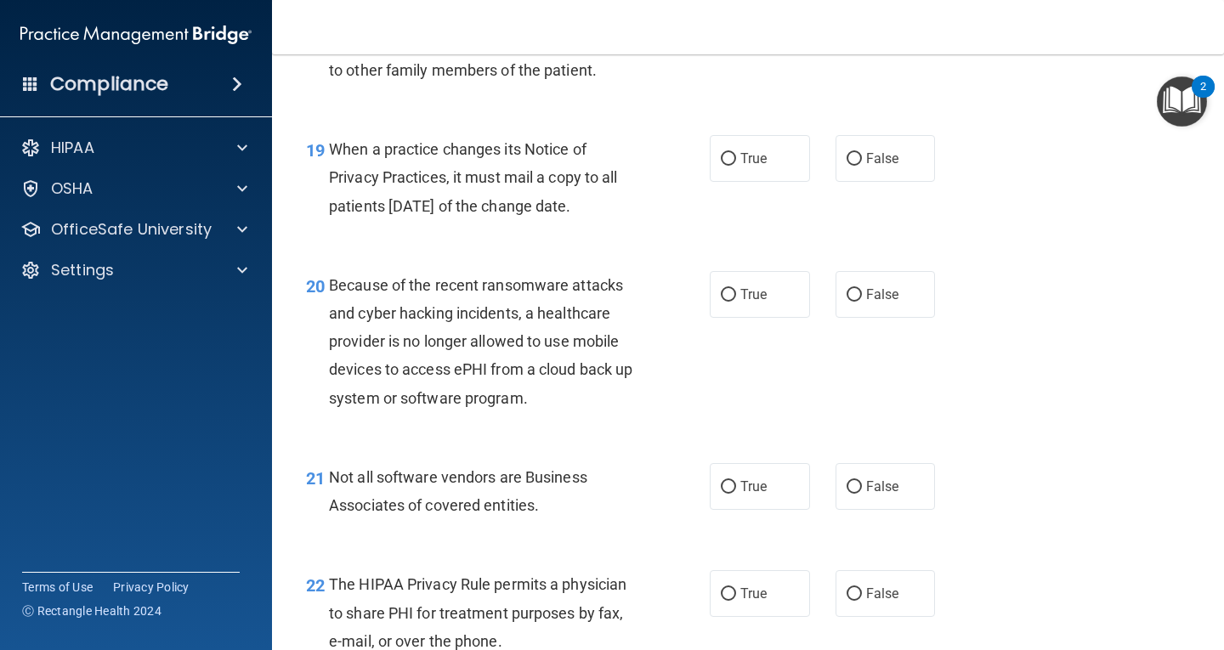
scroll to position [2976, 0]
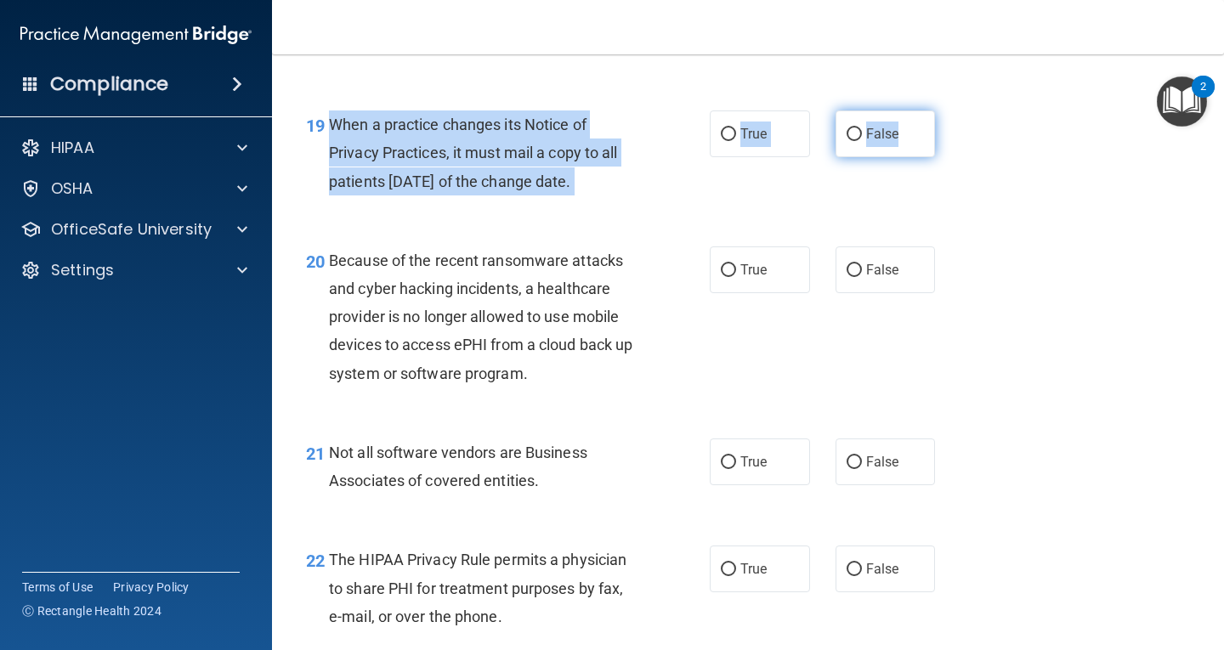
drag, startPoint x: 330, startPoint y: 152, endPoint x: 924, endPoint y: 156, distance: 594.4
click at [951, 111] on ng-form "19 When a practice changes its Notice of Privacy Practices, it must mail a copy…" at bounding box center [951, 111] width 0 height 0
click at [733, 157] on label "True" at bounding box center [760, 134] width 100 height 47
click at [733, 141] on input "True" at bounding box center [728, 134] width 15 height 13
radio input "true"
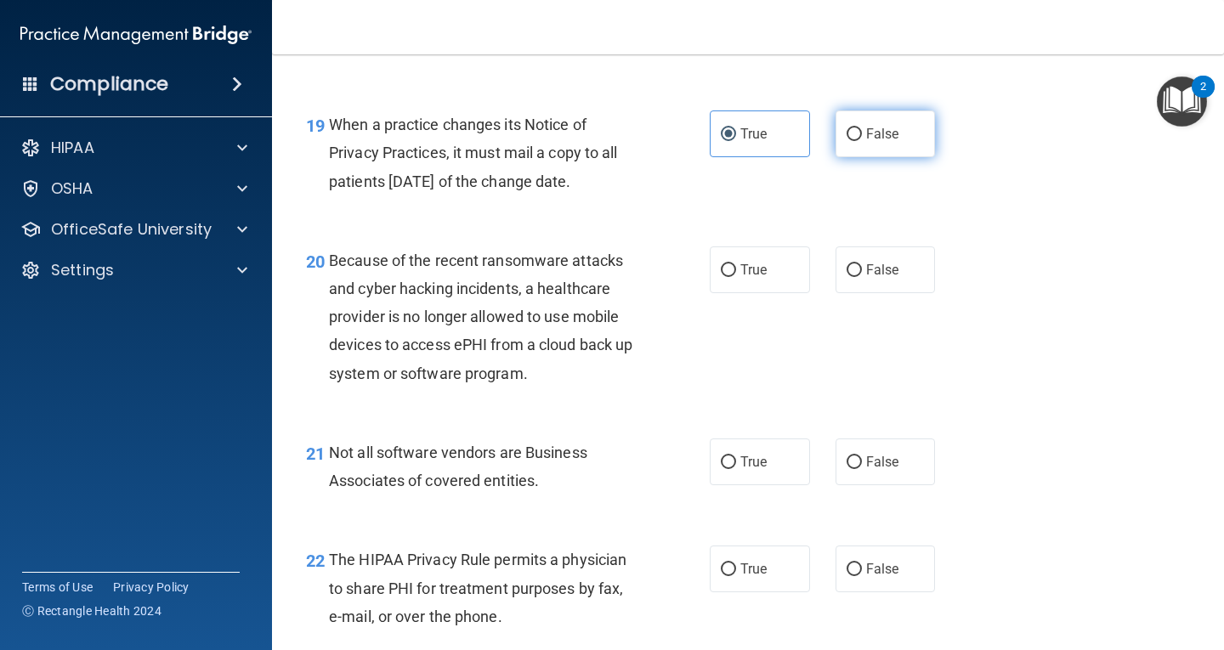
click at [906, 157] on label "False" at bounding box center [886, 134] width 100 height 47
click at [862, 141] on input "False" at bounding box center [854, 134] width 15 height 13
radio input "true"
radio input "false"
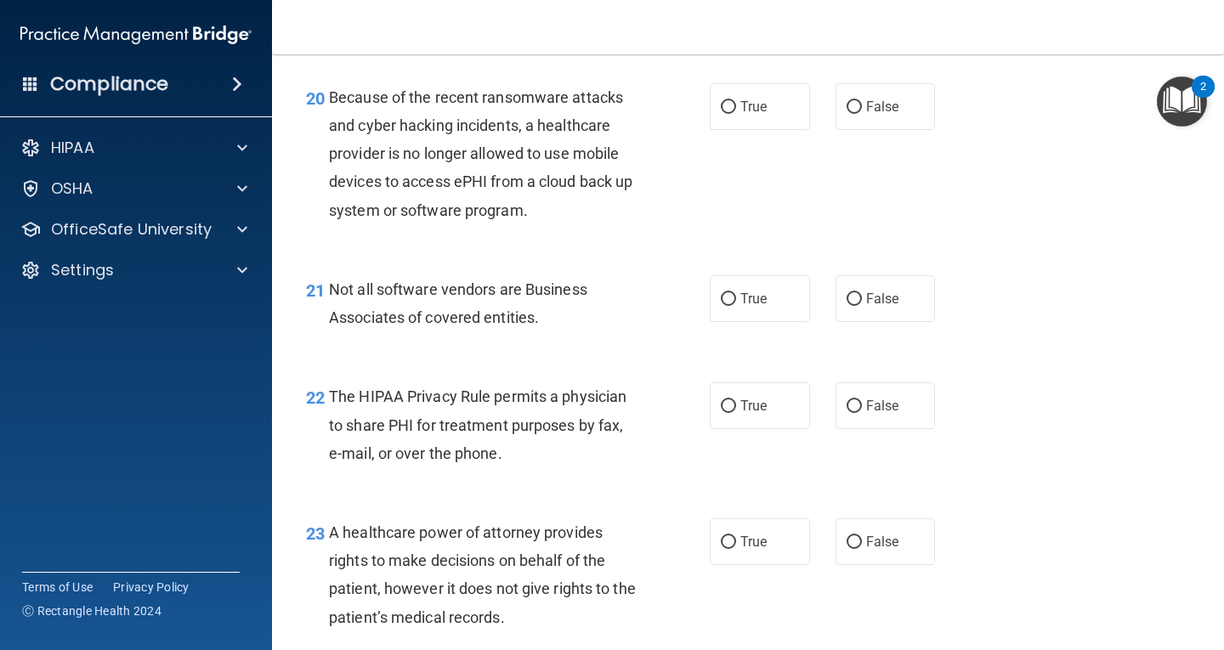
scroll to position [3146, 0]
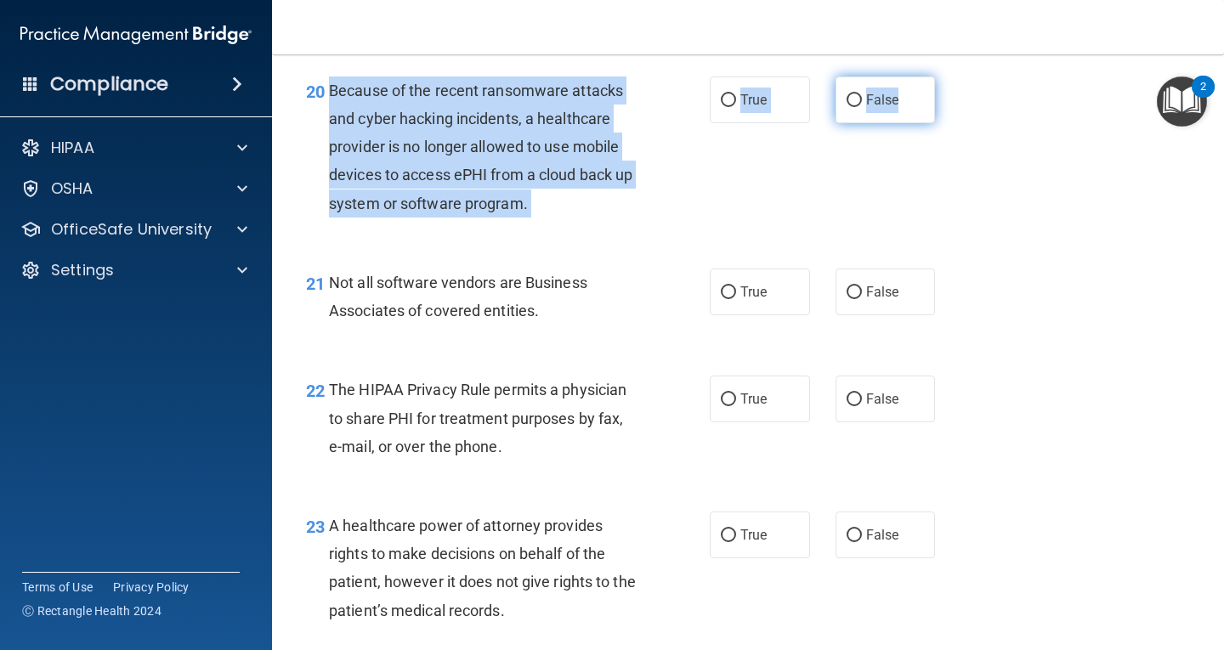
drag, startPoint x: 332, startPoint y: 113, endPoint x: 924, endPoint y: 141, distance: 593.3
click at [951, 77] on ng-form "20 Because of the recent ransomware attacks and cyber hacking incidents, a heal…" at bounding box center [951, 77] width 0 height 0
click at [599, 226] on div "20 Because of the recent ransomware attacks and cyber hacking incidents, a heal…" at bounding box center [508, 152] width 455 height 150
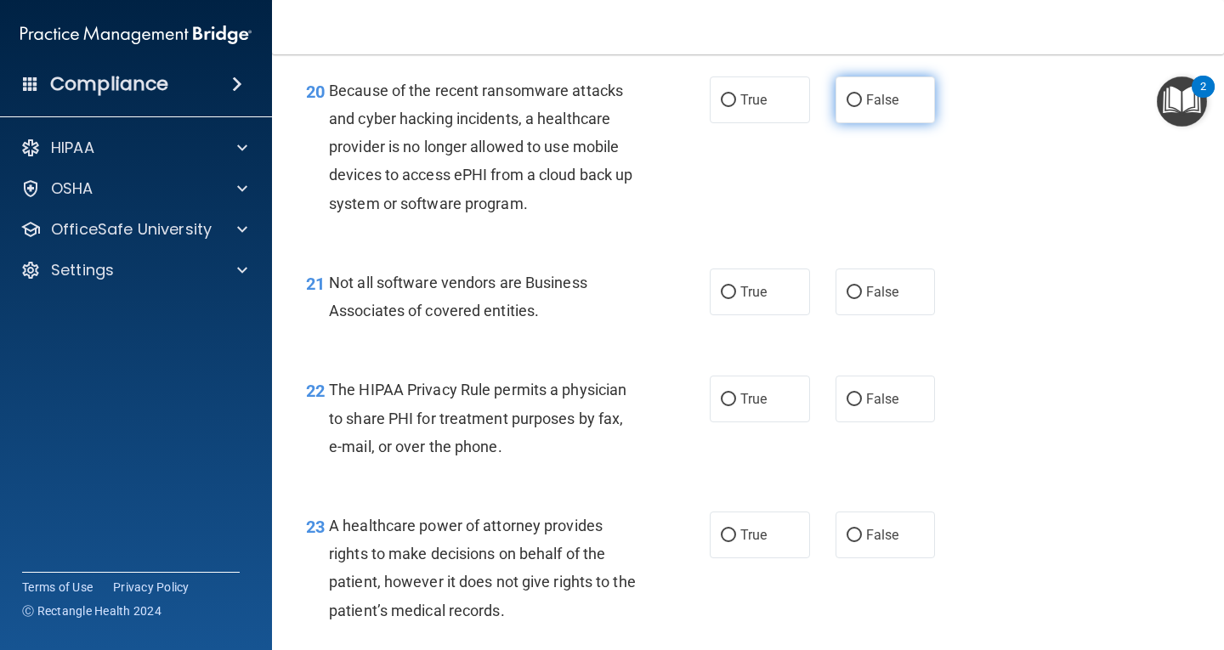
click at [840, 115] on label "False" at bounding box center [886, 100] width 100 height 47
click at [847, 107] on input "False" at bounding box center [854, 100] width 15 height 13
radio input "true"
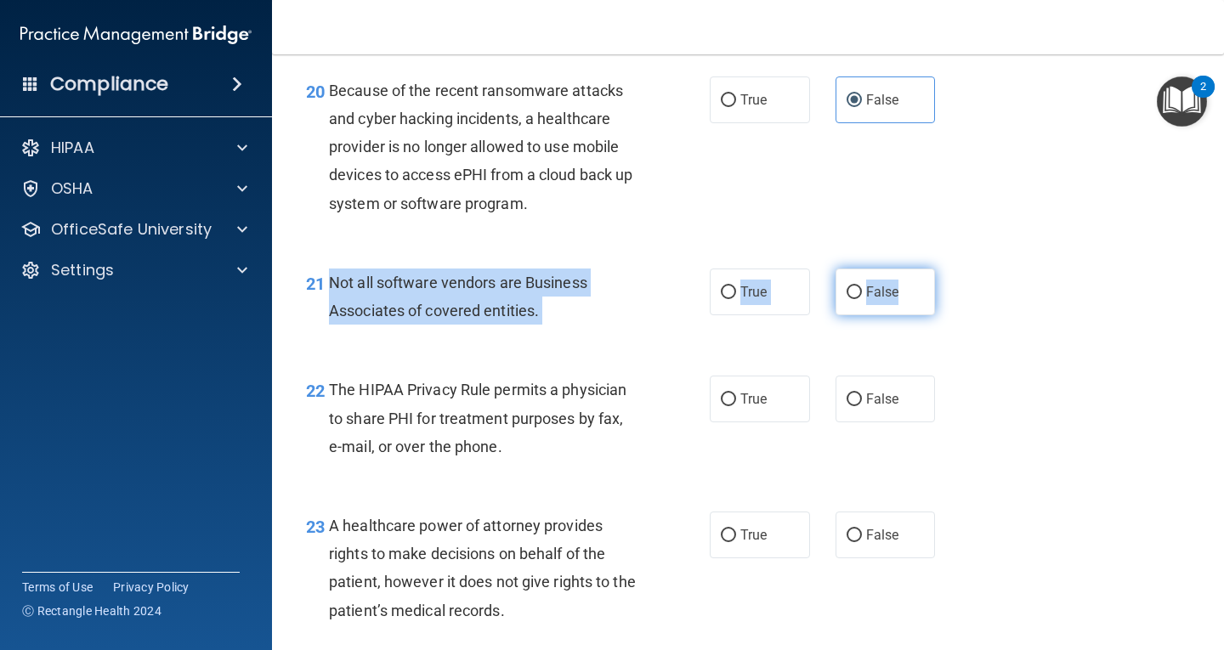
drag, startPoint x: 331, startPoint y: 311, endPoint x: 917, endPoint y: 331, distance: 586.2
click at [951, 269] on ng-form "21 Not all software vendors are Business Associates of covered entities. True F…" at bounding box center [951, 269] width 0 height 0
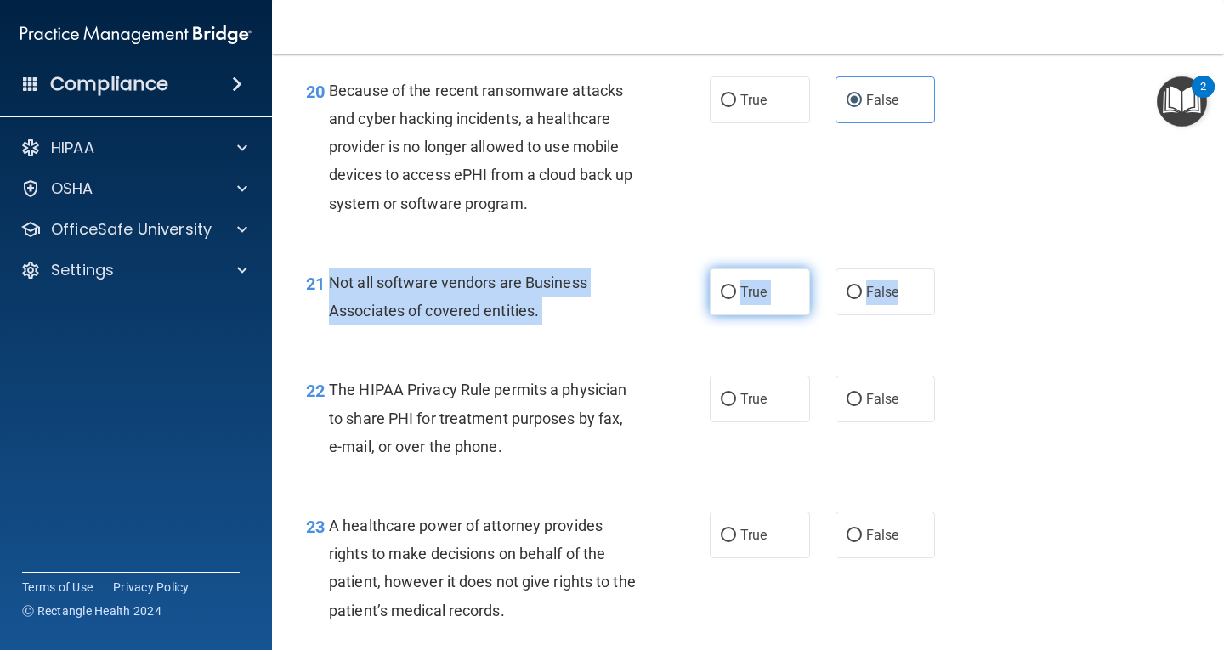
click at [736, 315] on label "True" at bounding box center [760, 292] width 100 height 47
click at [736, 299] on input "True" at bounding box center [728, 293] width 15 height 13
radio input "true"
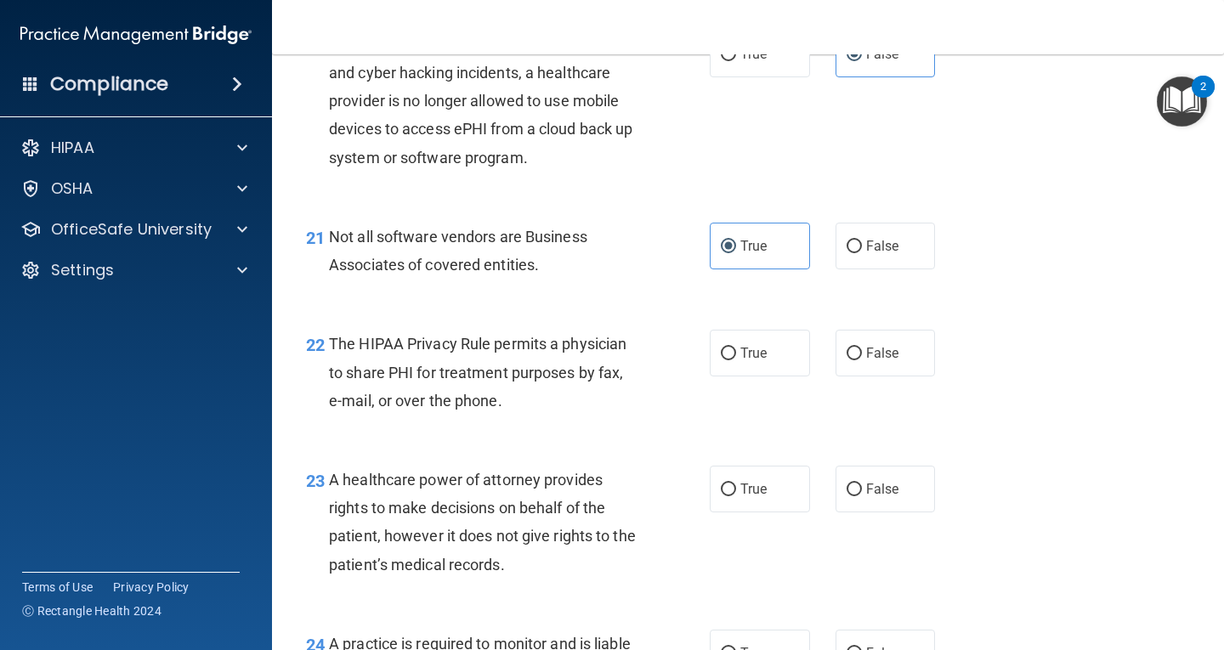
scroll to position [3231, 0]
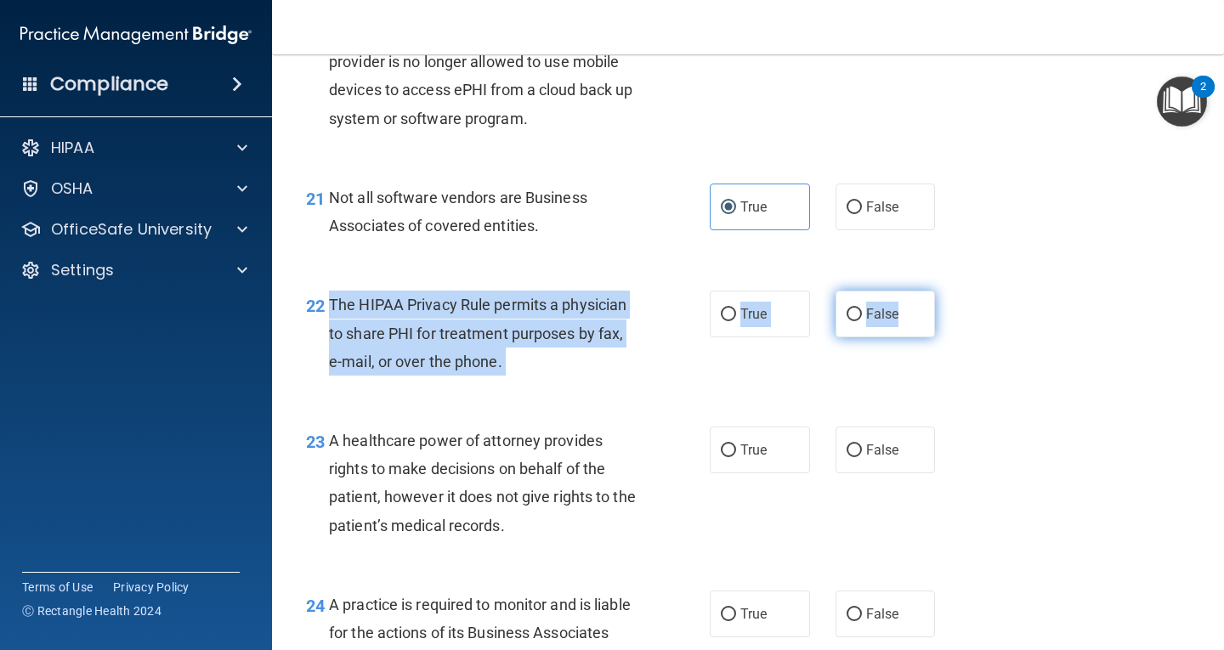
drag, startPoint x: 330, startPoint y: 326, endPoint x: 902, endPoint y: 345, distance: 572.6
click at [951, 291] on ng-form "22 The HIPAA Privacy Rule permits a physician to share PHI for treatment purpos…" at bounding box center [951, 291] width 0 height 0
click at [780, 338] on label "True" at bounding box center [760, 314] width 100 height 47
click at [736, 321] on input "True" at bounding box center [728, 315] width 15 height 13
radio input "true"
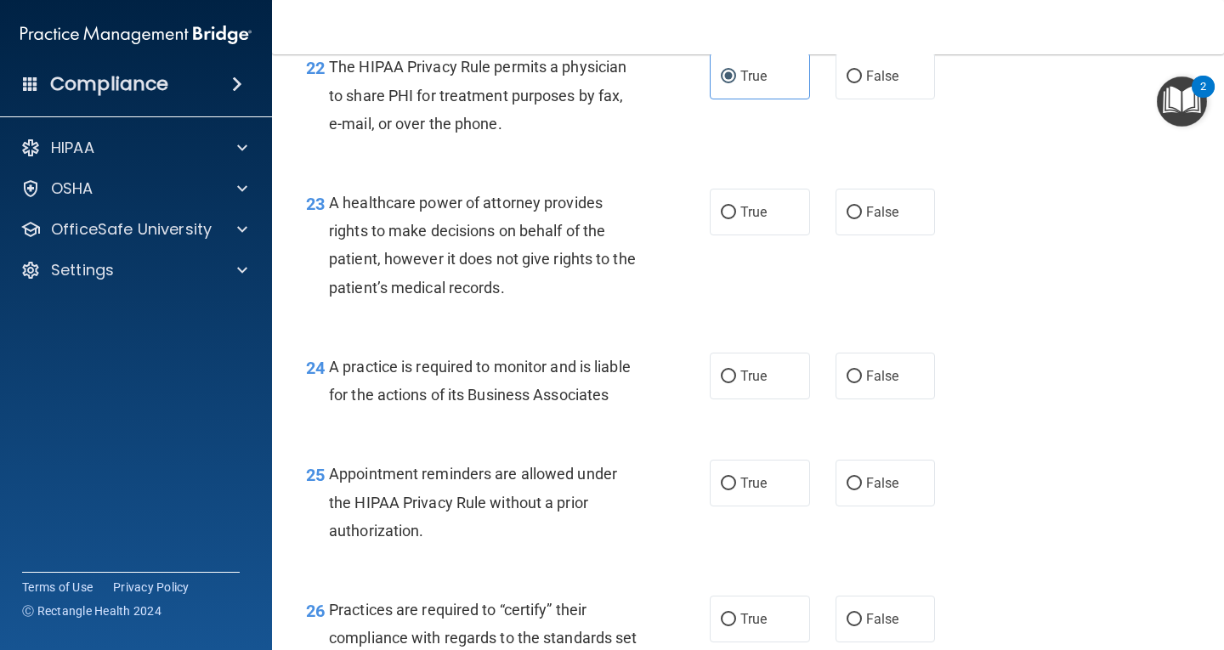
scroll to position [3486, 0]
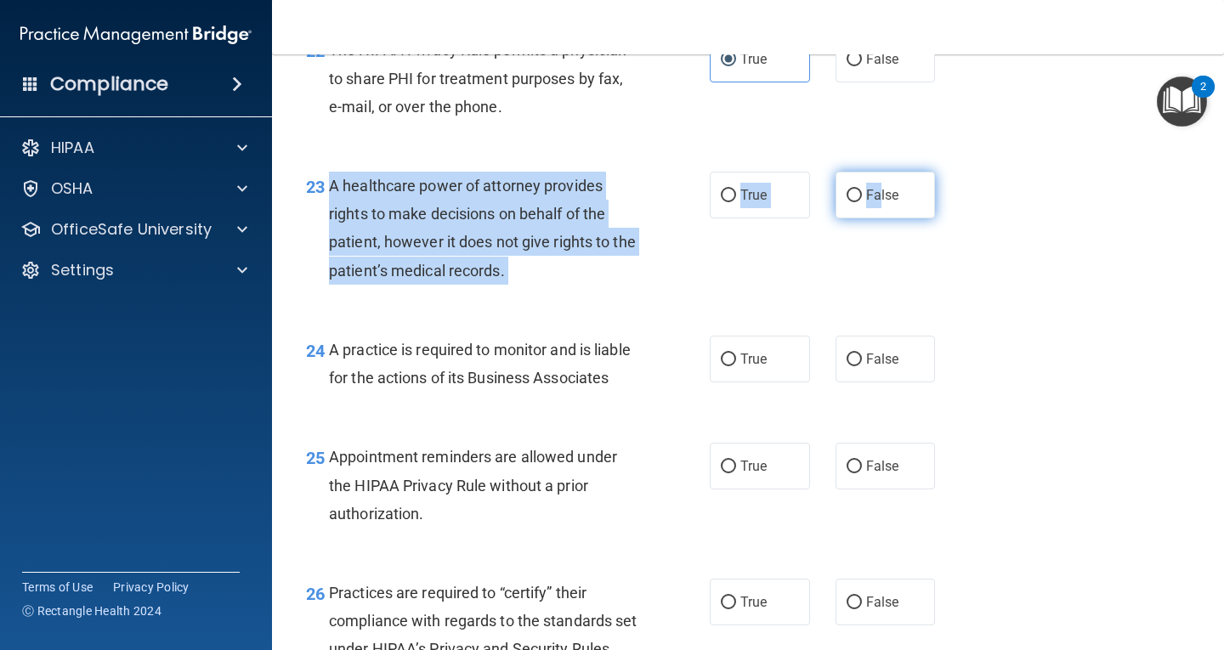
drag, startPoint x: 328, startPoint y: 211, endPoint x: 875, endPoint y: 233, distance: 547.2
click at [951, 172] on ng-form "23 A healthcare power of attorney provides rights to make decisions on behalf o…" at bounding box center [951, 172] width 0 height 0
drag, startPoint x: 521, startPoint y: 263, endPoint x: 539, endPoint y: 214, distance: 51.6
click at [570, 214] on span "A healthcare power of attorney provides rights to make decisions on behalf of t…" at bounding box center [482, 228] width 307 height 103
drag, startPoint x: 330, startPoint y: 207, endPoint x: 912, endPoint y: 223, distance: 582.6
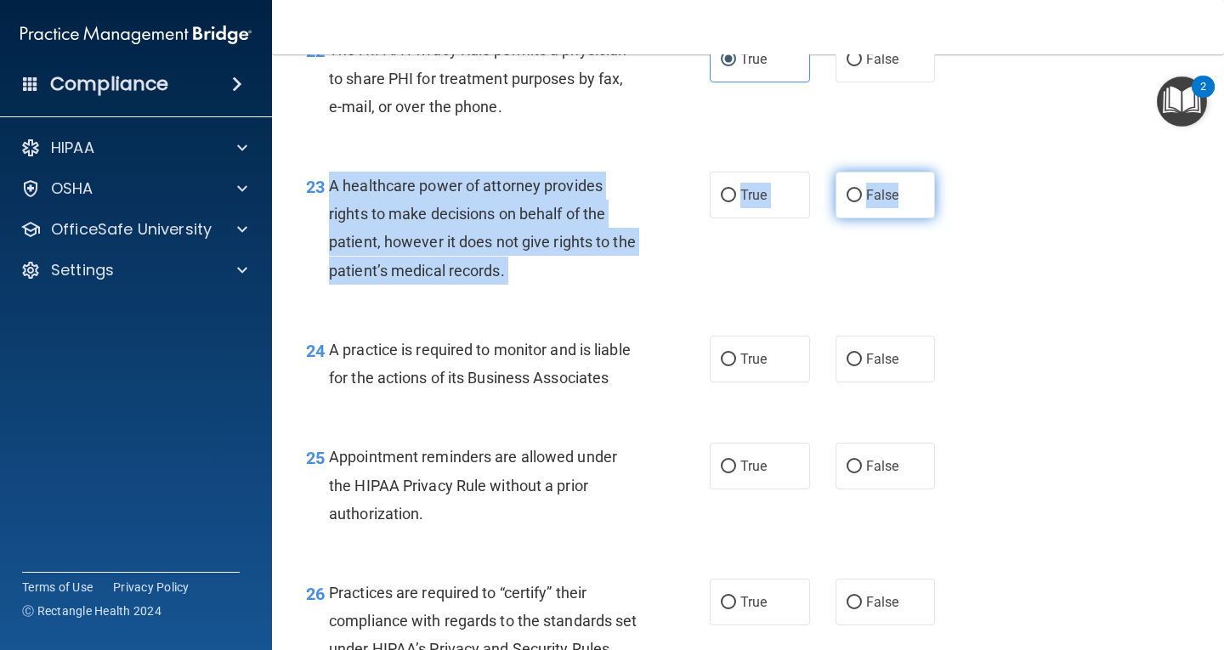
click at [951, 172] on ng-form "23 A healthcare power of attorney provides rights to make decisions on behalf o…" at bounding box center [951, 172] width 0 height 0
click at [905, 219] on label "False" at bounding box center [886, 195] width 100 height 47
click at [862, 202] on input "False" at bounding box center [854, 196] width 15 height 13
radio input "true"
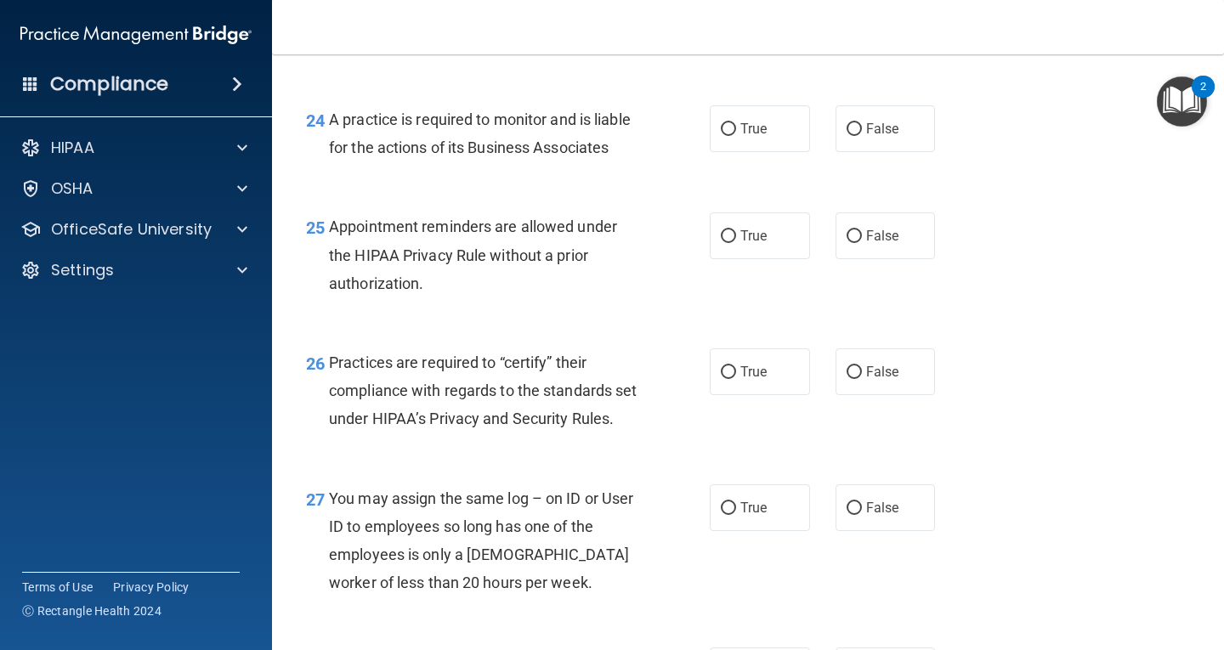
scroll to position [3741, 0]
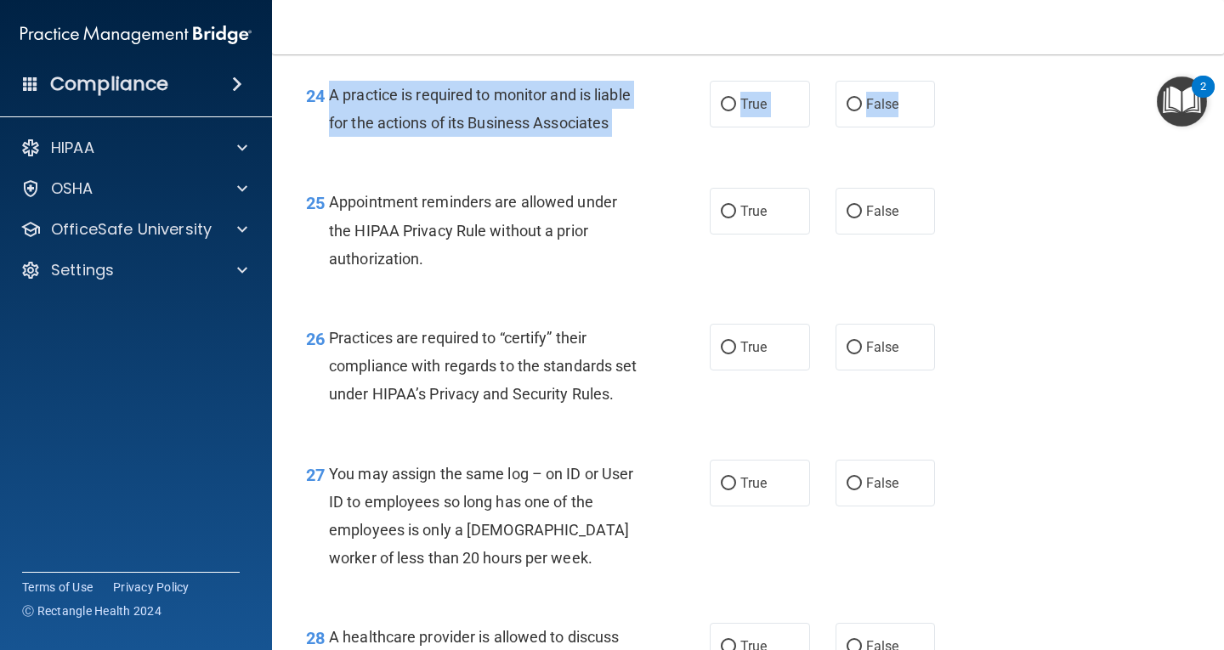
drag, startPoint x: 327, startPoint y: 119, endPoint x: 927, endPoint y: 137, distance: 599.7
click at [951, 81] on ng-form "24 A practice is required to monitor and is liable for the actions of its Busin…" at bounding box center [951, 81] width 0 height 0
click at [769, 128] on label "True" at bounding box center [760, 104] width 100 height 47
click at [736, 111] on input "True" at bounding box center [728, 105] width 15 height 13
radio input "true"
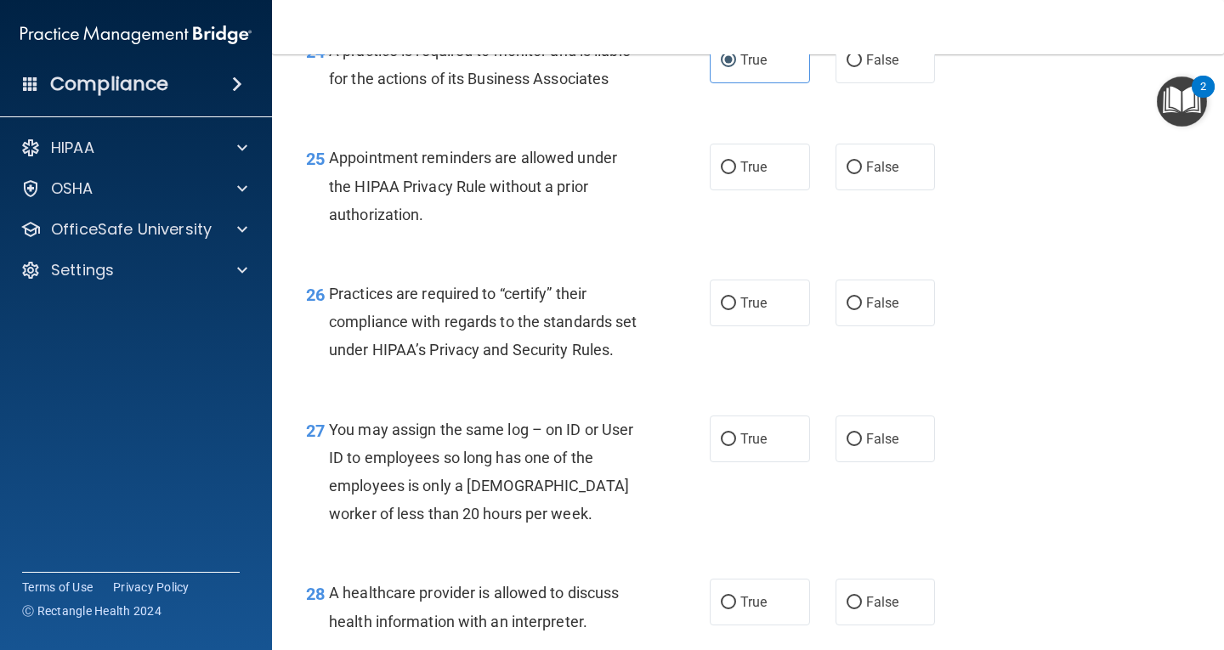
scroll to position [3826, 0]
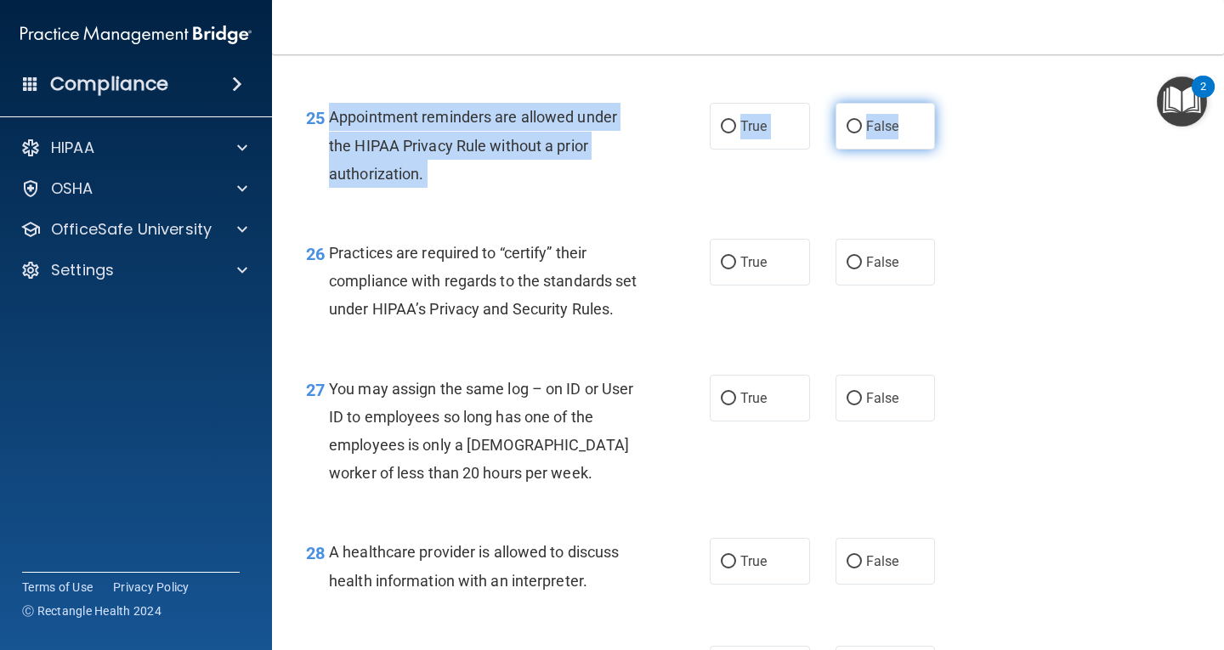
drag, startPoint x: 327, startPoint y: 168, endPoint x: 908, endPoint y: 186, distance: 581.9
click at [951, 103] on ng-form "25 Appointment reminders are allowed under the HIPAA Privacy Rule without a pri…" at bounding box center [951, 103] width 0 height 0
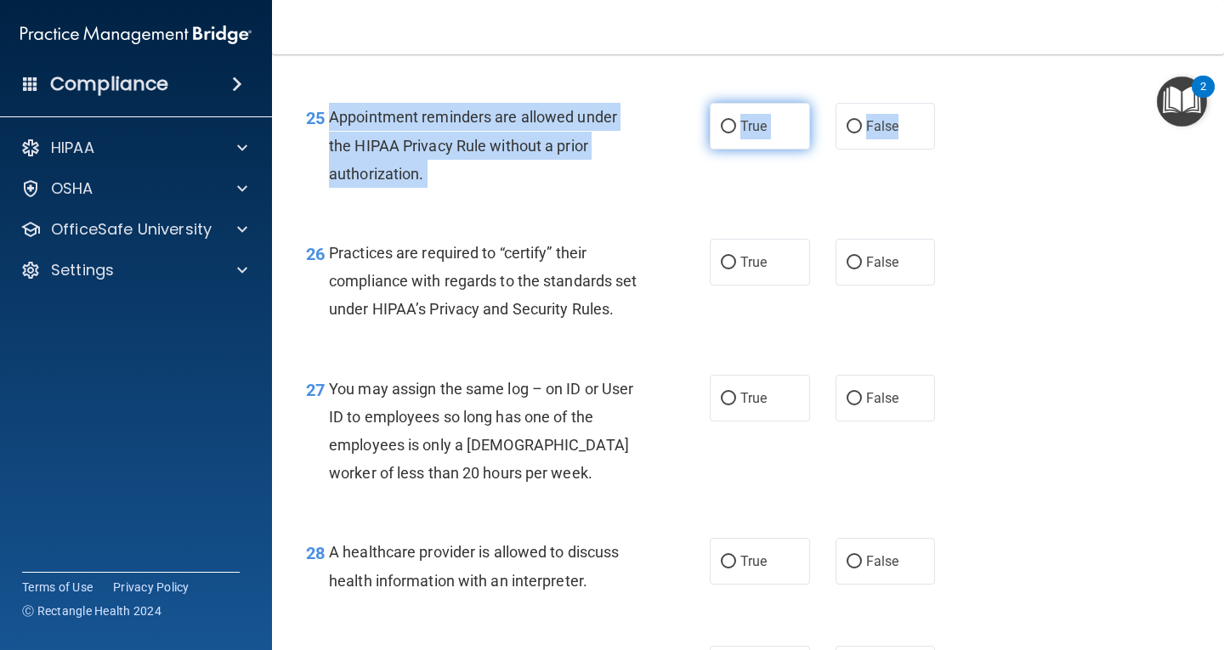
click at [741, 134] on span "True" at bounding box center [754, 126] width 26 height 16
click at [736, 133] on input "True" at bounding box center [728, 127] width 15 height 13
radio input "true"
click at [627, 188] on div "Appointment reminders are allowed under the HIPAA Privacy Rule without a prior …" at bounding box center [490, 145] width 322 height 85
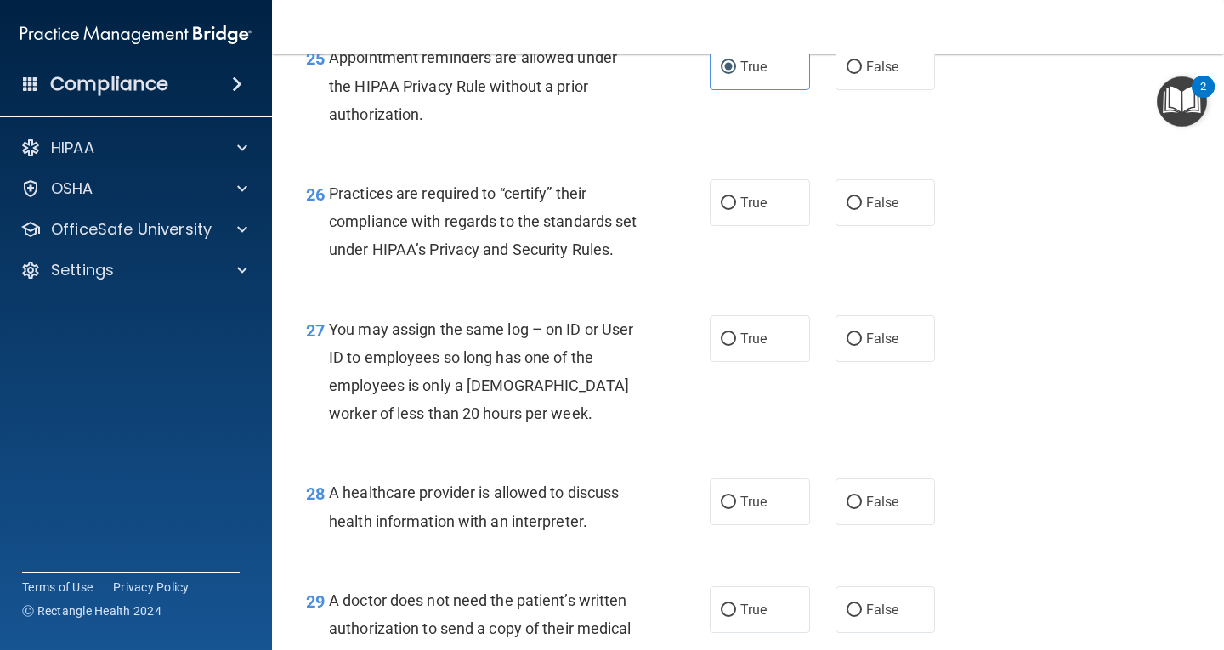
scroll to position [3996, 0]
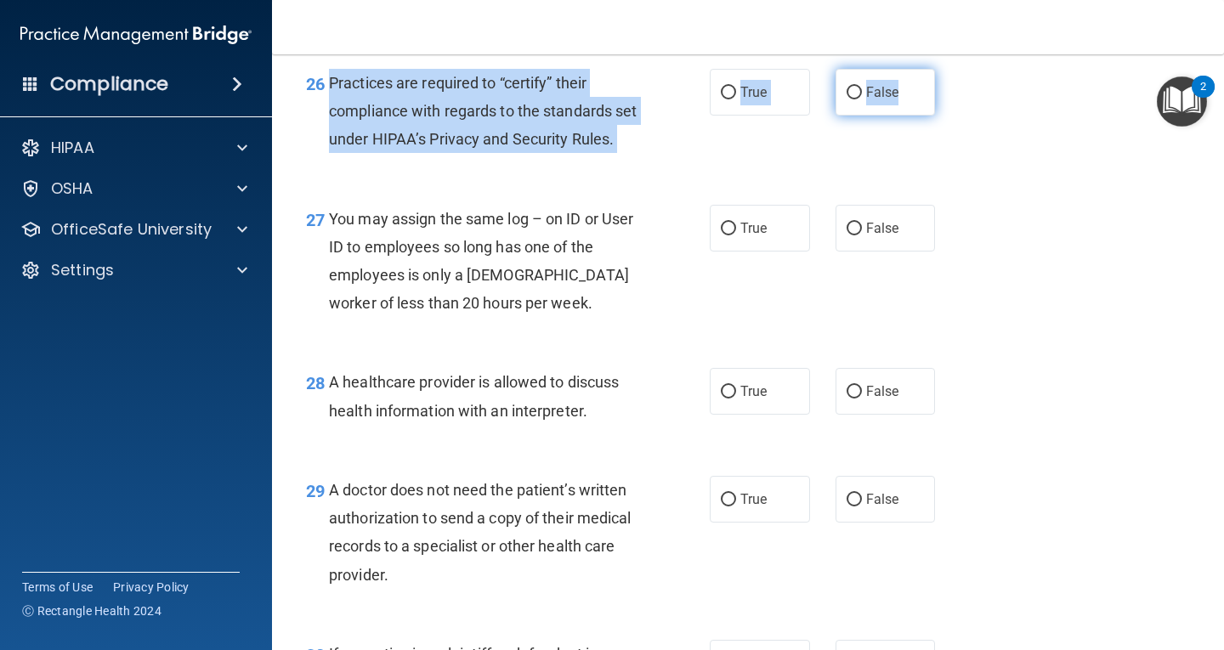
drag, startPoint x: 330, startPoint y: 132, endPoint x: 920, endPoint y: 149, distance: 590.3
click at [951, 69] on ng-form "26 Practices are required to “certify” their compliance with regards to the sta…" at bounding box center [951, 69] width 0 height 0
click at [594, 154] on div "Practices are required to “certify” their compliance with regards to the standa…" at bounding box center [490, 111] width 322 height 85
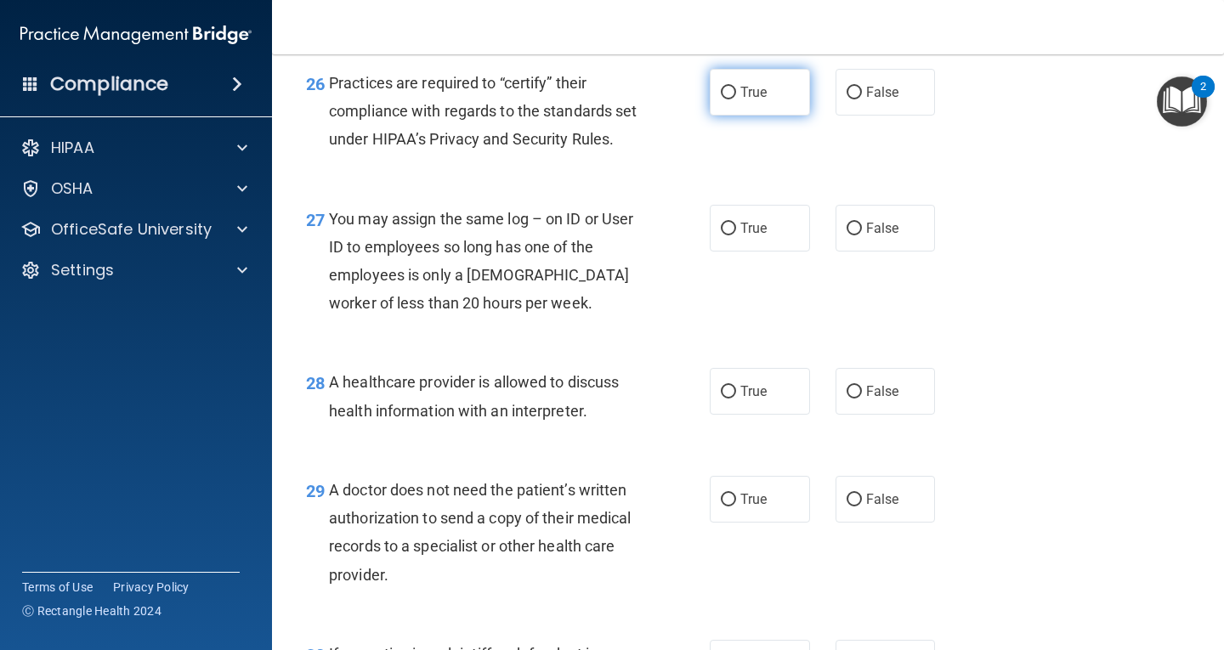
click at [730, 116] on label "True" at bounding box center [760, 92] width 100 height 47
click at [730, 99] on input "True" at bounding box center [728, 93] width 15 height 13
radio input "true"
click at [945, 130] on div "26 Practices are required to “certify” their compliance with regards to the sta…" at bounding box center [748, 116] width 910 height 136
click at [913, 116] on label "False" at bounding box center [886, 92] width 100 height 47
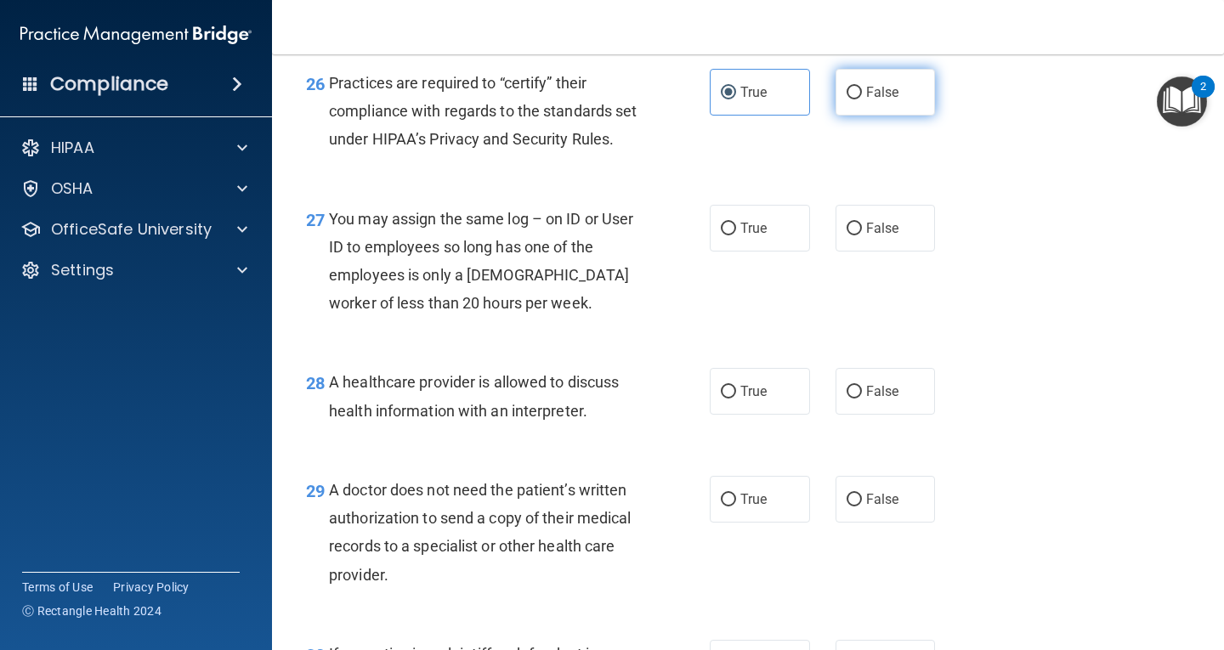
click at [862, 99] on input "False" at bounding box center [854, 93] width 15 height 13
radio input "true"
radio input "false"
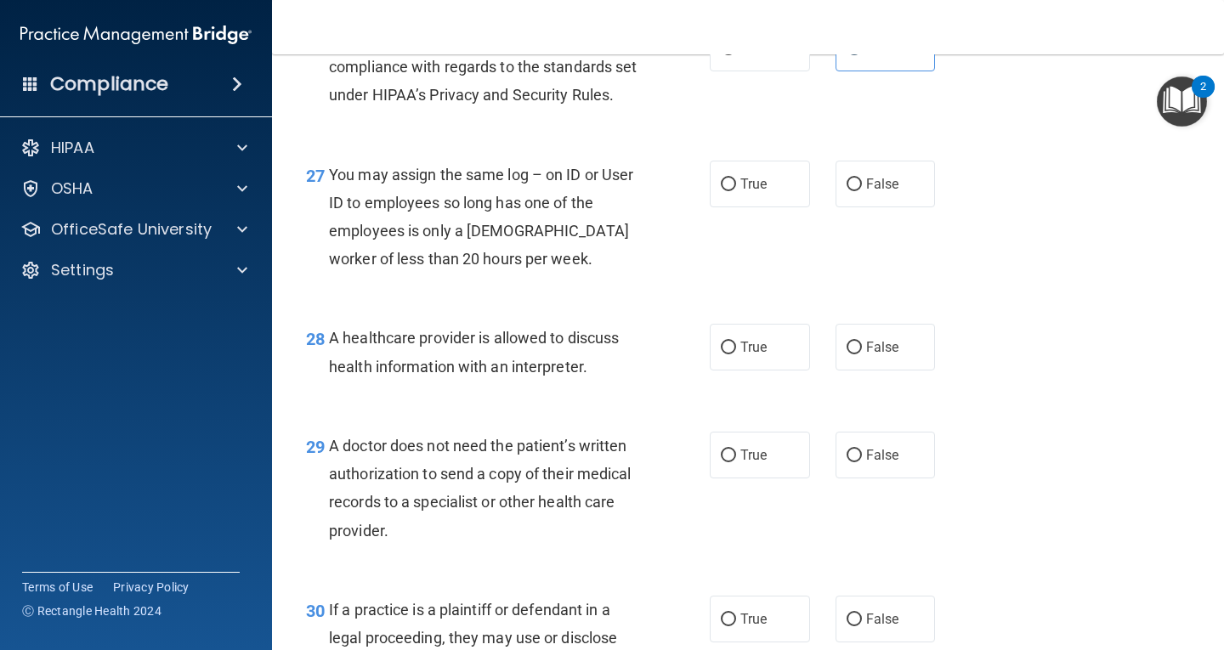
scroll to position [4081, 0]
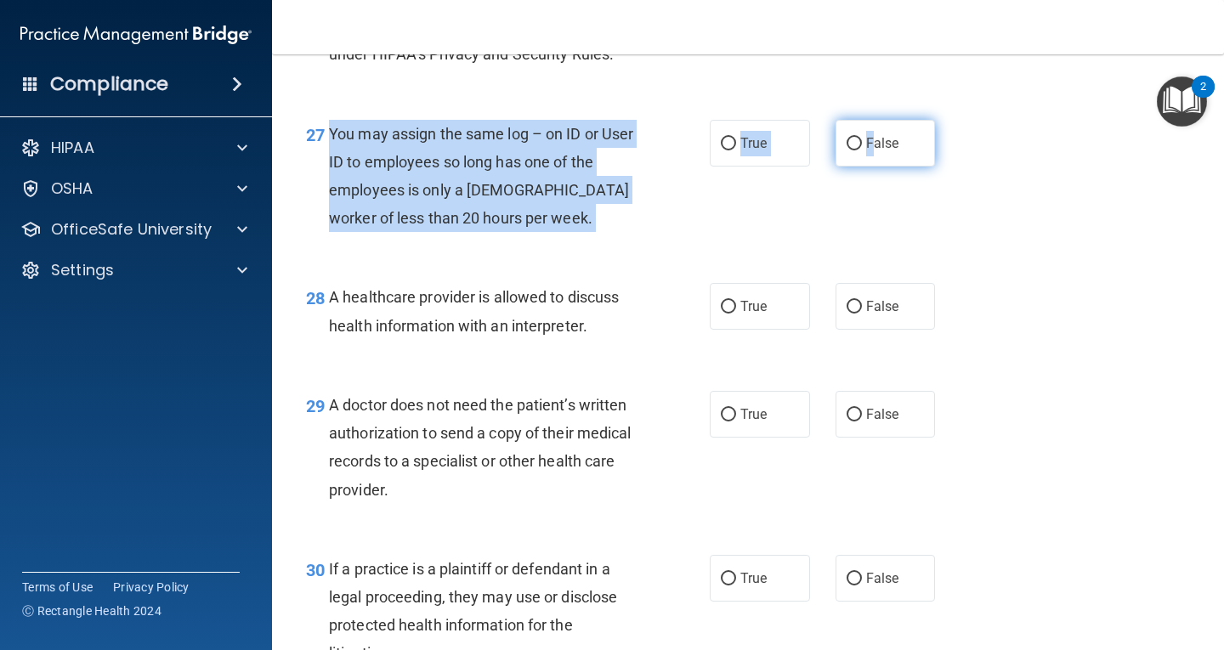
drag, startPoint x: 331, startPoint y: 213, endPoint x: 868, endPoint y: 219, distance: 537.4
click at [951, 120] on ng-form "27 You may assign the same log – on ID or User ID to employees so long has one …" at bounding box center [951, 120] width 0 height 0
click at [866, 151] on span "False" at bounding box center [882, 143] width 33 height 16
click at [862, 150] on input "False" at bounding box center [854, 144] width 15 height 13
radio input "true"
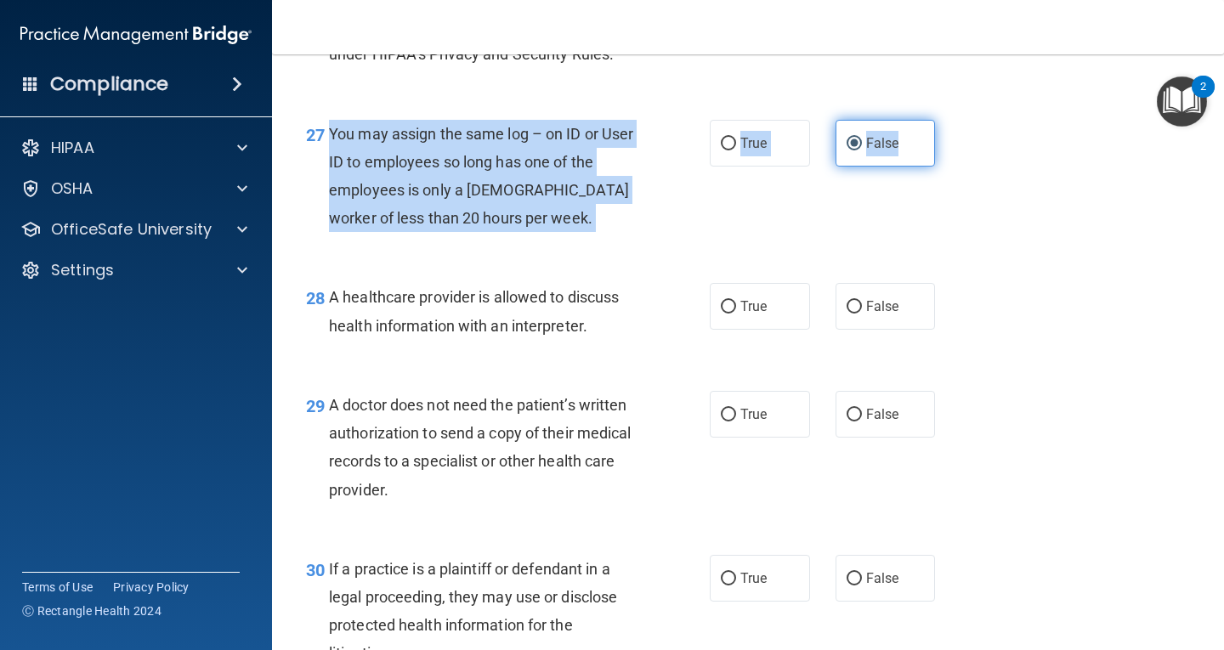
drag, startPoint x: 328, startPoint y: 214, endPoint x: 897, endPoint y: 222, distance: 568.9
click at [951, 120] on ng-form "27 You may assign the same log – on ID or User ID to employees so long has one …" at bounding box center [951, 120] width 0 height 0
click at [670, 241] on div "27 You may assign the same log – on ID or User ID to employees so long has one …" at bounding box center [508, 181] width 455 height 122
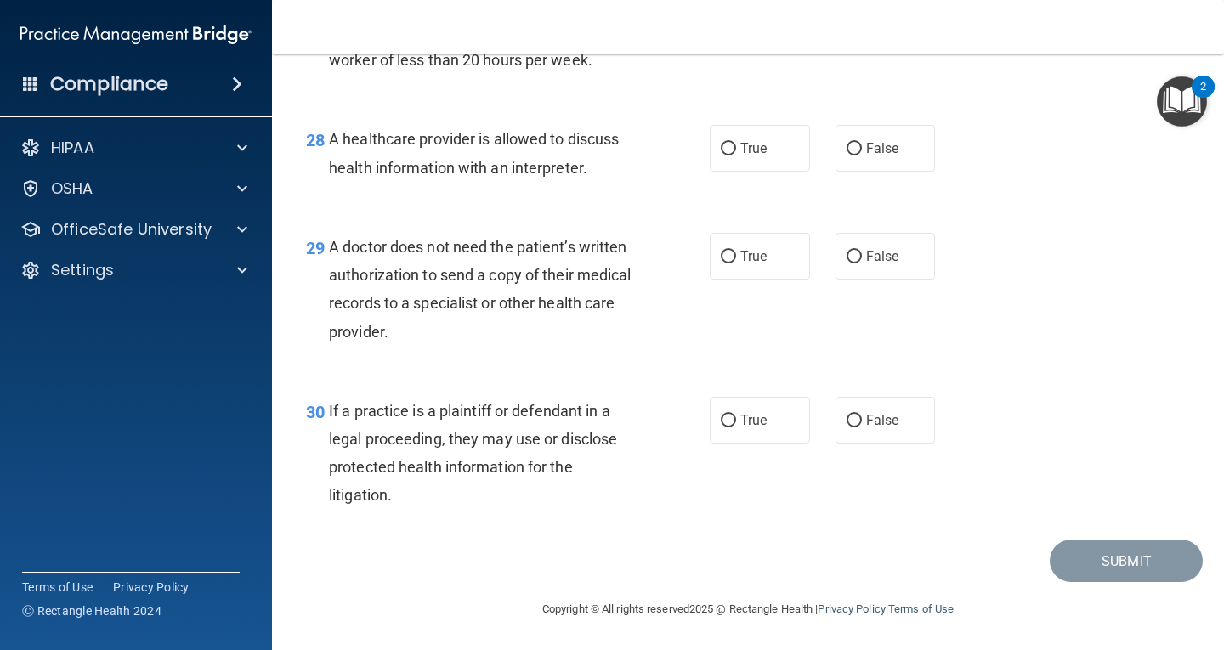
scroll to position [4251, 0]
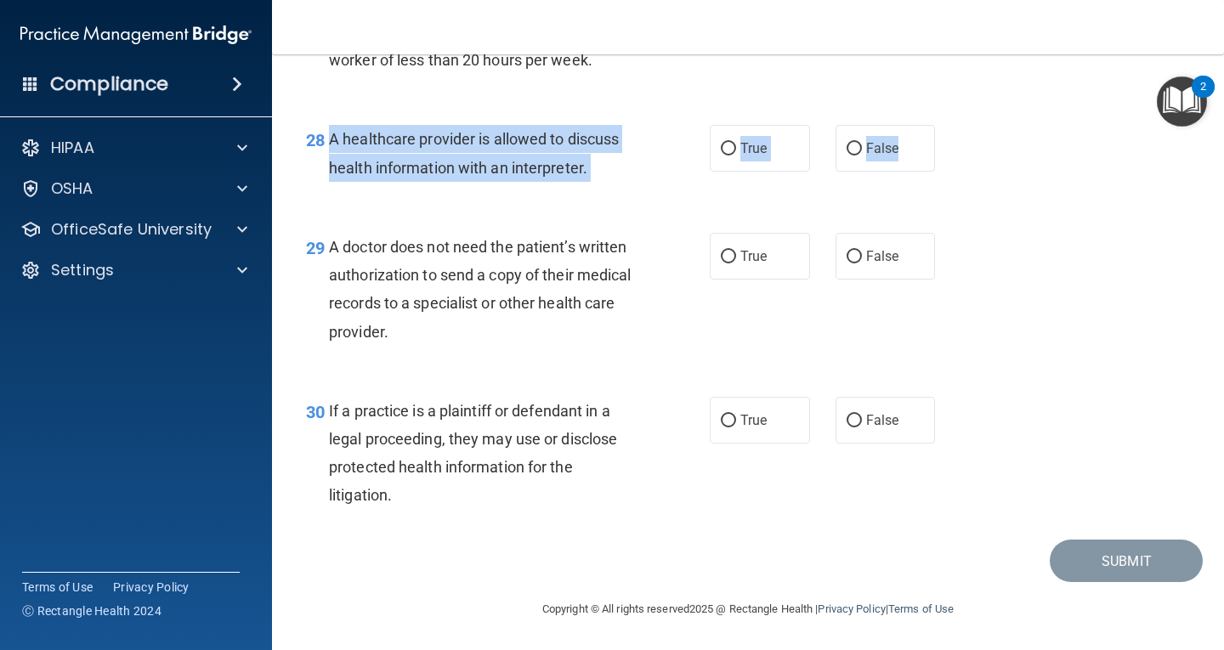
drag, startPoint x: 328, startPoint y: 207, endPoint x: 929, endPoint y: 233, distance: 601.7
click at [951, 125] on ng-form "28 A healthcare provider is allowed to discuss health information with an inter…" at bounding box center [951, 125] width 0 height 0
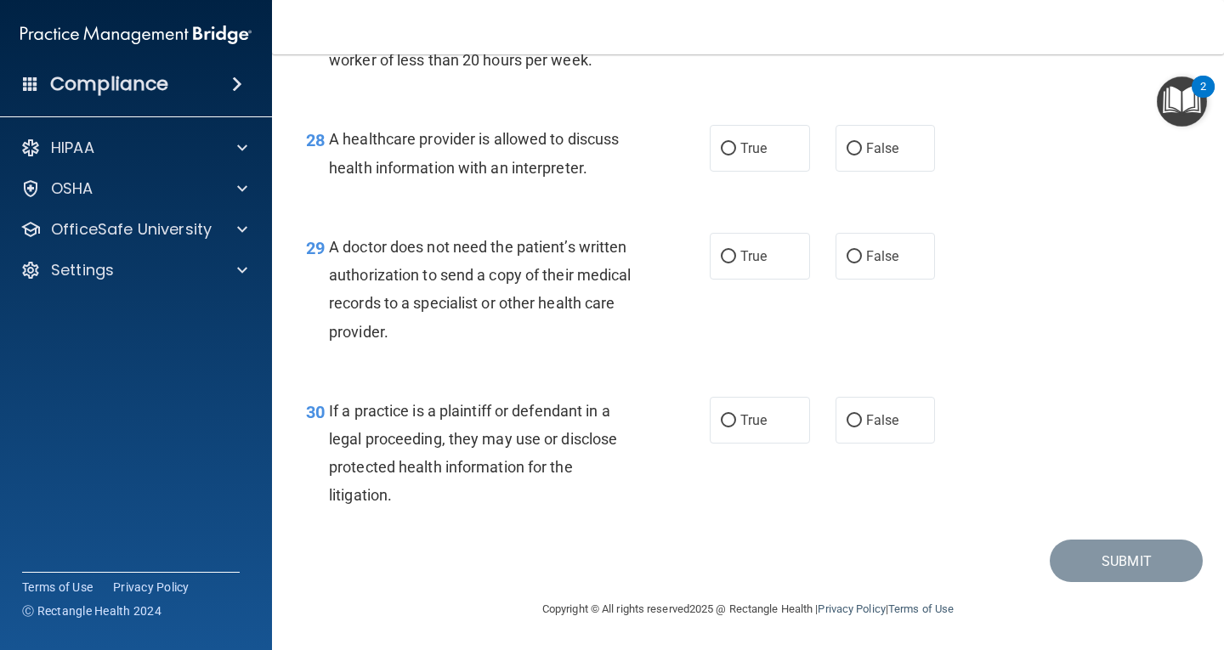
drag, startPoint x: 553, startPoint y: 195, endPoint x: 434, endPoint y: 207, distance: 118.8
click at [434, 176] on span "A healthcare provider is allowed to discuss health information with an interpre…" at bounding box center [474, 153] width 290 height 46
drag, startPoint x: 329, startPoint y: 206, endPoint x: 945, endPoint y: 203, distance: 615.6
click at [945, 203] on div "28 A healthcare provider is allowed to discuss health information with an inter…" at bounding box center [748, 157] width 910 height 107
click at [522, 185] on div "28 A healthcare provider is allowed to discuss health information with an inter…" at bounding box center [748, 157] width 910 height 107
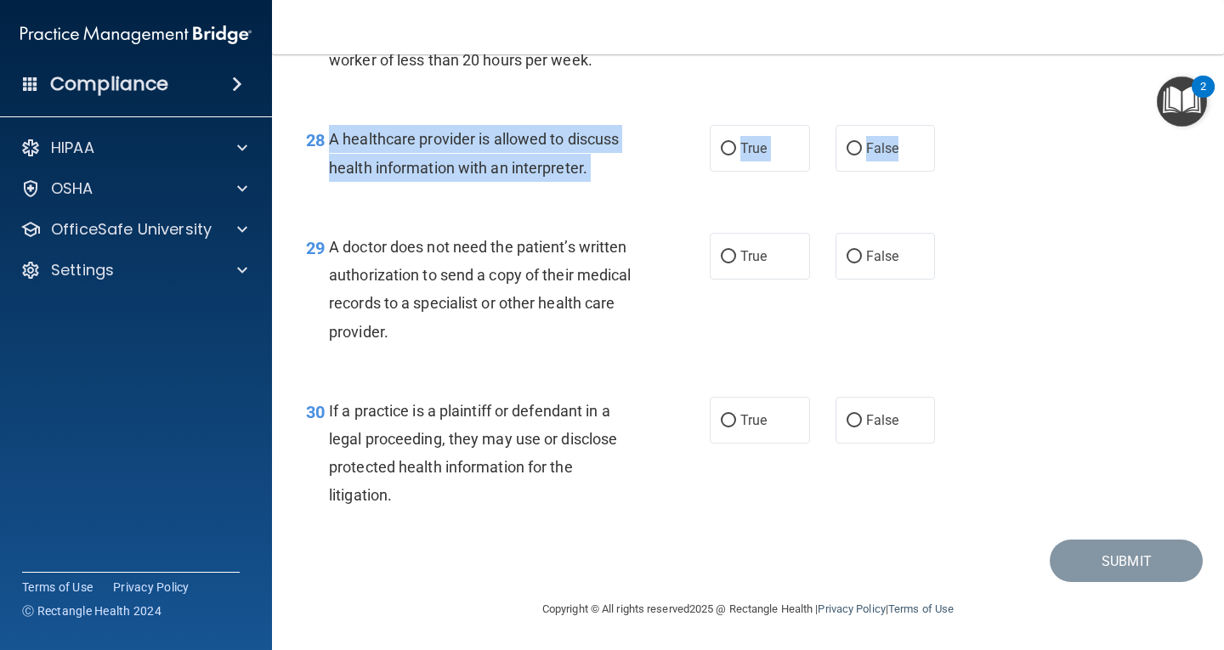
drag, startPoint x: 334, startPoint y: 209, endPoint x: 935, endPoint y: 227, distance: 601.4
click at [951, 125] on ng-form "28 A healthcare provider is allowed to discuss health information with an inter…" at bounding box center [951, 125] width 0 height 0
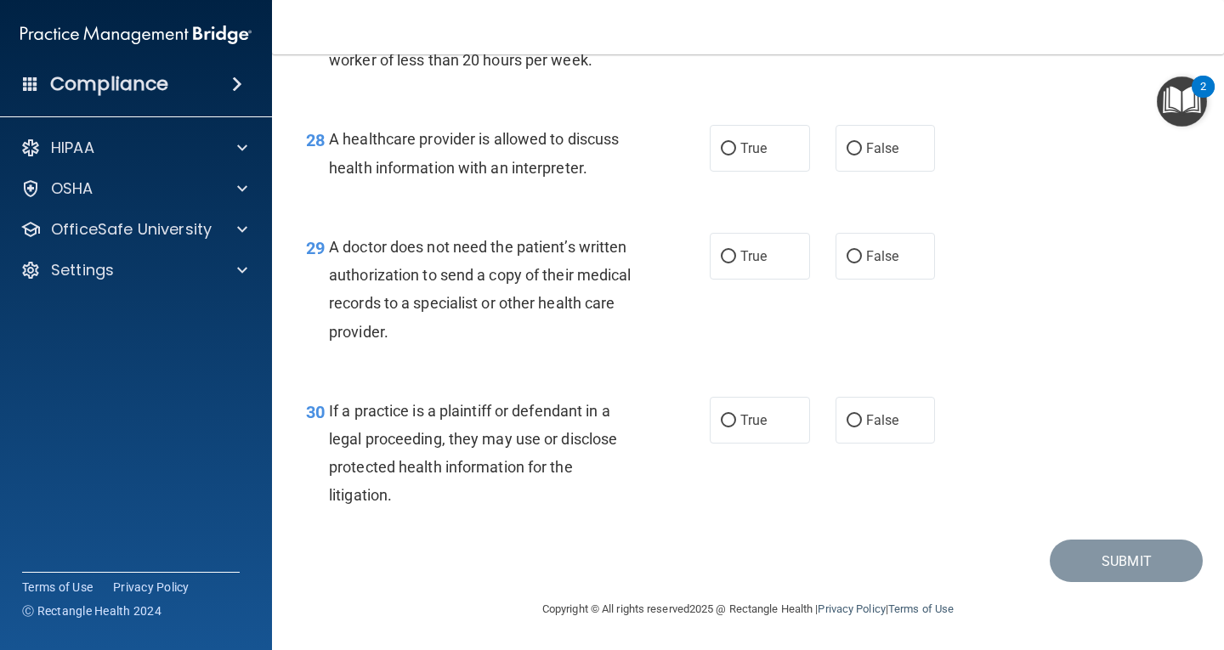
click at [761, 211] on div "28 A healthcare provider is allowed to discuss health information with an inter…" at bounding box center [748, 157] width 910 height 107
click at [762, 172] on label "True" at bounding box center [760, 148] width 100 height 47
click at [736, 156] on input "True" at bounding box center [728, 149] width 15 height 13
radio input "true"
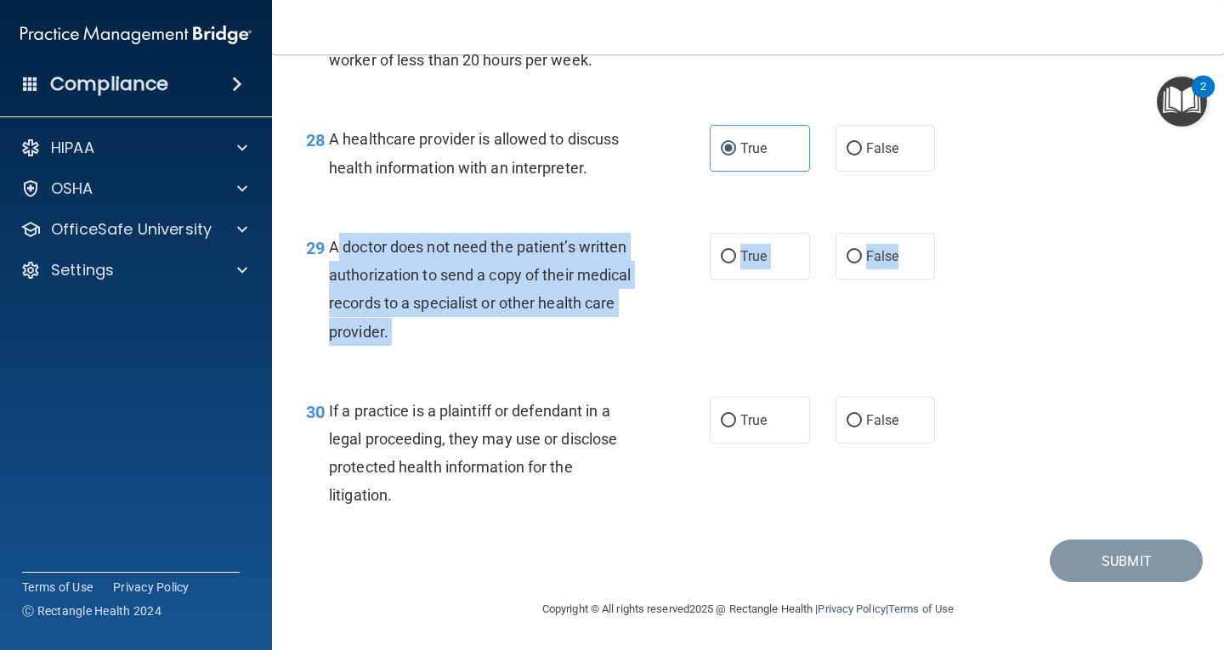
drag, startPoint x: 329, startPoint y: 241, endPoint x: 927, endPoint y: 269, distance: 598.4
click at [951, 233] on ng-form "29 A doctor does not need the patient’s written authorization to send a copy of…" at bounding box center [951, 233] width 0 height 0
click at [847, 251] on input "False" at bounding box center [854, 257] width 15 height 13
radio input "true"
click at [797, 260] on label "True" at bounding box center [760, 256] width 100 height 47
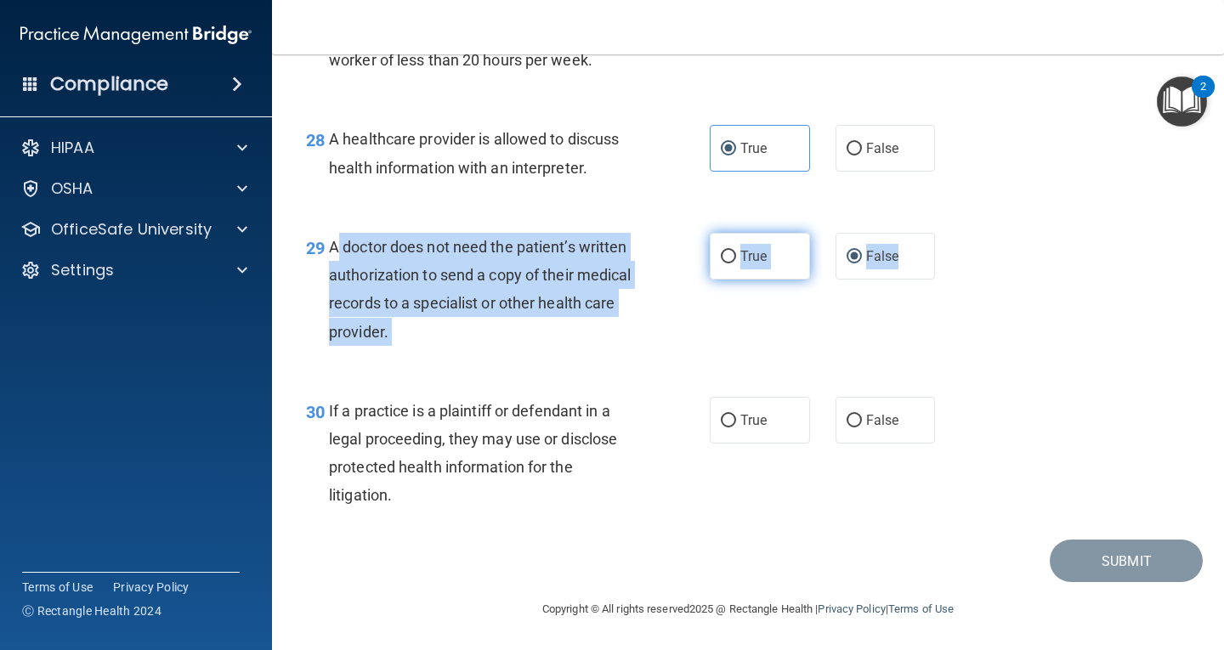
click at [736, 260] on input "True" at bounding box center [728, 257] width 15 height 13
radio input "true"
radio input "false"
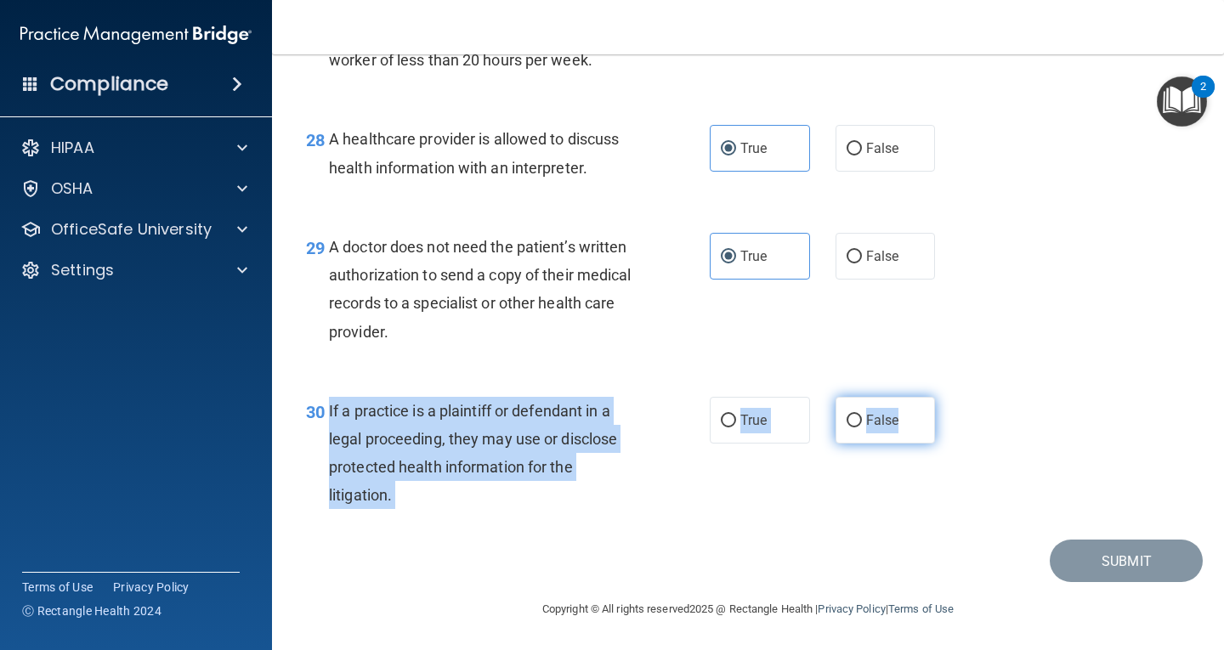
drag, startPoint x: 328, startPoint y: 408, endPoint x: 917, endPoint y: 429, distance: 588.8
click at [951, 397] on ng-form "30 If a practice is a plaintiff or defendant in a legal proceeding, they may us…" at bounding box center [951, 397] width 0 height 0
click at [555, 485] on div "If a practice is a plaintiff or defendant in a legal proceeding, they may use o…" at bounding box center [490, 453] width 322 height 113
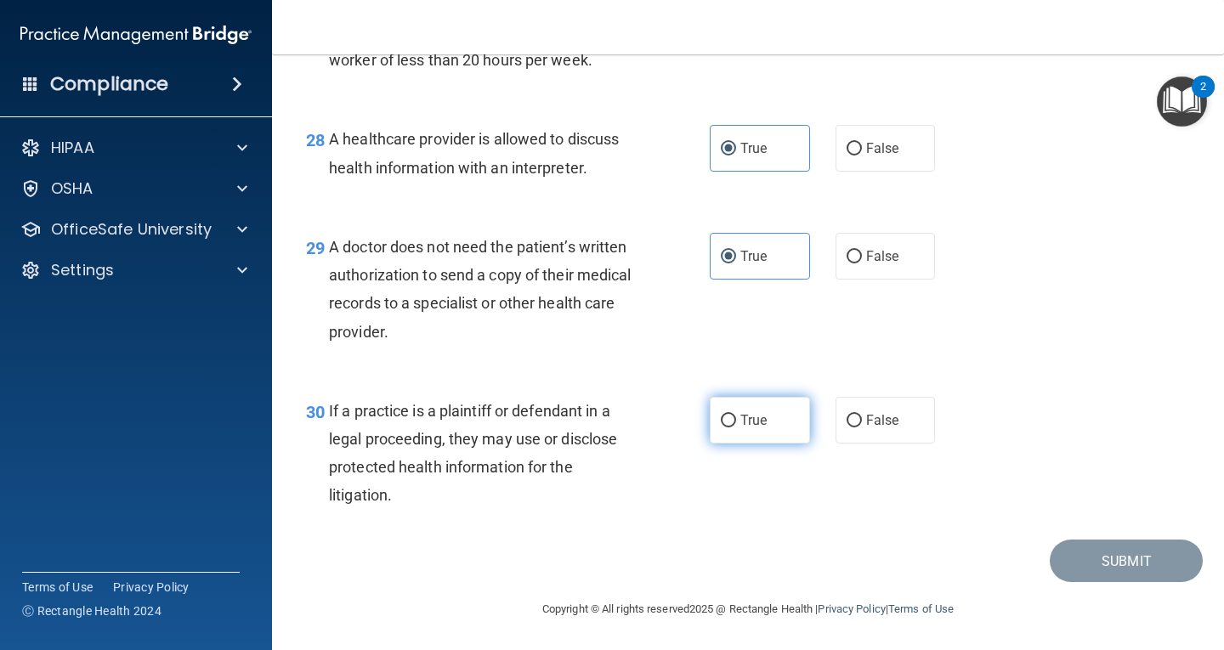
click at [710, 406] on label "True" at bounding box center [760, 420] width 100 height 47
click at [721, 415] on input "True" at bounding box center [728, 421] width 15 height 13
radio input "true"
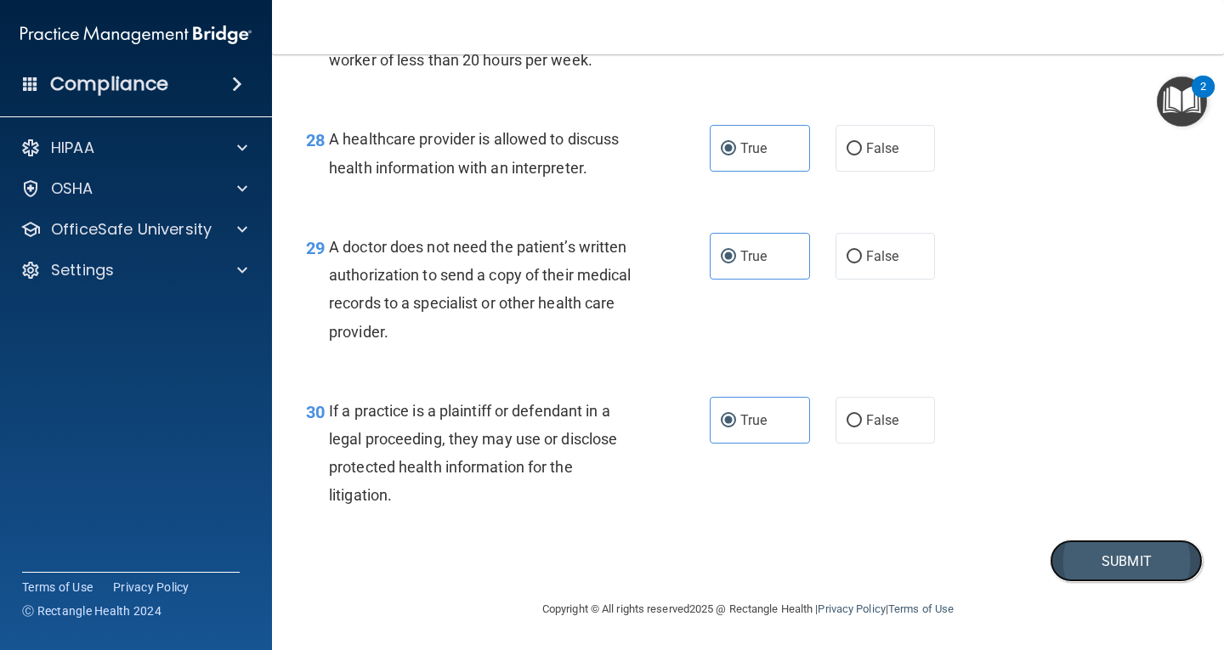
click at [1145, 559] on button "Submit" at bounding box center [1126, 561] width 153 height 43
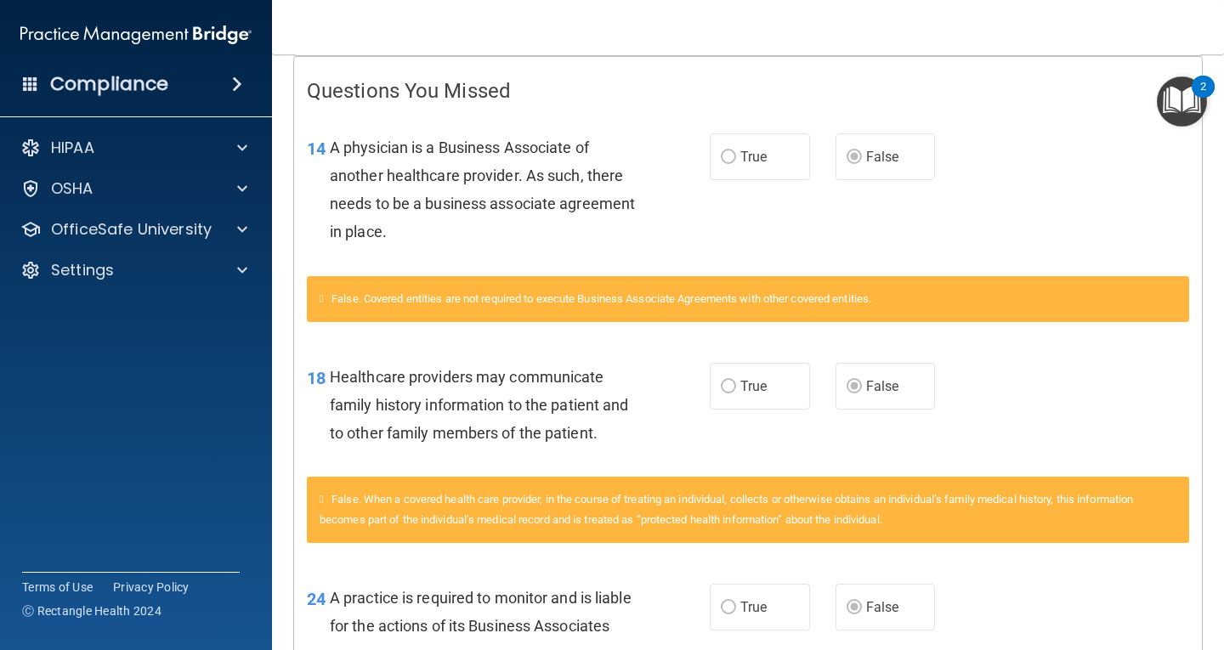
scroll to position [6, 0]
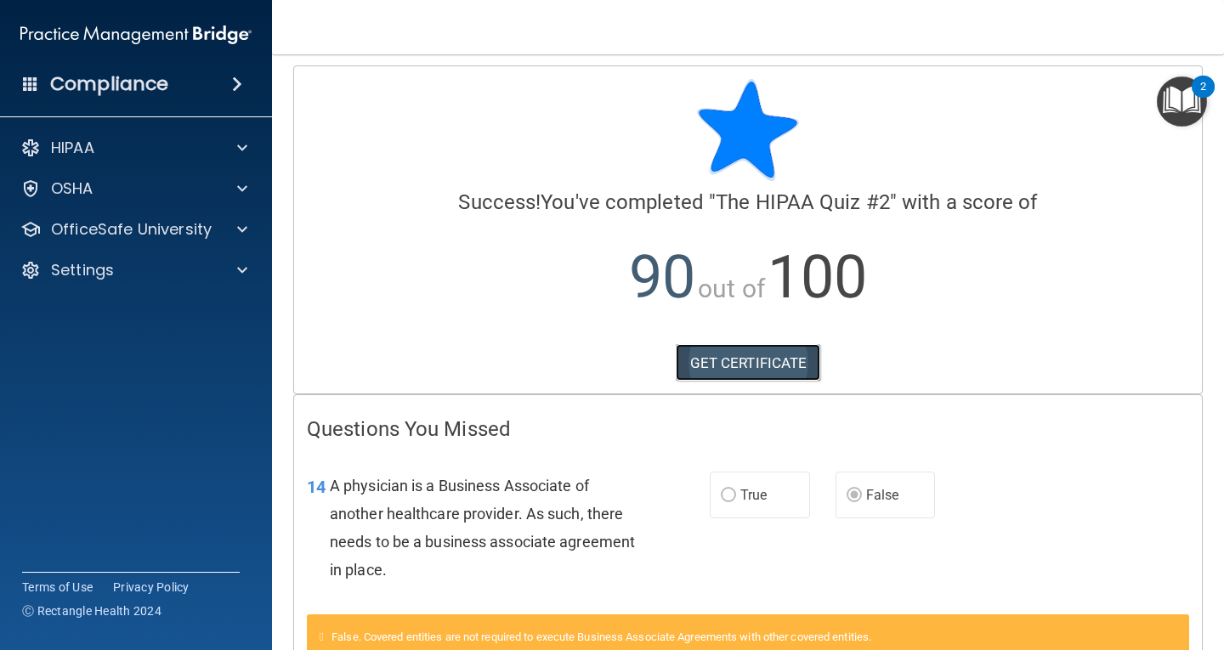
click at [729, 364] on link "GET CERTIFICATE" at bounding box center [748, 362] width 145 height 37
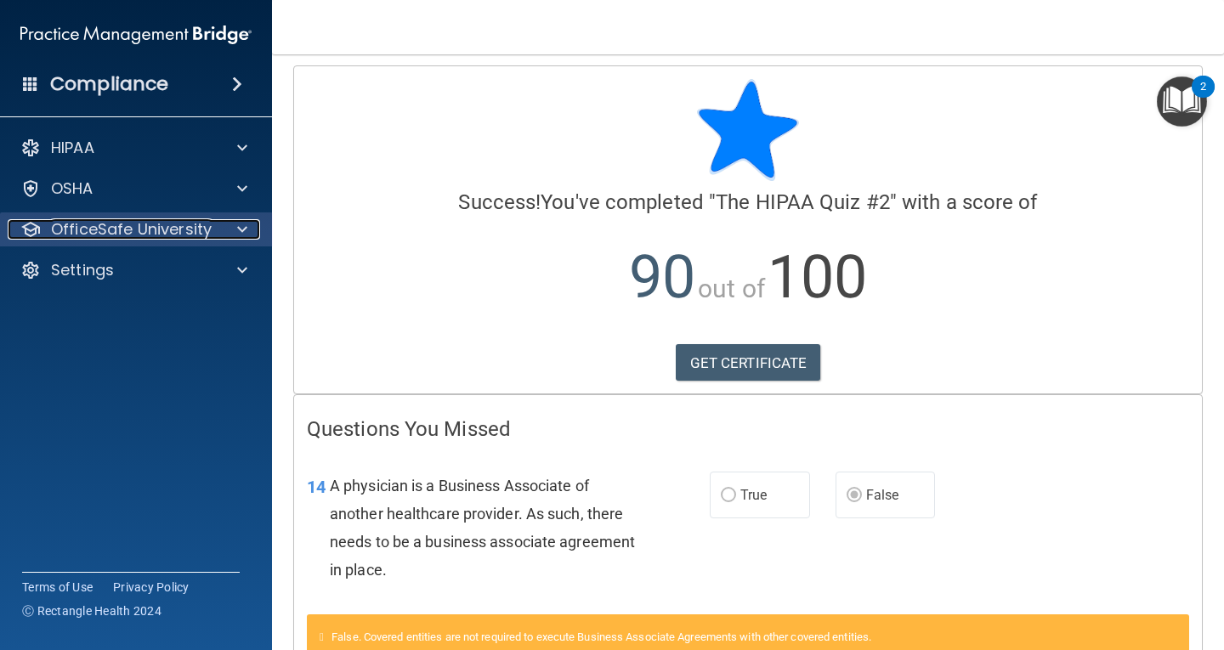
click at [197, 231] on p "OfficeSafe University" at bounding box center [131, 229] width 161 height 20
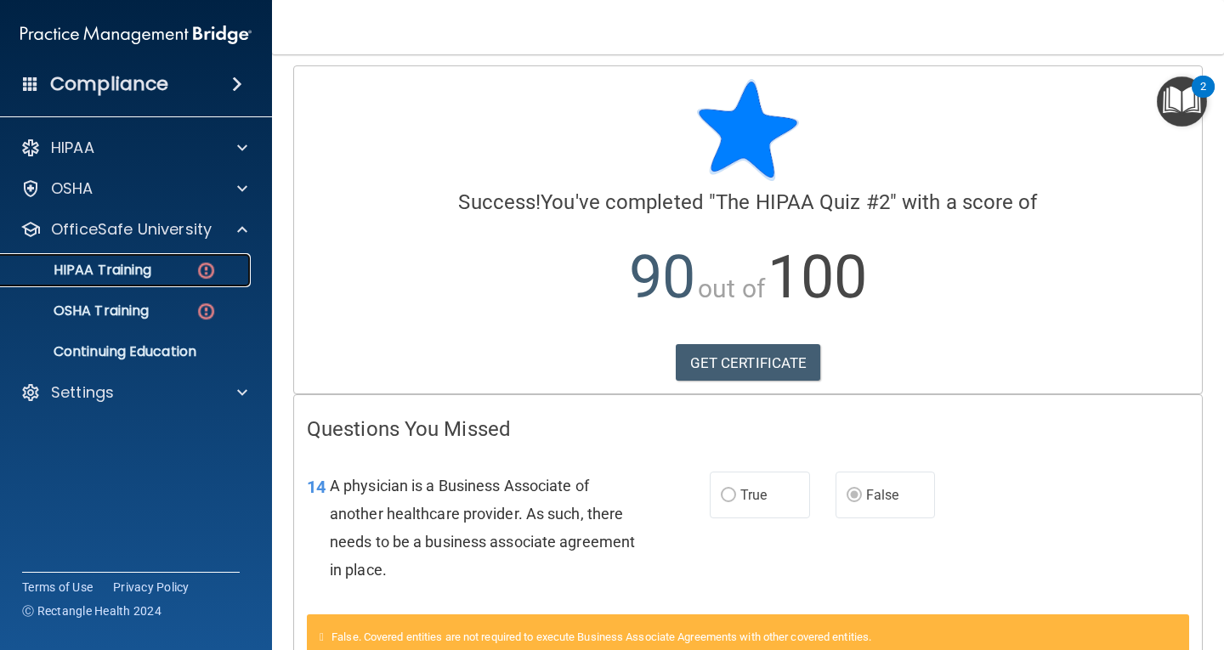
click at [201, 268] on img at bounding box center [206, 270] width 21 height 21
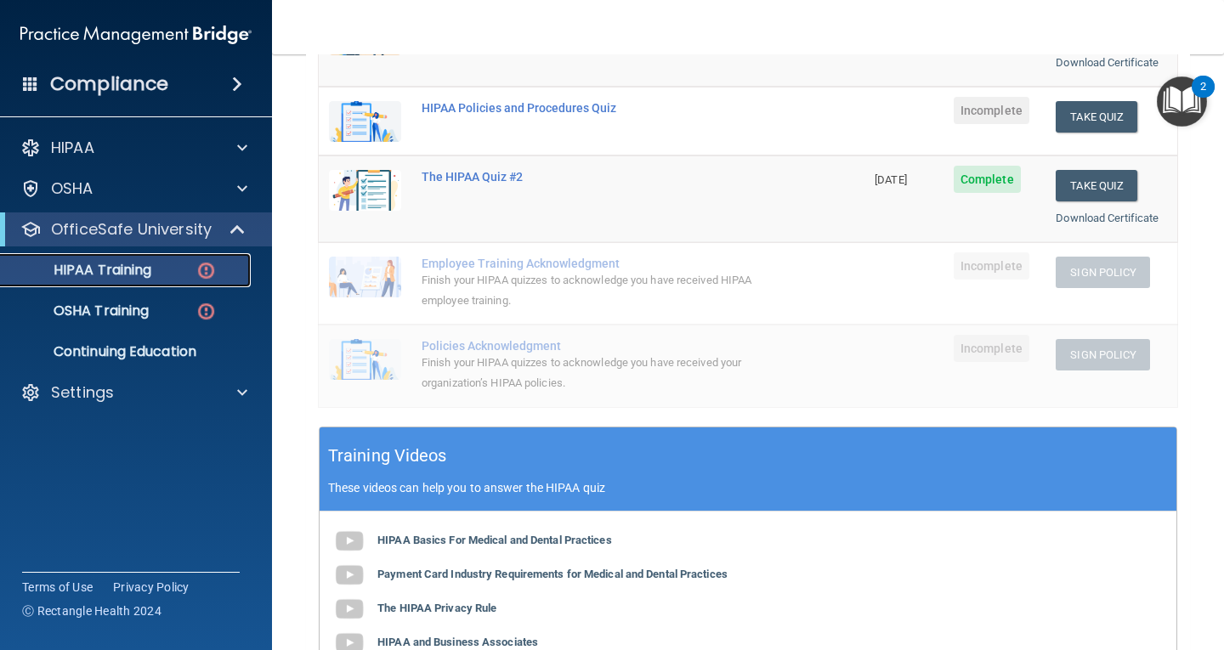
scroll to position [261, 0]
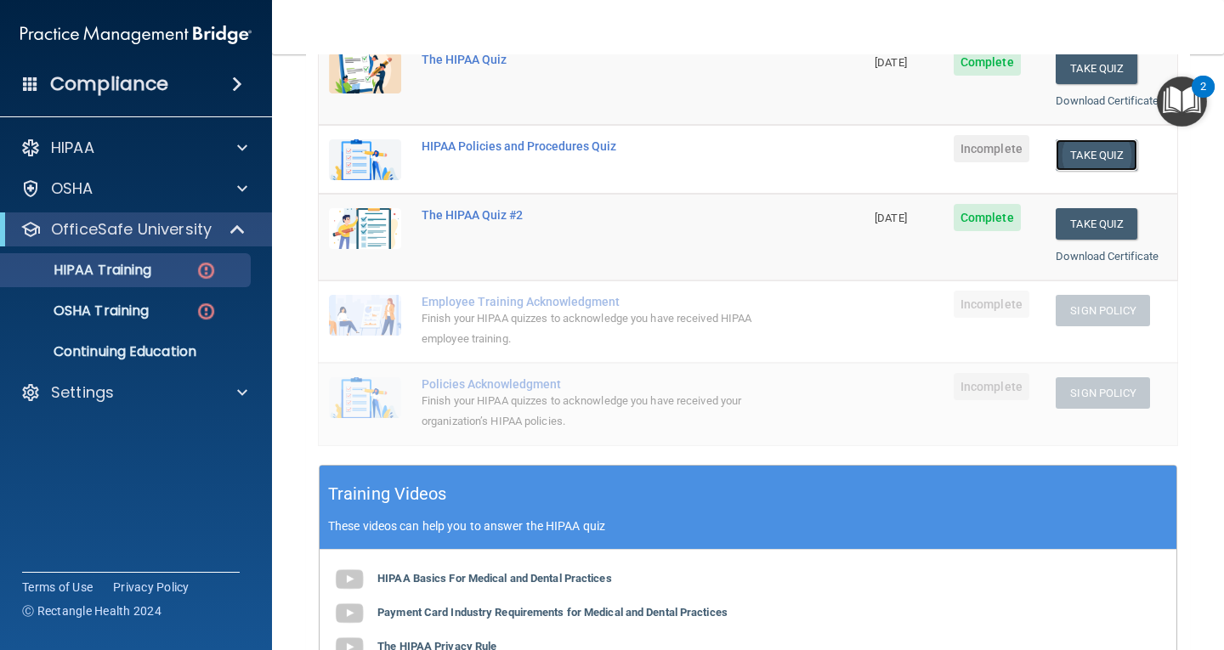
click at [1078, 156] on button "Take Quiz" at bounding box center [1097, 154] width 82 height 31
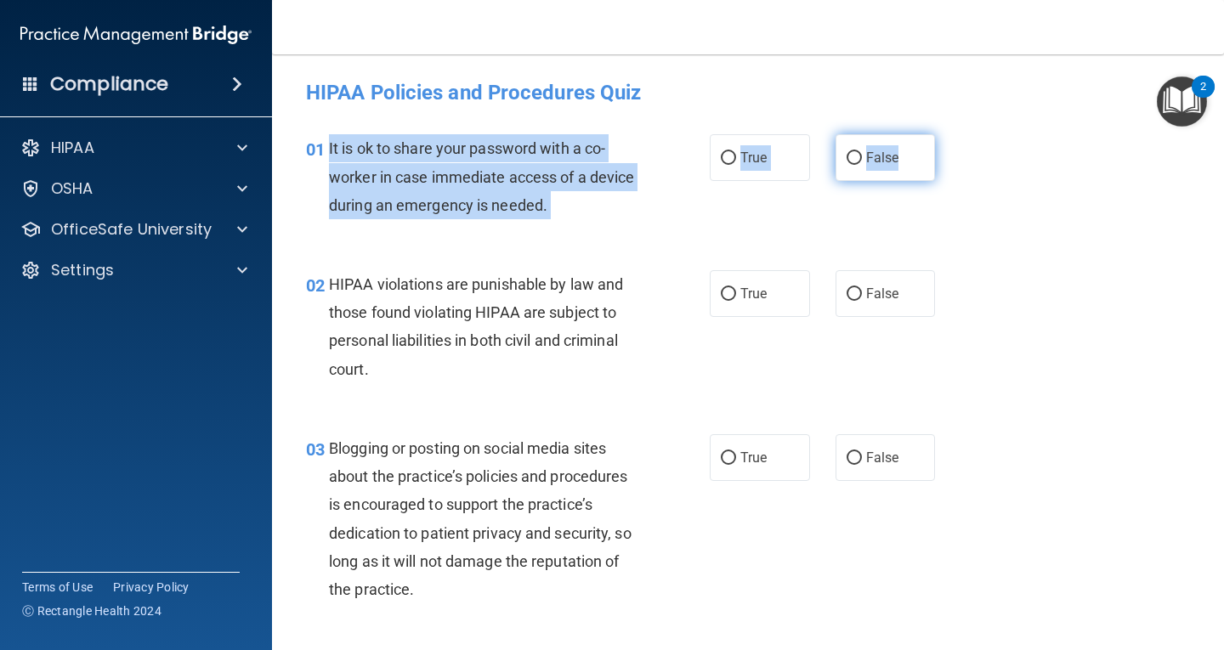
drag, startPoint x: 327, startPoint y: 141, endPoint x: 913, endPoint y: 162, distance: 586.2
click at [951, 134] on ng-form "01 It is ok to share your password with a co-worker in case immediate access of…" at bounding box center [951, 134] width 0 height 0
click at [910, 164] on label "False" at bounding box center [886, 157] width 100 height 47
click at [862, 164] on input "False" at bounding box center [854, 158] width 15 height 13
radio input "true"
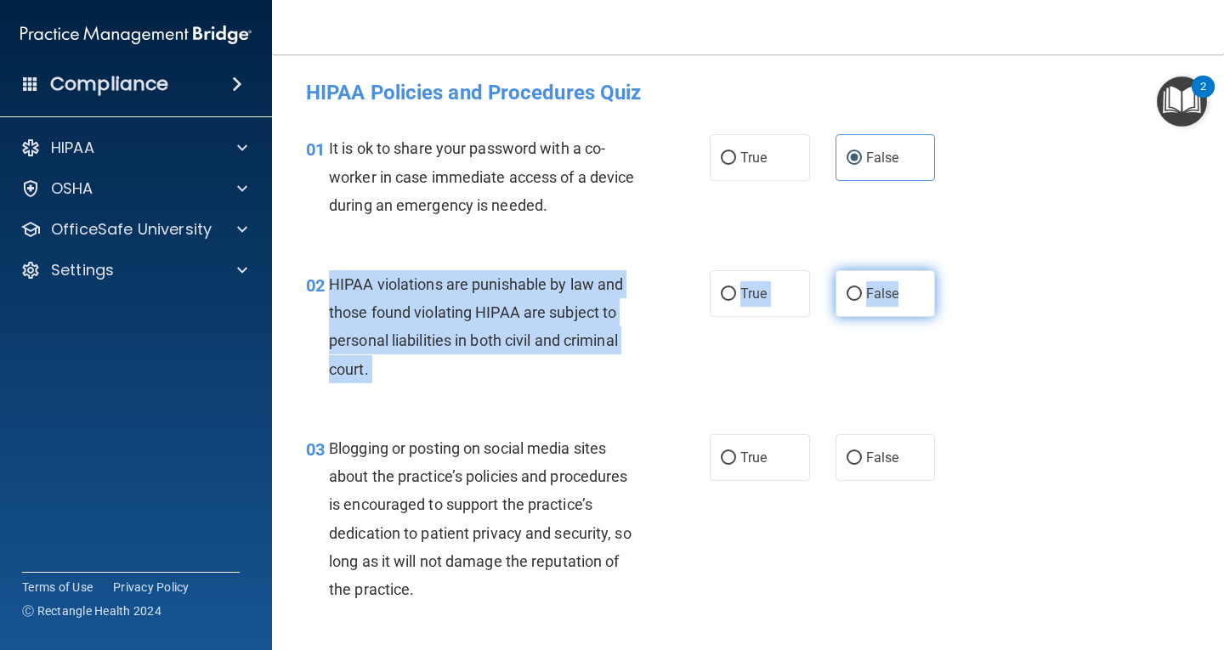
drag, startPoint x: 330, startPoint y: 283, endPoint x: 911, endPoint y: 299, distance: 581.0
click at [951, 270] on ng-form "02 HIPAA violations are punishable by law and those found violating HIPAA are s…" at bounding box center [951, 270] width 0 height 0
click at [604, 359] on div "HIPAA violations are punishable by law and those found violating HIPAA are subj…" at bounding box center [490, 326] width 322 height 113
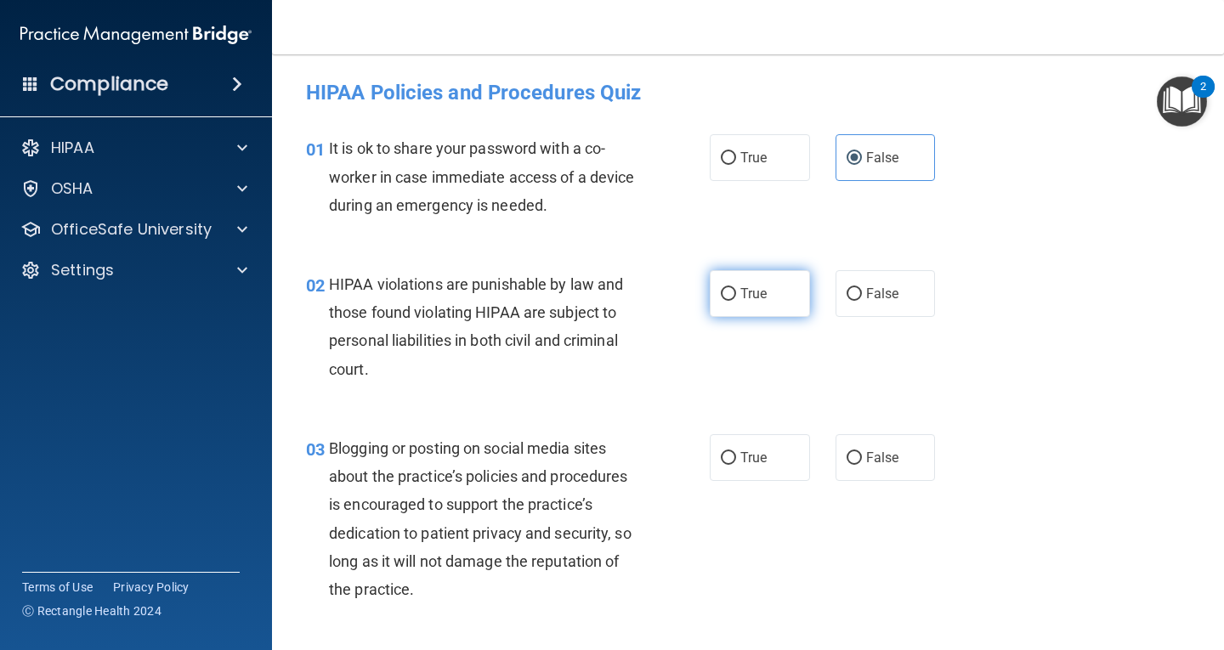
click at [730, 304] on label "True" at bounding box center [760, 293] width 100 height 47
click at [730, 301] on input "True" at bounding box center [728, 294] width 15 height 13
radio input "true"
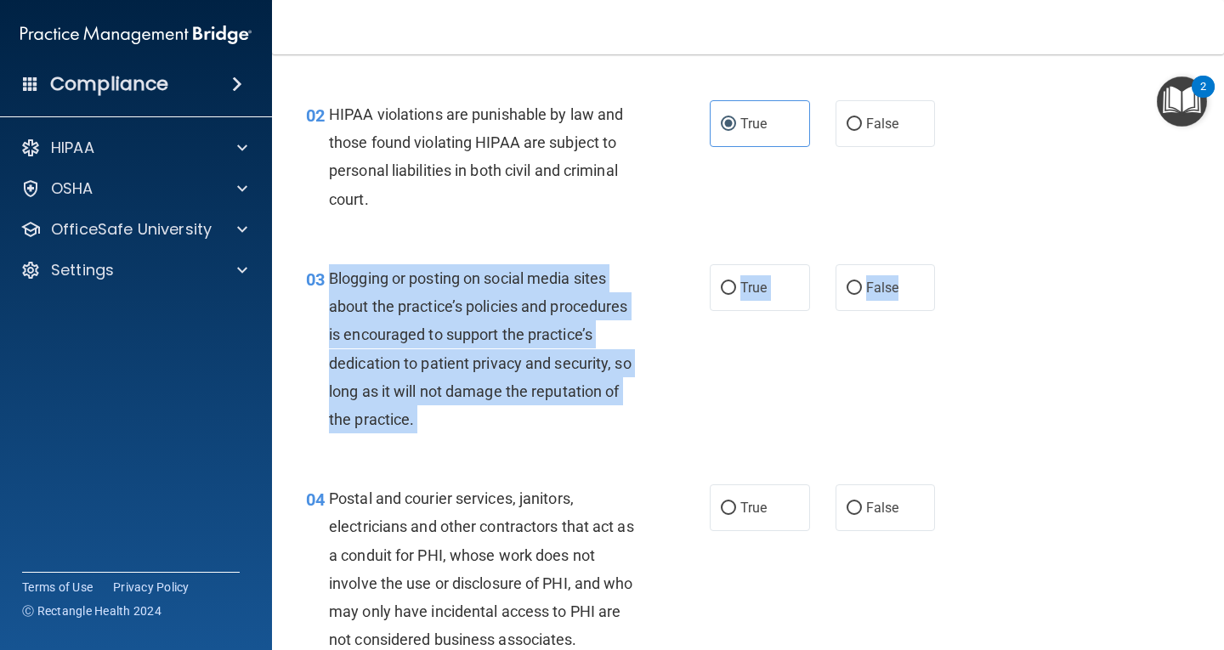
drag, startPoint x: 329, startPoint y: 278, endPoint x: 927, endPoint y: 295, distance: 598.0
click at [951, 264] on ng-form "03 Blogging or posting on social media sites about the practice’s policies and …" at bounding box center [951, 264] width 0 height 0
click at [537, 413] on div "Blogging or posting on social media sites about the practice’s policies and pro…" at bounding box center [490, 348] width 322 height 169
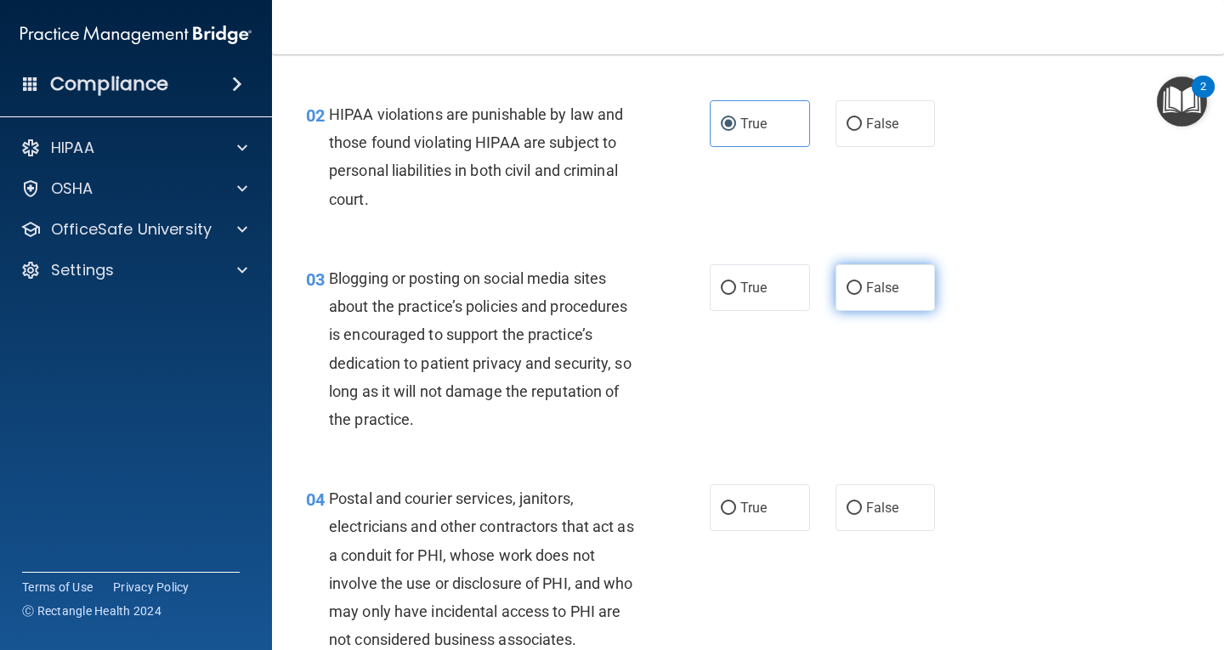
click at [889, 292] on span "False" at bounding box center [882, 288] width 33 height 16
click at [862, 292] on input "False" at bounding box center [854, 288] width 15 height 13
radio input "true"
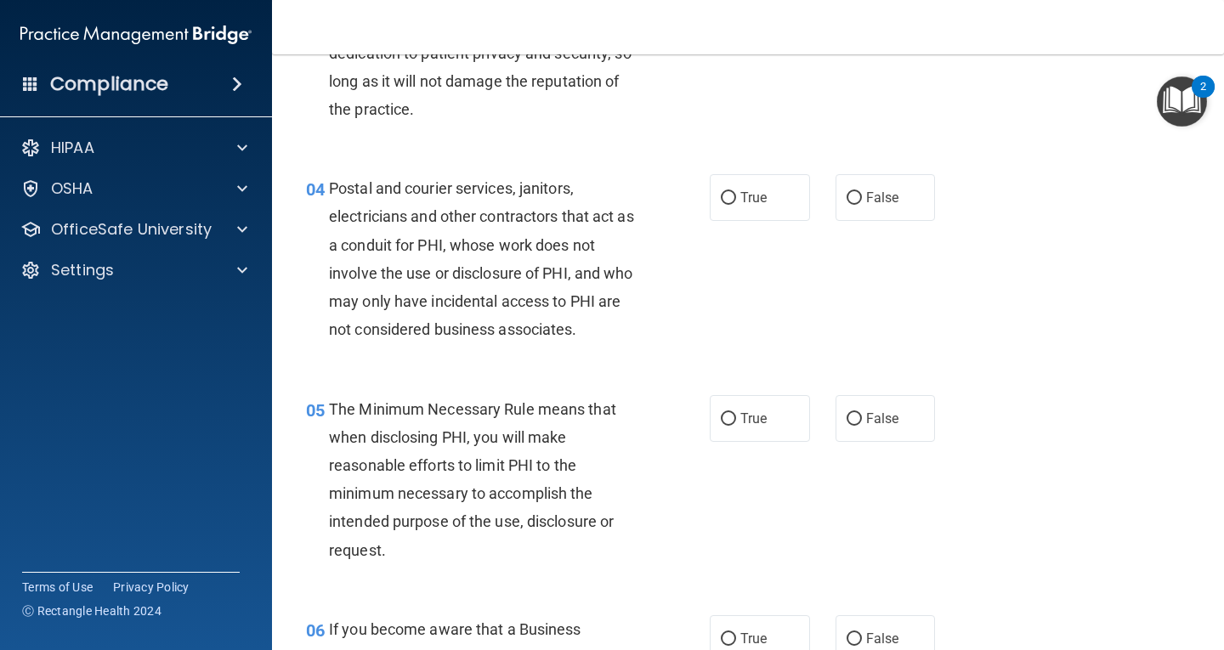
scroll to position [510, 0]
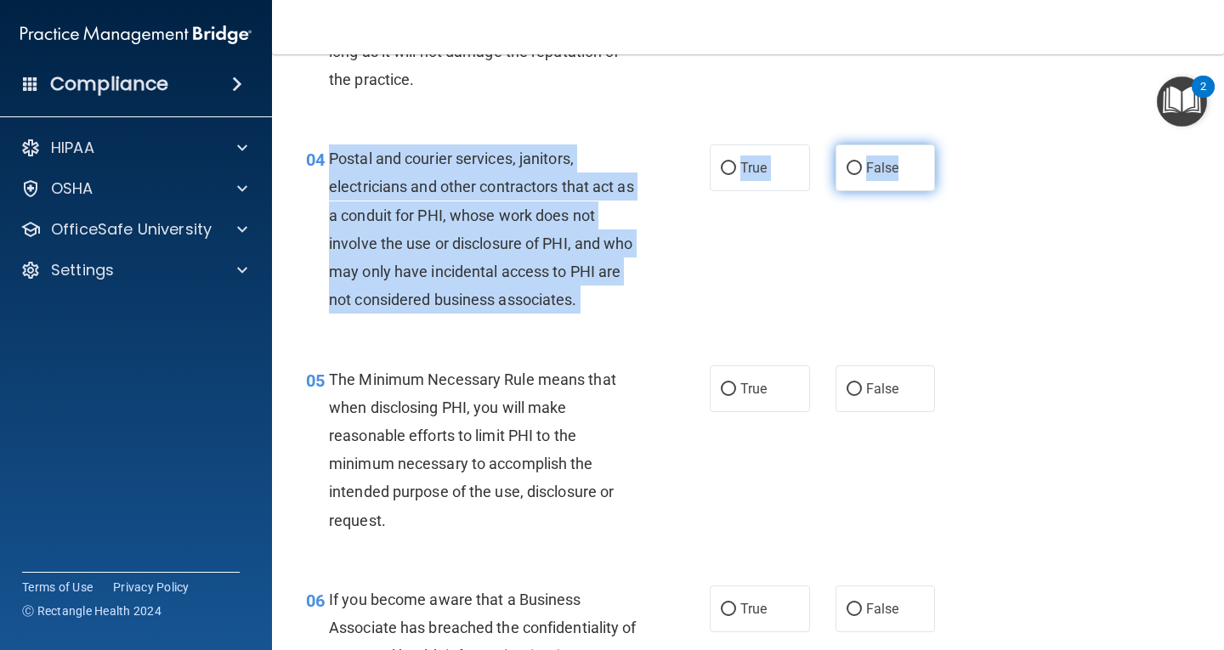
drag, startPoint x: 328, startPoint y: 152, endPoint x: 921, endPoint y: 173, distance: 593.0
click at [951, 145] on ng-form "04 Postal and courier services, janitors, electricians and other contractors th…" at bounding box center [951, 145] width 0 height 0
click at [536, 291] on span "Postal and courier services, janitors, electricians and other contractors that …" at bounding box center [481, 229] width 305 height 159
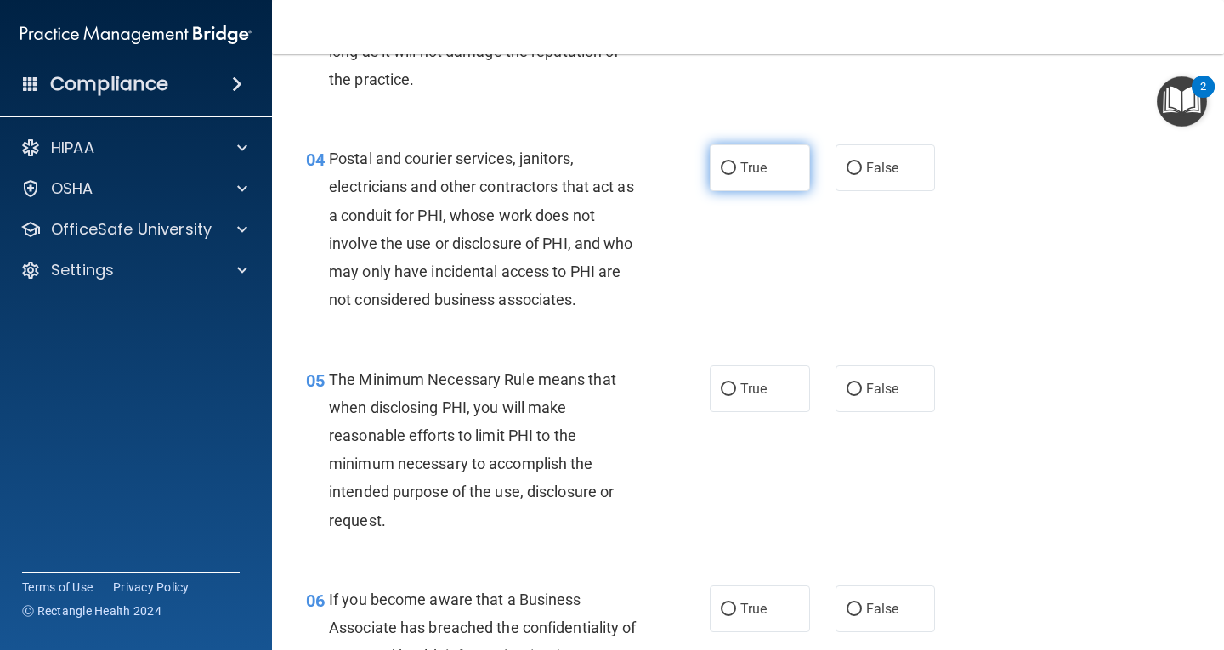
click at [750, 190] on label "True" at bounding box center [760, 168] width 100 height 47
click at [736, 175] on input "True" at bounding box center [728, 168] width 15 height 13
radio input "true"
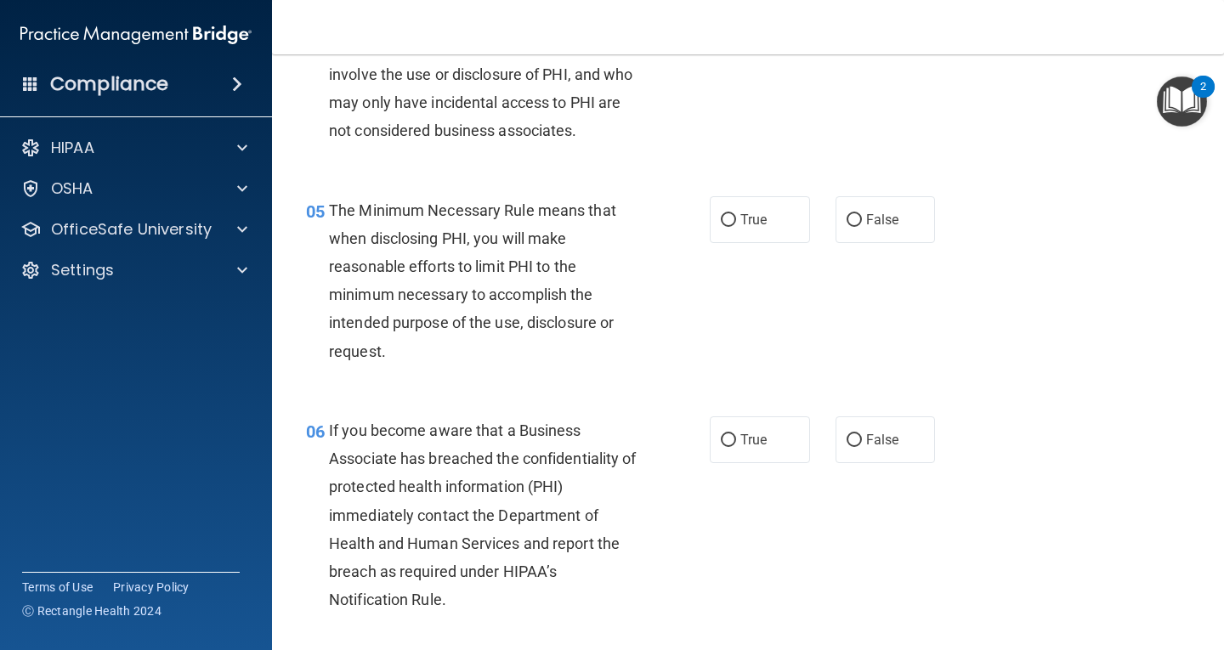
scroll to position [680, 0]
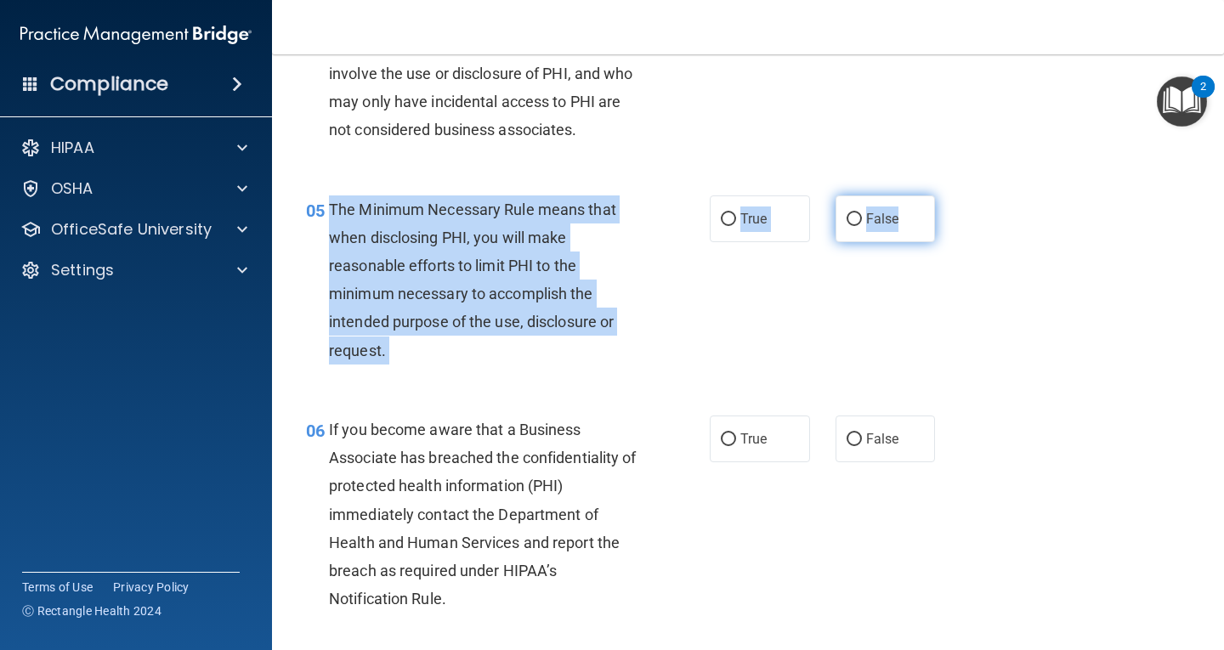
drag, startPoint x: 328, startPoint y: 201, endPoint x: 902, endPoint y: 227, distance: 574.5
click at [951, 196] on ng-form "05 The Minimum Necessary Rule means that when disclosing PHI, you will make rea…" at bounding box center [951, 196] width 0 height 0
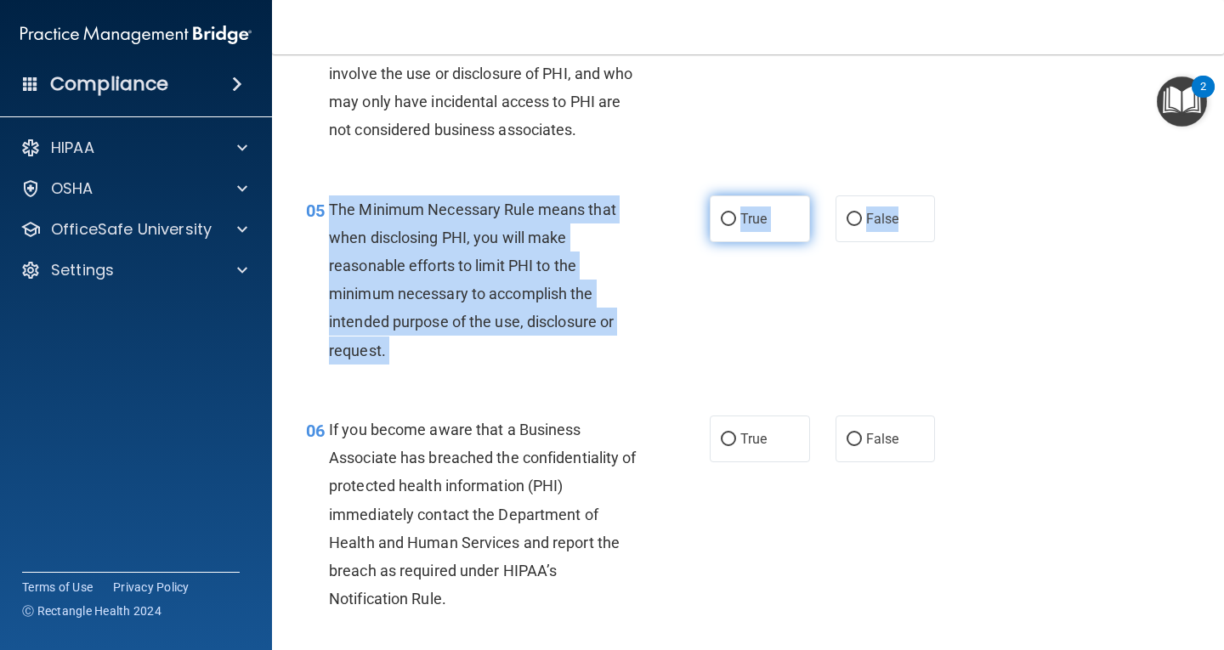
click at [743, 210] on label "True" at bounding box center [760, 219] width 100 height 47
click at [736, 213] on input "True" at bounding box center [728, 219] width 15 height 13
radio input "true"
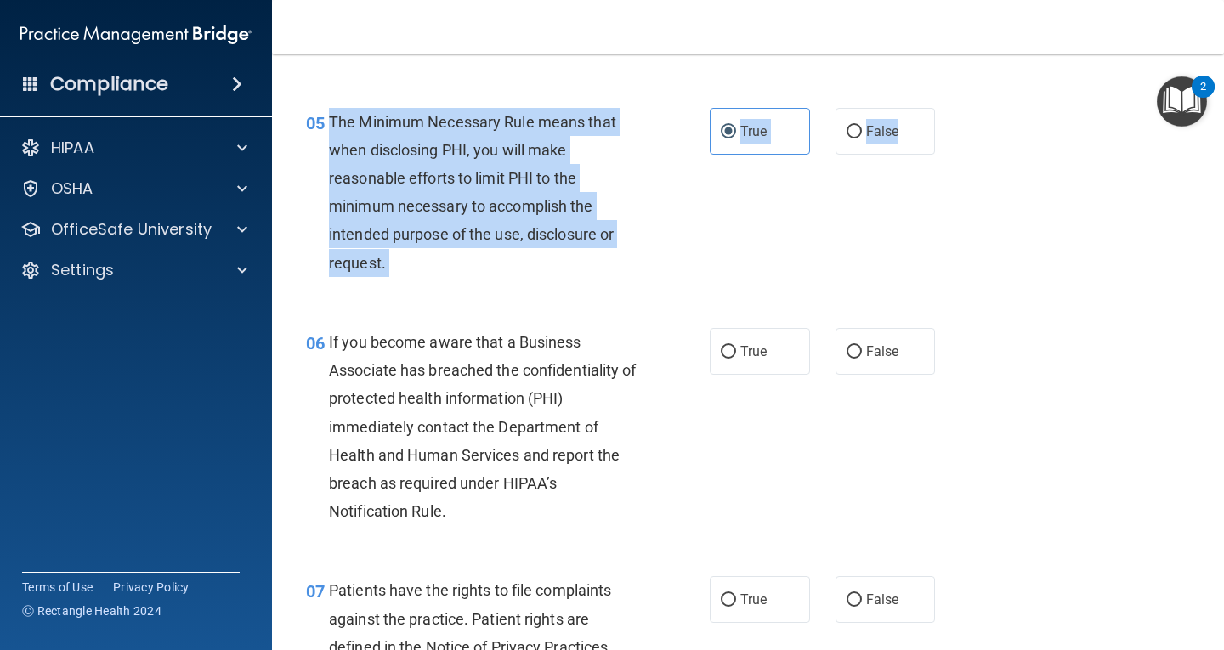
scroll to position [850, 0]
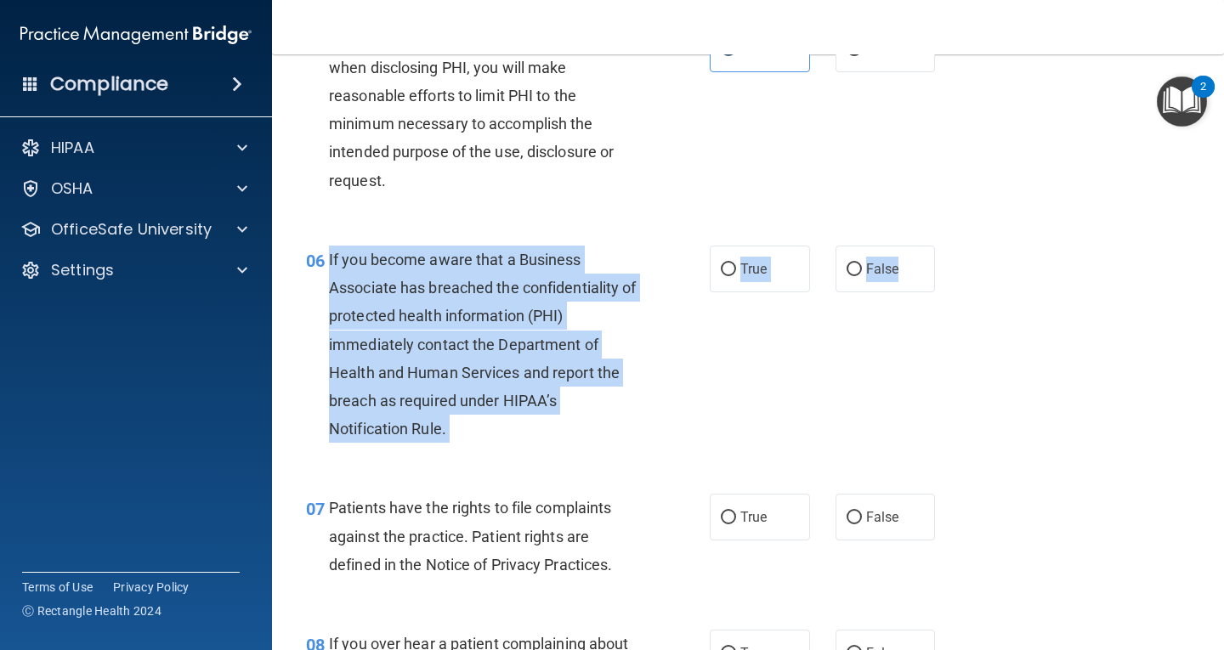
drag, startPoint x: 340, startPoint y: 257, endPoint x: 929, endPoint y: 286, distance: 589.9
click at [951, 246] on ng-form "06 If you become aware that a Business Associate has breached the confidentiali…" at bounding box center [951, 246] width 0 height 0
click at [741, 270] on span "True" at bounding box center [754, 269] width 26 height 16
click at [736, 270] on input "True" at bounding box center [728, 270] width 15 height 13
radio input "true"
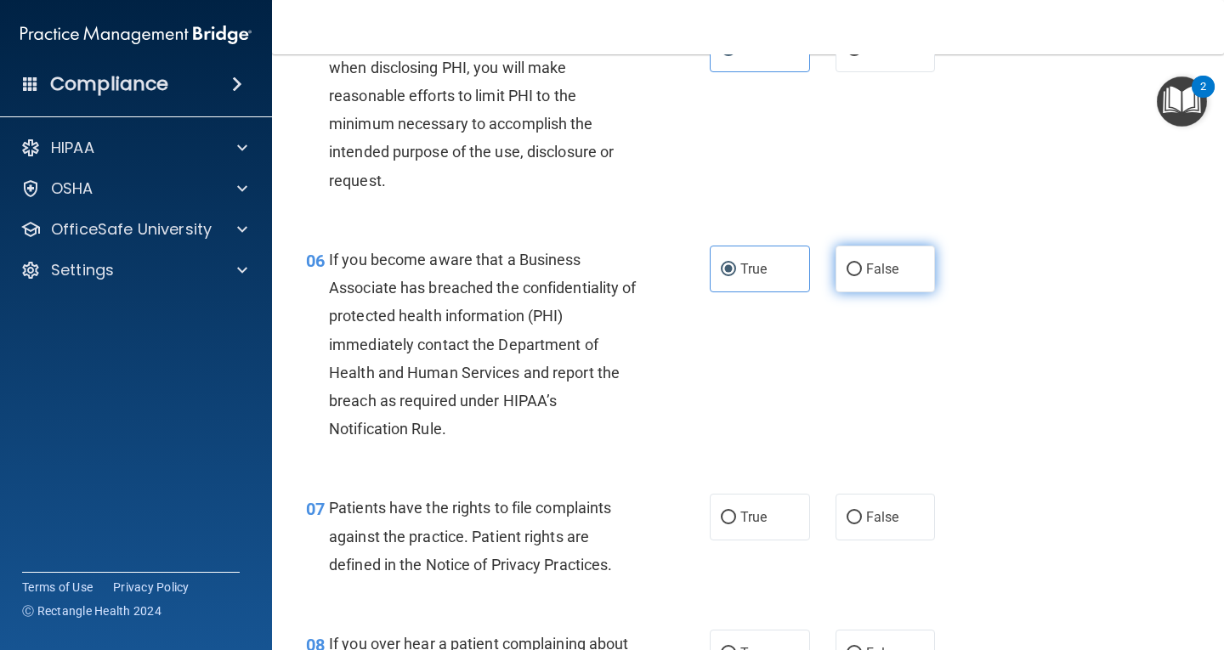
click at [907, 269] on label "False" at bounding box center [886, 269] width 100 height 47
click at [862, 269] on input "False" at bounding box center [854, 270] width 15 height 13
radio input "true"
radio input "false"
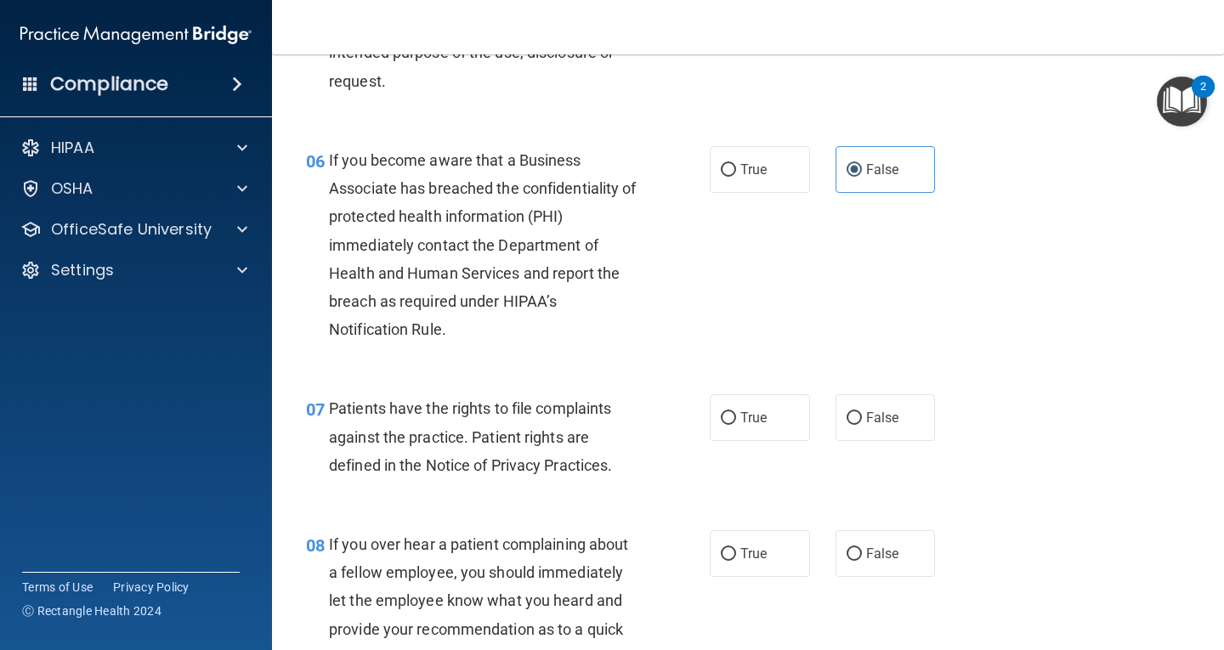
scroll to position [1105, 0]
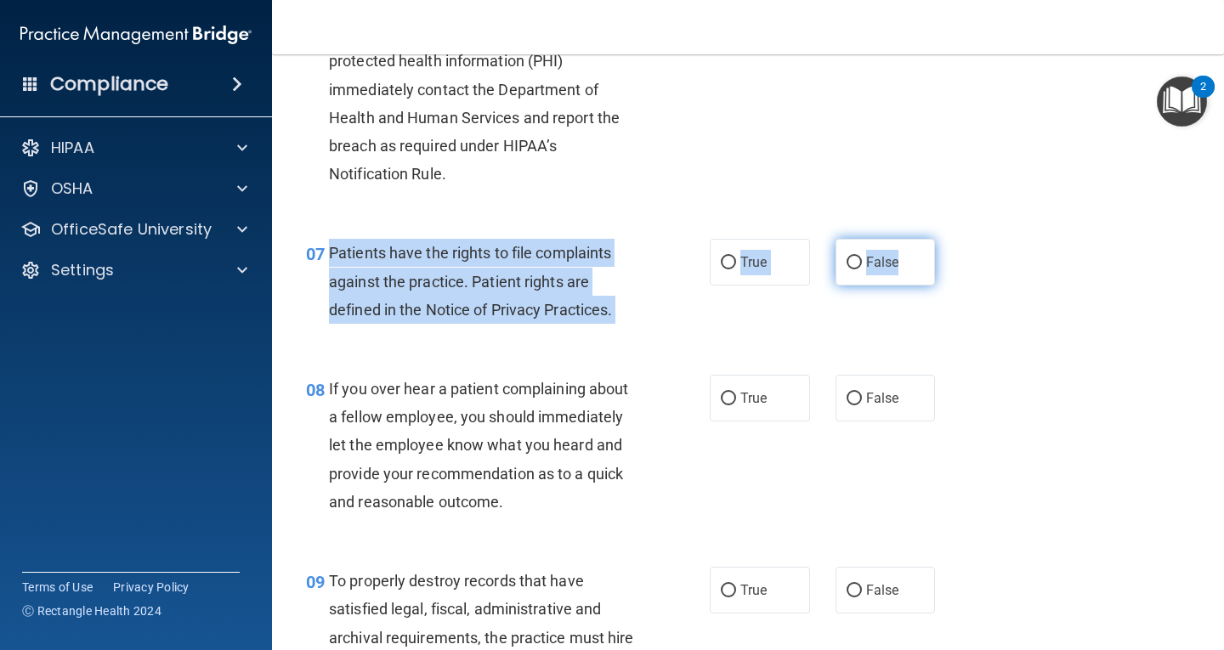
drag, startPoint x: 332, startPoint y: 246, endPoint x: 923, endPoint y: 266, distance: 590.4
click at [951, 239] on ng-form "07 Patients have the rights to file complaints against the practice. Patient ri…" at bounding box center [951, 239] width 0 height 0
click at [684, 267] on div "07 Patients have the rights to file complaints against the practice. Patient ri…" at bounding box center [508, 286] width 455 height 94
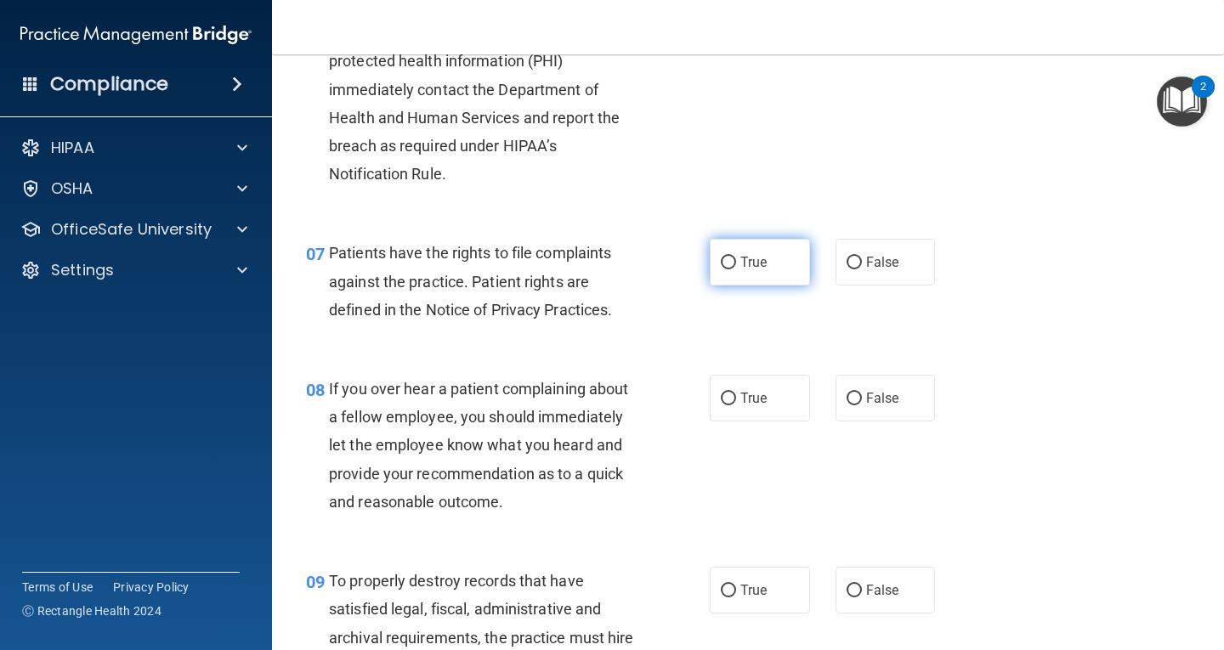
click at [738, 249] on label "True" at bounding box center [760, 262] width 100 height 47
click at [736, 257] on input "True" at bounding box center [728, 263] width 15 height 13
radio input "true"
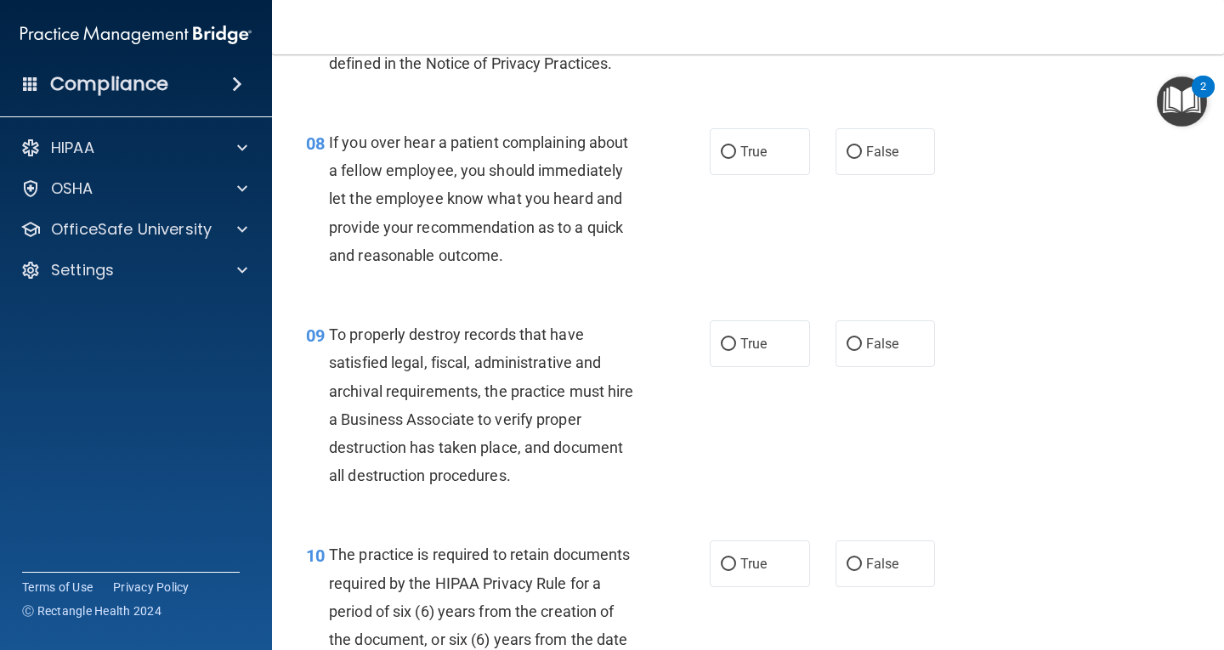
scroll to position [1360, 0]
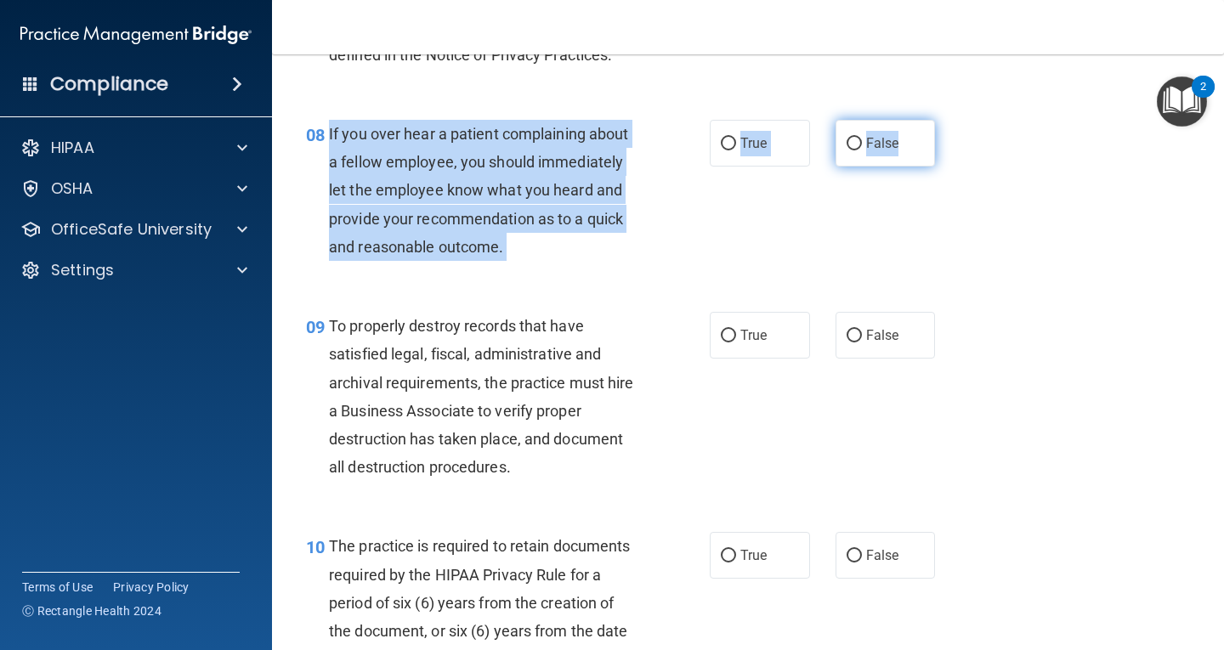
drag, startPoint x: 327, startPoint y: 126, endPoint x: 920, endPoint y: 160, distance: 594.5
click at [951, 120] on ng-form "08 If you over hear a patient complaining about a fellow employee, you should i…" at bounding box center [951, 120] width 0 height 0
click at [857, 128] on label "False" at bounding box center [886, 143] width 100 height 47
click at [857, 138] on input "False" at bounding box center [854, 144] width 15 height 13
radio input "true"
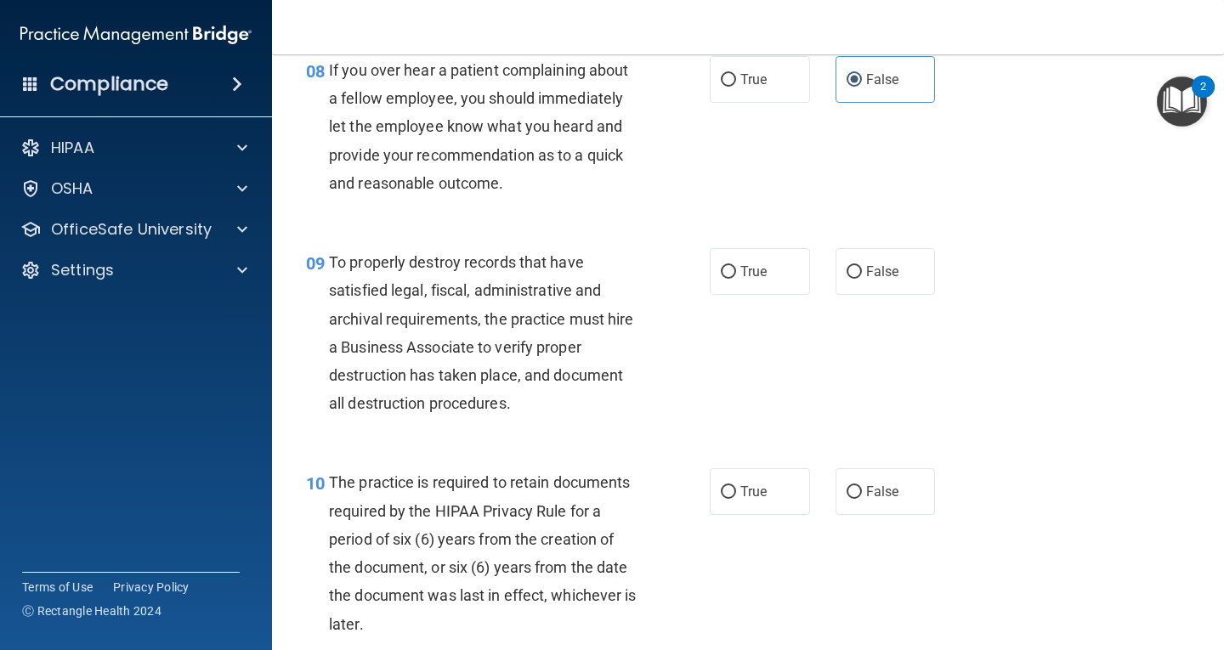
scroll to position [1530, 0]
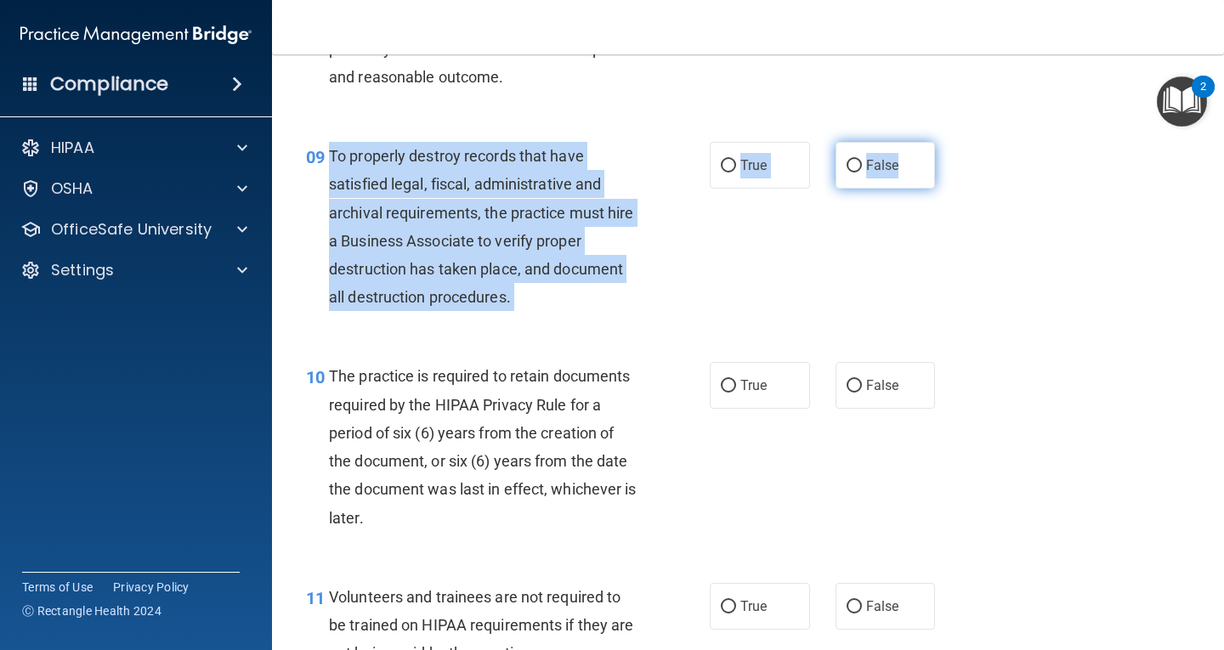
drag, startPoint x: 328, startPoint y: 150, endPoint x: 923, endPoint y: 172, distance: 594.7
click at [951, 142] on ng-form "09 To properly destroy records that have satisfied legal, fiscal, administrativ…" at bounding box center [951, 142] width 0 height 0
click at [892, 168] on label "False" at bounding box center [886, 165] width 100 height 47
click at [862, 168] on input "False" at bounding box center [854, 166] width 15 height 13
radio input "true"
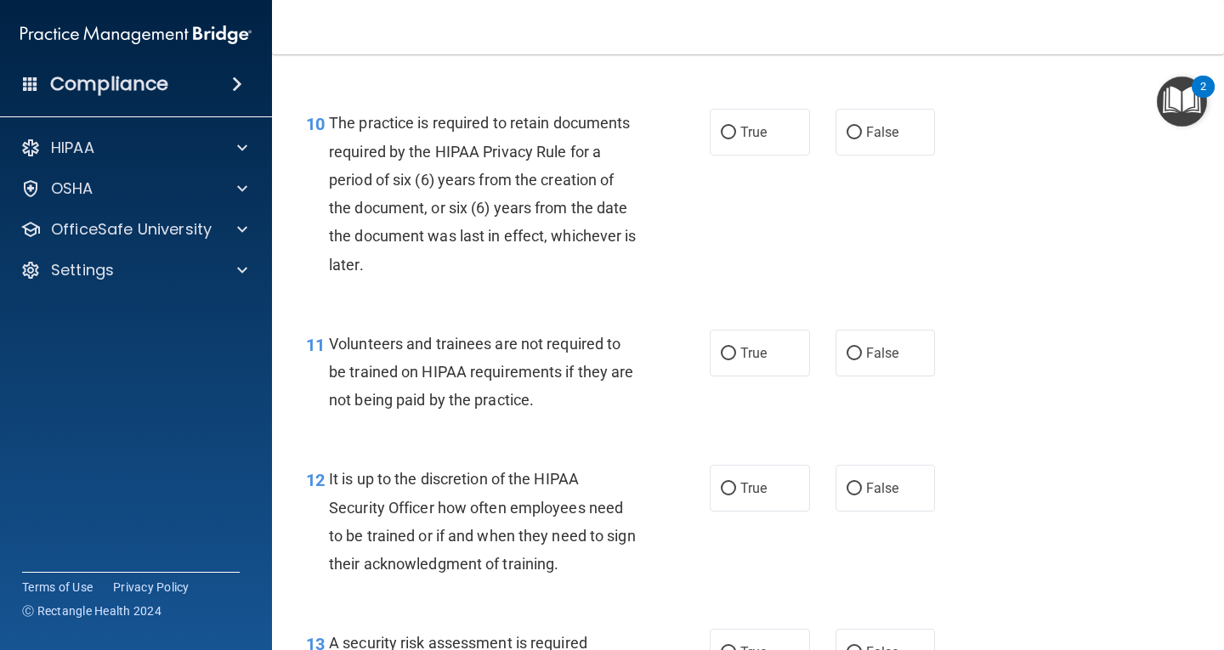
scroll to position [1786, 0]
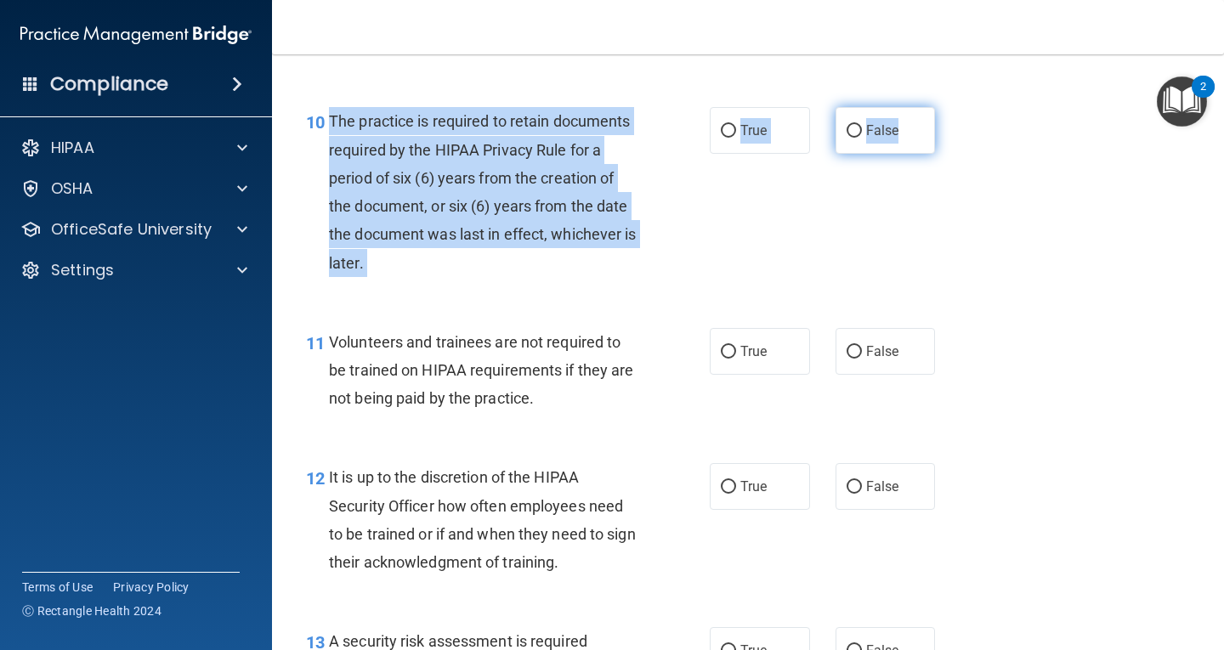
drag, startPoint x: 328, startPoint y: 115, endPoint x: 904, endPoint y: 151, distance: 576.8
click at [951, 107] on ng-form "10 The practice is required to retain documents required by the HIPAA Privacy R…" at bounding box center [951, 107] width 0 height 0
click at [782, 148] on label "True" at bounding box center [760, 130] width 100 height 47
click at [736, 138] on input "True" at bounding box center [728, 131] width 15 height 13
radio input "true"
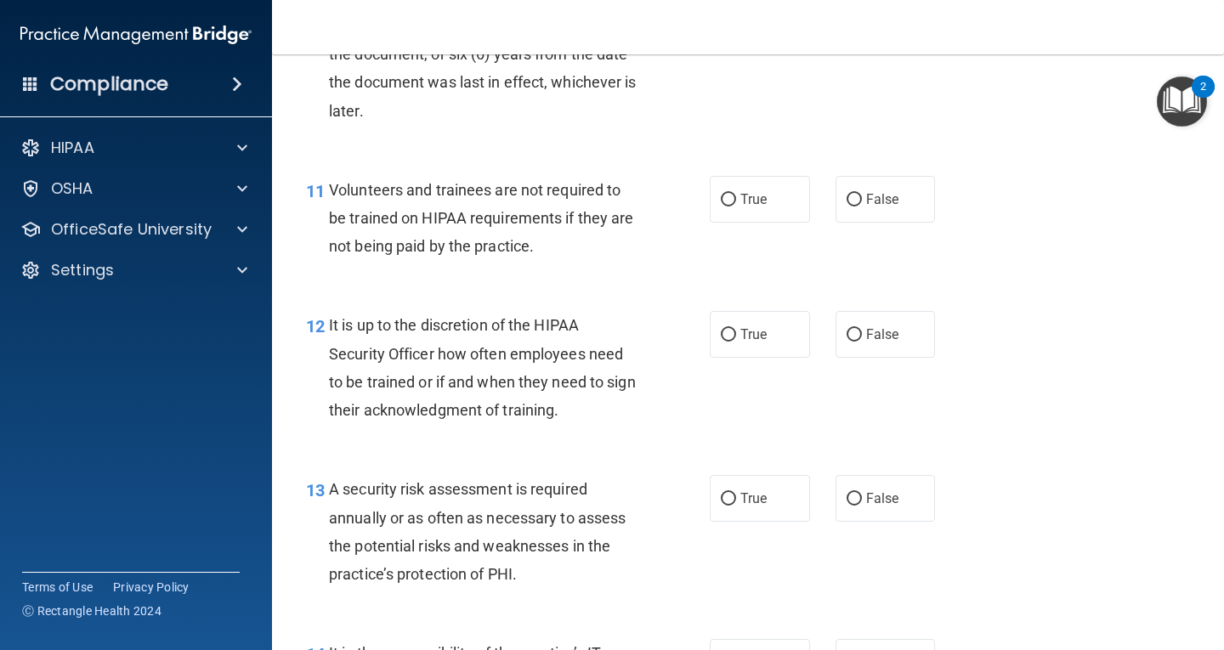
scroll to position [1956, 0]
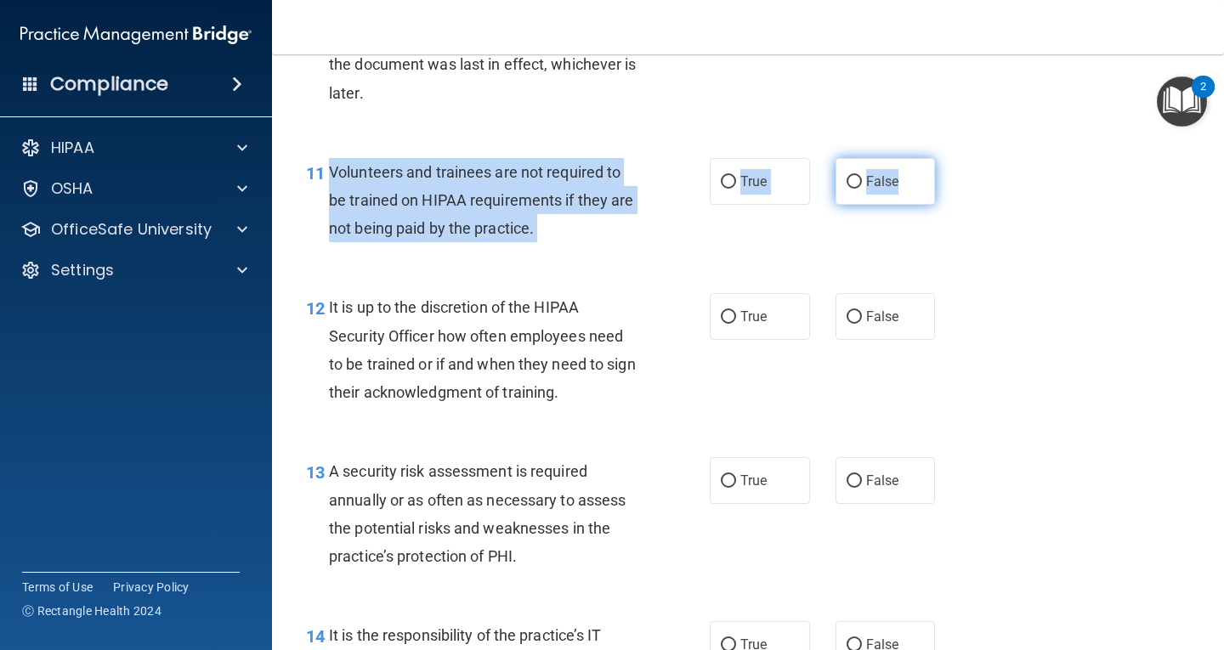
drag, startPoint x: 331, startPoint y: 164, endPoint x: 920, endPoint y: 196, distance: 590.1
click at [951, 158] on ng-form "11 Volunteers and trainees are not required to be trained on HIPAA requirements…" at bounding box center [951, 158] width 0 height 0
click at [917, 191] on label "False" at bounding box center [886, 181] width 100 height 47
click at [862, 189] on input "False" at bounding box center [854, 182] width 15 height 13
radio input "true"
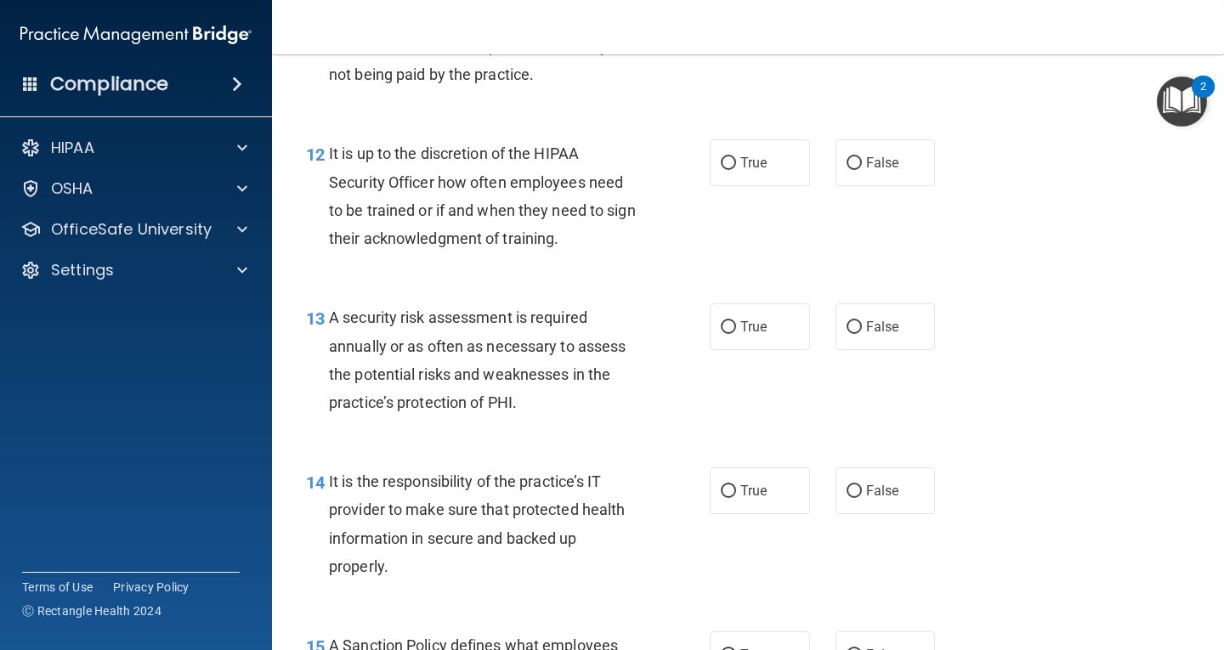
scroll to position [2126, 0]
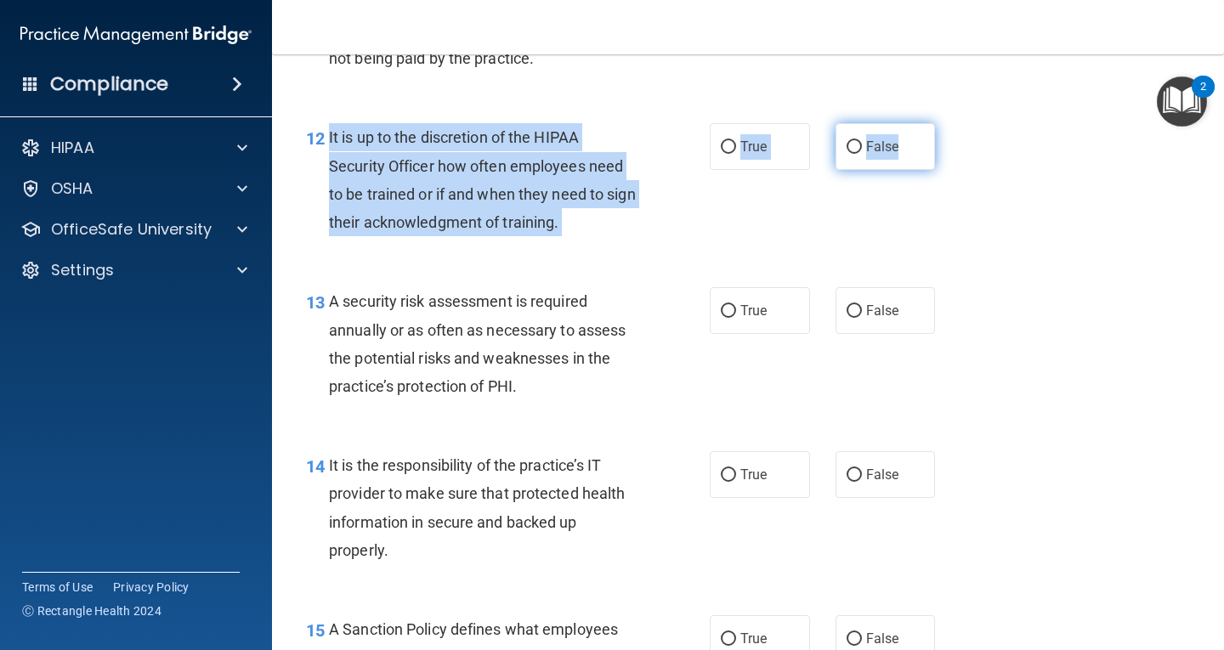
drag, startPoint x: 326, startPoint y: 132, endPoint x: 898, endPoint y: 147, distance: 572.4
click at [951, 123] on ng-form "12 It is up to the discretion of the HIPAA Security Officer how often employees…" at bounding box center [951, 123] width 0 height 0
click at [518, 175] on div "It is up to the discretion of the HIPAA Security Officer how often employees ne…" at bounding box center [490, 179] width 322 height 113
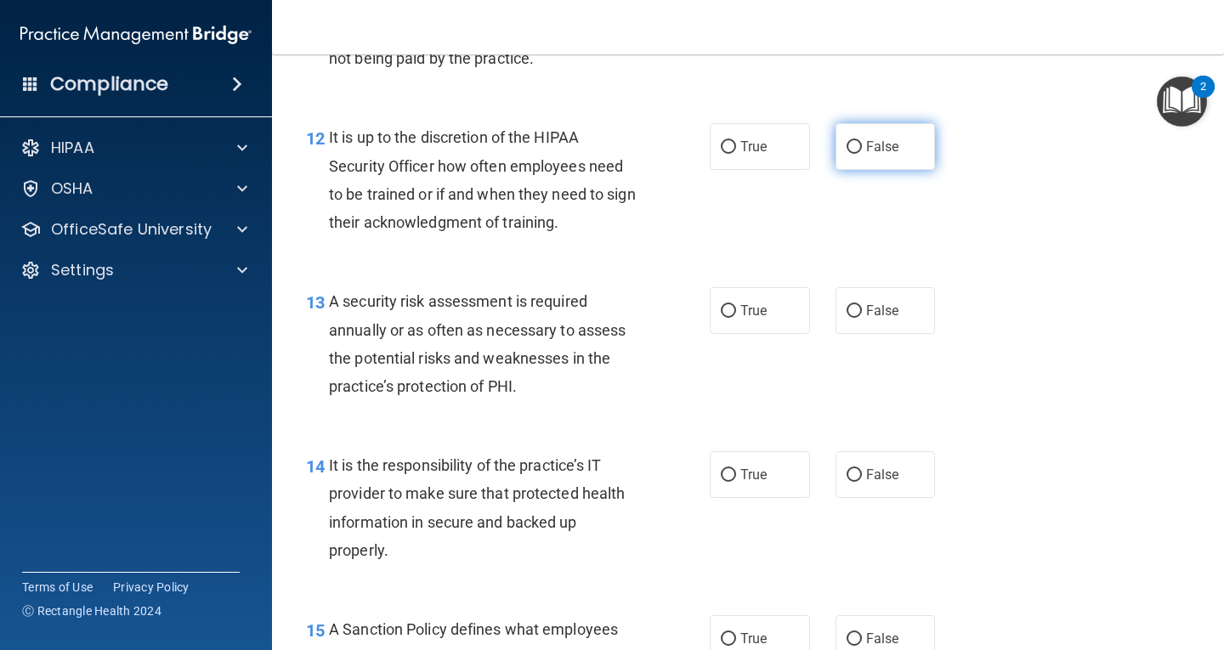
click at [894, 162] on label "False" at bounding box center [886, 146] width 100 height 47
click at [862, 154] on input "False" at bounding box center [854, 147] width 15 height 13
radio input "true"
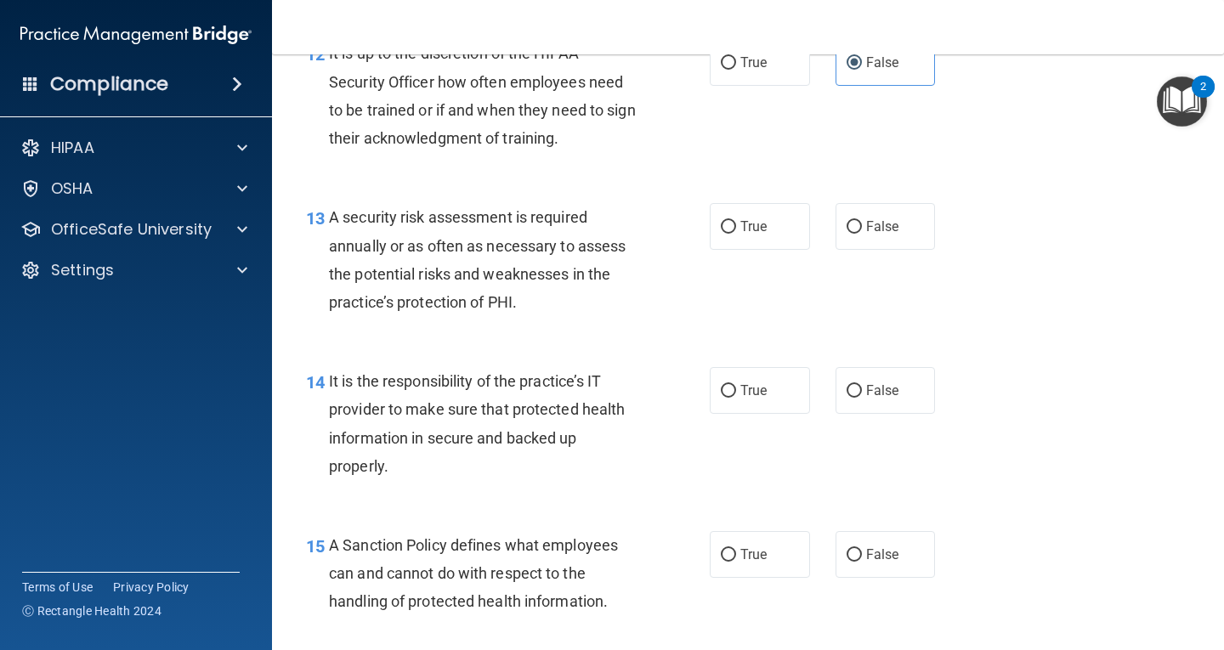
scroll to position [2211, 0]
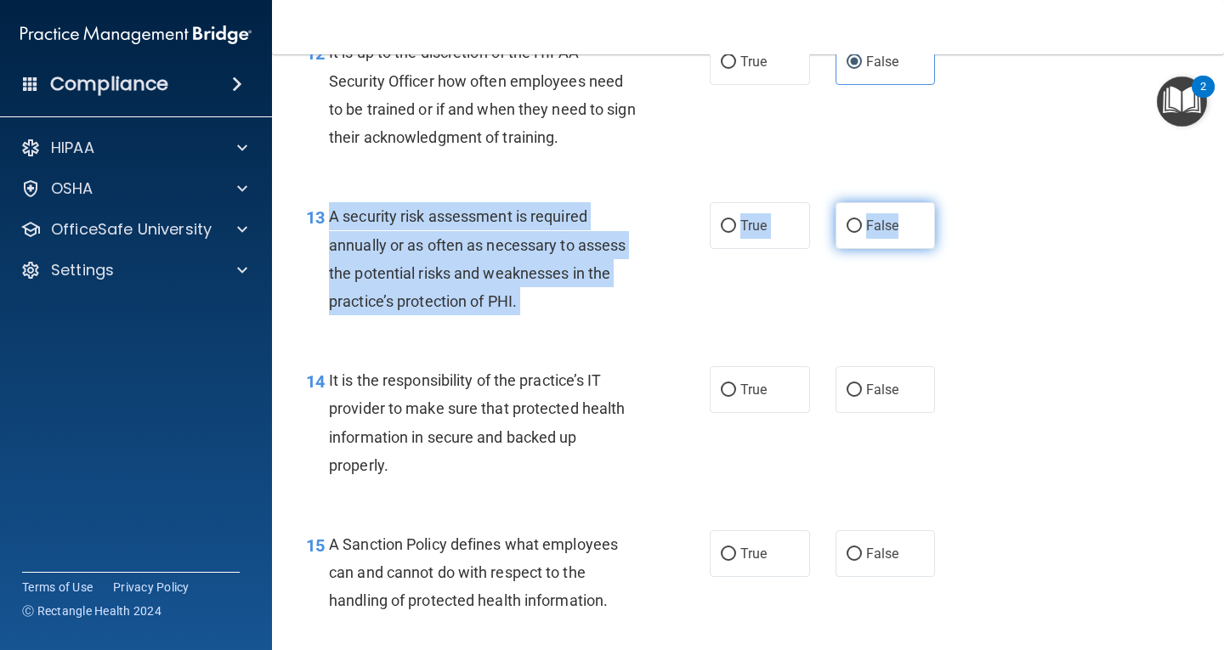
drag, startPoint x: 329, startPoint y: 214, endPoint x: 888, endPoint y: 228, distance: 558.8
click at [951, 202] on ng-form "13 A security risk assessment is required annually or as often as necessary to …" at bounding box center [951, 202] width 0 height 0
click at [783, 237] on label "True" at bounding box center [760, 225] width 100 height 47
click at [736, 233] on input "True" at bounding box center [728, 226] width 15 height 13
radio input "true"
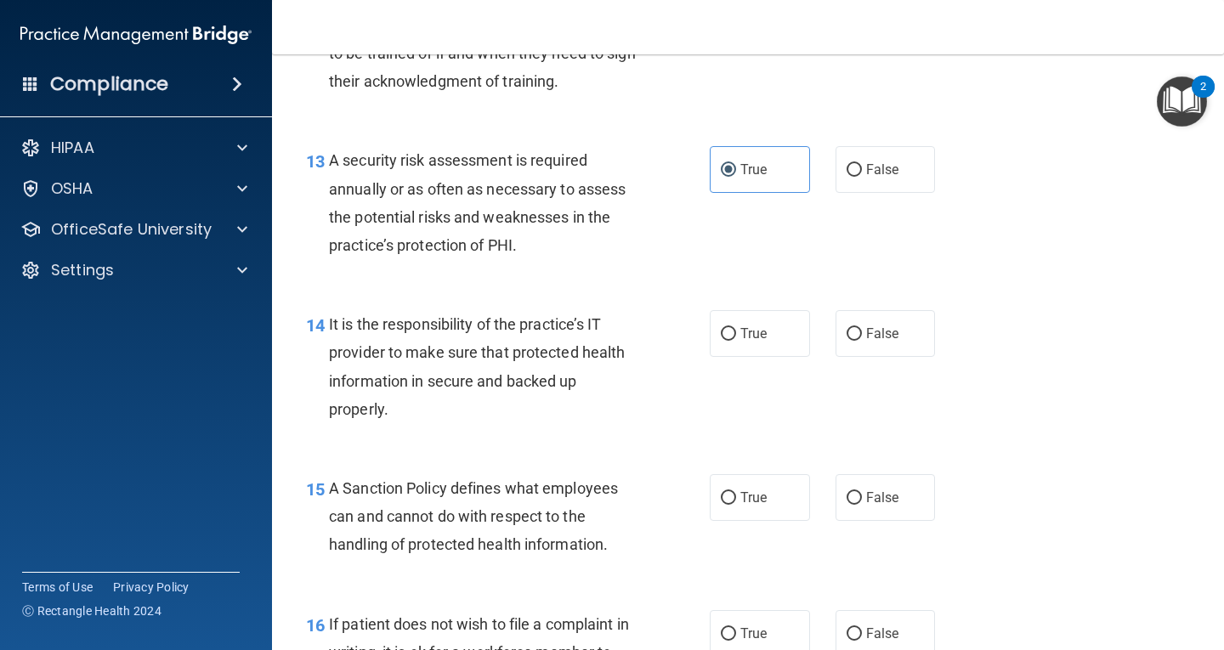
scroll to position [2466, 0]
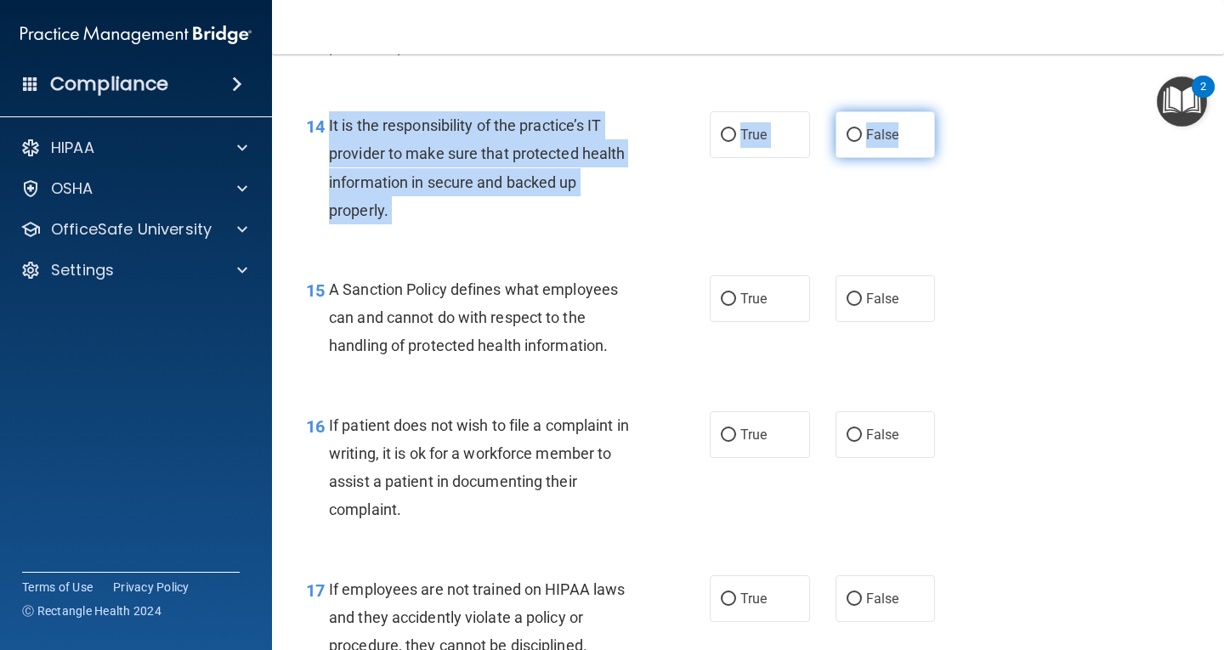
drag, startPoint x: 328, startPoint y: 124, endPoint x: 896, endPoint y: 139, distance: 568.2
click at [951, 111] on ng-form "14 It is the responsibility of the practice’s IT provider to make sure that pro…" at bounding box center [951, 111] width 0 height 0
click at [858, 122] on label "False" at bounding box center [886, 134] width 100 height 47
click at [858, 129] on input "False" at bounding box center [854, 135] width 15 height 13
radio input "true"
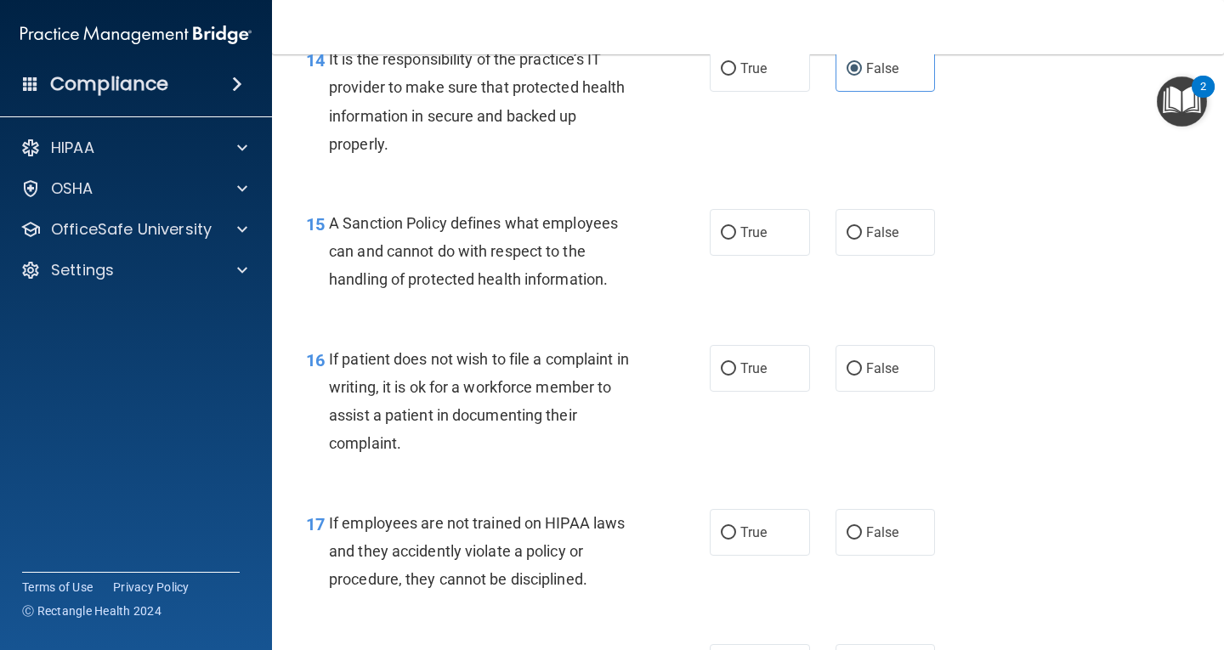
scroll to position [2636, 0]
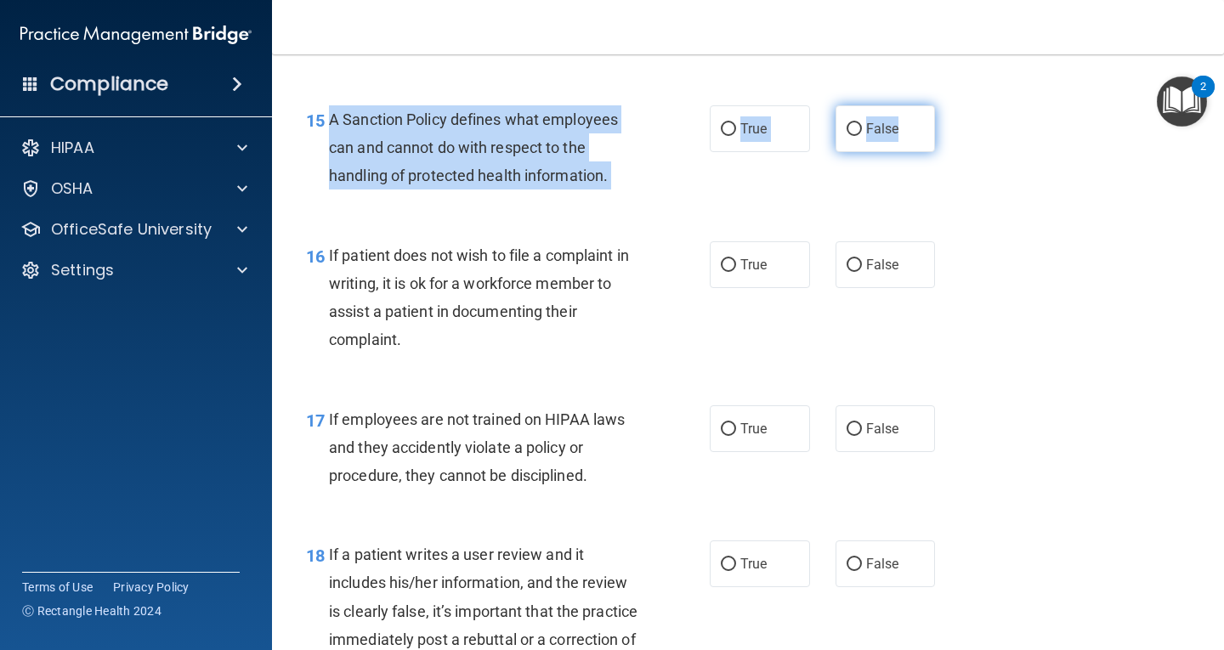
drag, startPoint x: 330, startPoint y: 121, endPoint x: 919, endPoint y: 130, distance: 589.3
click at [951, 105] on ng-form "15 A Sanction Policy defines what employees can and cannot do with respect to t…" at bounding box center [951, 105] width 0 height 0
click at [852, 142] on label "False" at bounding box center [886, 128] width 100 height 47
click at [852, 136] on input "False" at bounding box center [854, 129] width 15 height 13
radio input "true"
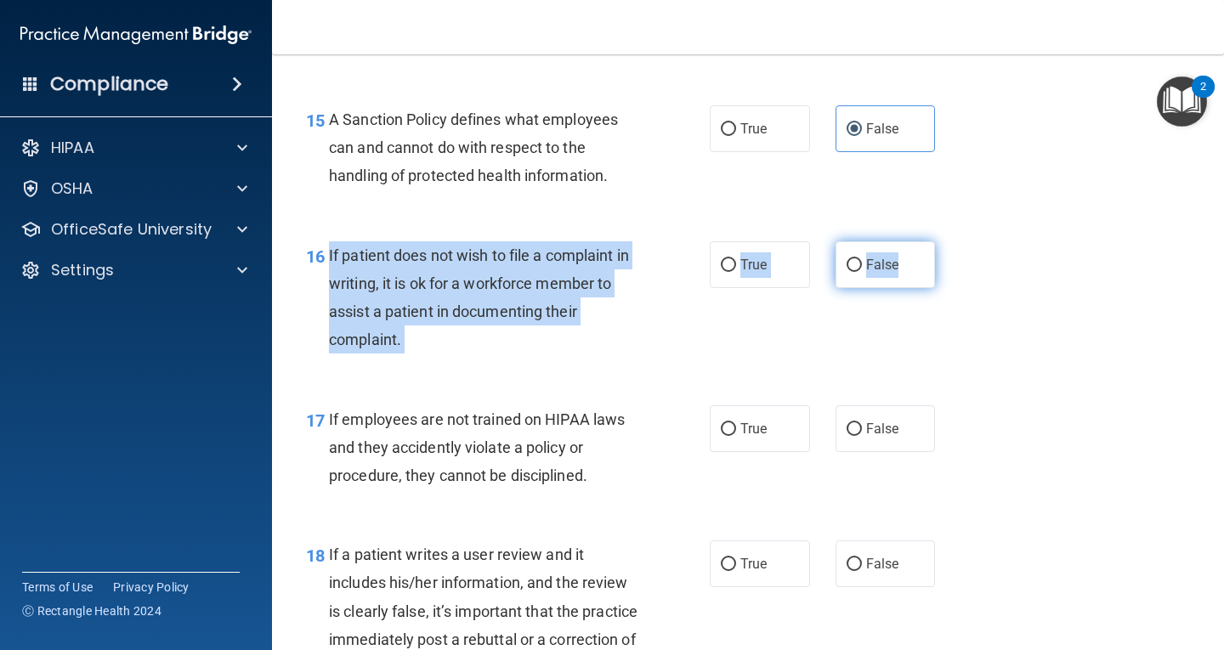
drag, startPoint x: 327, startPoint y: 253, endPoint x: 891, endPoint y: 270, distance: 564.0
click at [951, 241] on ng-form "16 If patient does not wish to file a complaint in writing, it is ok for a work…" at bounding box center [951, 241] width 0 height 0
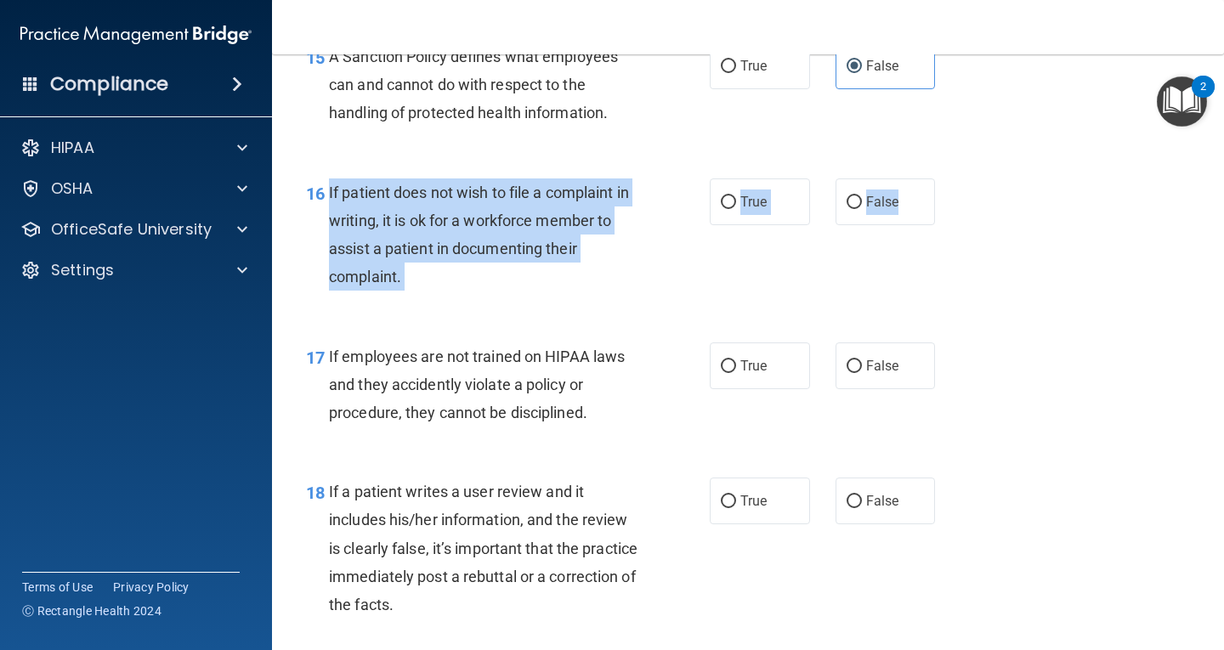
scroll to position [2806, 0]
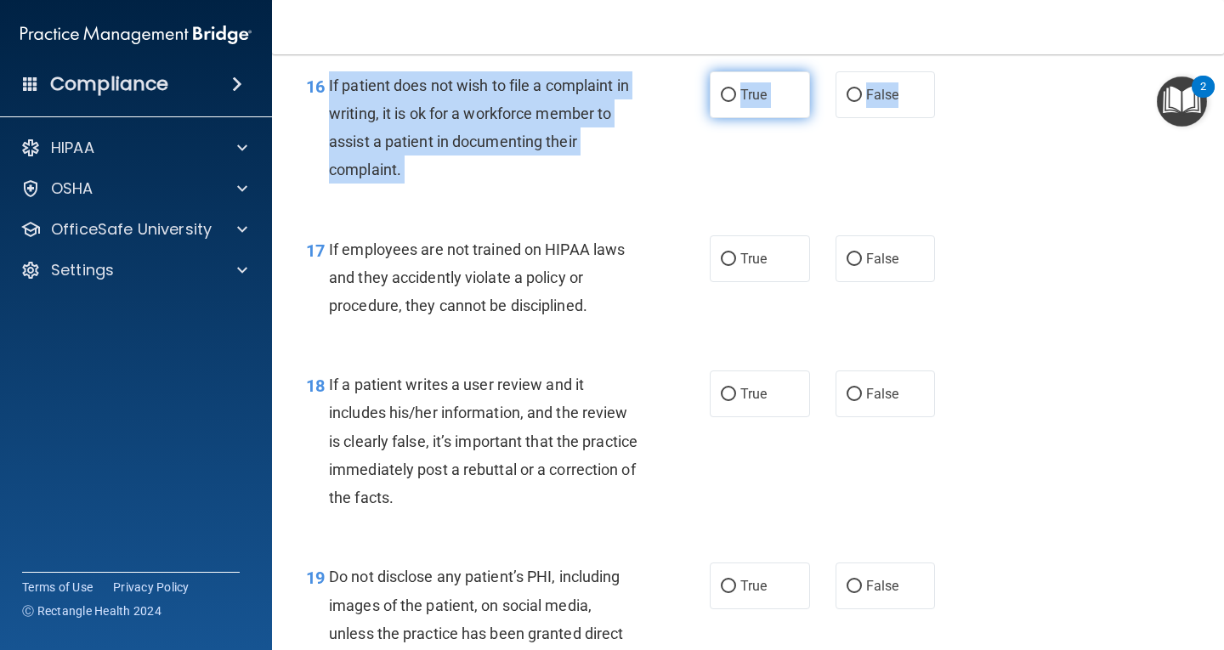
click at [745, 99] on span "True" at bounding box center [754, 95] width 26 height 16
click at [736, 99] on input "True" at bounding box center [728, 95] width 15 height 13
radio input "true"
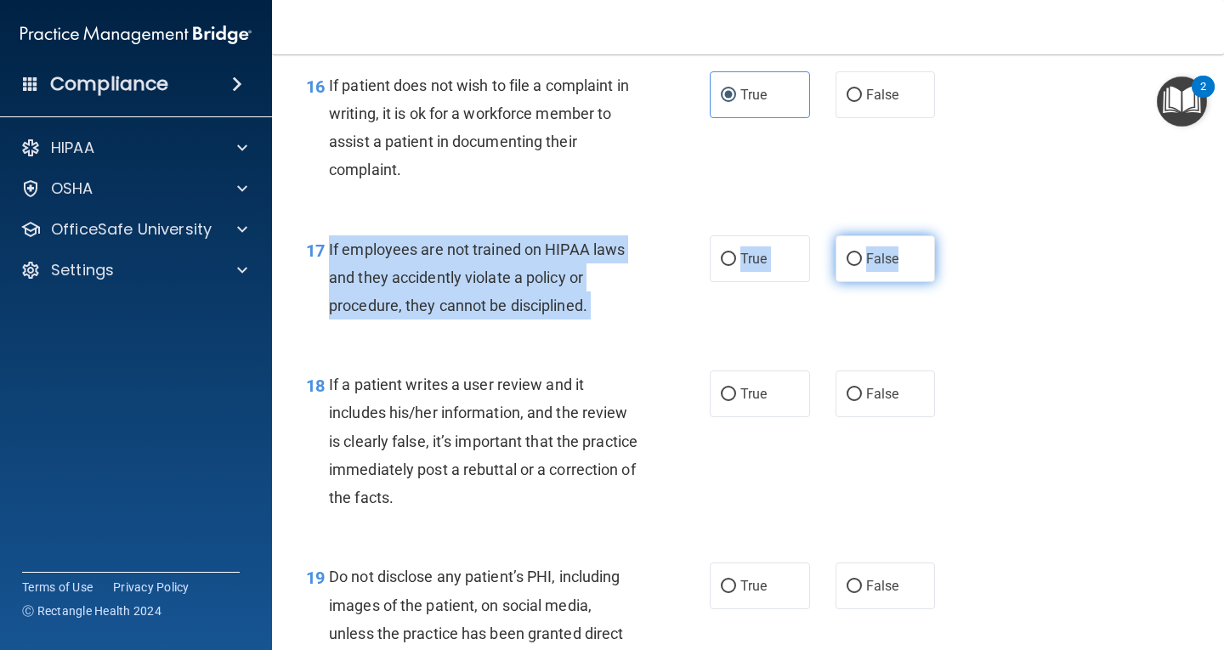
drag, startPoint x: 326, startPoint y: 246, endPoint x: 916, endPoint y: 270, distance: 590.6
click at [951, 236] on ng-form "17 If employees are not trained on HIPAA laws and they accidently violate a pol…" at bounding box center [951, 236] width 0 height 0
click at [889, 253] on span "False" at bounding box center [882, 259] width 33 height 16
click at [862, 253] on input "False" at bounding box center [854, 259] width 15 height 13
radio input "true"
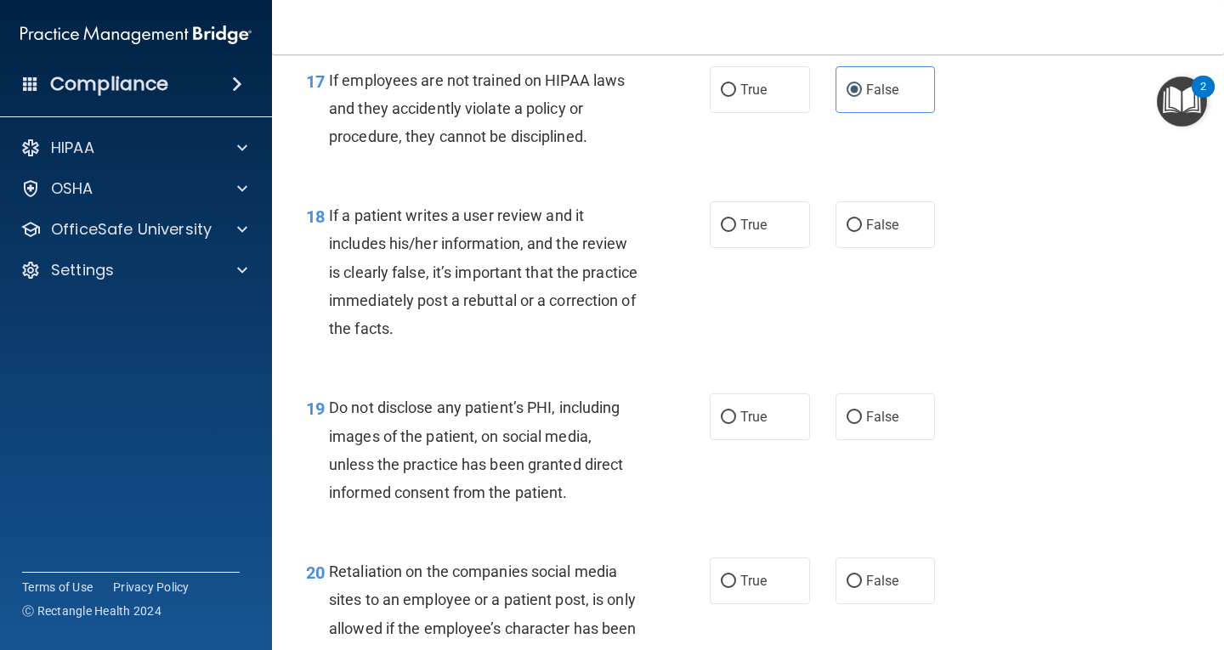
scroll to position [2976, 0]
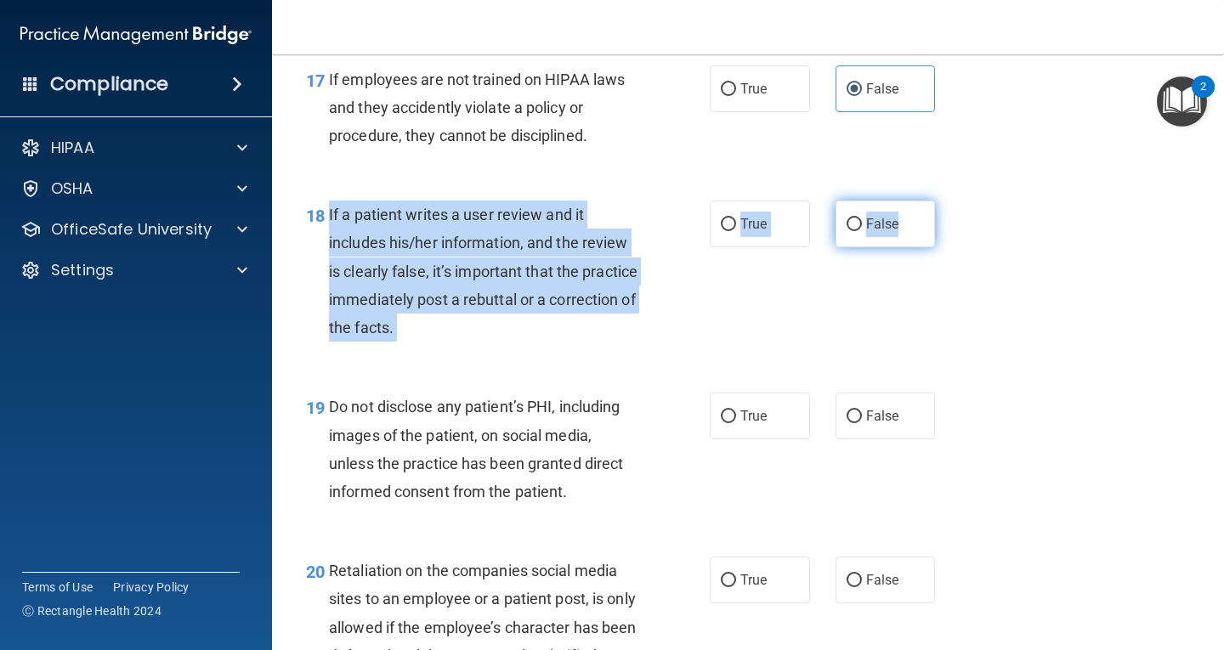
drag, startPoint x: 325, startPoint y: 209, endPoint x: 890, endPoint y: 231, distance: 565.9
click at [951, 201] on ng-form "18 If a patient writes a user review and it includes his/her information, and t…" at bounding box center [951, 201] width 0 height 0
click at [872, 236] on label "False" at bounding box center [886, 224] width 100 height 47
click at [862, 231] on input "False" at bounding box center [854, 225] width 15 height 13
radio input "true"
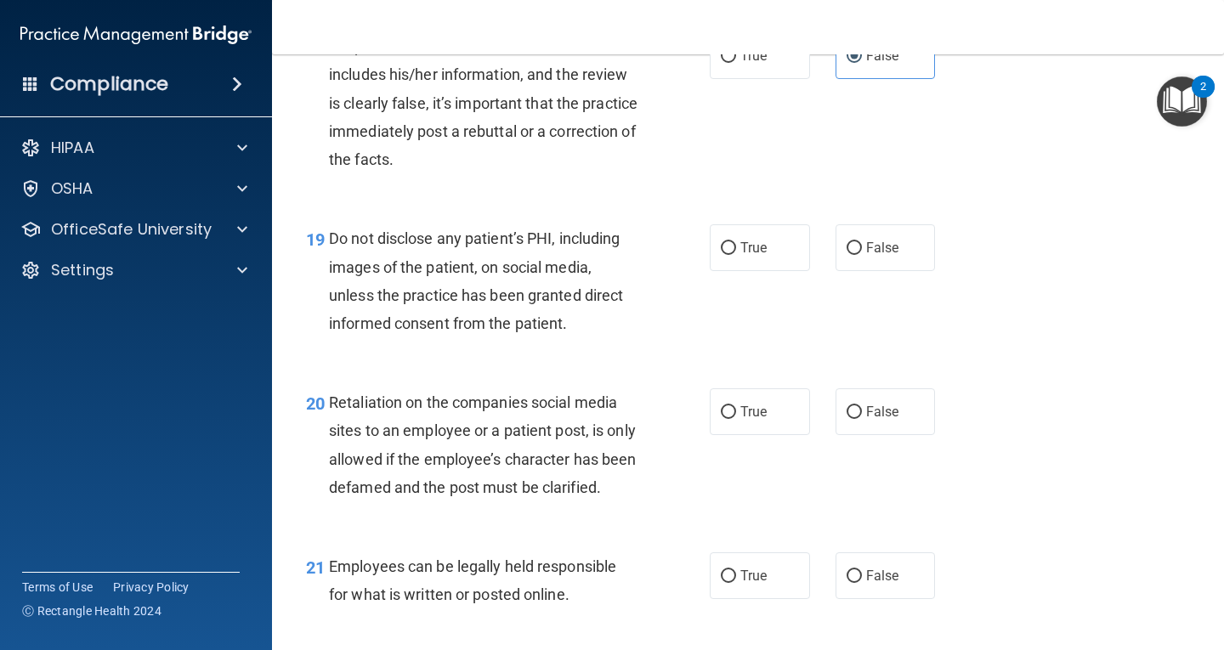
scroll to position [3146, 0]
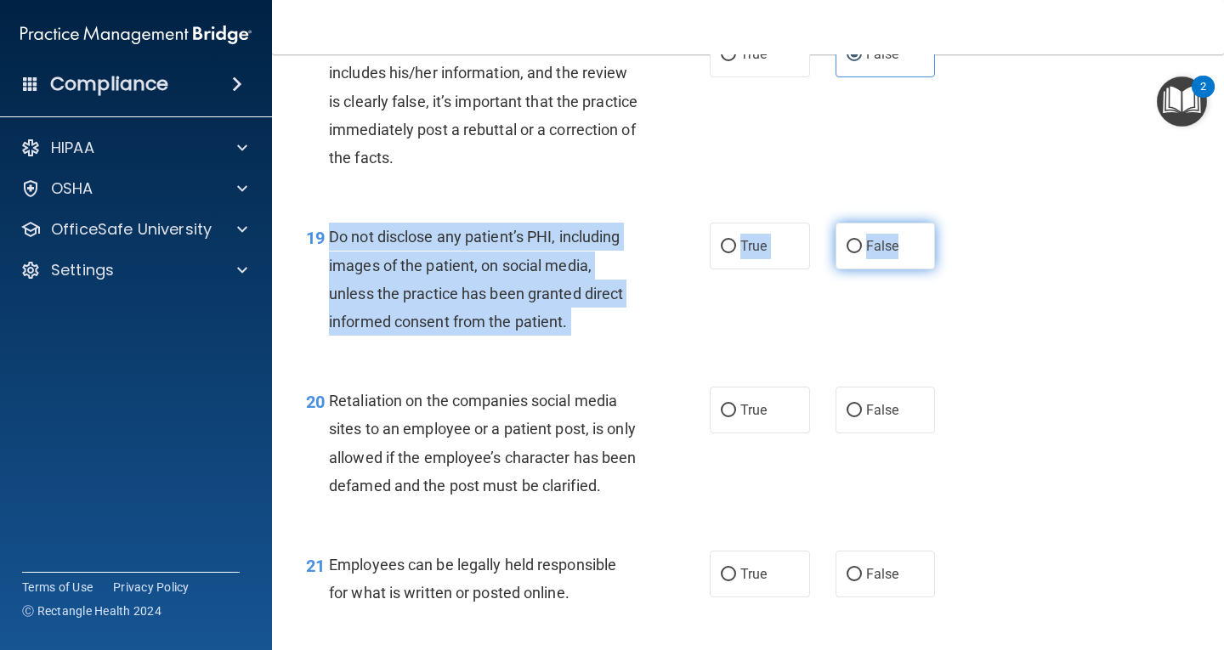
drag, startPoint x: 329, startPoint y: 236, endPoint x: 925, endPoint y: 236, distance: 596.0
click at [951, 223] on ng-form "19 Do not disclose any patient’s PHI, including images of the patient, on socia…" at bounding box center [951, 223] width 0 height 0
click at [764, 250] on label "True" at bounding box center [760, 246] width 100 height 47
click at [736, 250] on input "True" at bounding box center [728, 247] width 15 height 13
radio input "true"
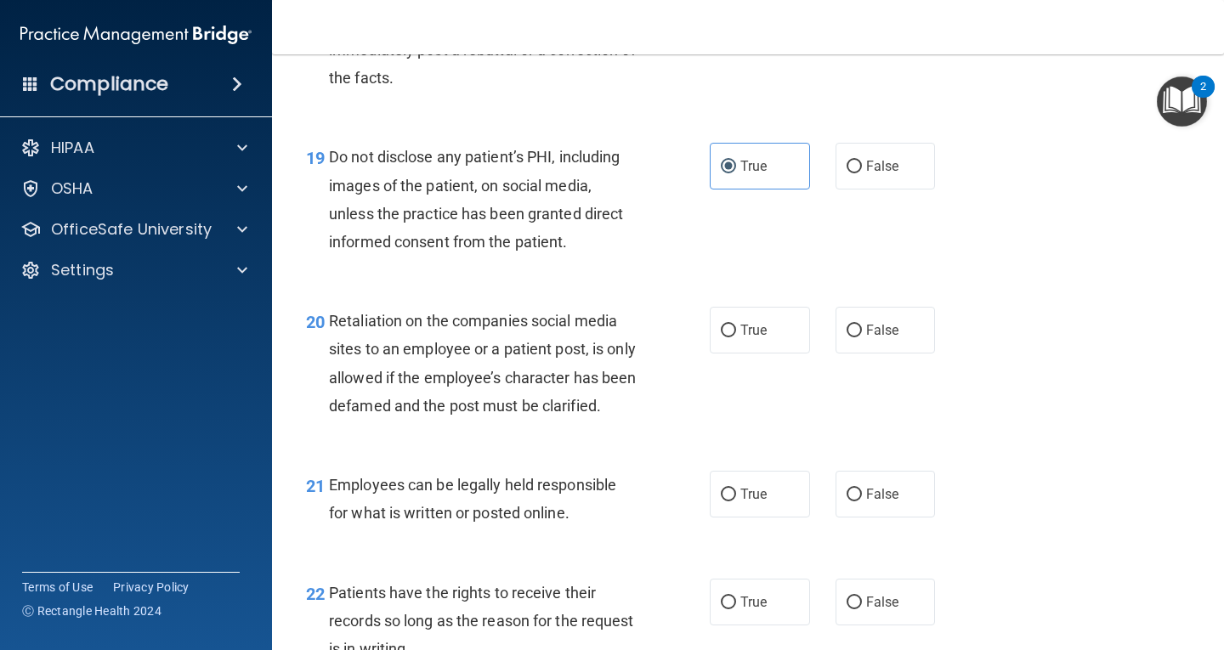
scroll to position [3316, 0]
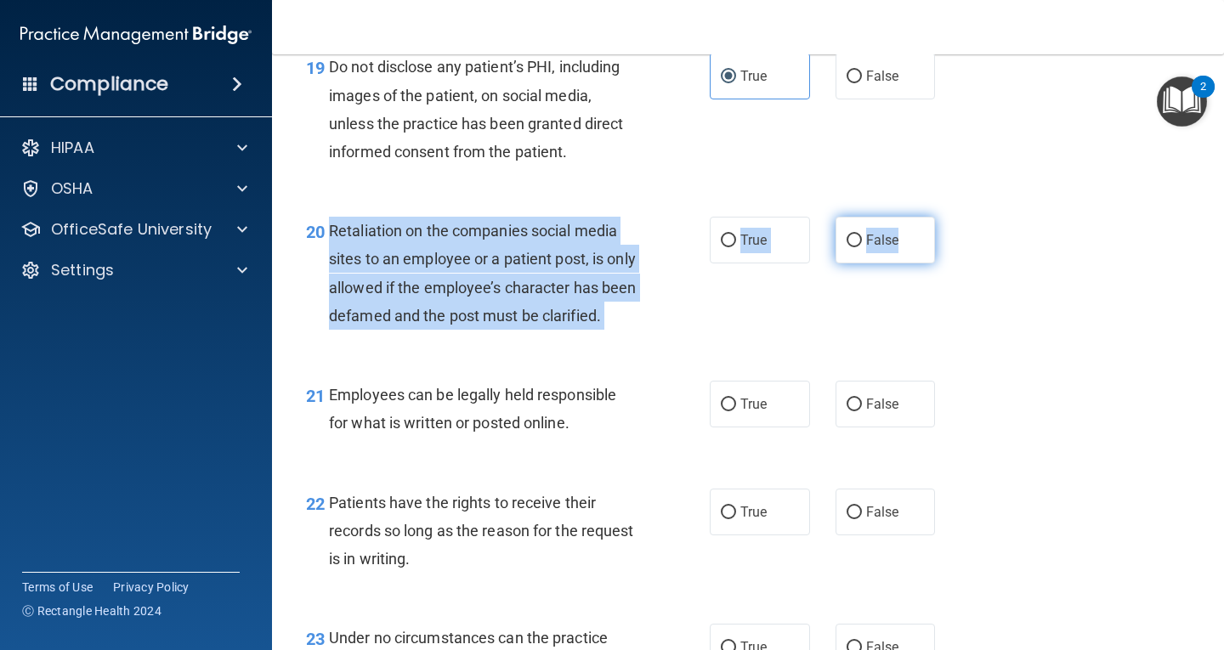
drag, startPoint x: 328, startPoint y: 228, endPoint x: 911, endPoint y: 243, distance: 582.6
click at [951, 217] on ng-form "20 Retaliation on the companies social media sites to an employee or a patient …" at bounding box center [951, 217] width 0 height 0
click at [894, 247] on label "False" at bounding box center [886, 240] width 100 height 47
click at [862, 247] on input "False" at bounding box center [854, 241] width 15 height 13
radio input "true"
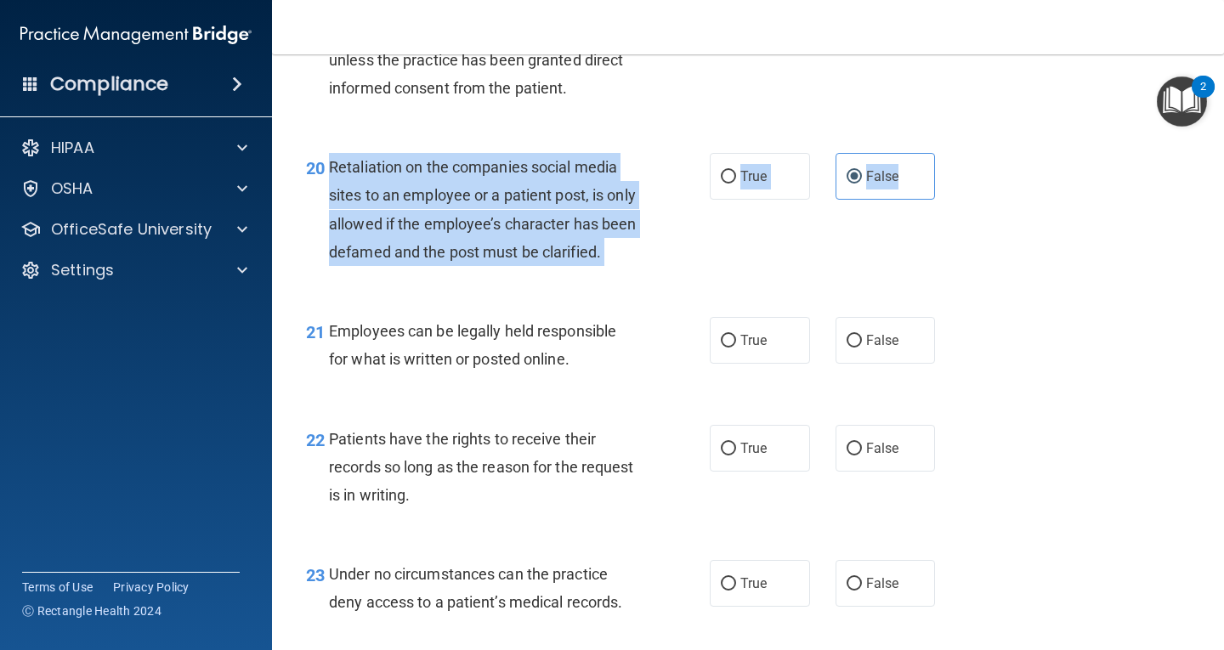
scroll to position [3486, 0]
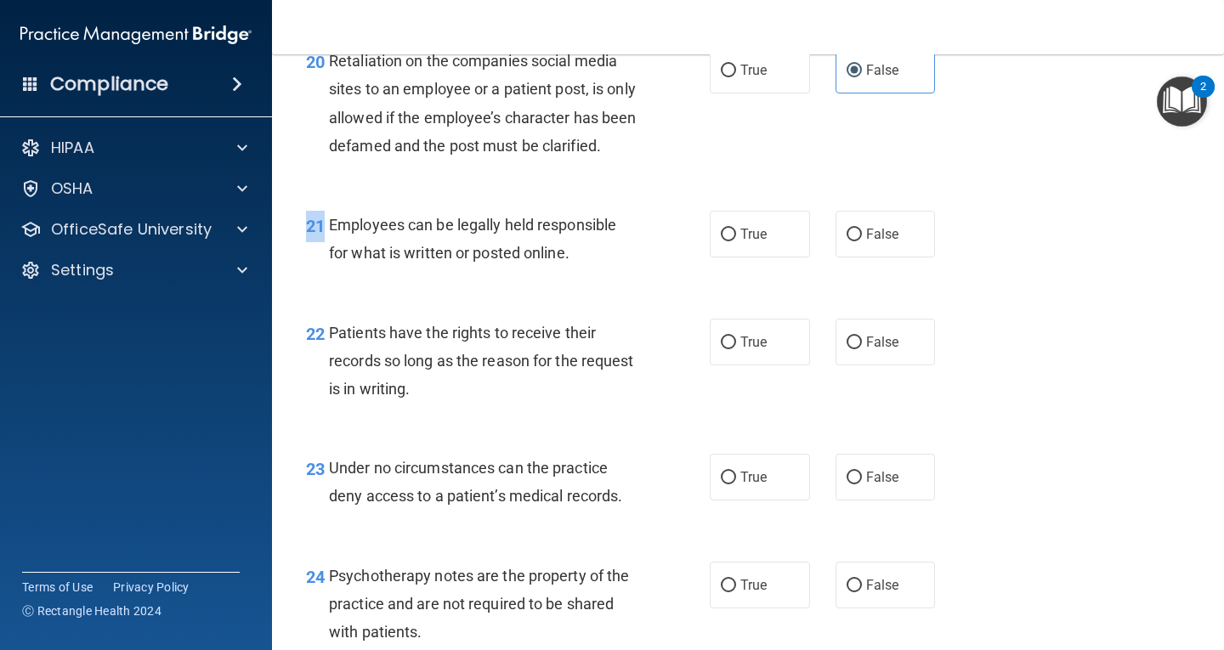
drag, startPoint x: 327, startPoint y: 253, endPoint x: 950, endPoint y: 267, distance: 622.6
click at [950, 267] on div "21 Employees can be legally held responsible for what is written or posted onli…" at bounding box center [748, 243] width 910 height 107
click at [361, 168] on div "20 Retaliation on the companies social media sites to an employee or a patient …" at bounding box center [508, 108] width 455 height 122
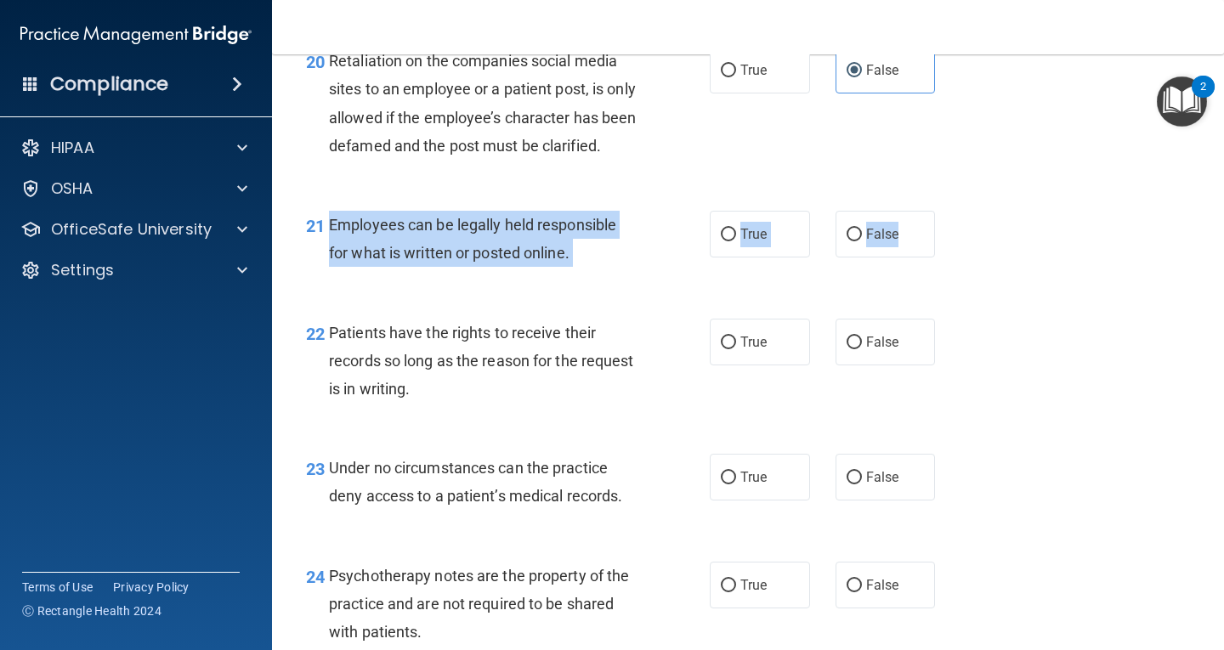
drag, startPoint x: 393, startPoint y: 253, endPoint x: 934, endPoint y: 270, distance: 541.9
click at [951, 211] on ng-form "21 Employees can be legally held responsible for what is written or posted onli…" at bounding box center [951, 211] width 0 height 0
click at [756, 242] on span "True" at bounding box center [754, 234] width 26 height 16
click at [736, 241] on input "True" at bounding box center [728, 235] width 15 height 13
radio input "true"
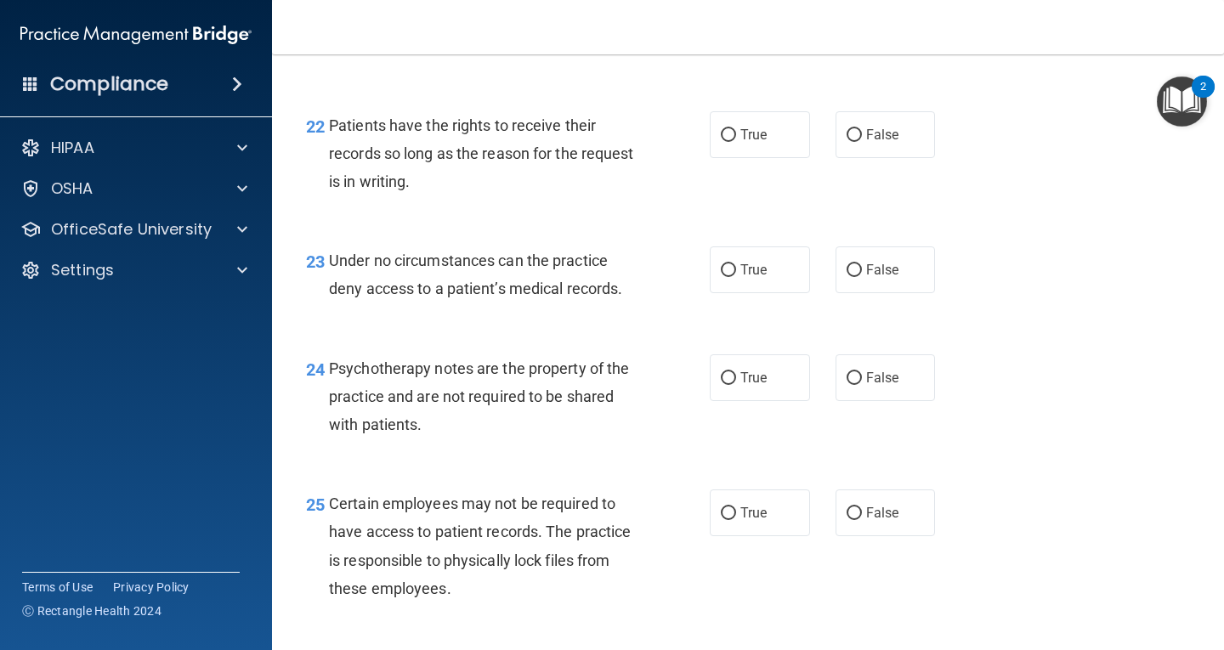
scroll to position [3741, 0]
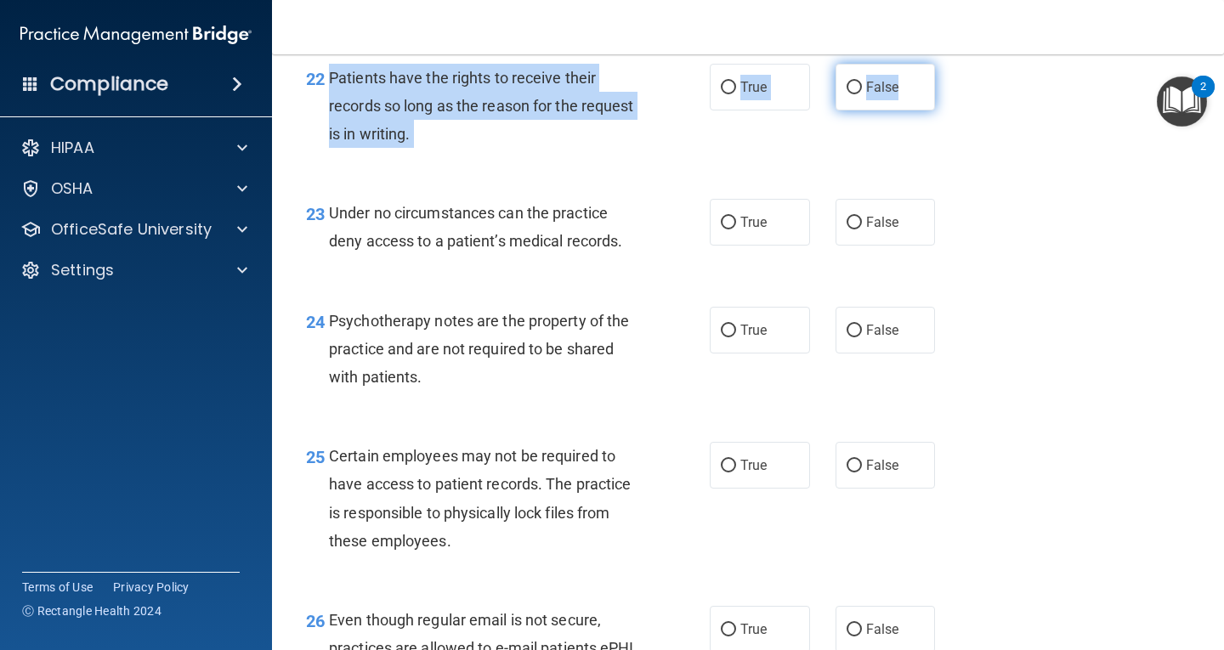
drag, startPoint x: 329, startPoint y: 106, endPoint x: 904, endPoint y: 111, distance: 574.8
click at [951, 64] on ng-form "22 Patients have the rights to receive their records so long as the reason for …" at bounding box center [951, 64] width 0 height 0
click at [908, 111] on label "False" at bounding box center [886, 87] width 100 height 47
click at [862, 94] on input "False" at bounding box center [854, 88] width 15 height 13
radio input "true"
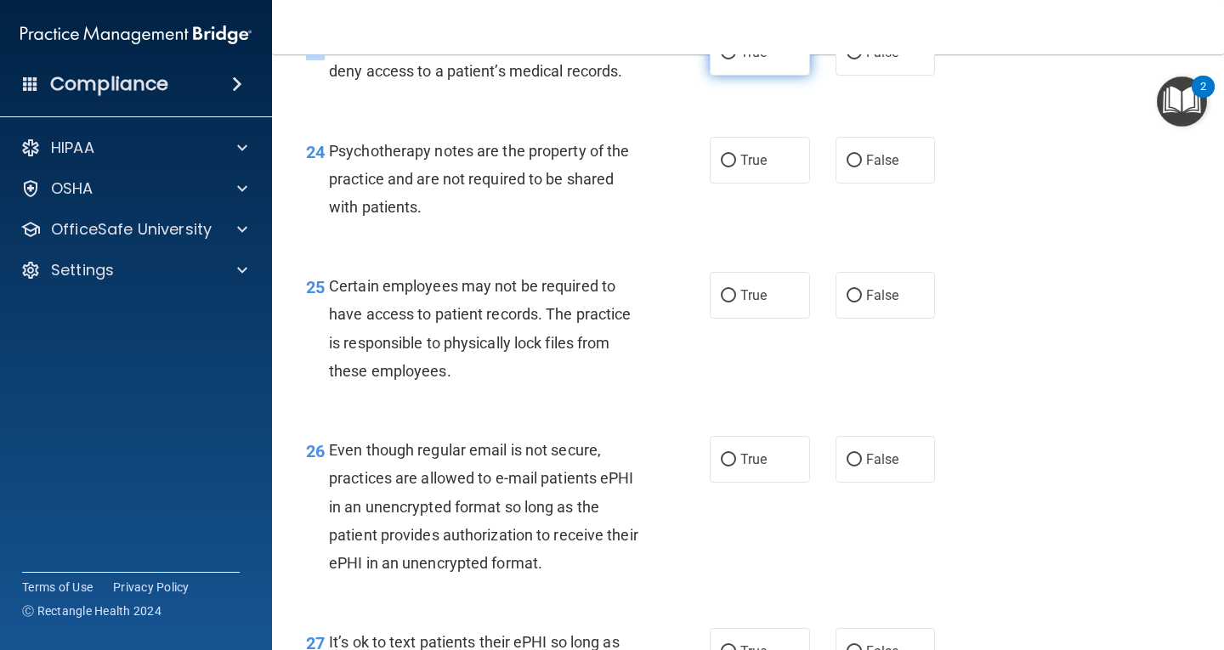
scroll to position [3883, 0]
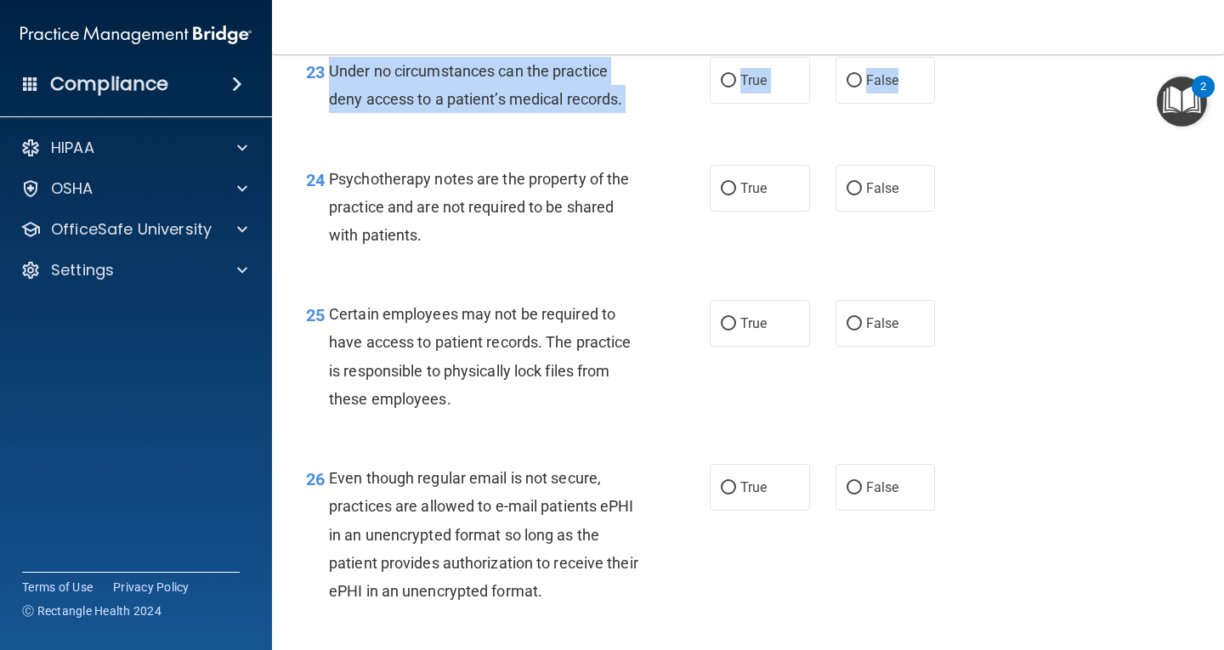
drag, startPoint x: 327, startPoint y: 65, endPoint x: 936, endPoint y: 104, distance: 610.8
click at [951, 57] on ng-form "23 Under no circumstances can the practice deny access to a patient’s medical r…" at bounding box center [951, 57] width 0 height 0
click at [916, 104] on label "False" at bounding box center [886, 80] width 100 height 47
click at [862, 88] on input "False" at bounding box center [854, 81] width 15 height 13
radio input "true"
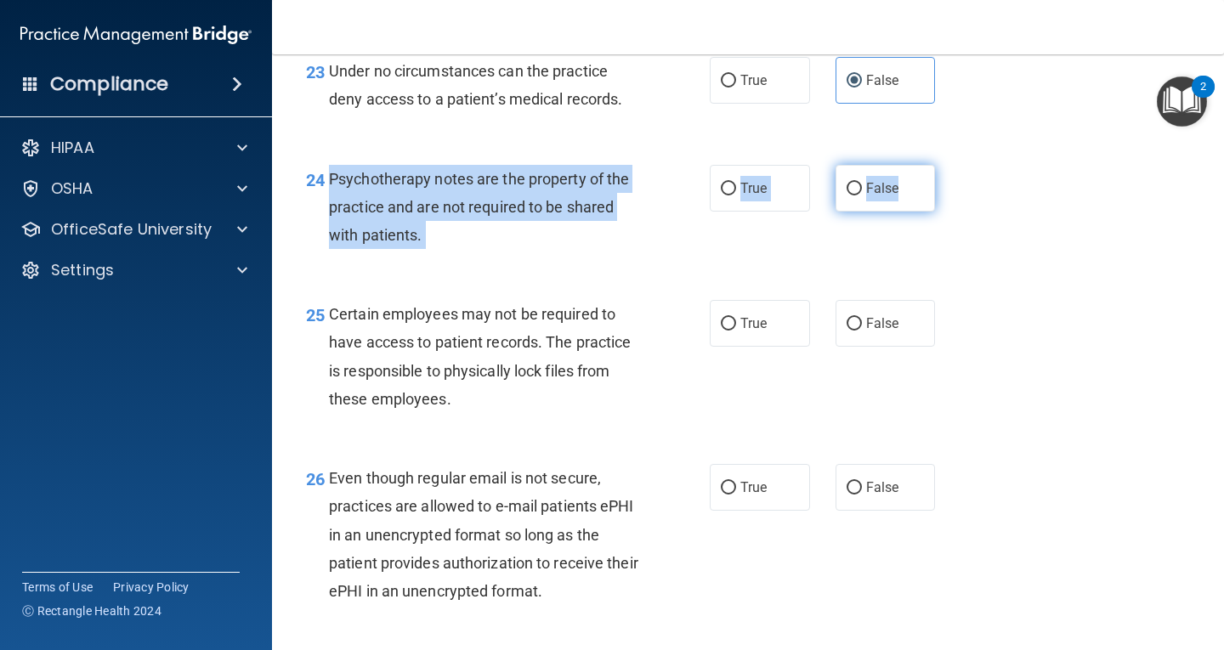
drag, startPoint x: 335, startPoint y: 200, endPoint x: 896, endPoint y: 216, distance: 561.4
click at [951, 165] on ng-form "24 Psychotherapy notes are the property of the practice and are not required to…" at bounding box center [951, 165] width 0 height 0
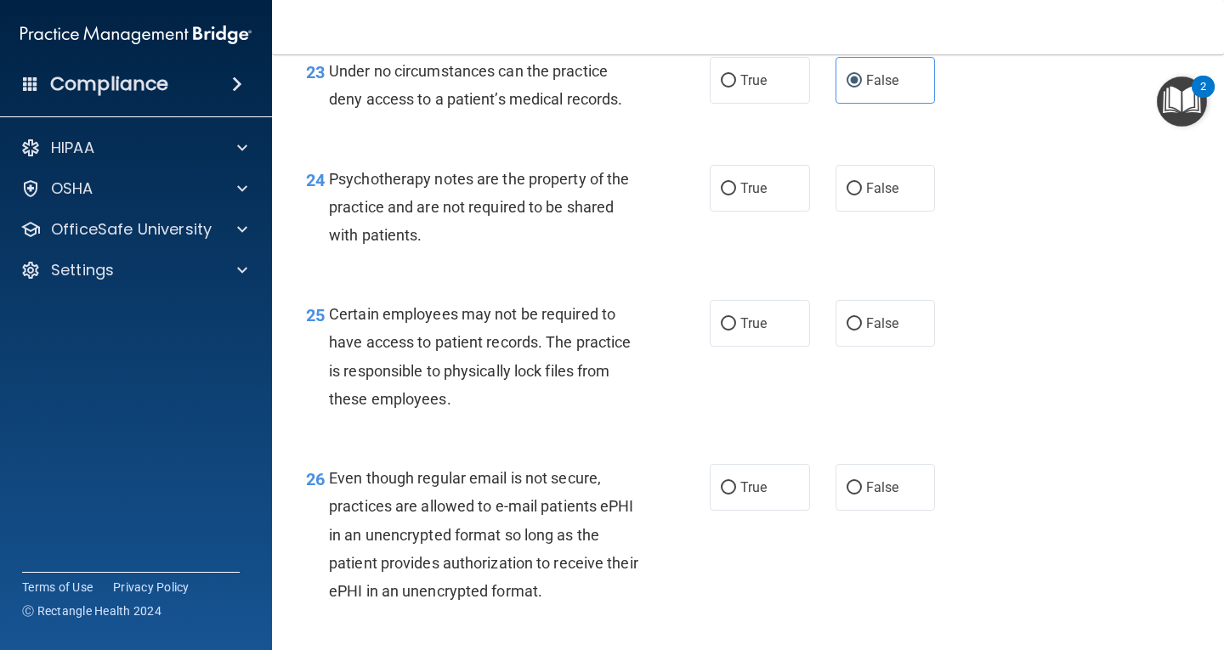
drag, startPoint x: 484, startPoint y: 185, endPoint x: 404, endPoint y: 202, distance: 81.9
click at [433, 200] on span "Psychotherapy notes are the property of the practice and are not required to be…" at bounding box center [479, 207] width 300 height 74
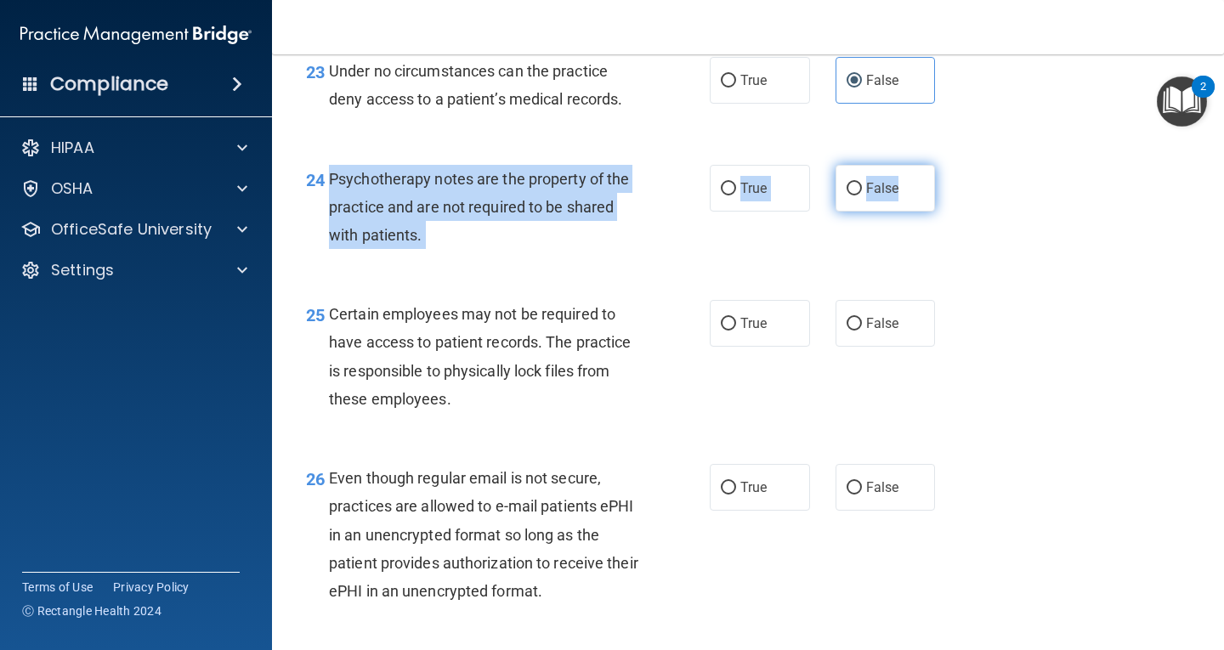
drag, startPoint x: 328, startPoint y: 202, endPoint x: 914, endPoint y: 216, distance: 586.0
click at [951, 165] on ng-form "24 Psychotherapy notes are the property of the practice and are not required to…" at bounding box center [951, 165] width 0 height 0
click at [760, 196] on span "True" at bounding box center [754, 188] width 26 height 16
click at [736, 196] on input "True" at bounding box center [728, 189] width 15 height 13
radio input "true"
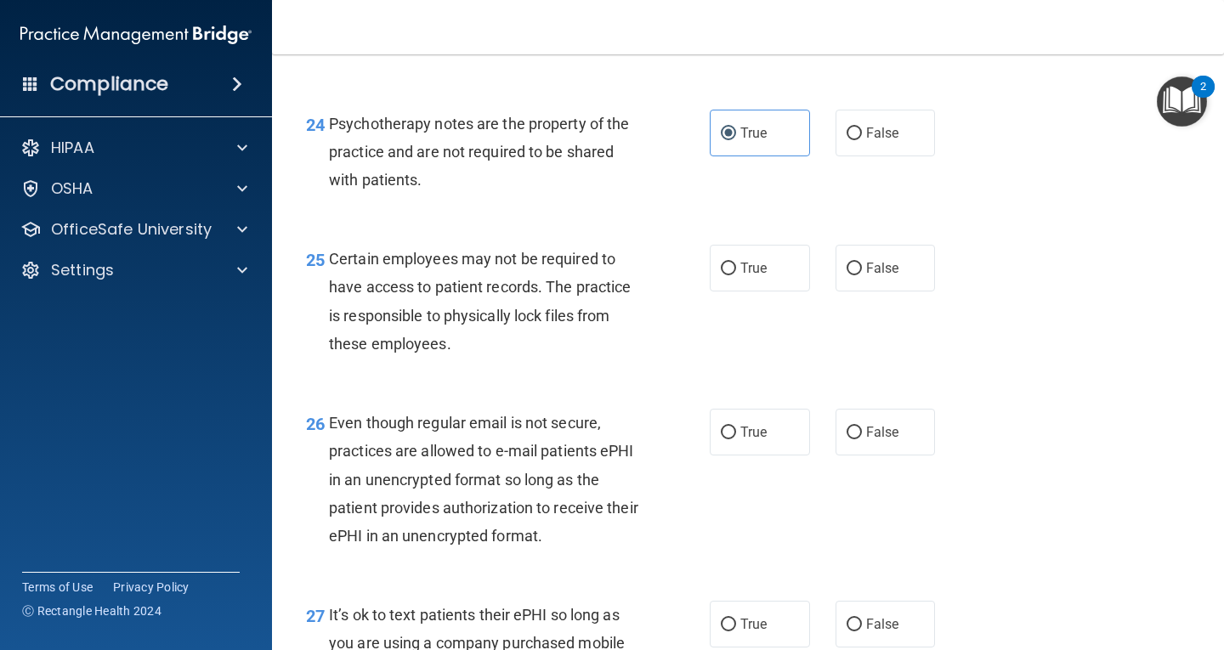
scroll to position [4053, 0]
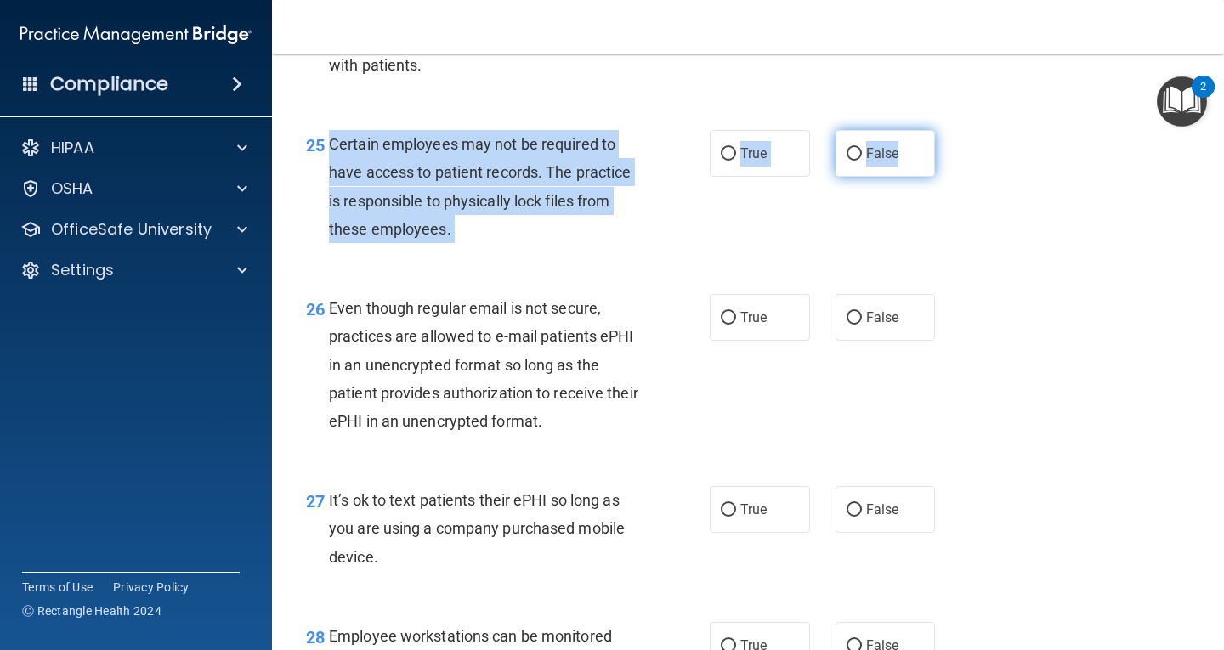
drag, startPoint x: 329, startPoint y: 168, endPoint x: 906, endPoint y: 195, distance: 577.9
click at [951, 130] on ng-form "25 Certain employees may not be required to have access to patient records. The…" at bounding box center [951, 130] width 0 height 0
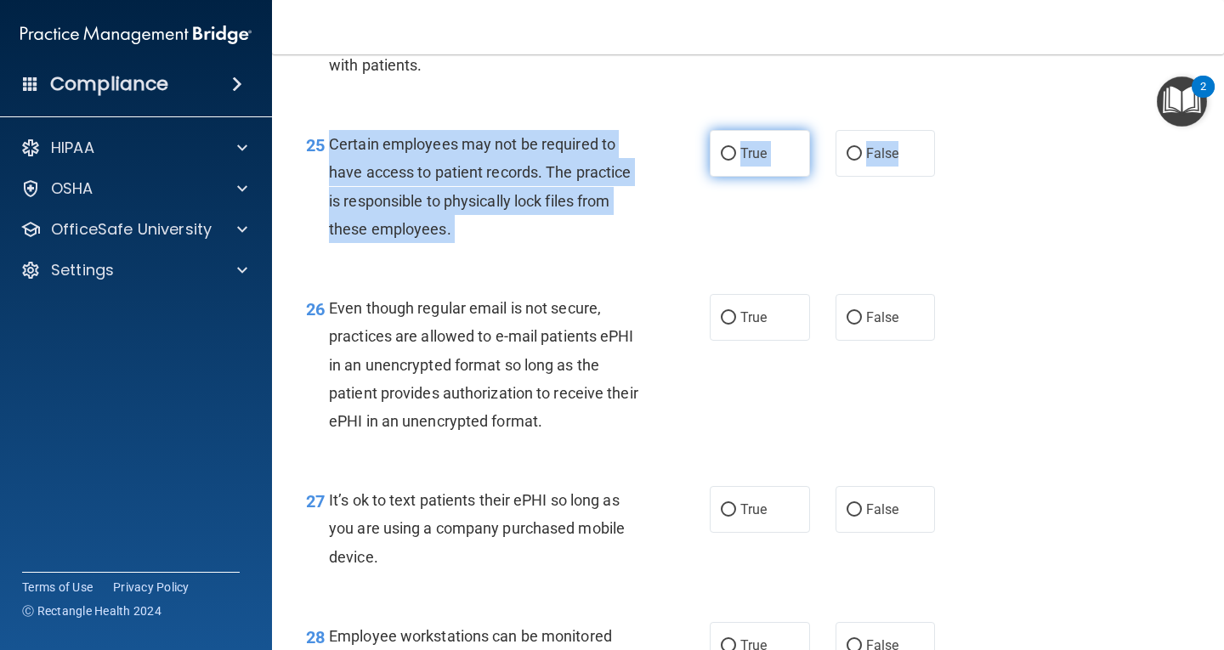
click at [792, 177] on label "True" at bounding box center [760, 153] width 100 height 47
click at [736, 161] on input "True" at bounding box center [728, 154] width 15 height 13
radio input "true"
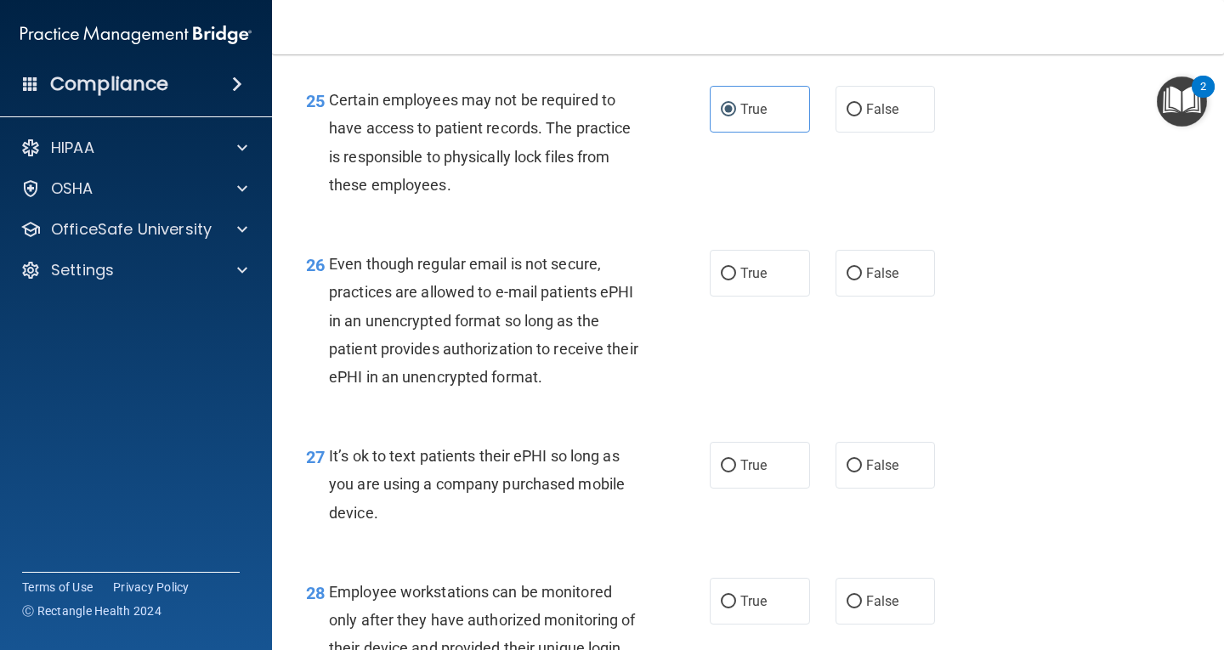
scroll to position [4138, 0]
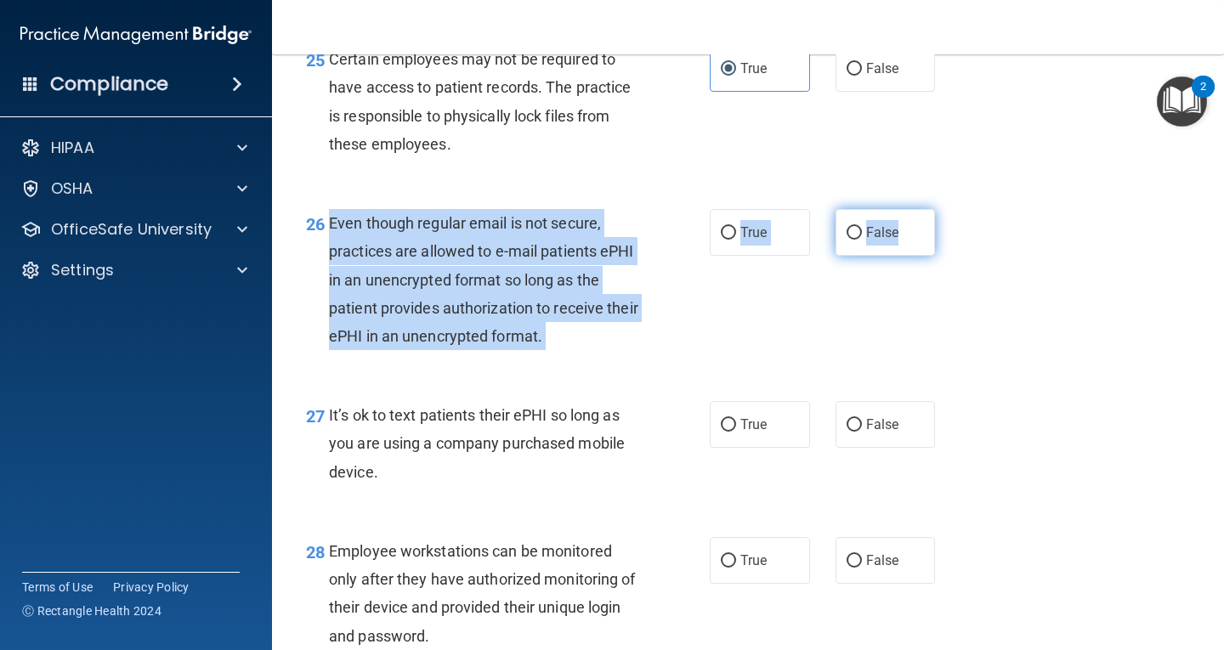
drag, startPoint x: 330, startPoint y: 247, endPoint x: 912, endPoint y: 258, distance: 582.5
click at [951, 209] on ng-form "26 Even though regular email is not secure, practices are allowed to e-mail pat…" at bounding box center [951, 209] width 0 height 0
click at [769, 256] on label "True" at bounding box center [760, 232] width 100 height 47
click at [736, 240] on input "True" at bounding box center [728, 233] width 15 height 13
radio input "true"
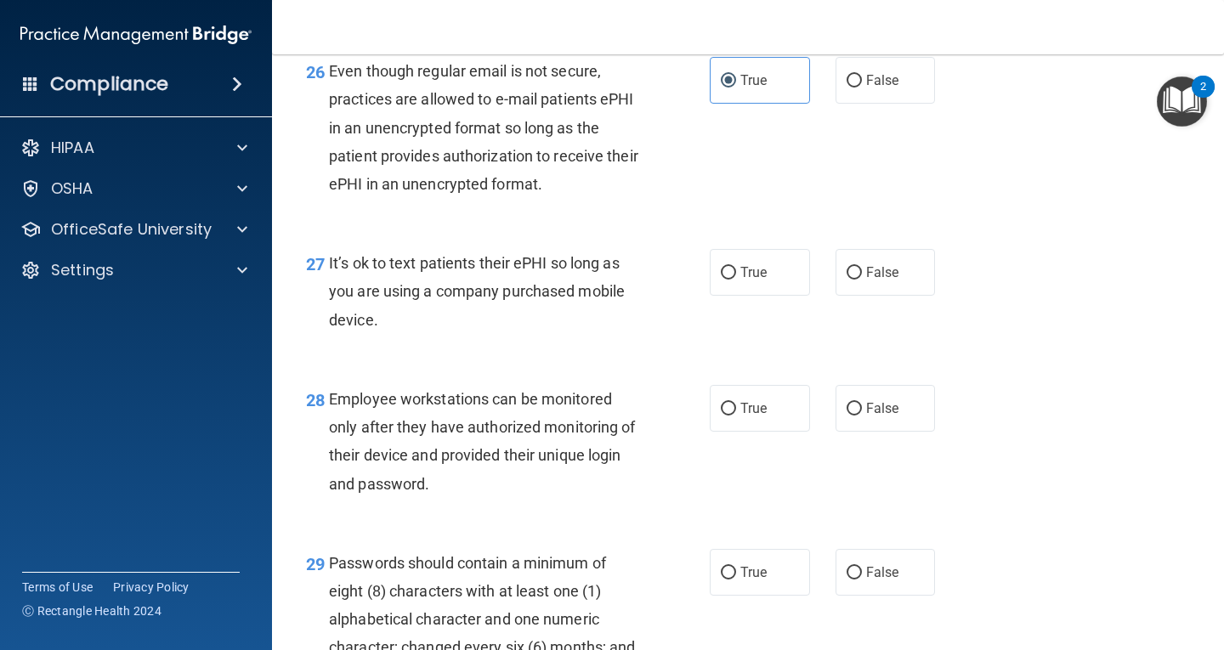
scroll to position [4308, 0]
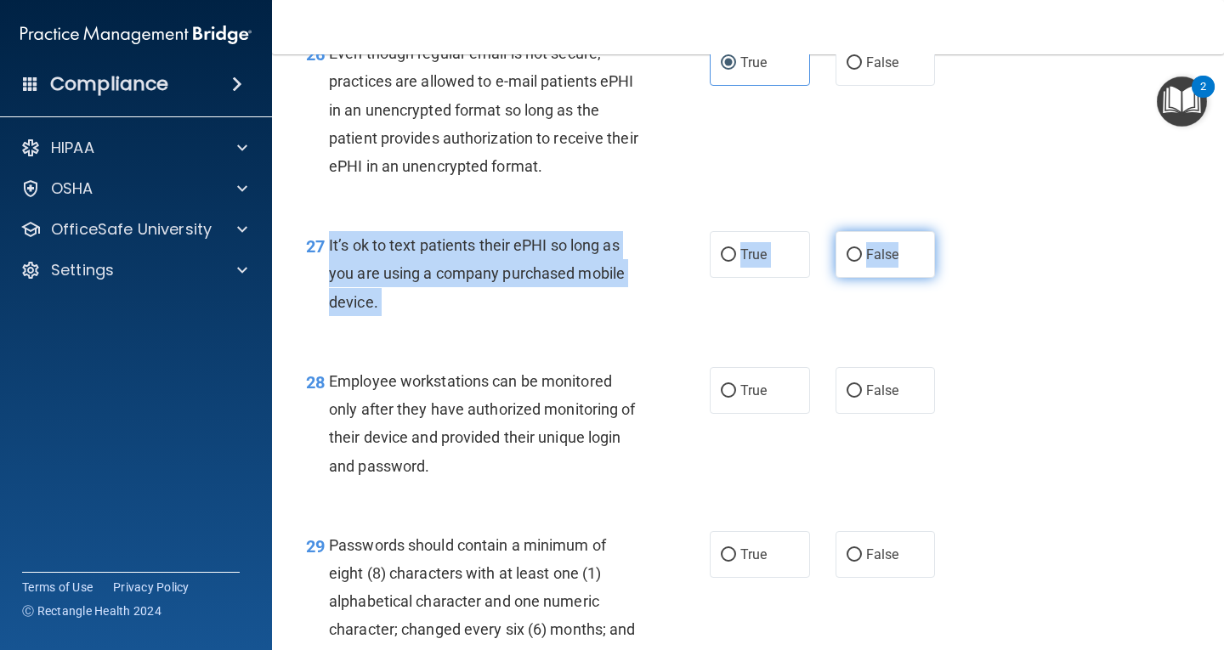
drag, startPoint x: 325, startPoint y: 273, endPoint x: 899, endPoint y: 296, distance: 574.4
click at [951, 231] on ng-form "27 It’s ok to text patients their ePHI so long as you are using a company purch…" at bounding box center [951, 231] width 0 height 0
click at [894, 278] on label "False" at bounding box center [886, 254] width 100 height 47
click at [862, 262] on input "False" at bounding box center [854, 255] width 15 height 13
radio input "true"
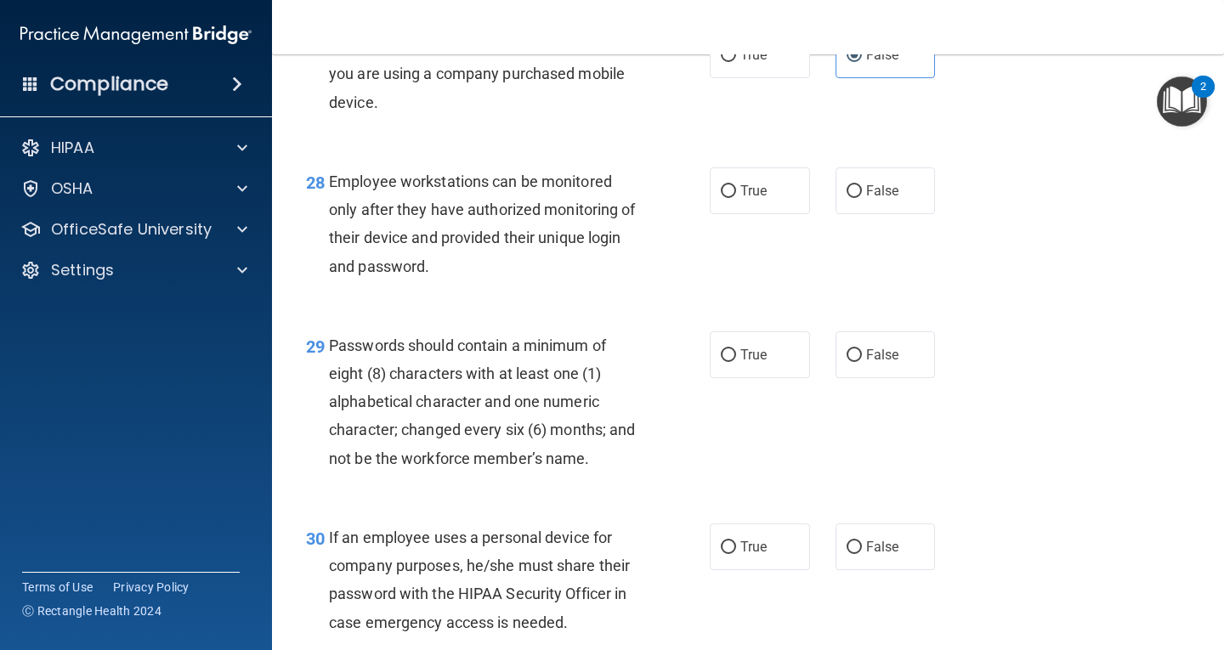
scroll to position [4478, 0]
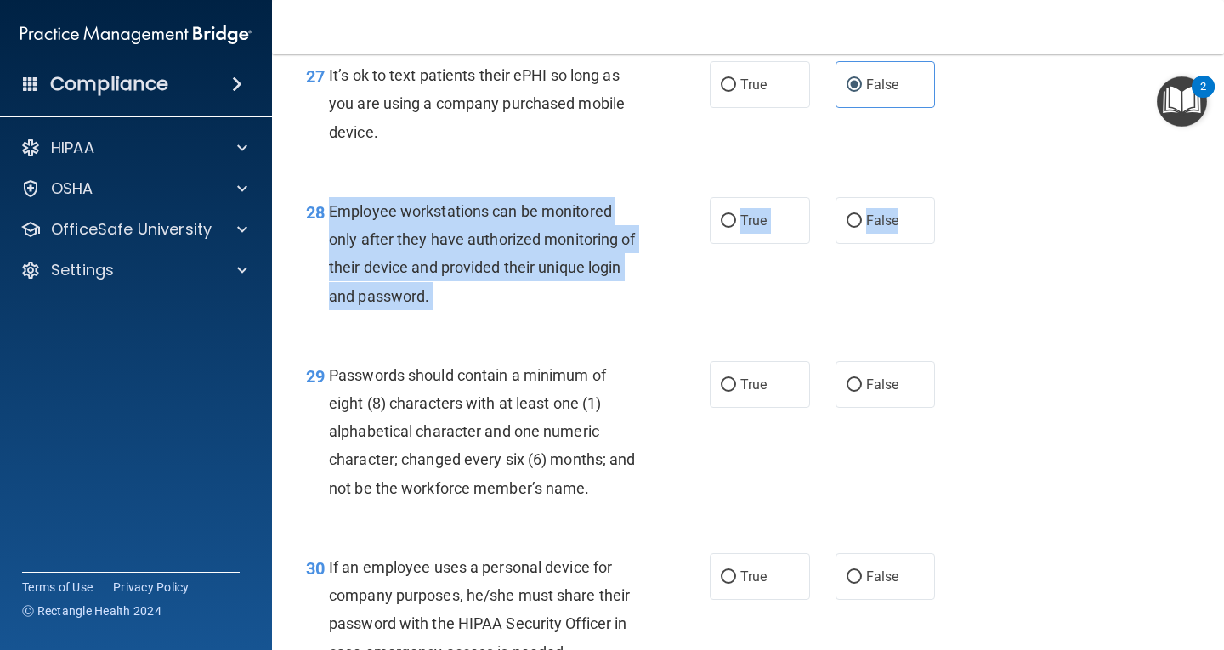
drag, startPoint x: 329, startPoint y: 234, endPoint x: 931, endPoint y: 261, distance: 602.6
click at [951, 197] on ng-form "28 Employee workstations can be monitored only after they have authorized monit…" at bounding box center [951, 197] width 0 height 0
click at [877, 244] on label "False" at bounding box center [886, 220] width 100 height 47
click at [862, 228] on input "False" at bounding box center [854, 221] width 15 height 13
radio input "true"
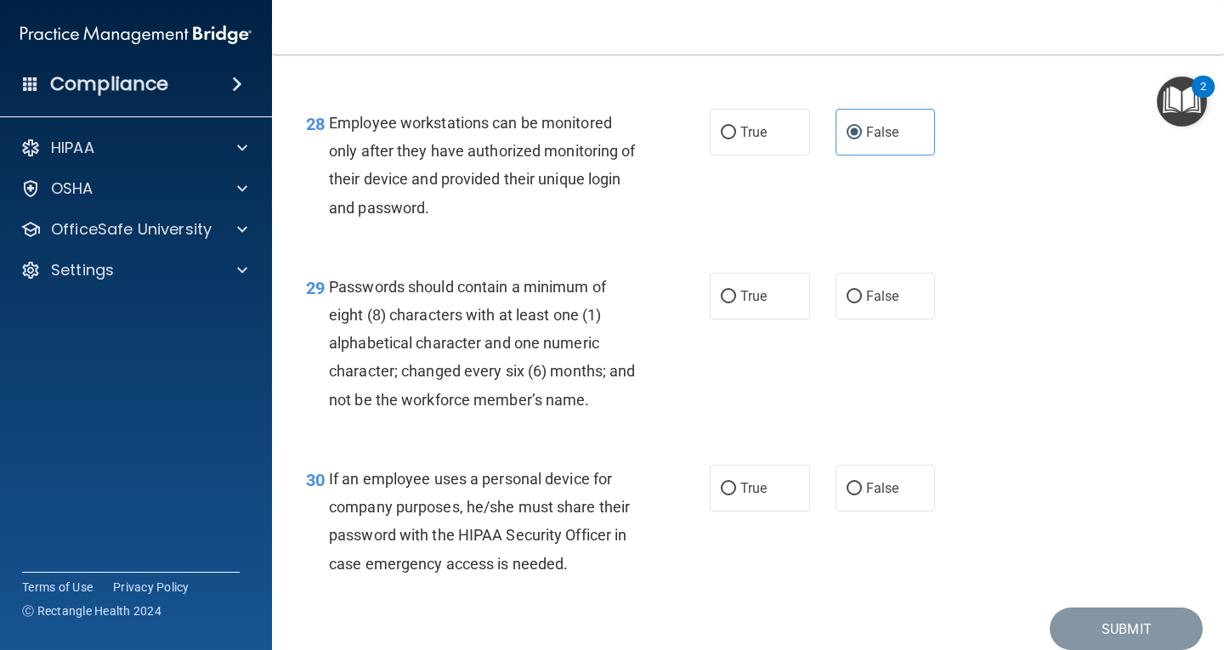
scroll to position [4648, 0]
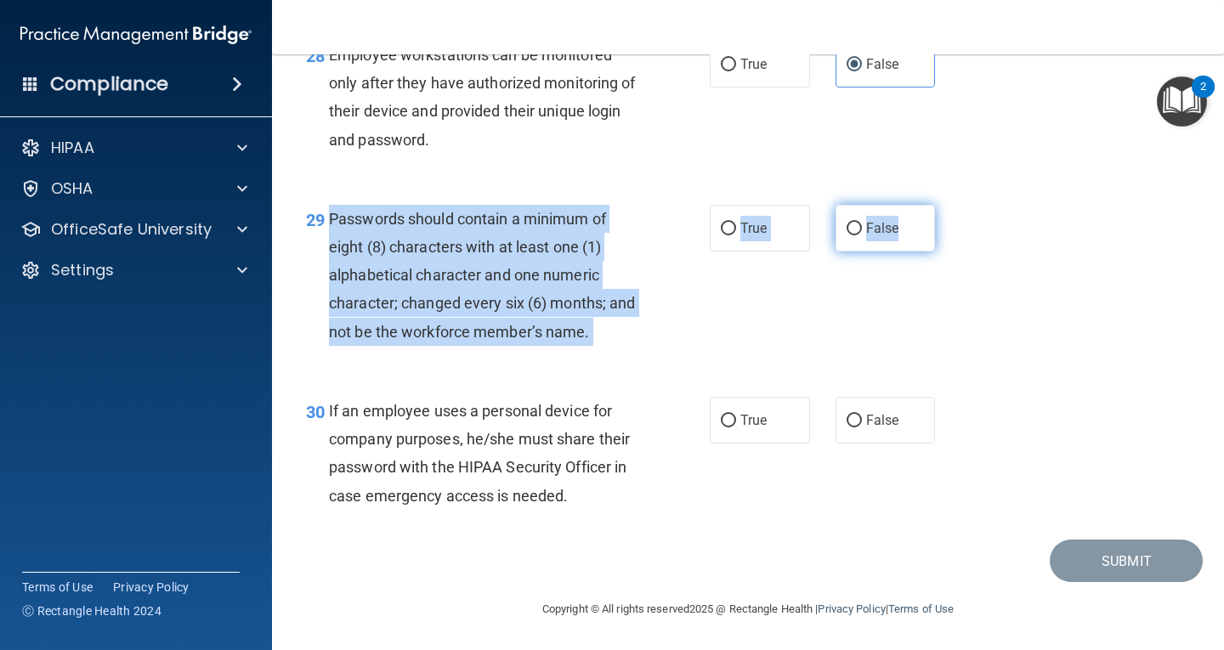
drag, startPoint x: 328, startPoint y: 228, endPoint x: 900, endPoint y: 237, distance: 571.5
click at [951, 205] on ng-form "29 Passwords should contain a minimum of eight (8) characters with at least one…" at bounding box center [951, 205] width 0 height 0
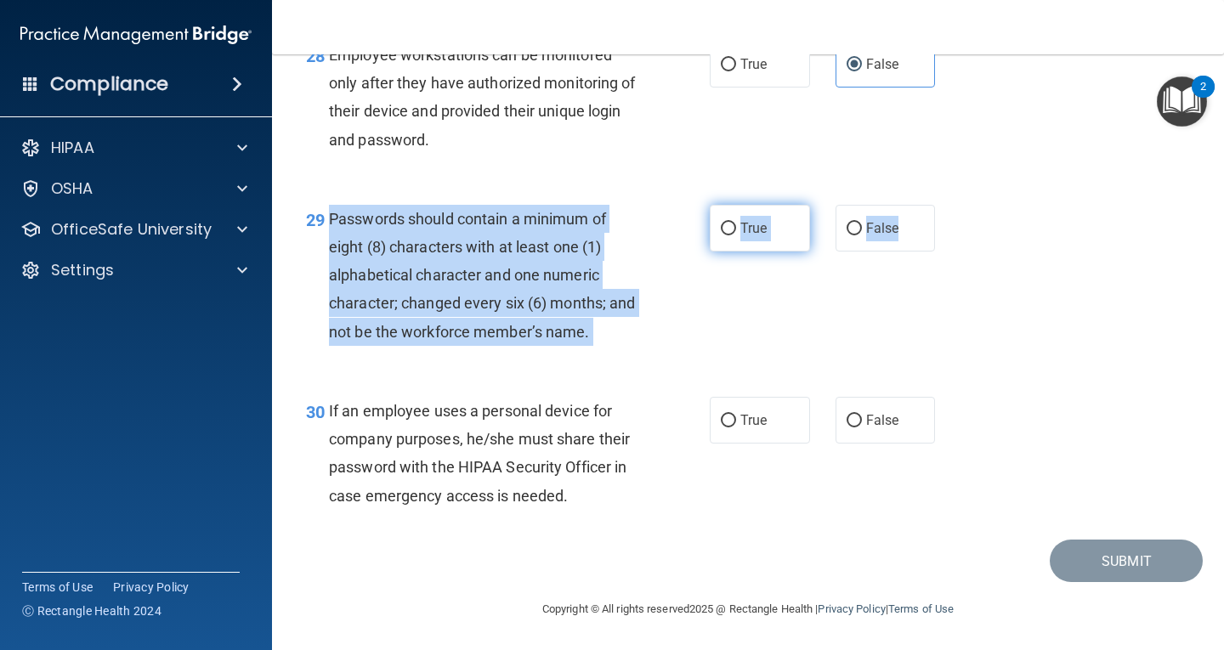
click at [754, 251] on label "True" at bounding box center [760, 228] width 100 height 47
click at [736, 236] on input "True" at bounding box center [728, 229] width 15 height 13
radio input "true"
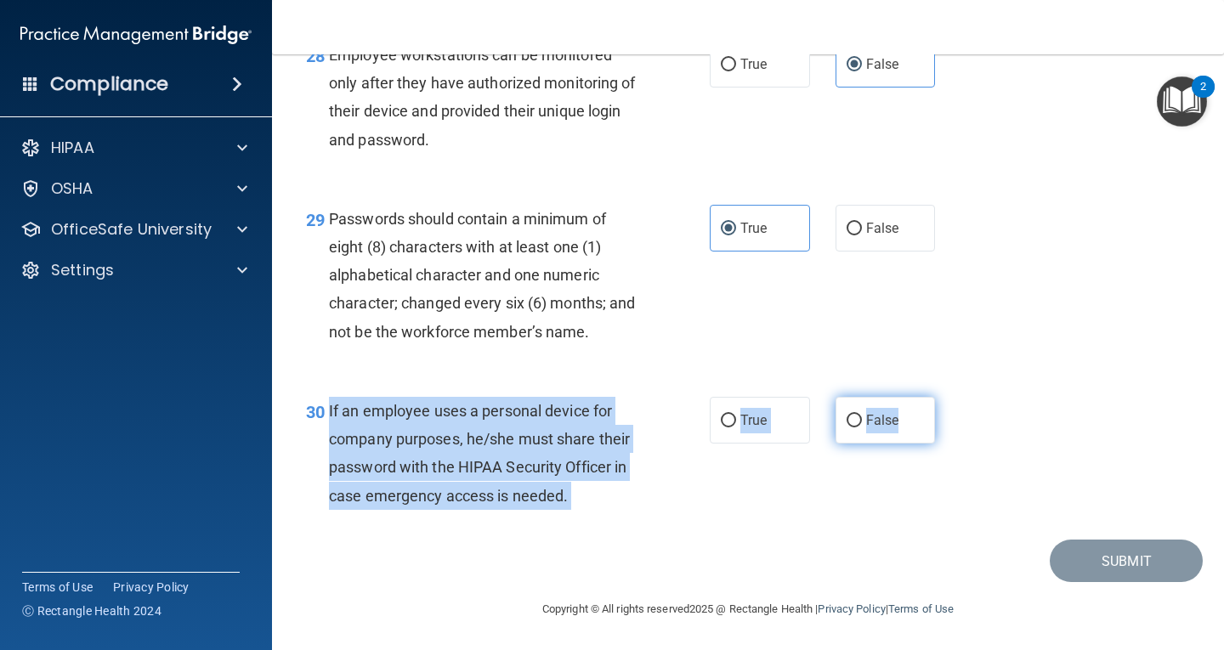
drag, startPoint x: 328, startPoint y: 418, endPoint x: 902, endPoint y: 434, distance: 574.1
click at [951, 397] on ng-form "30 If an employee uses a personal device for company purposes, he/she must shar…" at bounding box center [951, 397] width 0 height 0
click at [866, 429] on span "False" at bounding box center [882, 420] width 33 height 16
click at [860, 428] on input "False" at bounding box center [854, 421] width 15 height 13
radio input "true"
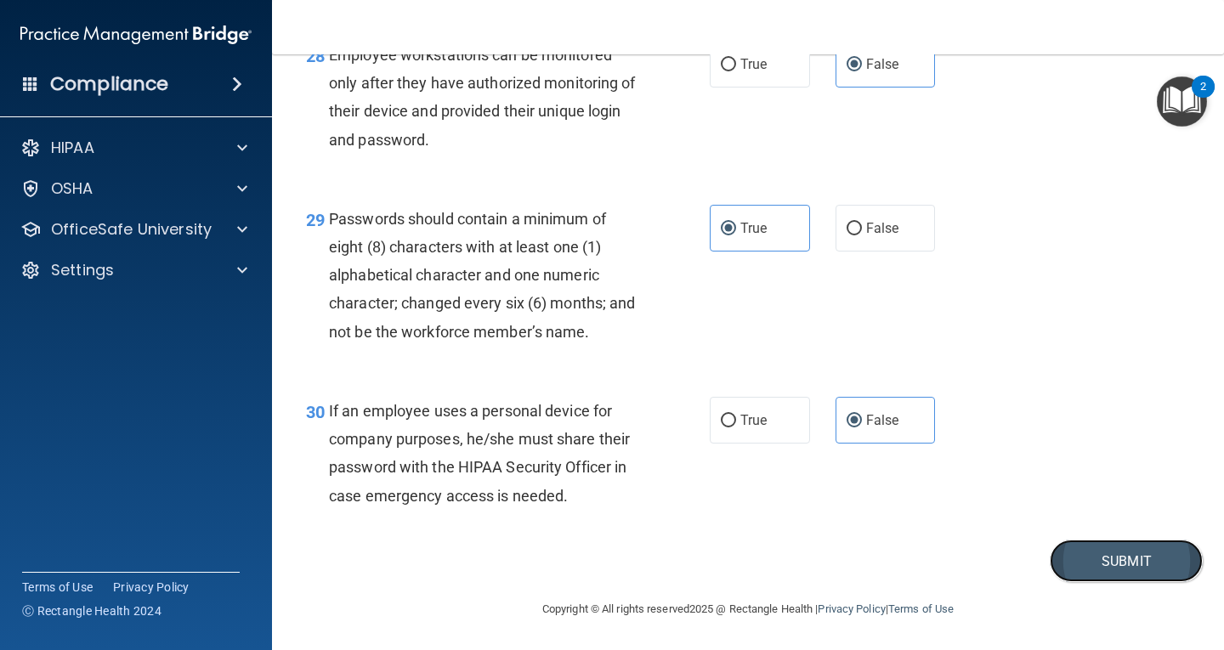
click at [1133, 580] on button "Submit" at bounding box center [1126, 561] width 153 height 43
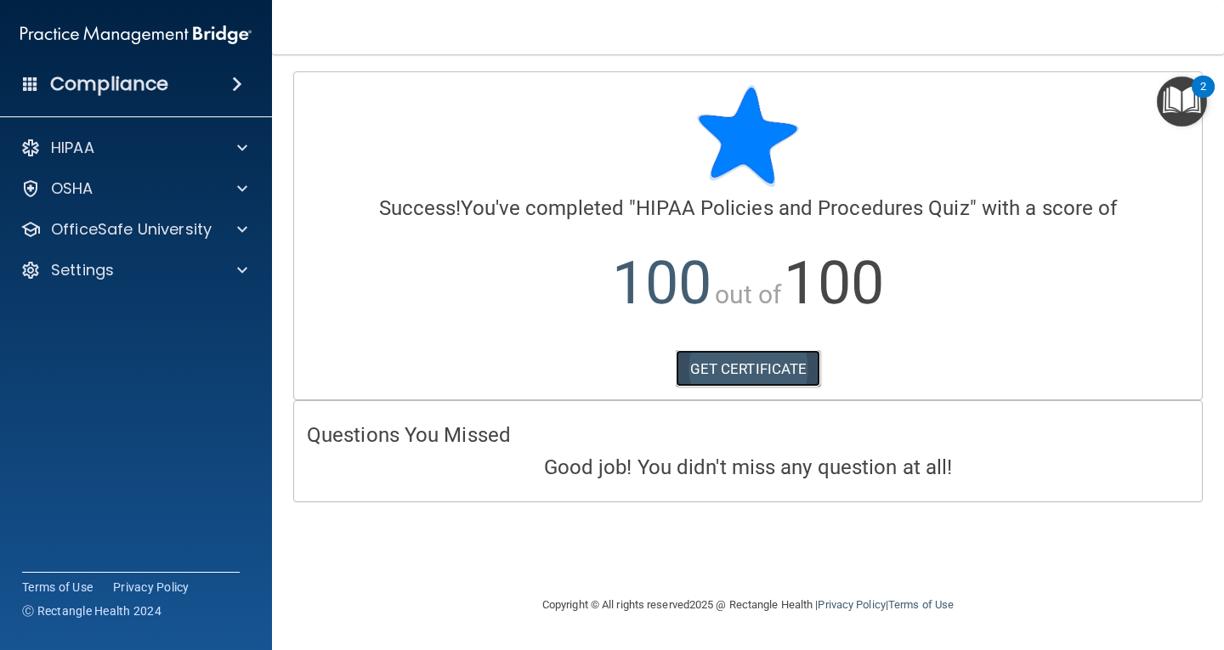
click at [788, 355] on link "GET CERTIFICATE" at bounding box center [748, 368] width 145 height 37
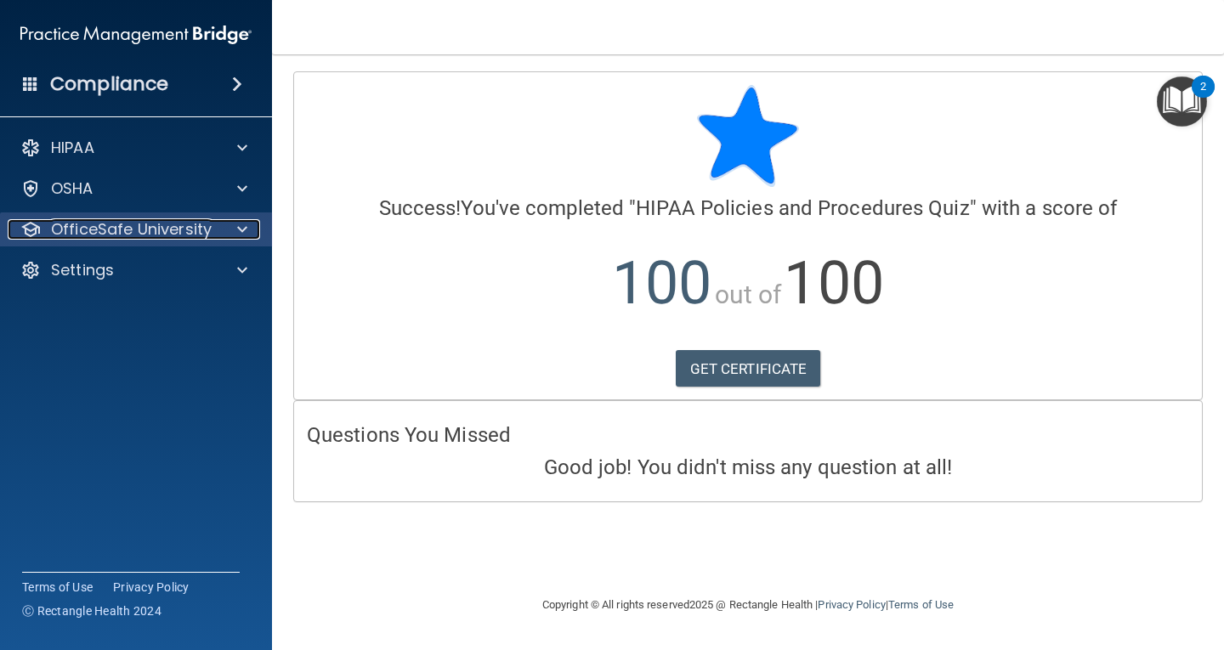
click at [154, 223] on p "OfficeSafe University" at bounding box center [131, 229] width 161 height 20
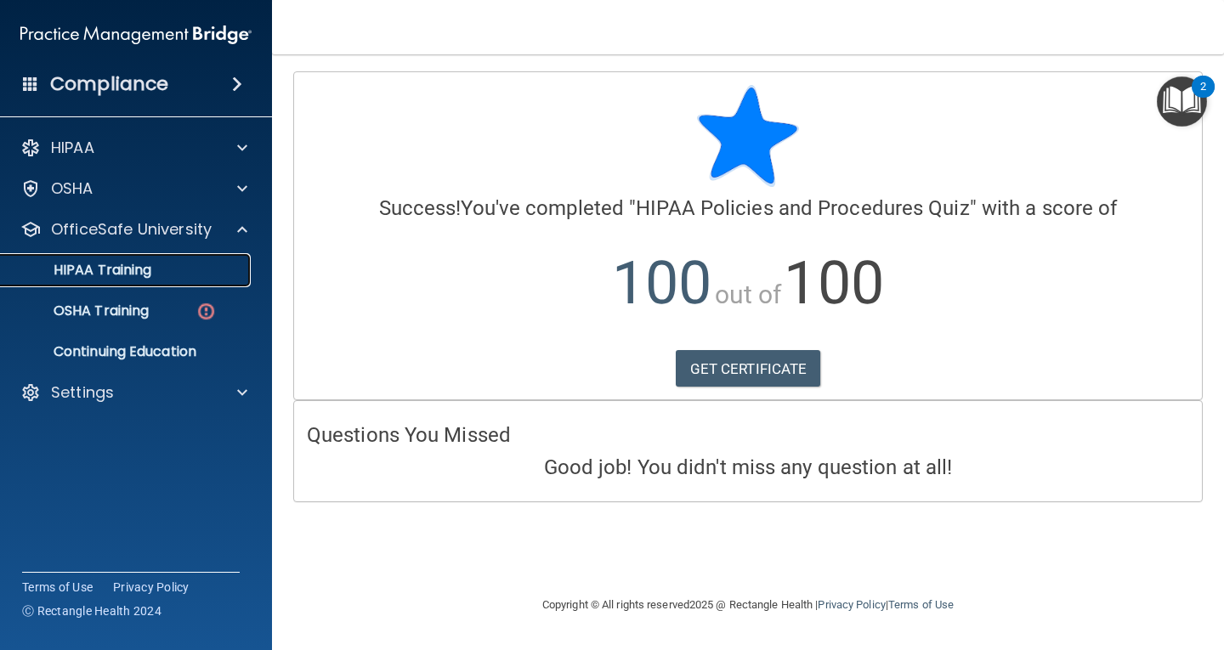
click at [147, 270] on p "HIPAA Training" at bounding box center [81, 270] width 140 height 17
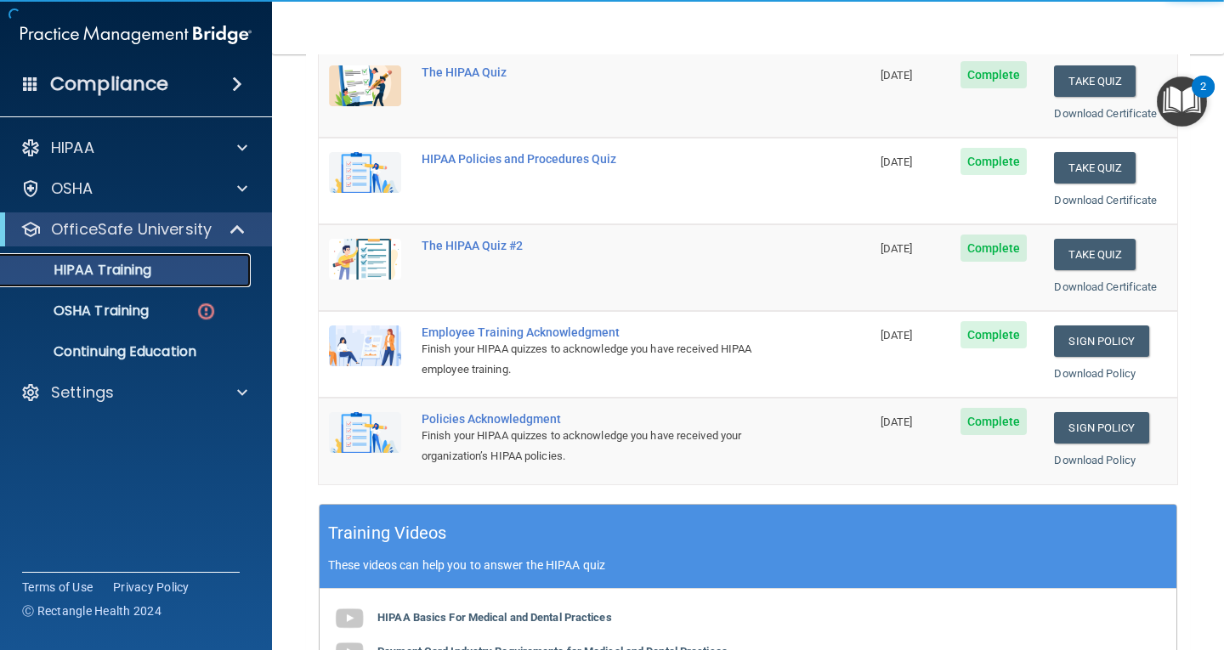
scroll to position [255, 0]
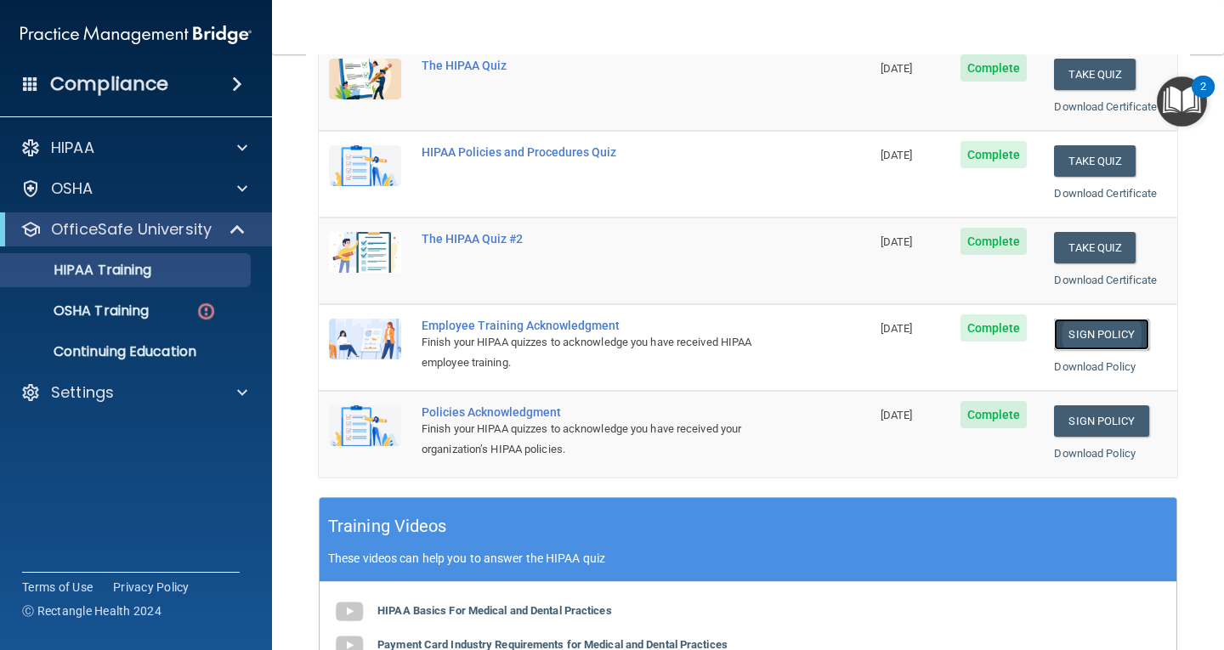
click at [1109, 326] on link "Sign Policy" at bounding box center [1101, 334] width 94 height 31
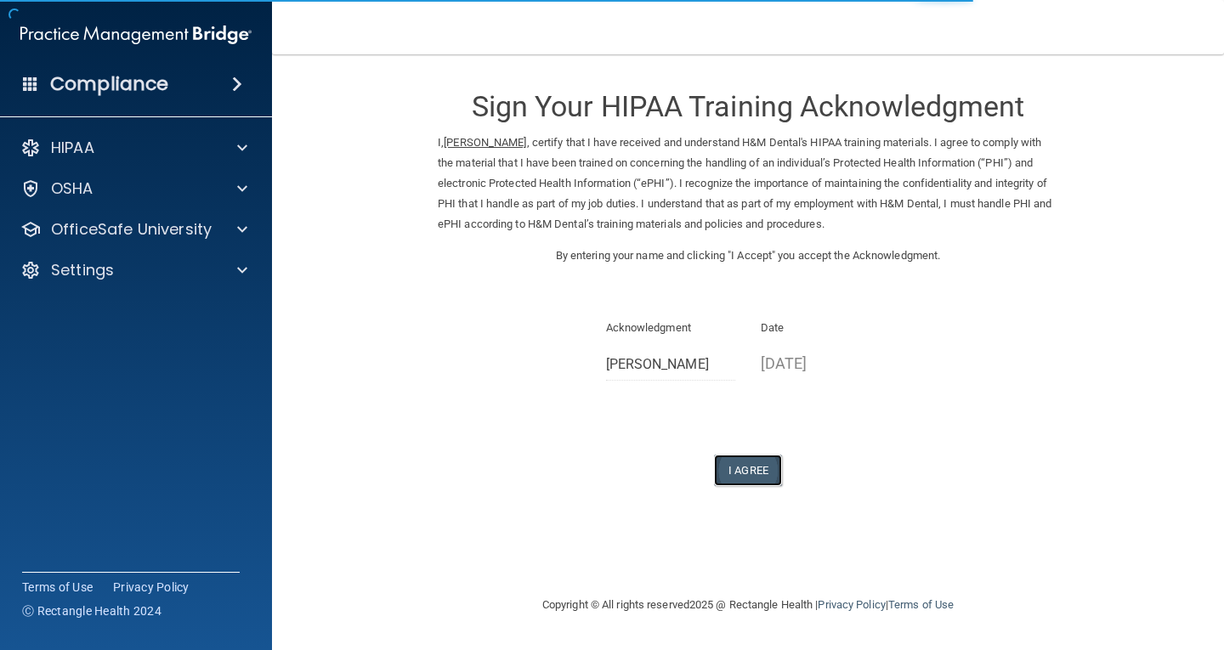
click at [743, 481] on button "I Agree" at bounding box center [748, 470] width 68 height 31
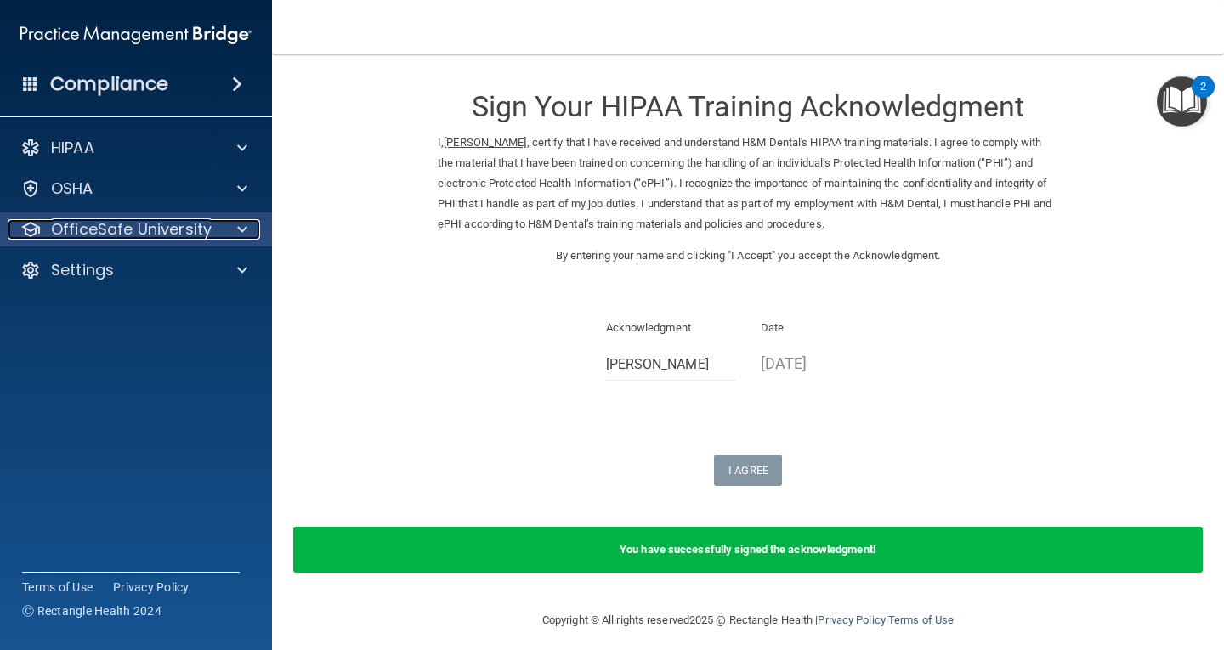
click at [181, 229] on p "OfficeSafe University" at bounding box center [131, 229] width 161 height 20
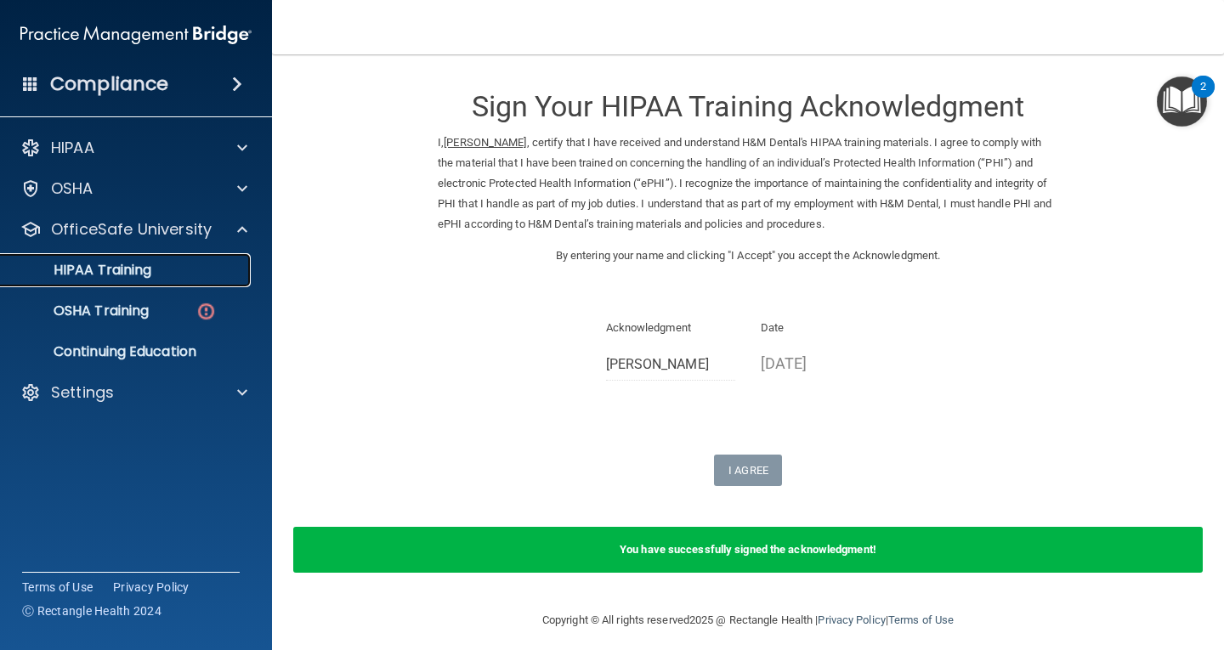
click at [163, 266] on div "HIPAA Training" at bounding box center [127, 270] width 232 height 17
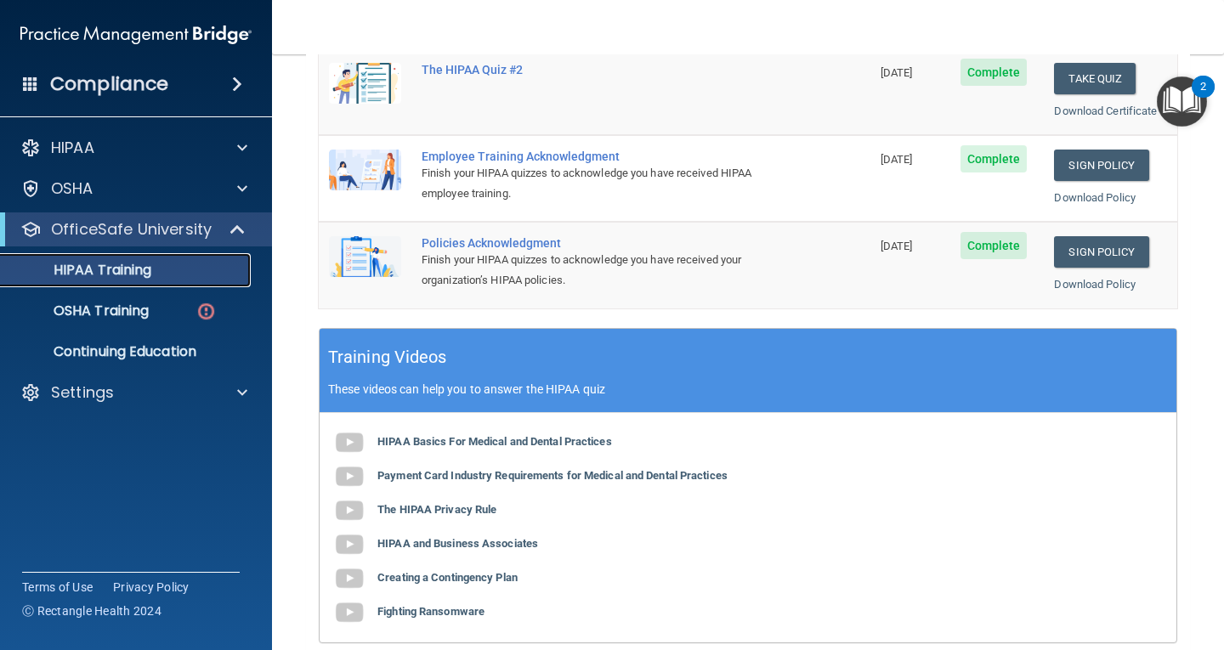
scroll to position [425, 0]
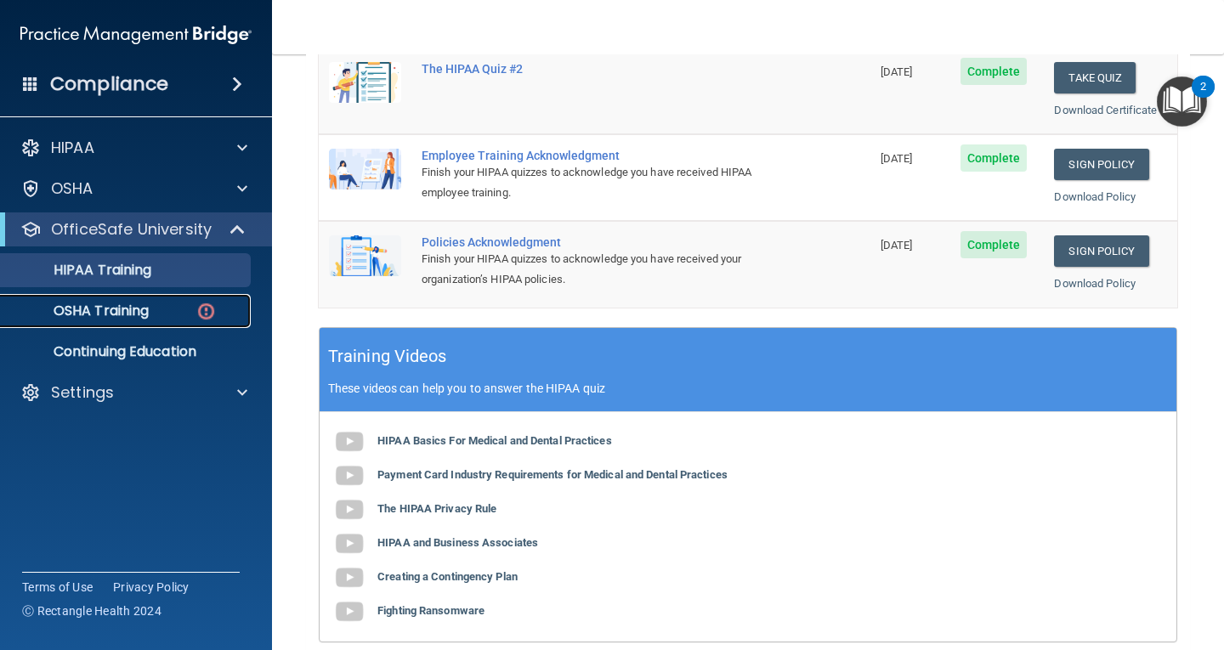
click at [140, 314] on p "OSHA Training" at bounding box center [80, 311] width 138 height 17
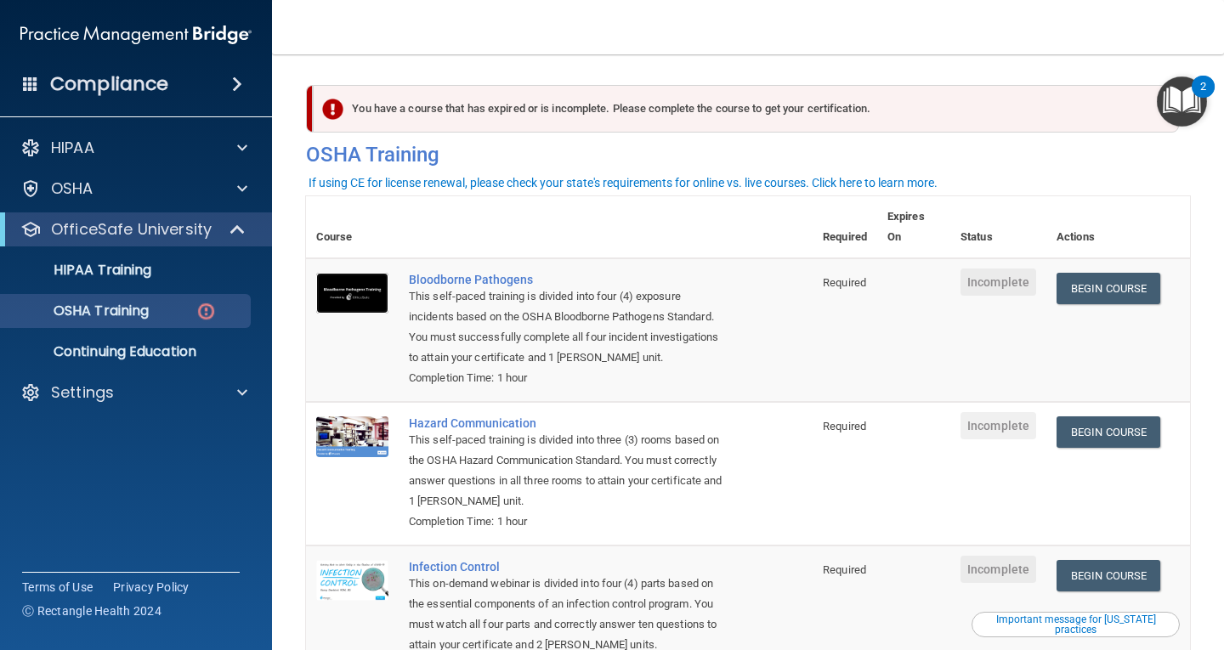
click at [364, 292] on img at bounding box center [352, 293] width 72 height 41
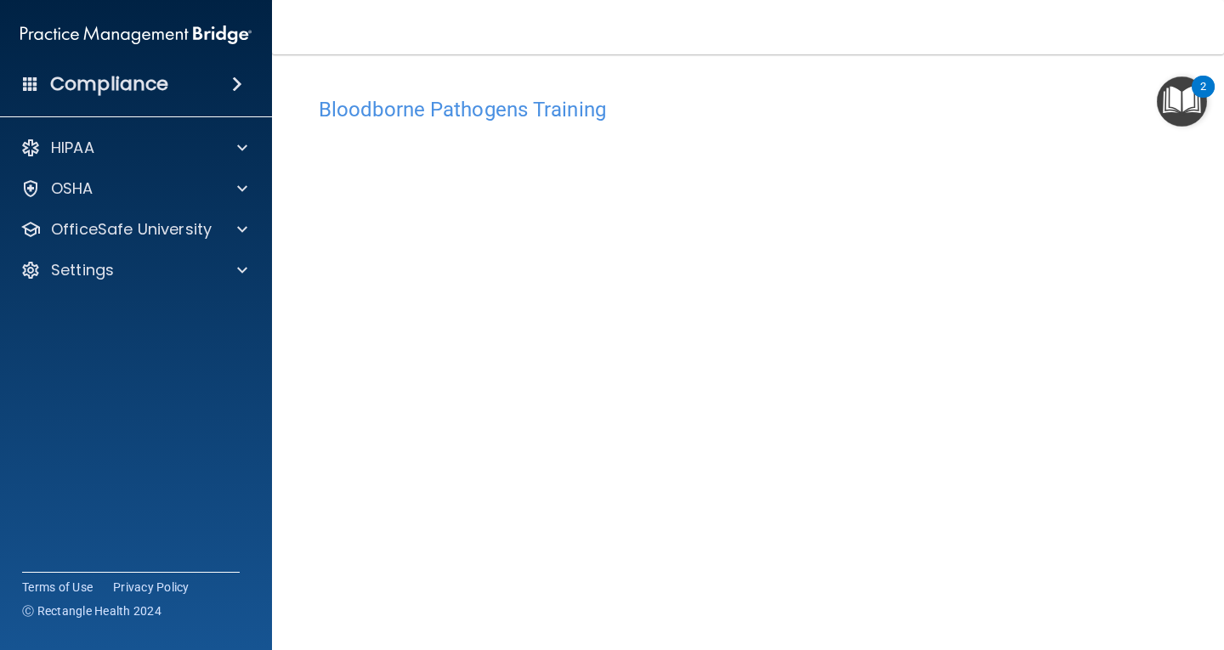
click at [1073, 80] on div "Bloodborne Pathogens Training This course doesn’t expire until . Are you sure y…" at bounding box center [748, 365] width 884 height 588
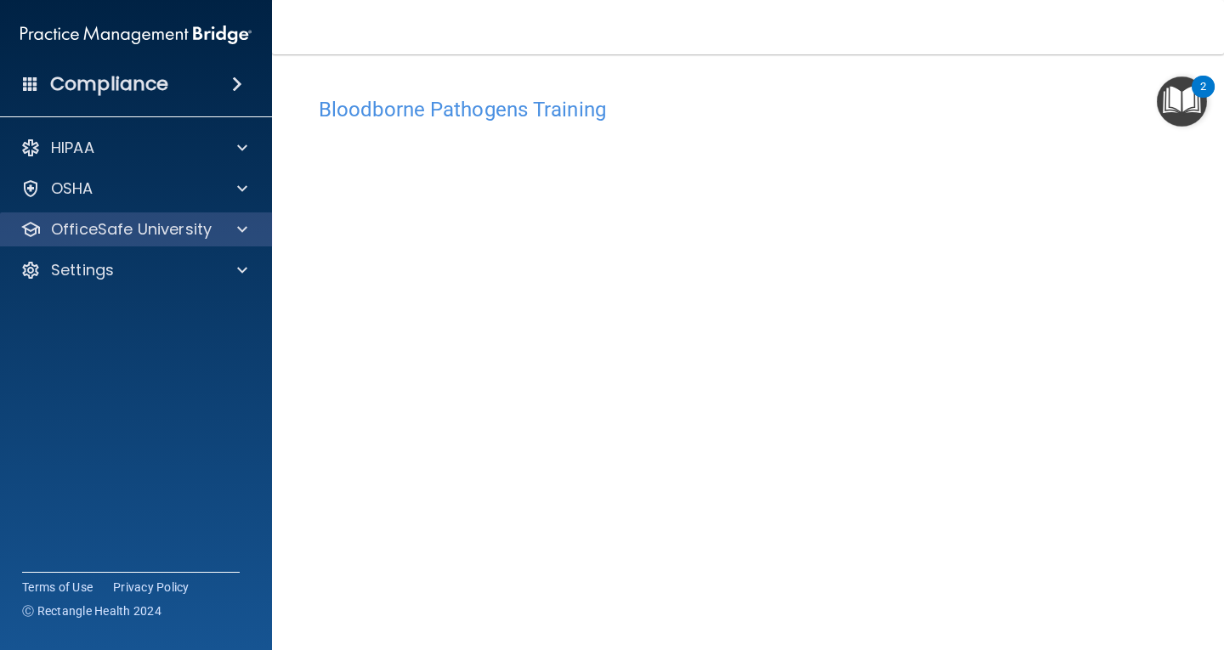
click at [213, 240] on div "OfficeSafe University" at bounding box center [136, 230] width 273 height 34
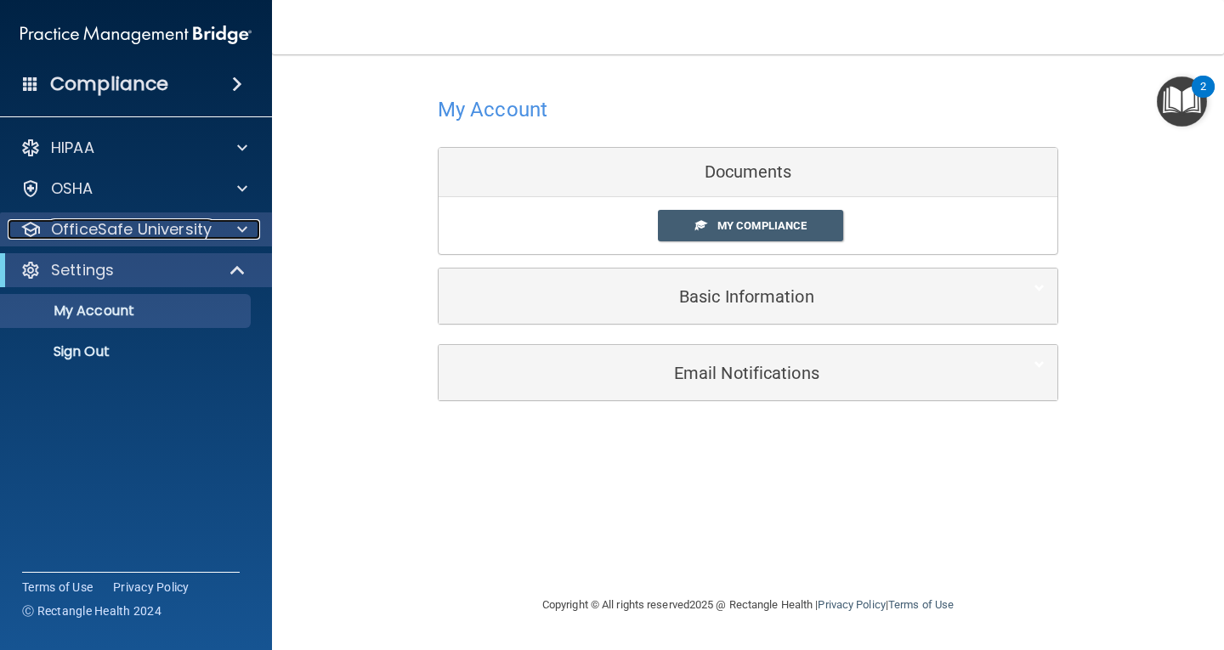
click at [129, 229] on p "OfficeSafe University" at bounding box center [131, 229] width 161 height 20
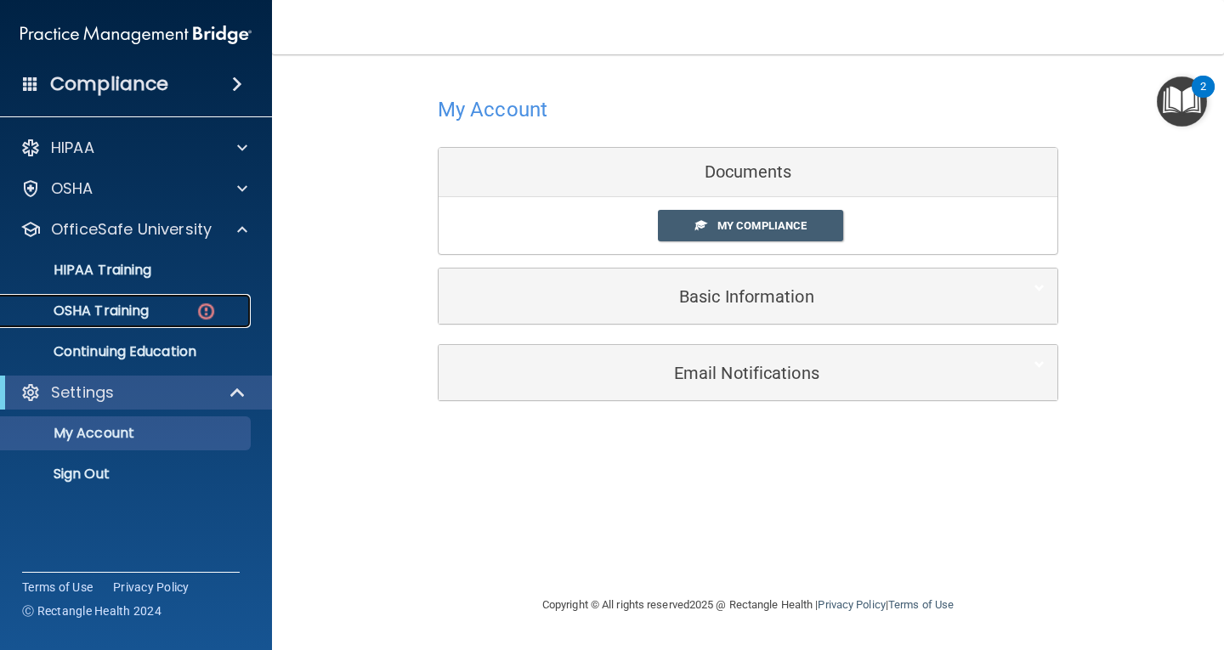
click at [130, 309] on p "OSHA Training" at bounding box center [80, 311] width 138 height 17
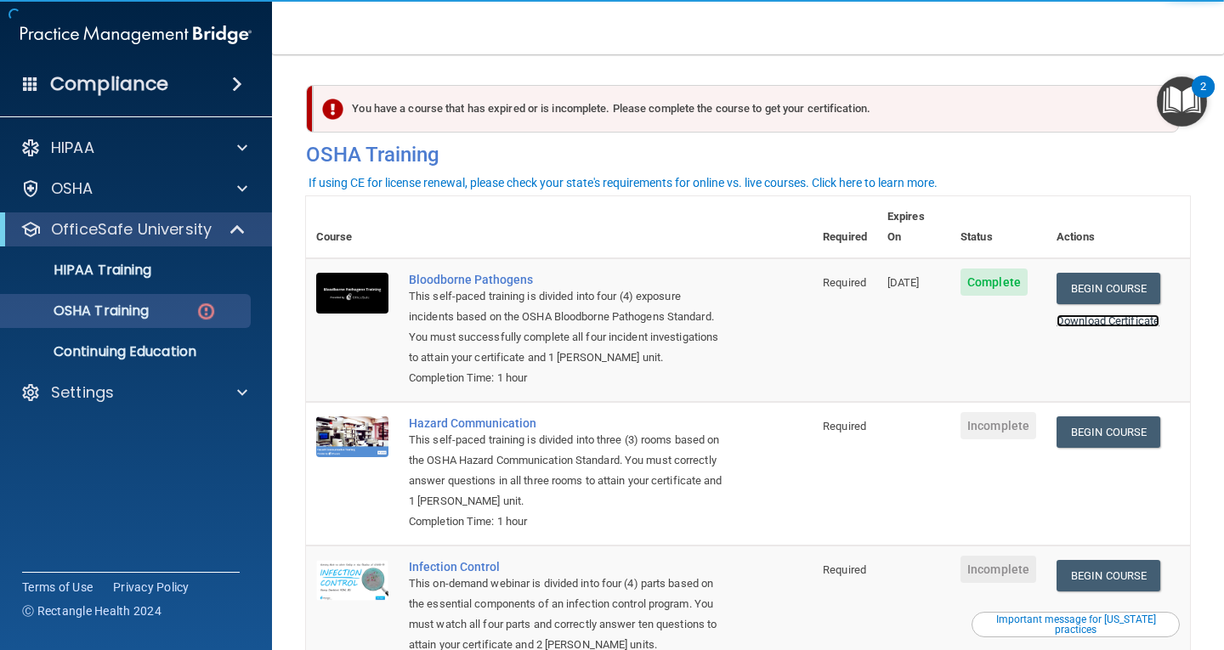
click at [1104, 315] on link "Download Certificate" at bounding box center [1108, 321] width 103 height 13
